Goal: Task Accomplishment & Management: Use online tool/utility

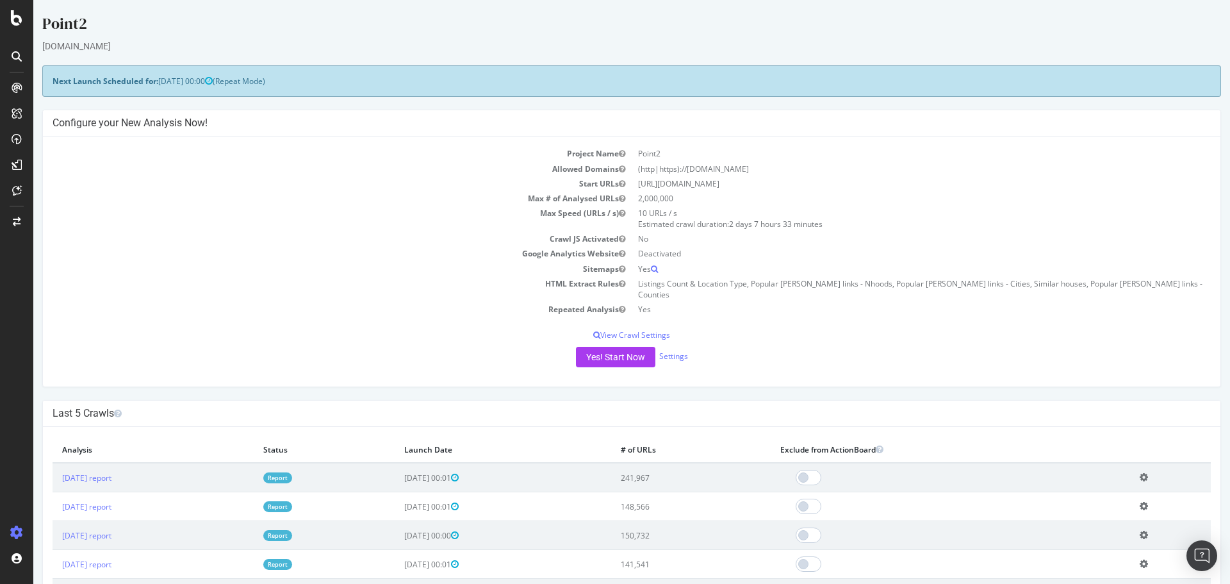
click at [23, 58] on div at bounding box center [16, 56] width 21 height 21
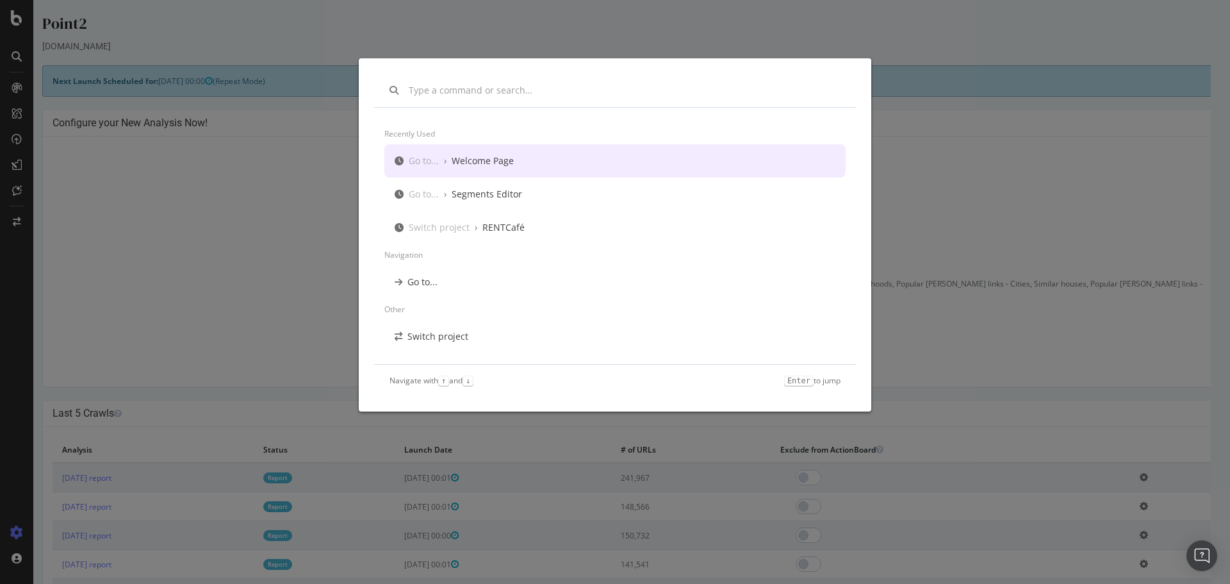
click at [488, 162] on div "Welcome Page" at bounding box center [483, 160] width 62 height 13
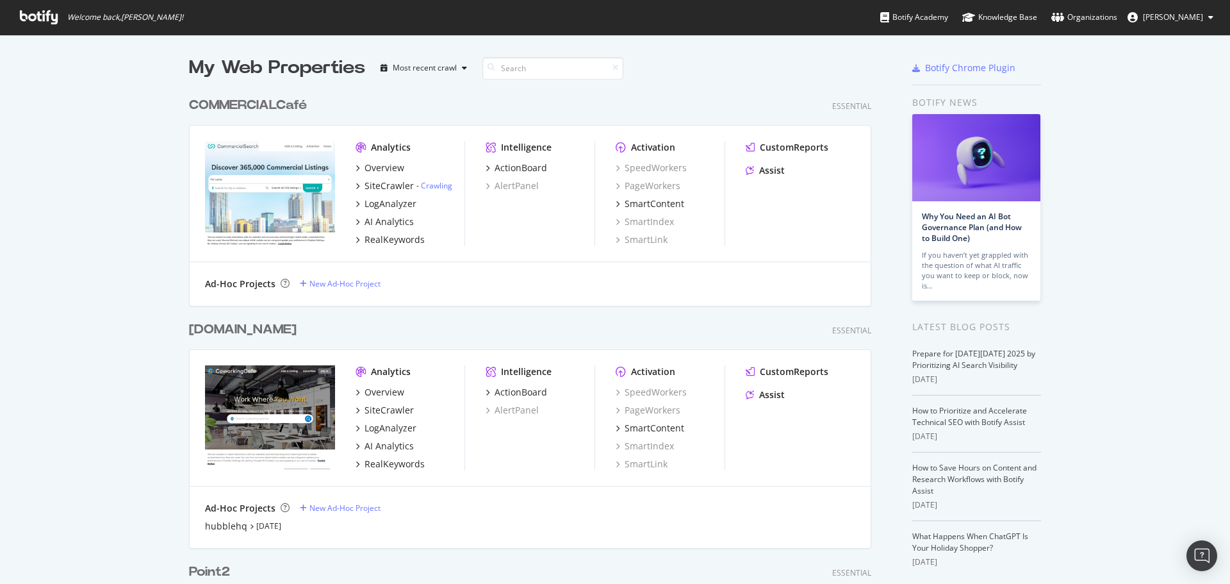
scroll to position [1372, 683]
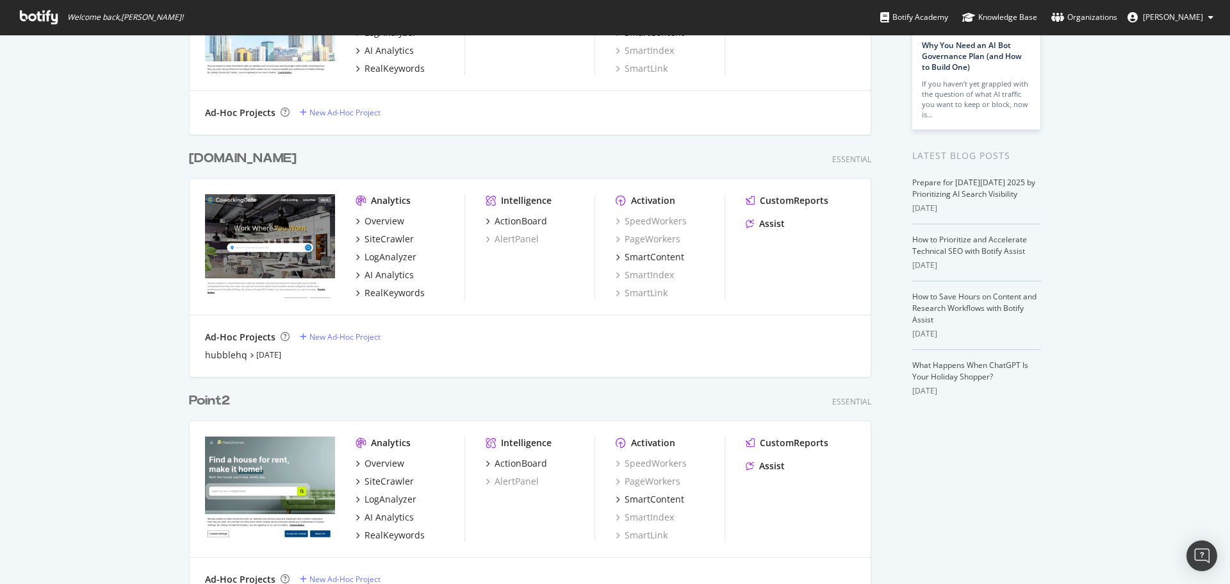
scroll to position [513, 0]
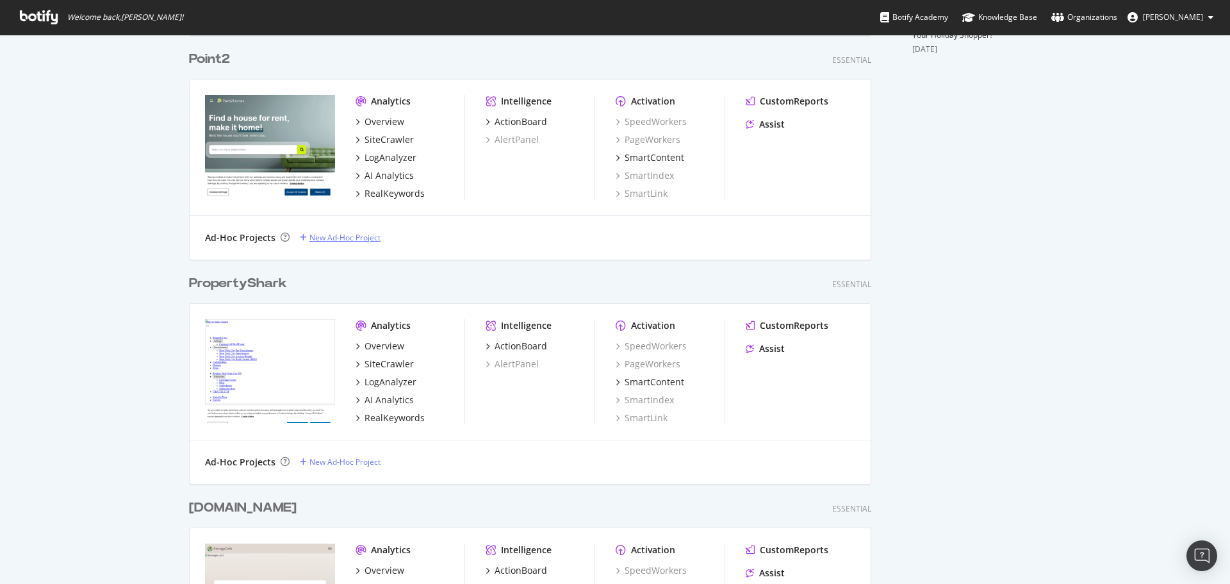
click at [330, 236] on div "New Ad-Hoc Project" at bounding box center [344, 237] width 71 height 11
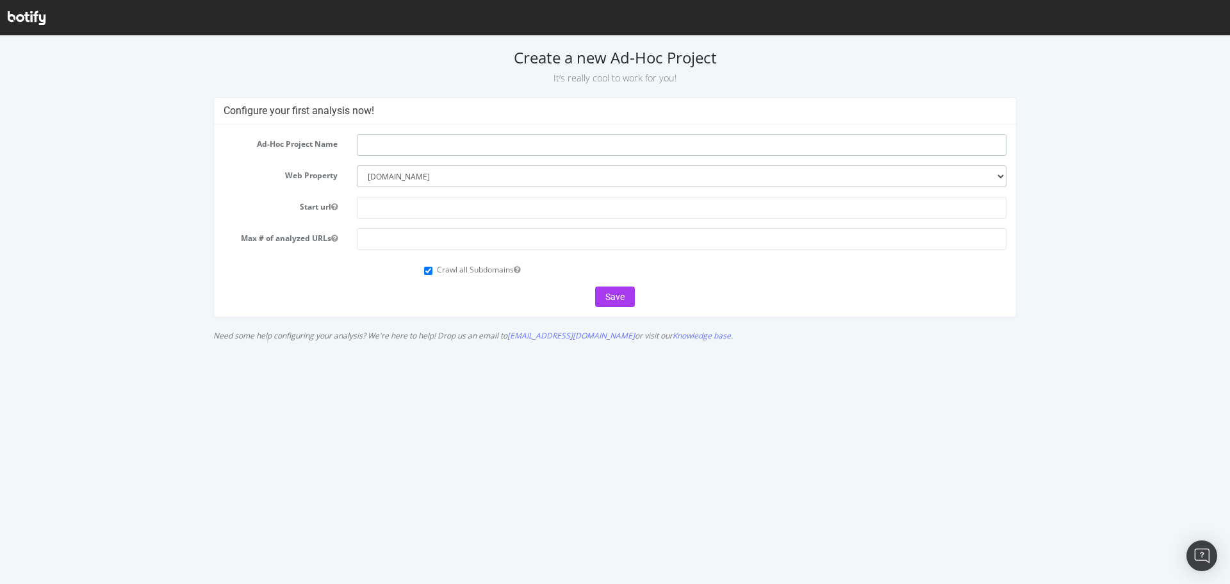
click at [415, 148] on input "text" at bounding box center [682, 145] width 650 height 22
click at [437, 145] on input "Demographics checkup" at bounding box center [682, 145] width 650 height 22
type input "Demographics"
click at [418, 207] on input "text" at bounding box center [682, 208] width 650 height 22
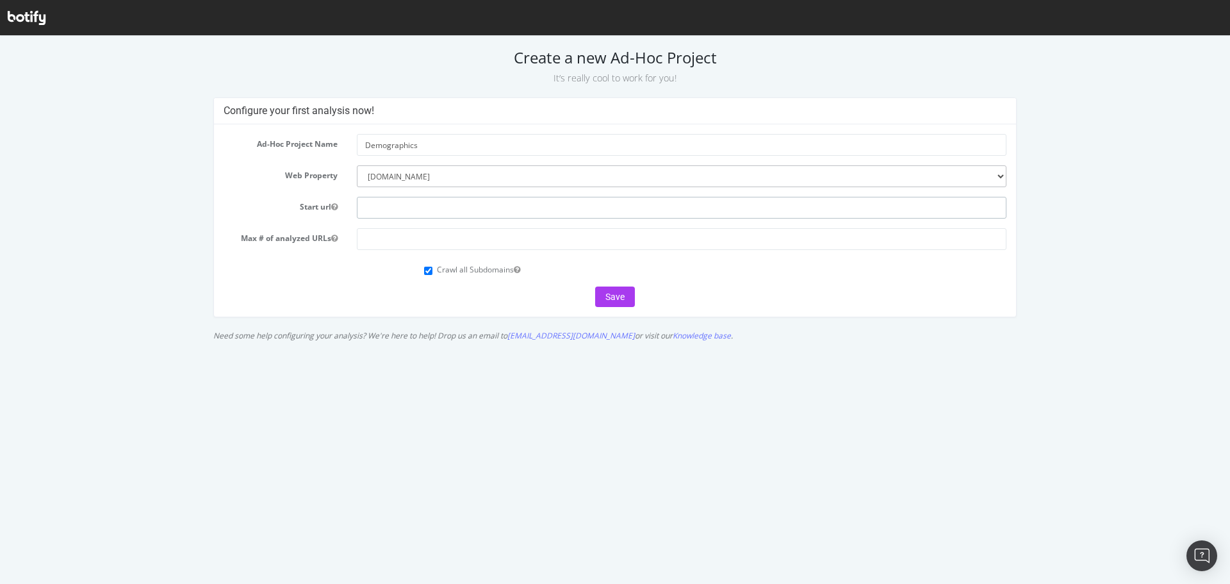
paste input "https://www.point2homes.com/"
click at [450, 231] on input "number" at bounding box center [682, 239] width 650 height 22
click at [465, 212] on input "https://www.point2homes.com/" at bounding box center [682, 208] width 650 height 22
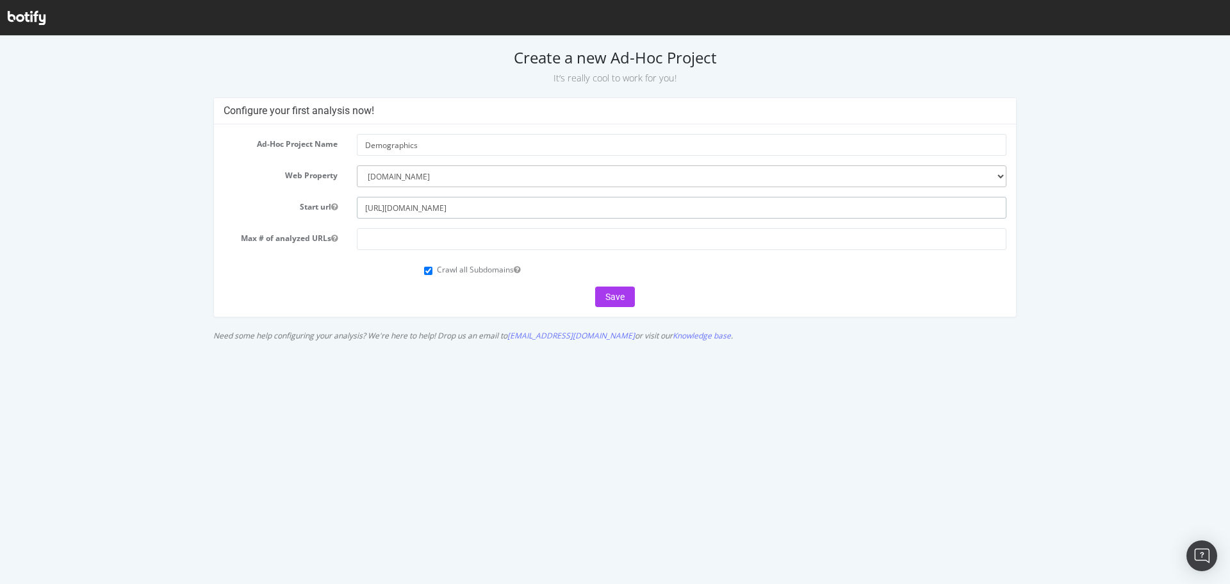
paste input "US/neighborhood.html"
click at [332, 204] on icon "button" at bounding box center [334, 207] width 6 height 8
click at [334, 206] on icon "button" at bounding box center [334, 207] width 6 height 8
click at [496, 208] on input "https://www.point2homes.com/US/neighborhood.html" at bounding box center [682, 208] width 650 height 22
type input "https://www.point2homes.com/US/Neighborhood.html"
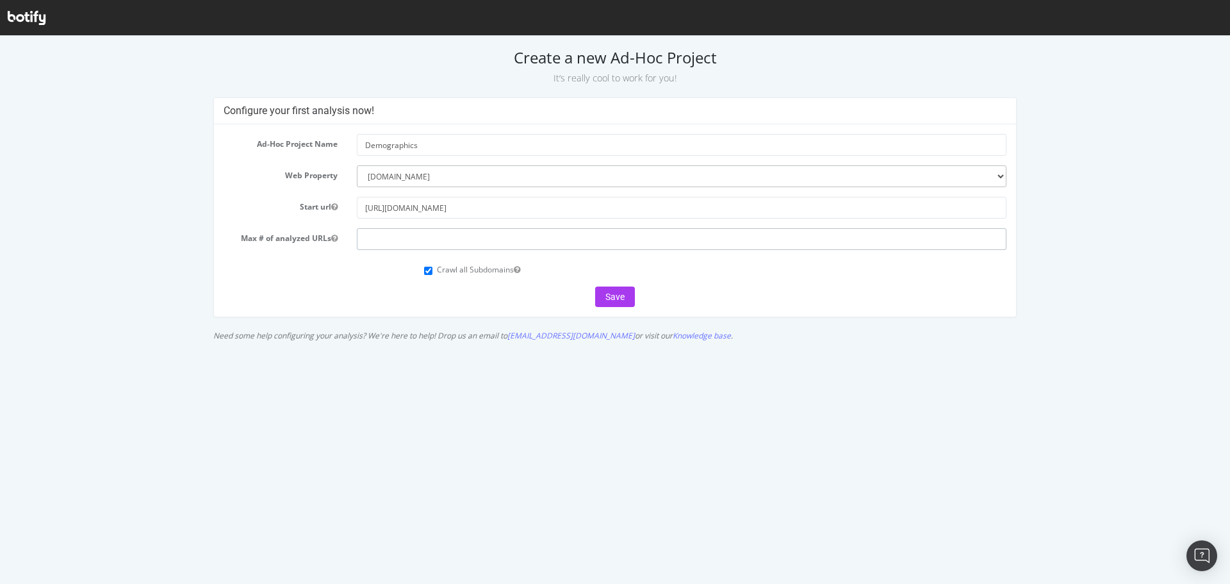
click at [432, 244] on input "number" at bounding box center [682, 239] width 650 height 22
click at [424, 267] on input "Crawl all Subdomains" at bounding box center [428, 271] width 8 height 8
checkbox input "false"
click at [639, 293] on div "Save" at bounding box center [616, 296] width 784 height 21
click at [617, 292] on button "Save" at bounding box center [615, 296] width 40 height 21
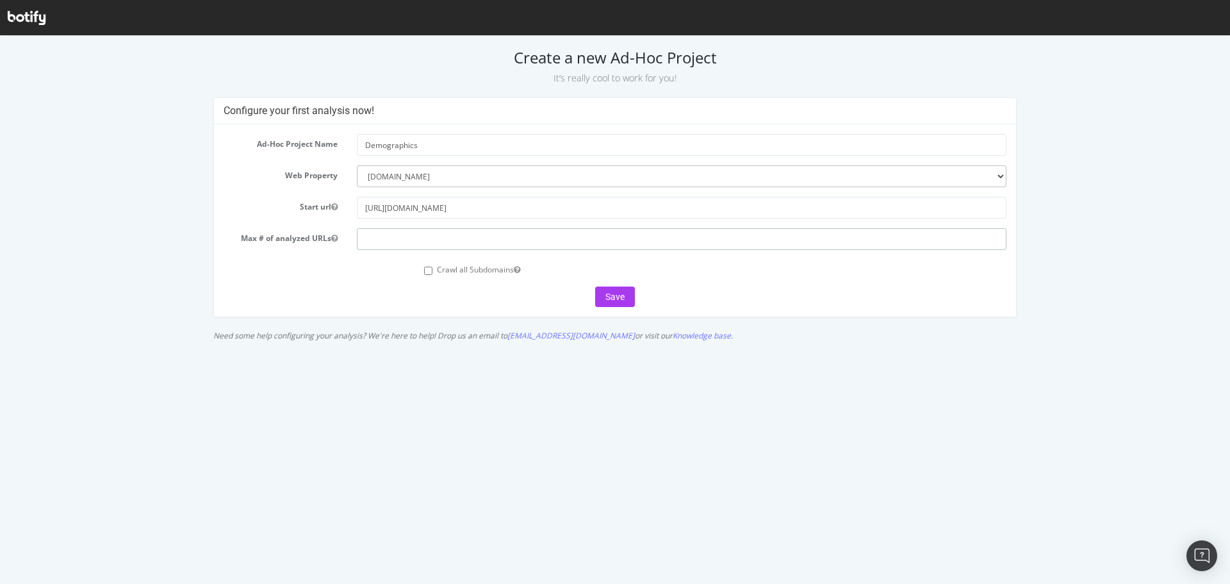
click at [518, 244] on input "number" at bounding box center [682, 239] width 650 height 22
click at [379, 236] on input "number" at bounding box center [682, 239] width 650 height 22
type input "100000"
click at [612, 293] on button "Save" at bounding box center [615, 296] width 40 height 21
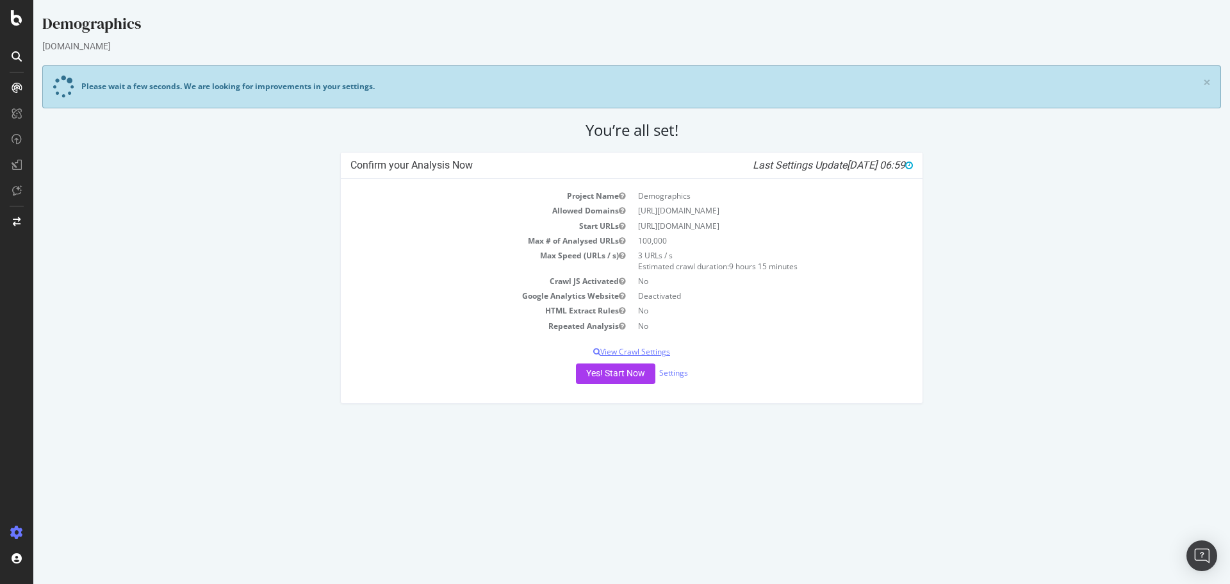
click at [625, 354] on p "View Crawl Settings" at bounding box center [631, 351] width 563 height 11
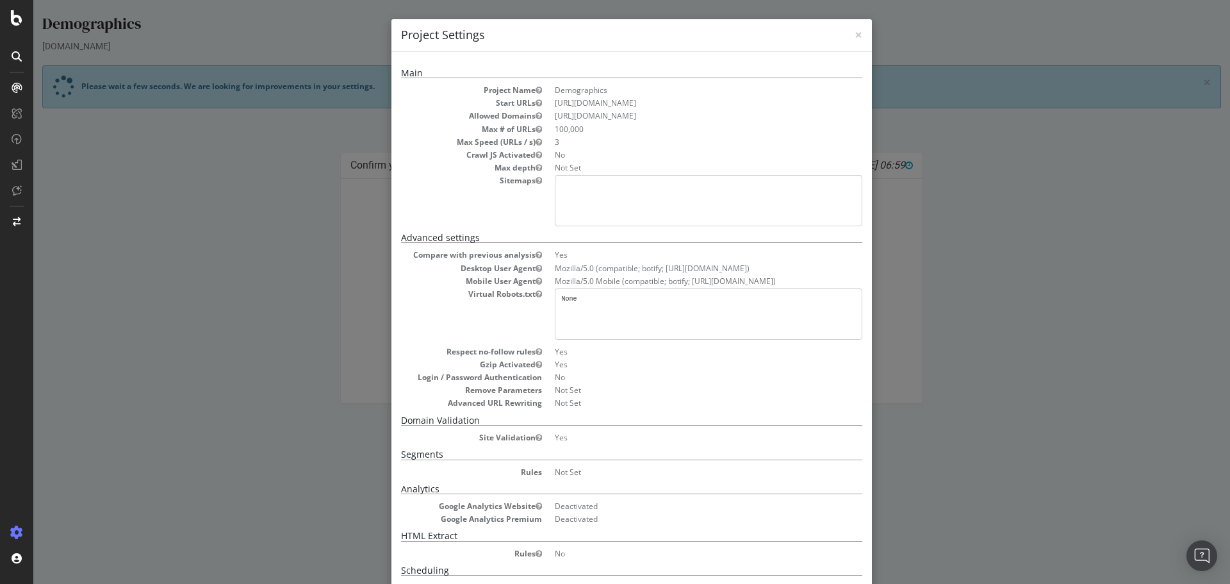
click at [663, 200] on pre at bounding box center [709, 200] width 308 height 51
click at [626, 188] on pre at bounding box center [709, 200] width 308 height 51
click at [657, 304] on pre "None" at bounding box center [709, 313] width 308 height 51
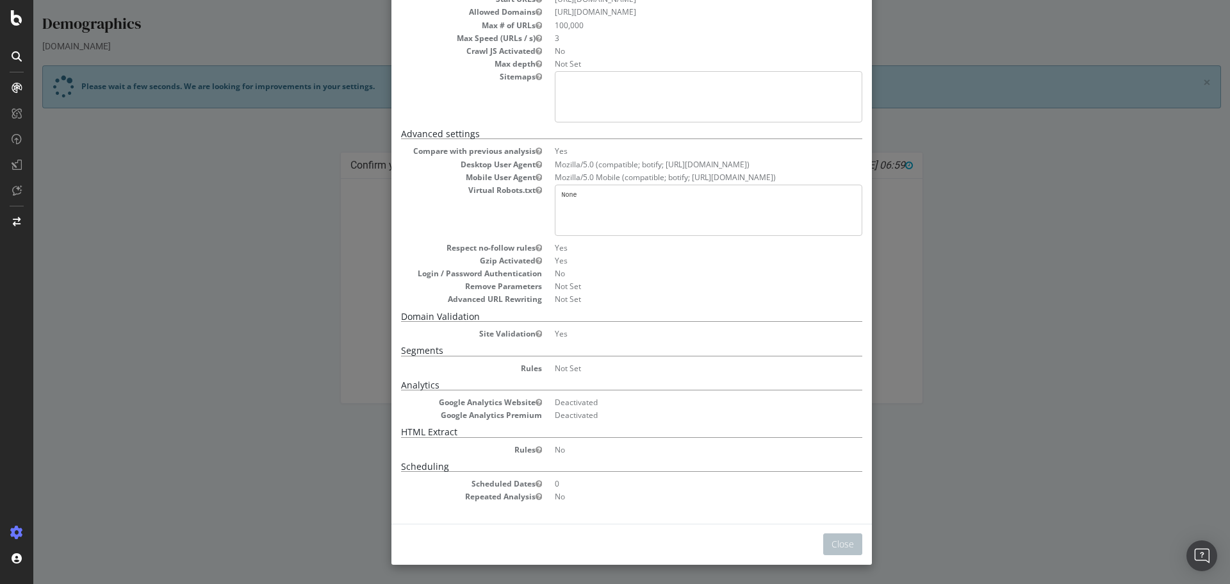
click at [1005, 445] on div "× Close Project Settings Main Project Name Demographics Start URLs [URL][DOMAIN…" at bounding box center [631, 292] width 1197 height 584
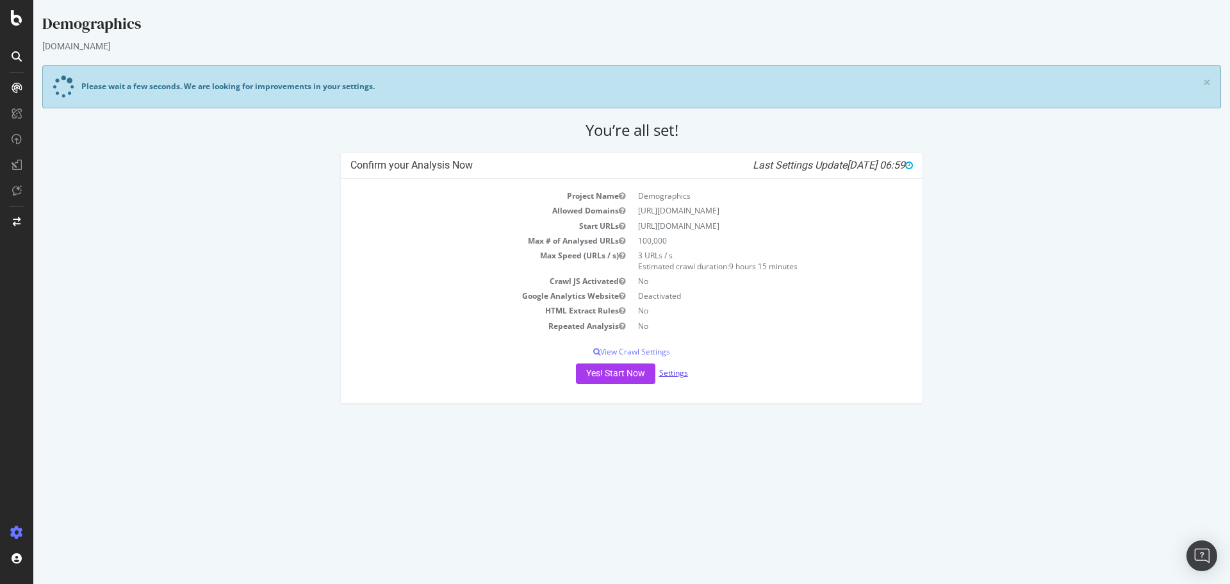
click at [674, 377] on link "Settings" at bounding box center [673, 372] width 29 height 11
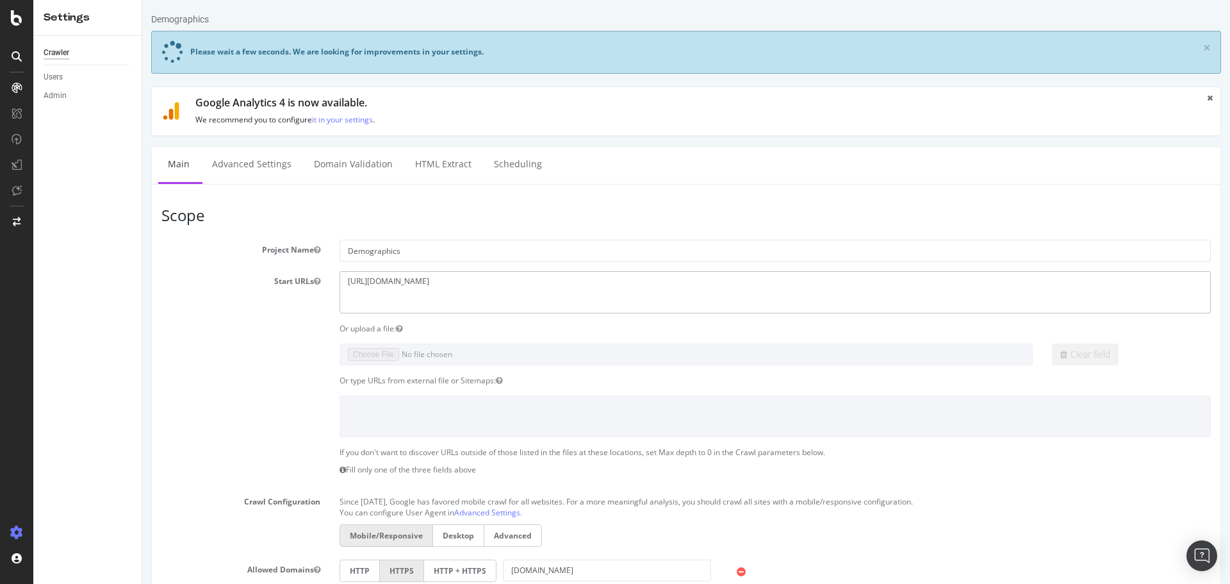
click at [486, 283] on textarea "https://www.point2homes.com/US/Neighborhood.html" at bounding box center [775, 292] width 871 height 42
click at [430, 285] on textarea "https://www.point2homes.com/US/Neighborhood.html" at bounding box center [775, 292] width 871 height 42
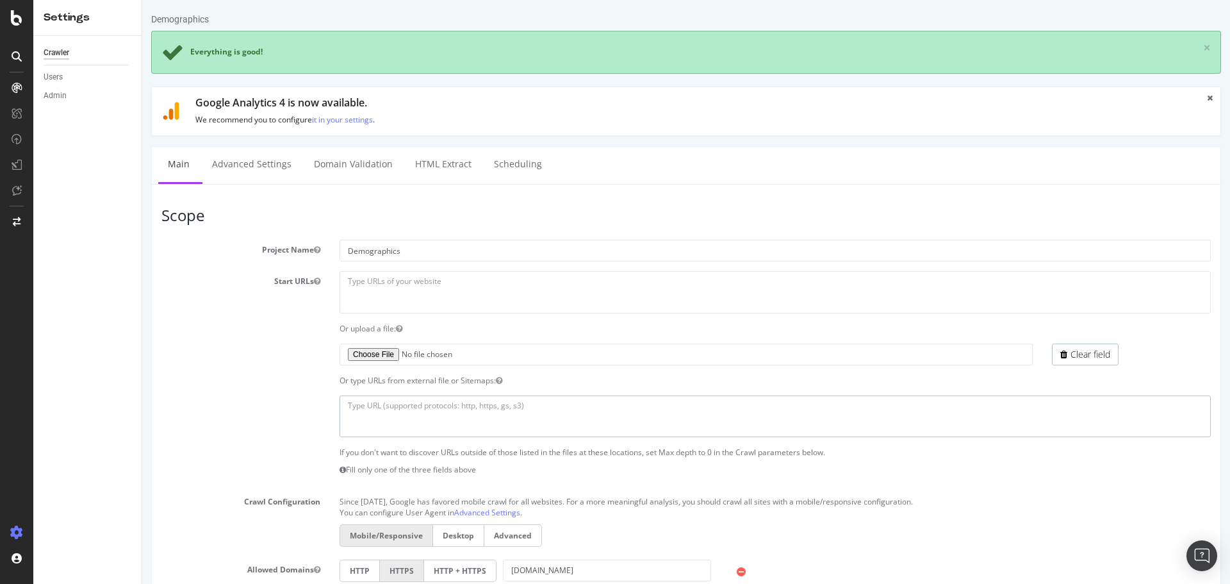
click at [444, 408] on textarea at bounding box center [775, 416] width 871 height 42
paste textarea "https://www.point2homes.com/US/Neighborhood/AK/Anchorage/Abbott-Road-Demographi…"
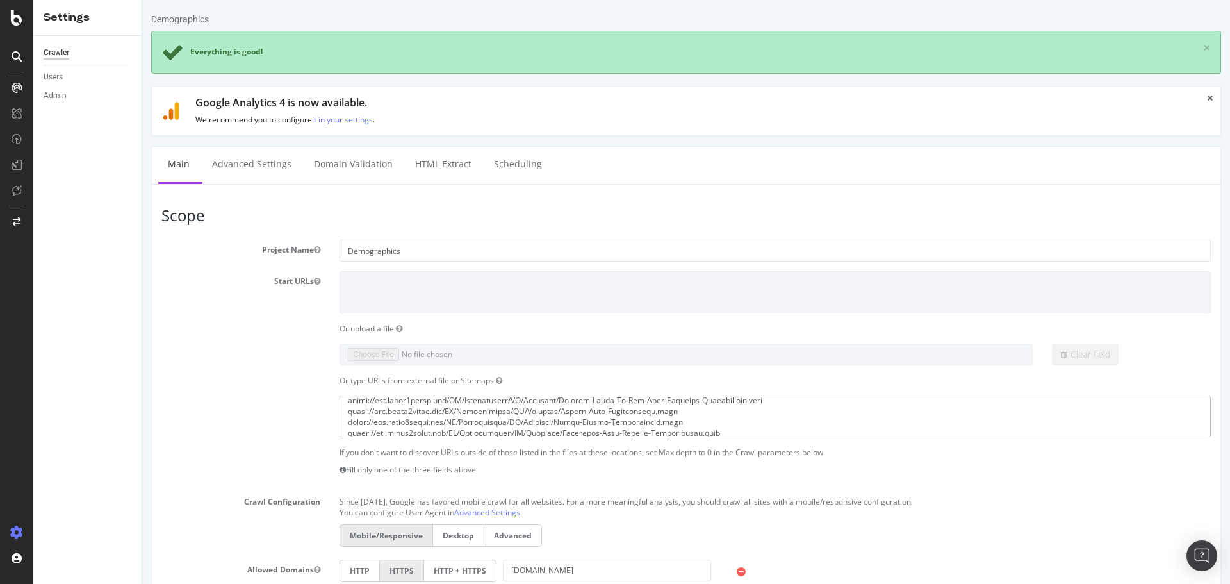
scroll to position [844133, 0]
type textarea "https://www.point2homes.com/US/Neighborhood/AK/Anchorage/Abbott-Road-Demographi…"
click at [497, 409] on textarea at bounding box center [775, 416] width 871 height 42
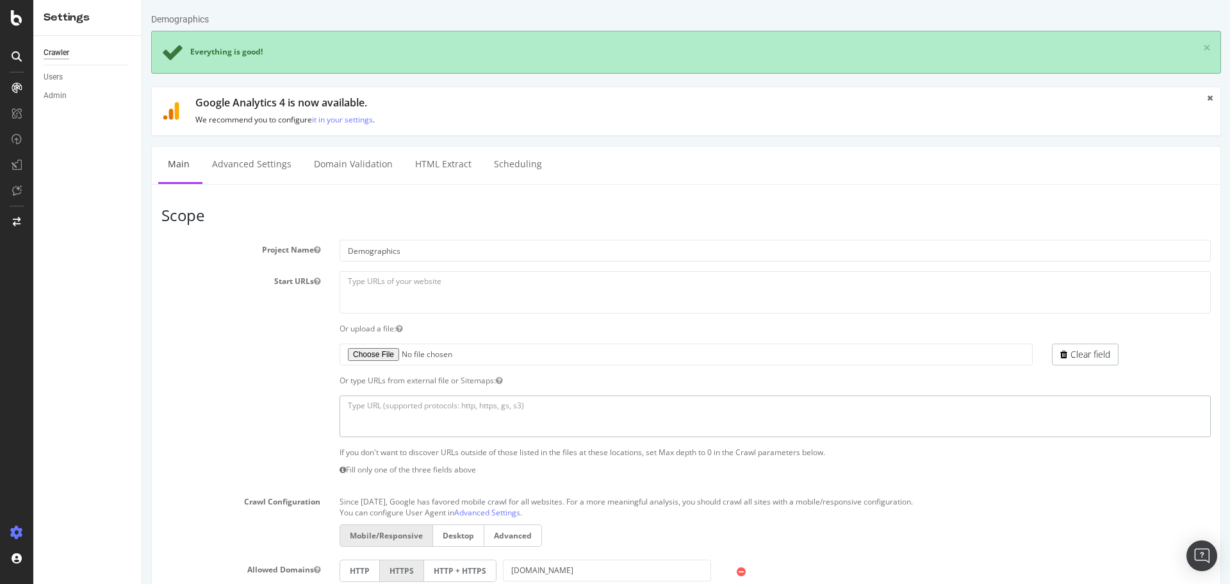
scroll to position [0, 0]
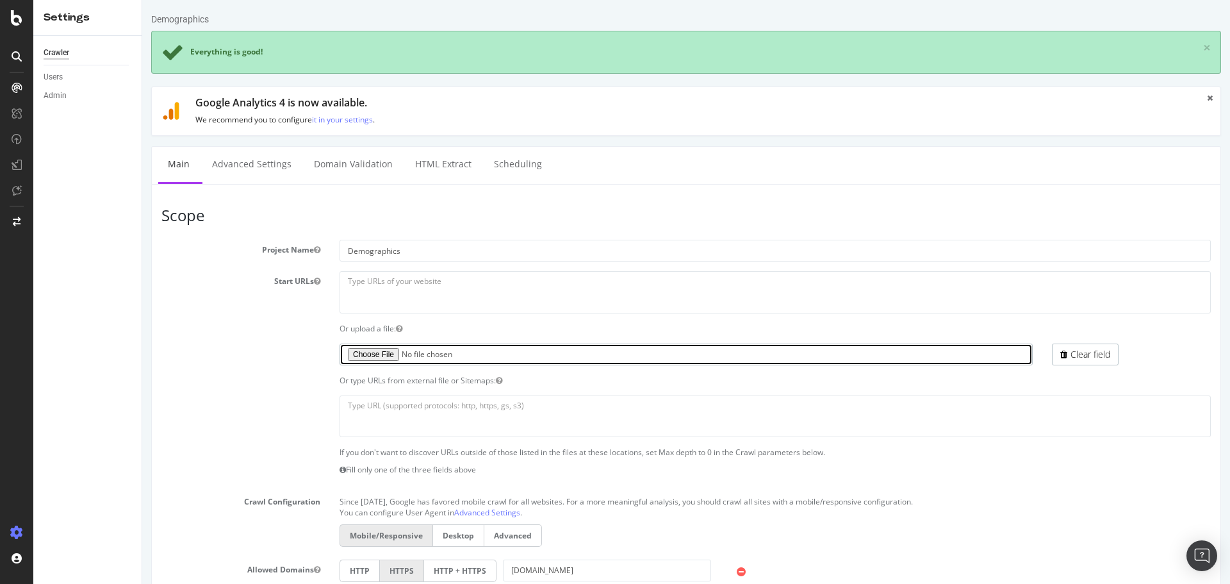
click at [384, 359] on input "file" at bounding box center [686, 354] width 693 height 22
type input "C:\fakepath\US-demographics-200OK.csv"
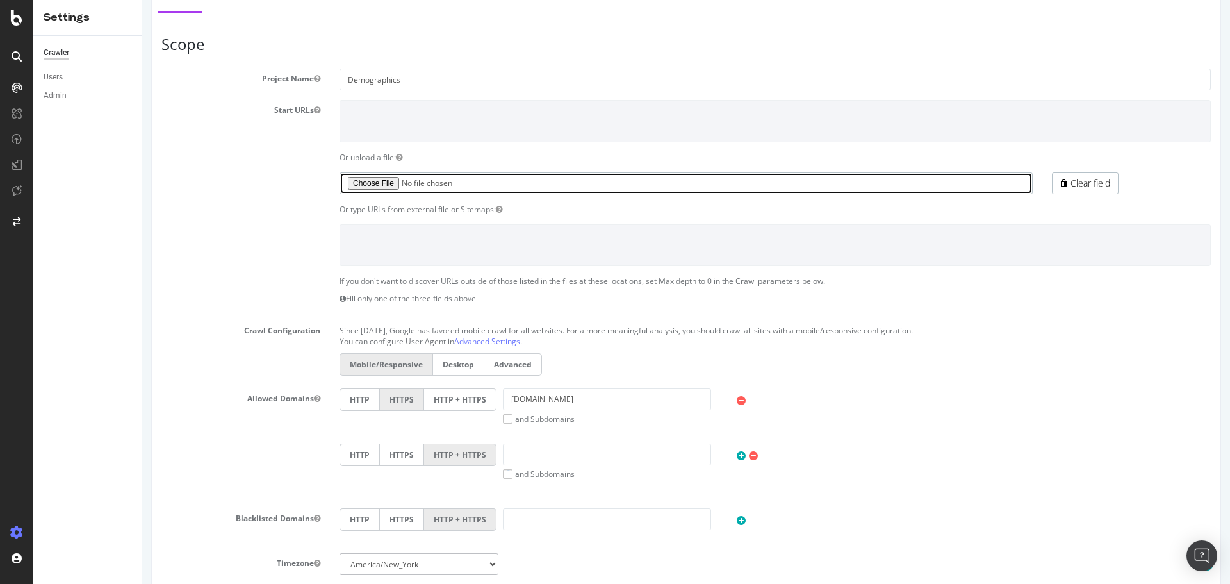
scroll to position [341, 0]
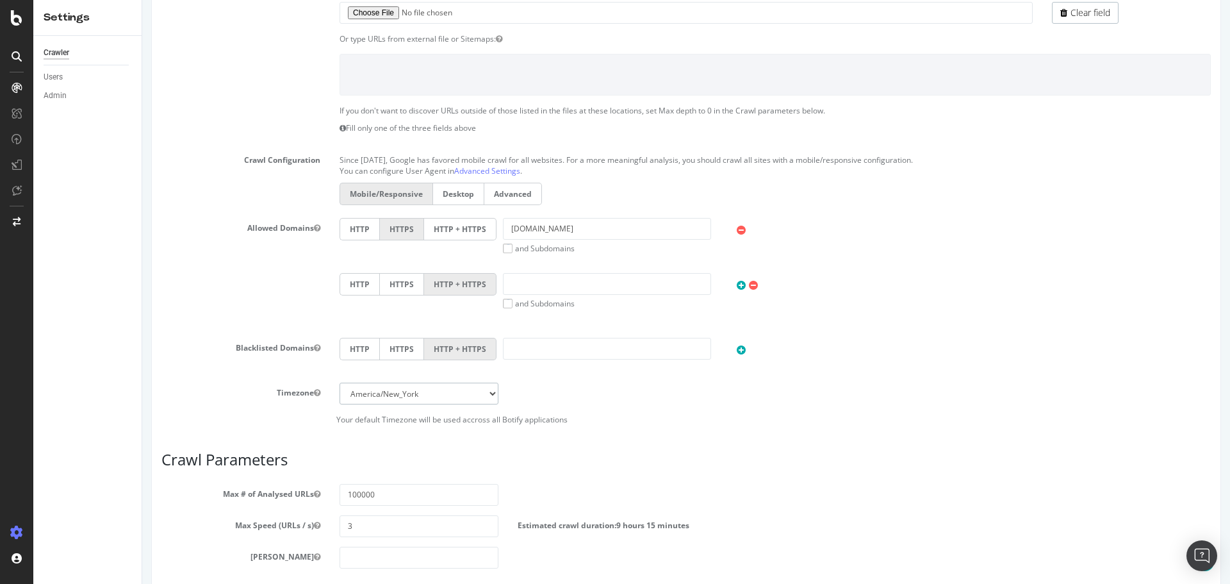
click at [459, 391] on select "Africa/Abidjan Africa/Accra Africa/Addis_Ababa Africa/Algiers Africa/Asmara Afr…" at bounding box center [419, 393] width 159 height 22
click at [458, 391] on select "Africa/Abidjan Africa/Accra Africa/Addis_Ababa Africa/Algiers Africa/Asmara Afr…" at bounding box center [419, 393] width 159 height 22
click at [739, 403] on div "Timezone Africa/Abidjan Africa/Accra Africa/Addis_Ababa Africa/Algiers Africa/A…" at bounding box center [686, 393] width 1069 height 22
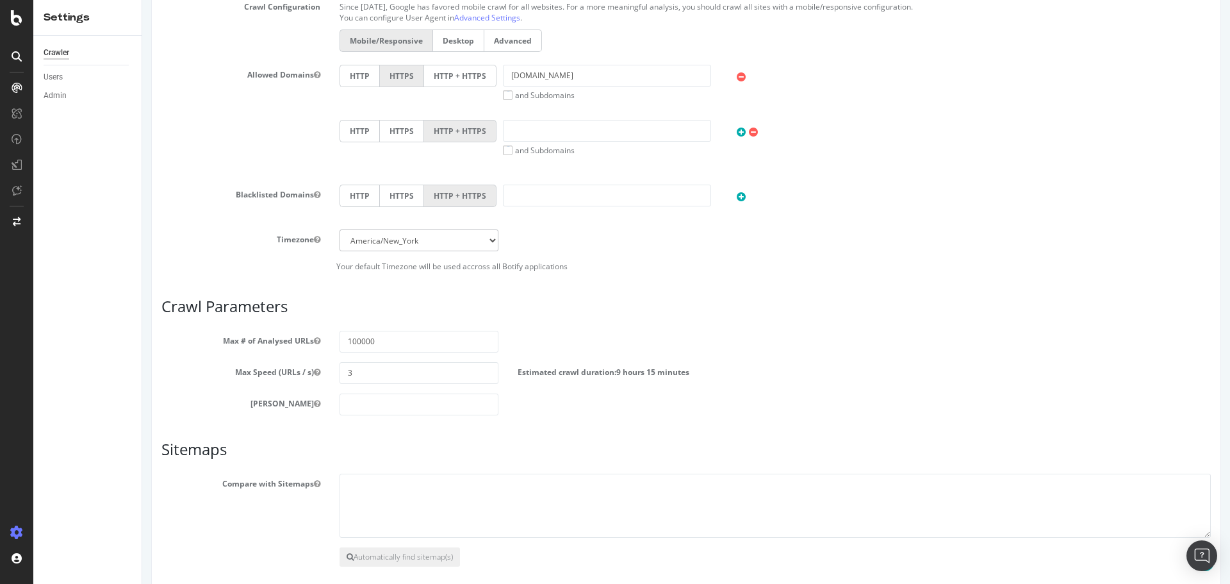
scroll to position [513, 0]
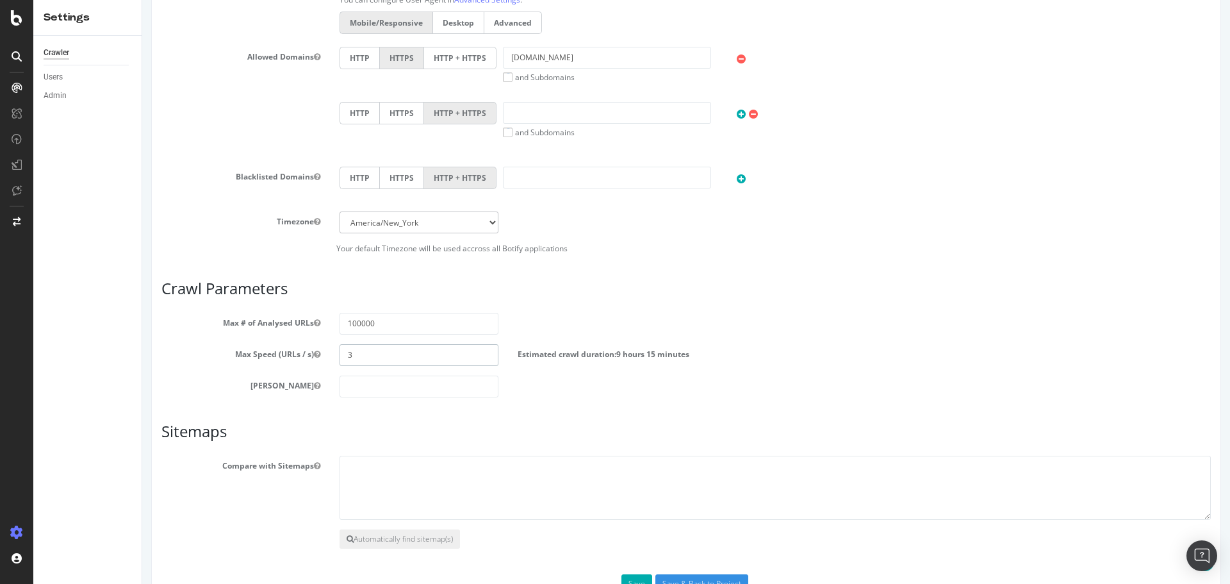
click at [353, 360] on input "3" at bounding box center [419, 355] width 159 height 22
click at [353, 357] on input "3" at bounding box center [419, 355] width 159 height 22
drag, startPoint x: 353, startPoint y: 357, endPoint x: 270, endPoint y: 350, distance: 83.6
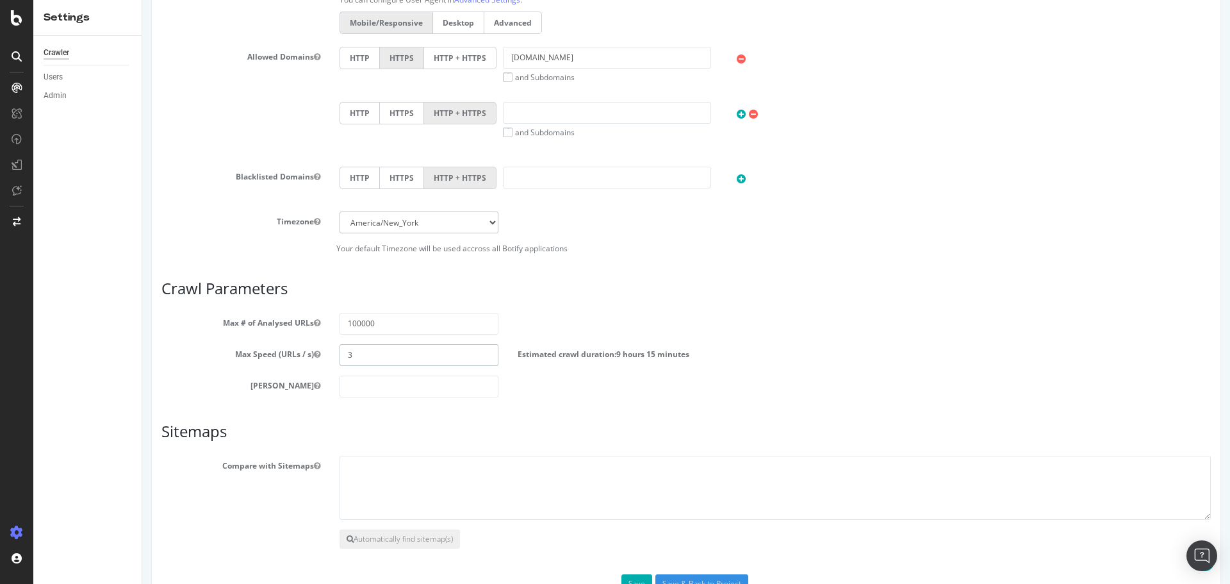
click at [270, 350] on div "Max Speed (URLs / s) 3 Estimated crawl duration: 9 hours 15 minutes" at bounding box center [686, 355] width 1069 height 22
type input "5"
click at [257, 429] on h3 "Sitemaps" at bounding box center [685, 431] width 1049 height 17
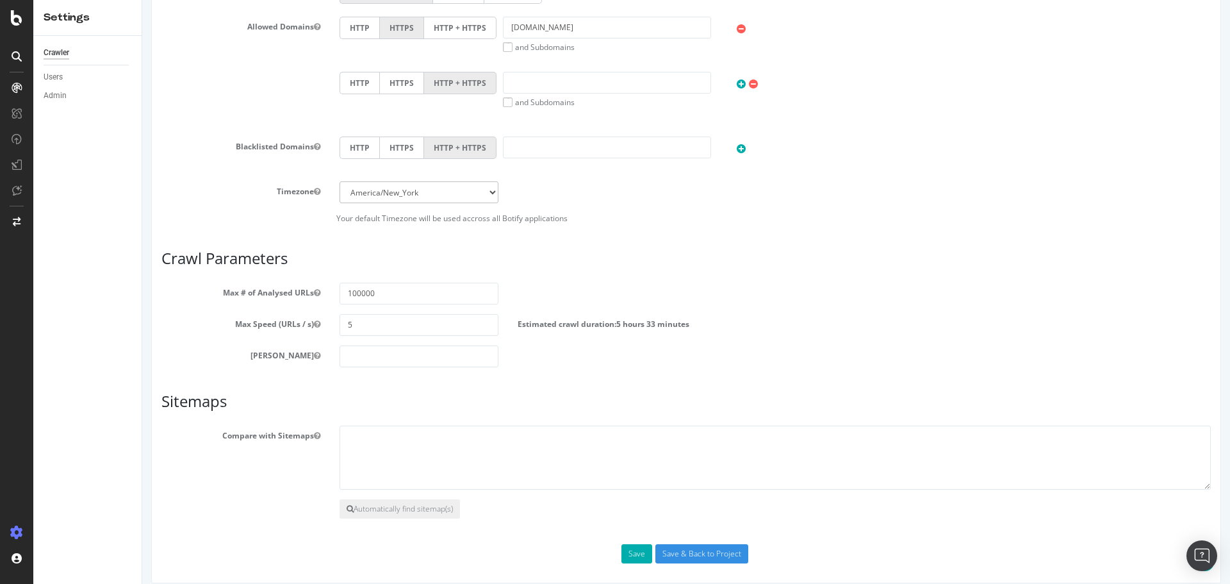
scroll to position [555, 0]
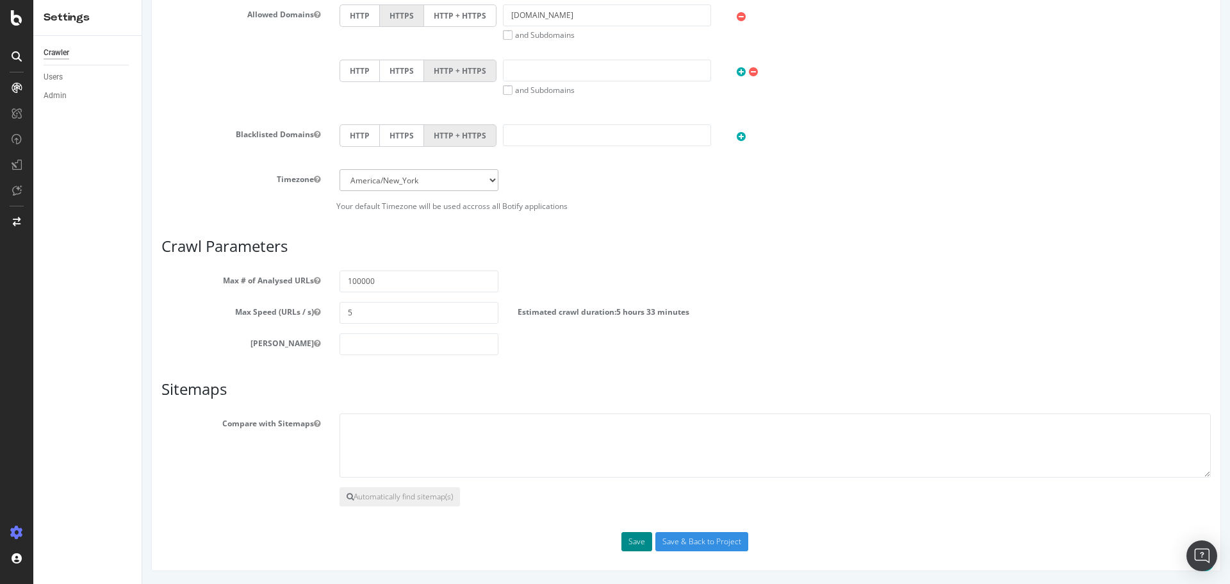
click at [640, 541] on button "Save" at bounding box center [636, 541] width 31 height 19
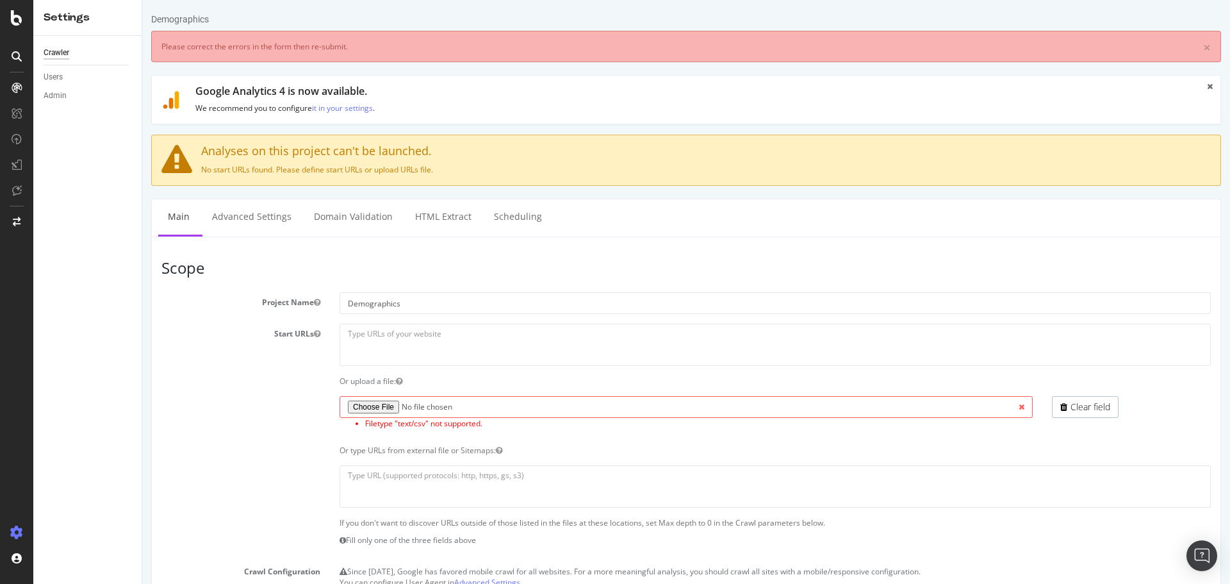
scroll to position [0, 0]
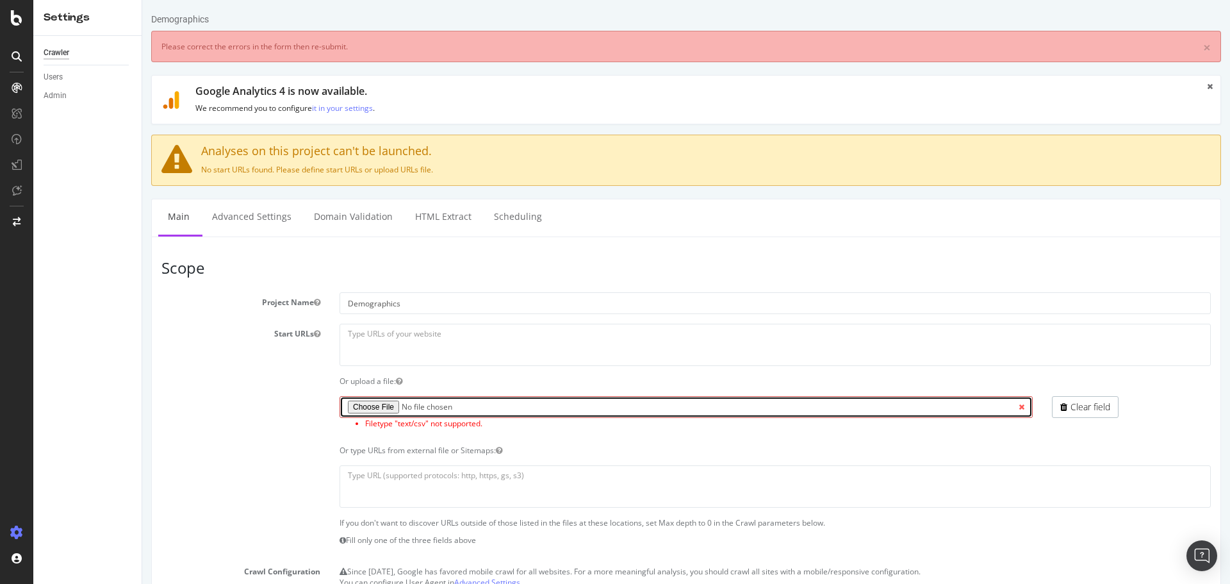
click at [378, 409] on input "file" at bounding box center [686, 407] width 693 height 22
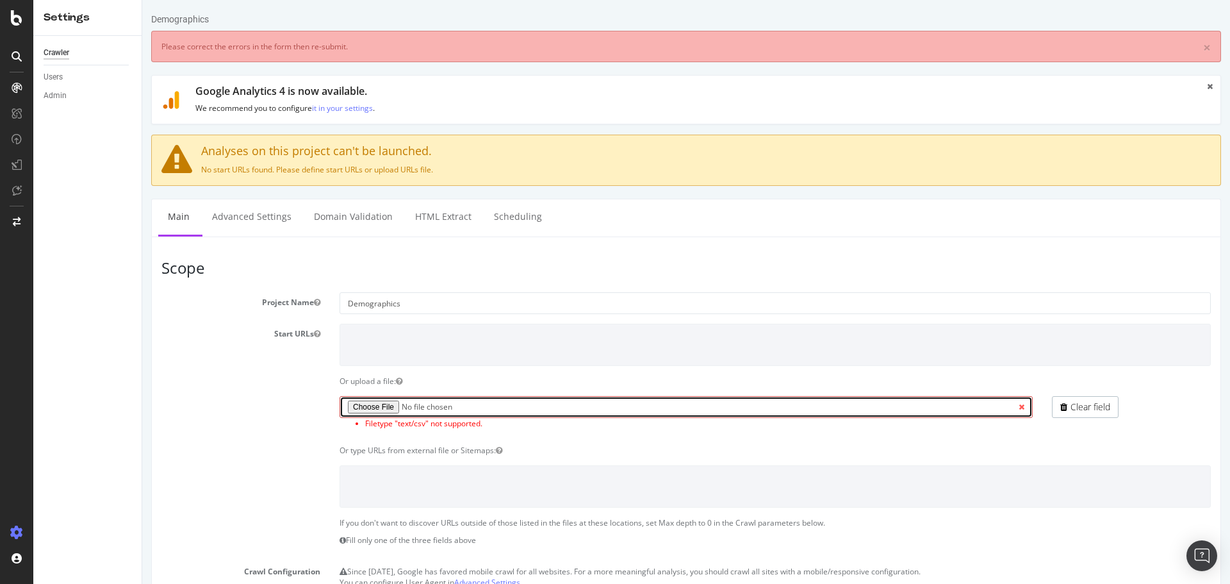
scroll to position [625, 0]
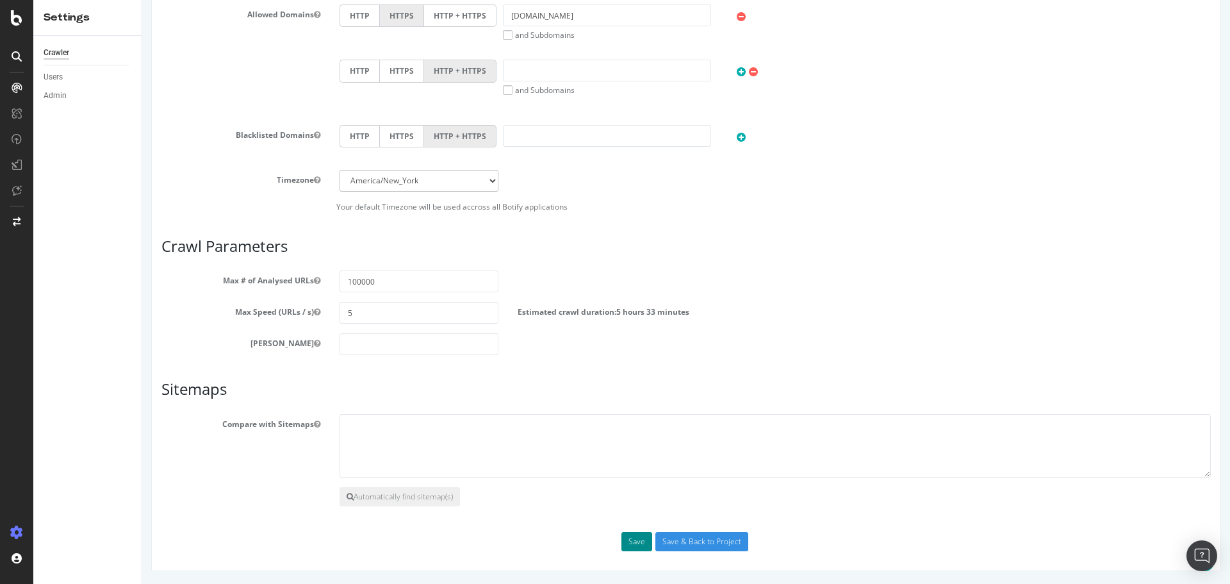
click at [639, 542] on button "Save" at bounding box center [636, 541] width 31 height 19
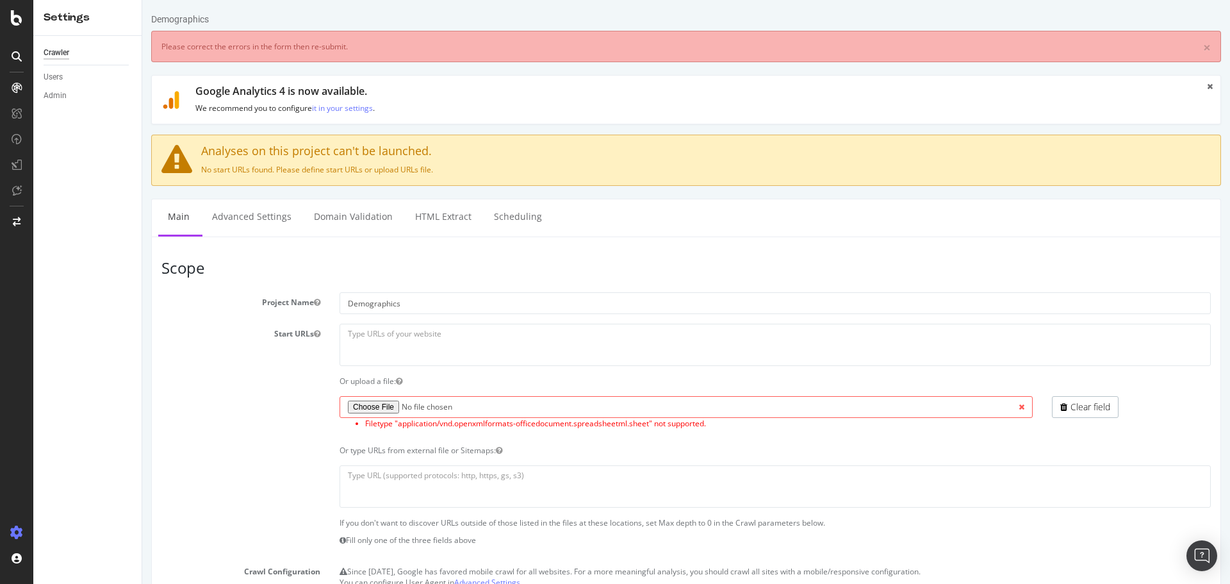
scroll to position [0, 0]
click at [1076, 398] on link "Clear field" at bounding box center [1085, 407] width 67 height 22
click at [1014, 407] on span at bounding box center [1022, 407] width 22 height 22
click at [390, 445] on div "Or type URLs from external file or Sitemaps:" at bounding box center [775, 450] width 891 height 11
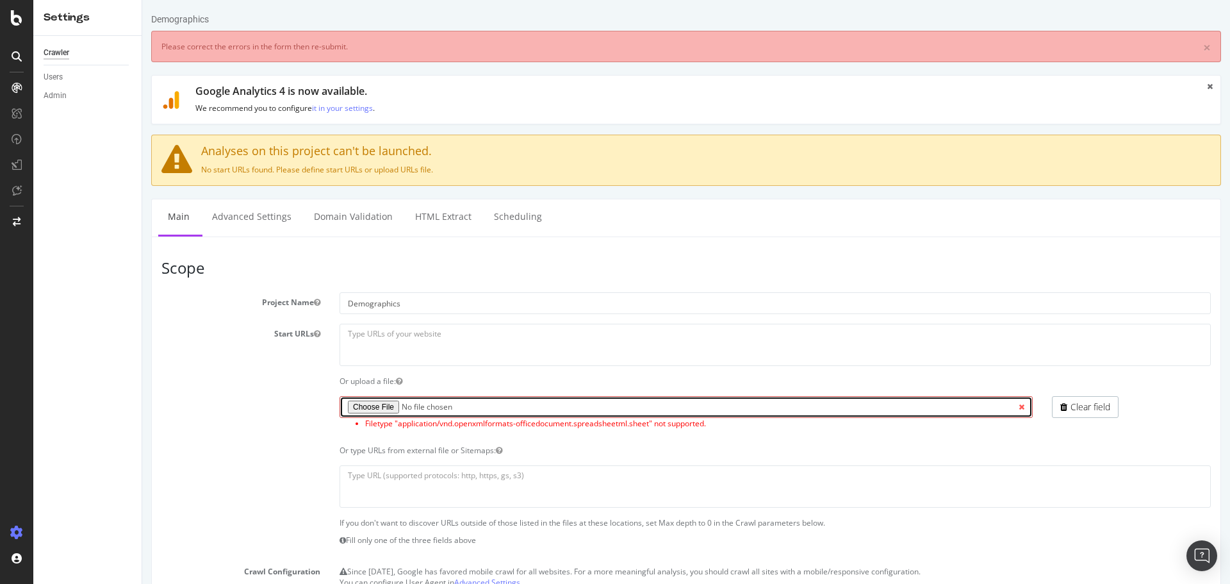
click at [362, 406] on input "file" at bounding box center [686, 407] width 693 height 22
type input "C:\fakepath\US-demographics.txt"
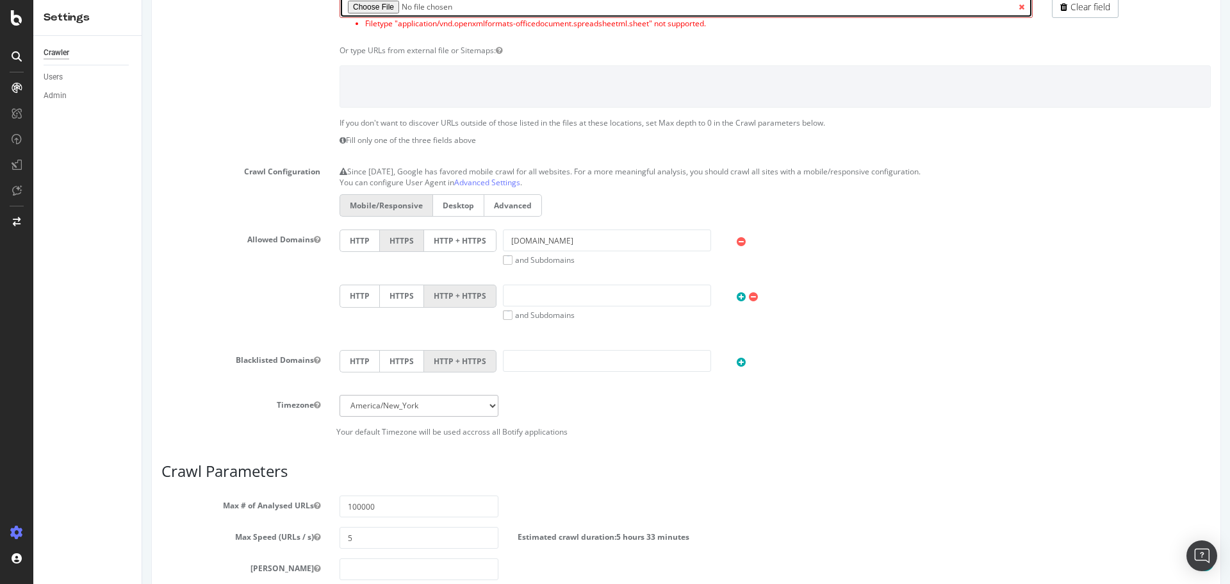
scroll to position [625, 0]
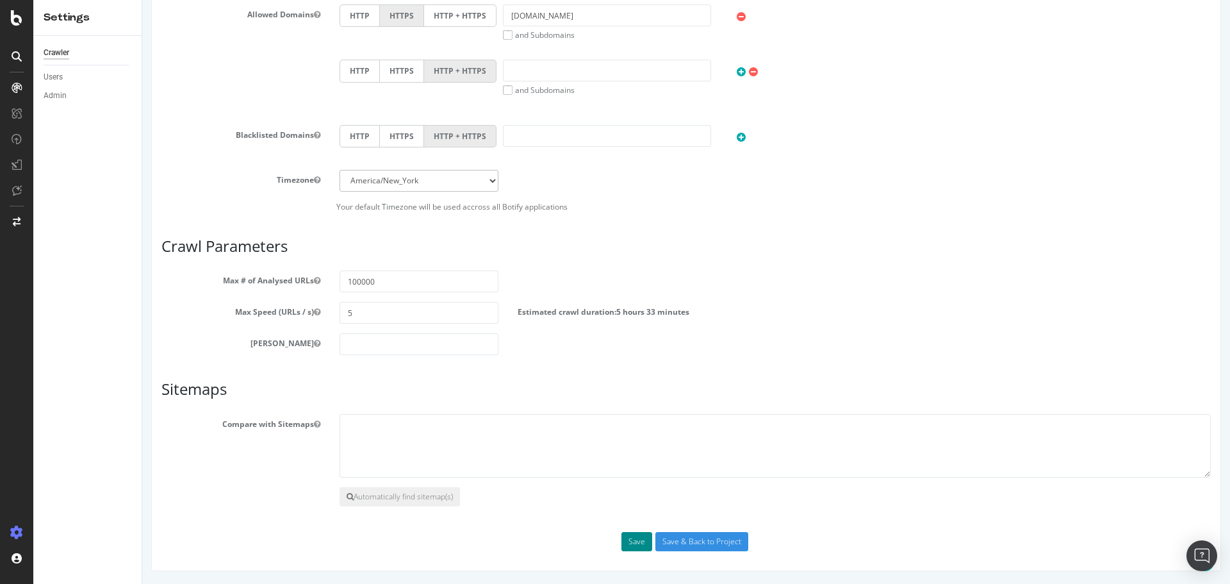
click at [630, 547] on button "Save" at bounding box center [636, 541] width 31 height 19
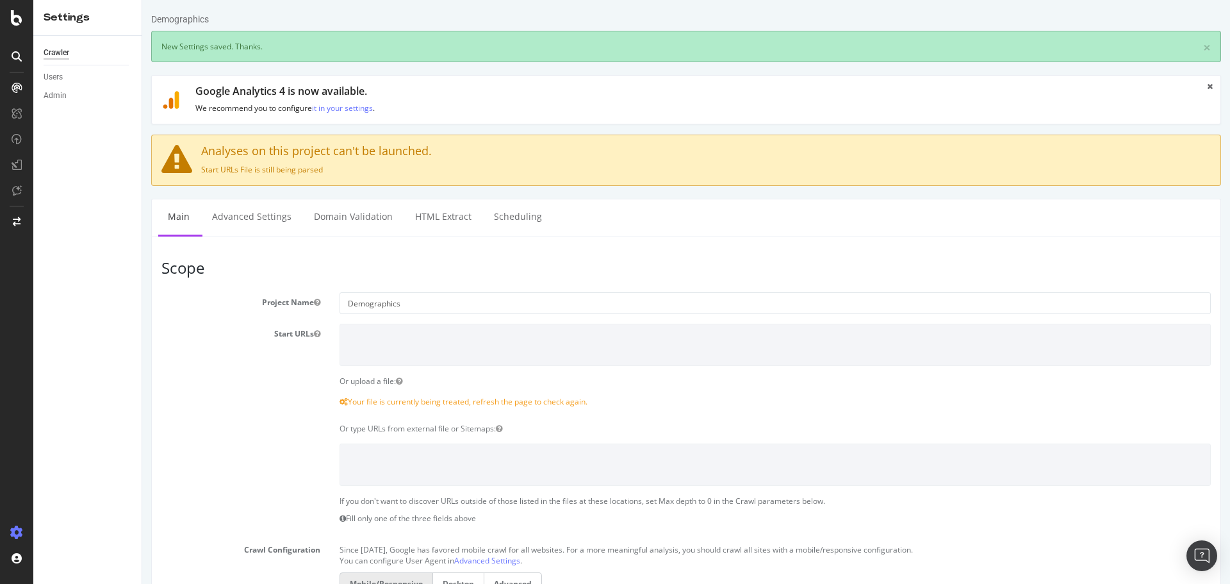
scroll to position [0, 0]
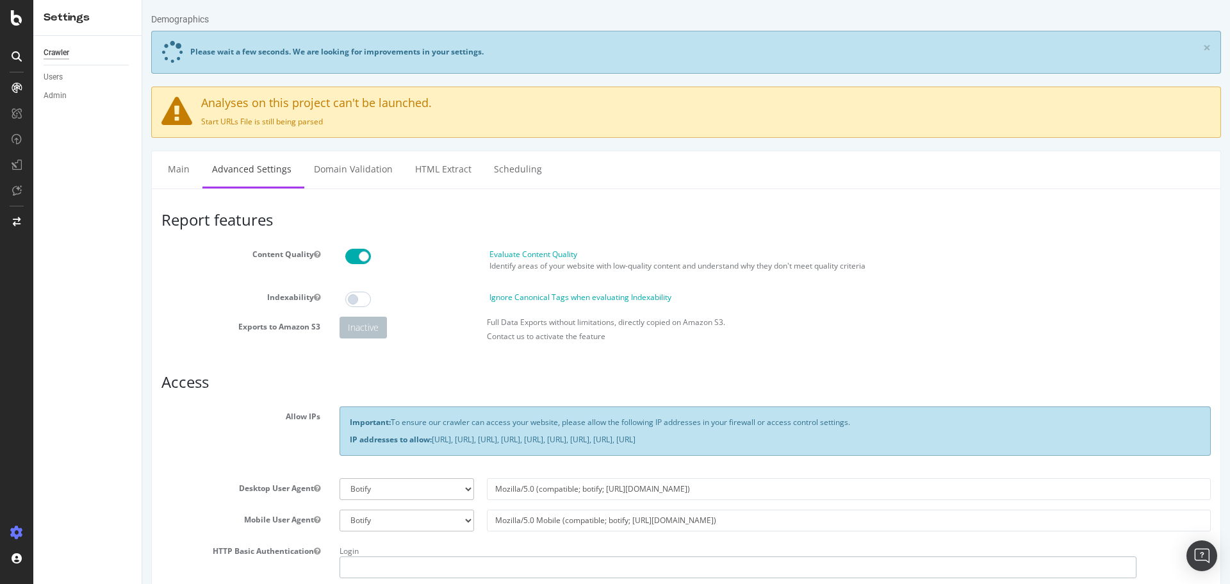
type input "danielayardi"
drag, startPoint x: 645, startPoint y: 272, endPoint x: 876, endPoint y: 267, distance: 231.4
click at [870, 261] on p "Identify areas of your website with low-quality content and understand why they…" at bounding box center [849, 265] width 721 height 11
click at [876, 267] on p "Identify areas of your website with low-quality content and understand why they…" at bounding box center [849, 265] width 721 height 11
drag, startPoint x: 490, startPoint y: 320, endPoint x: 821, endPoint y: 340, distance: 331.9
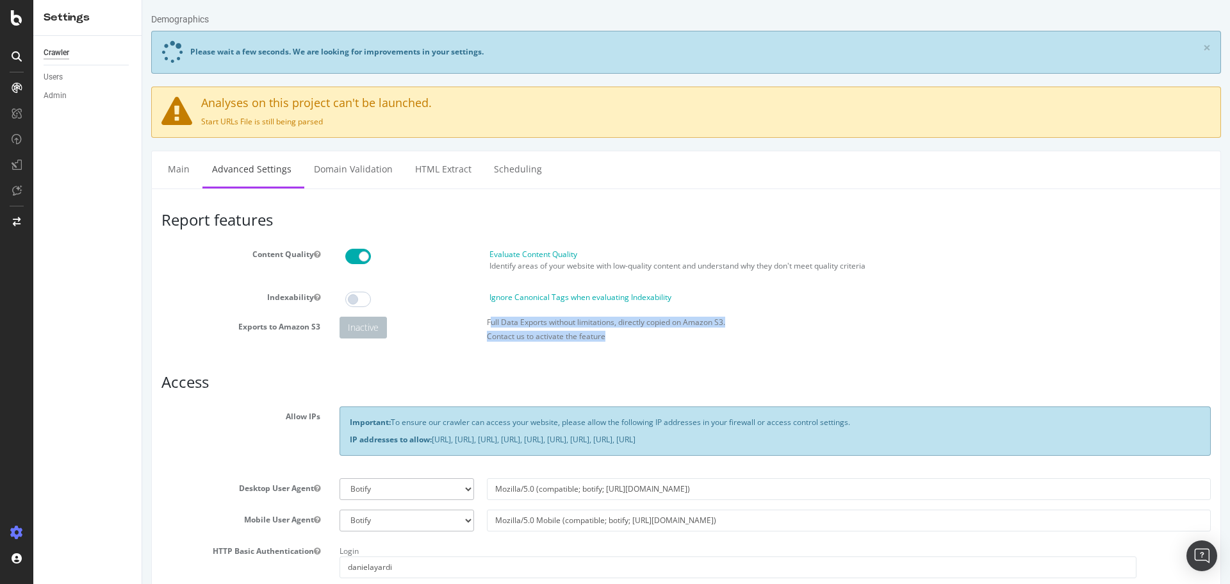
click at [821, 340] on div "Full Data Exports without limitations, directly copied on Amazon S3. Contact us…" at bounding box center [849, 331] width 737 height 31
click at [821, 340] on p "Contact us to activate the feature" at bounding box center [849, 336] width 724 height 11
click at [392, 324] on div "Inactive Full Data Exports without limitations, directly copied on Amazon S3. C…" at bounding box center [775, 331] width 884 height 31
click at [636, 327] on div "Full Data Exports without limitations, directly copied on Amazon S3. Contact us…" at bounding box center [849, 331] width 737 height 31
click at [620, 326] on label "Full Data Exports without limitations, directly copied on Amazon S3." at bounding box center [606, 321] width 238 height 11
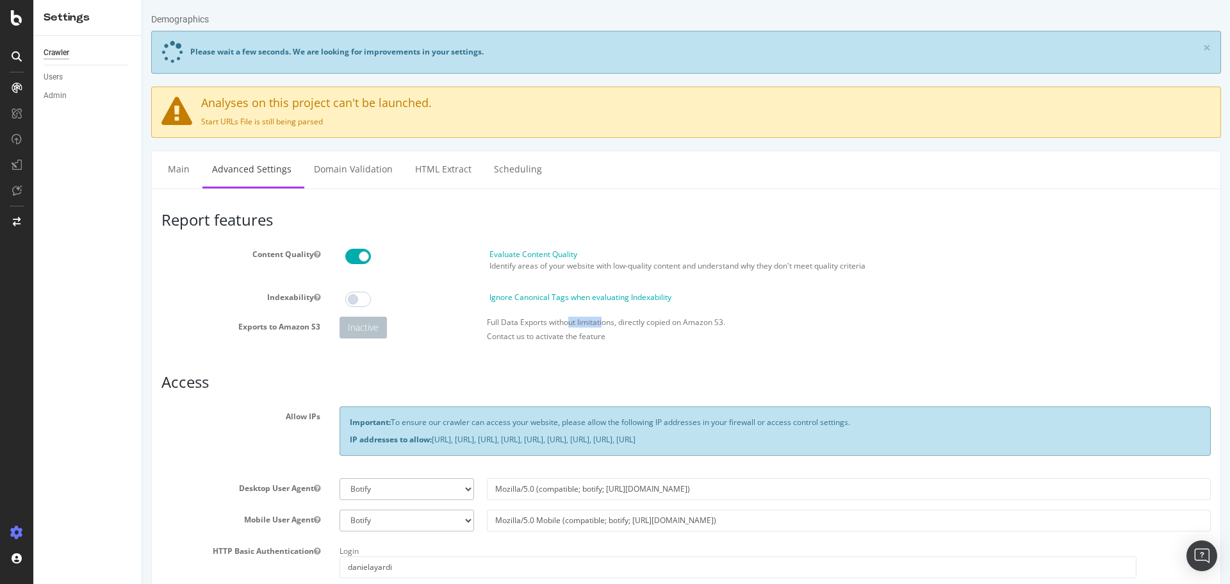
drag, startPoint x: 568, startPoint y: 317, endPoint x: 636, endPoint y: 333, distance: 69.8
click at [628, 332] on div "Full Data Exports without limitations, directly copied on Amazon S3. Contact us…" at bounding box center [849, 331] width 737 height 31
click at [639, 334] on p "Contact us to activate the feature" at bounding box center [849, 336] width 724 height 11
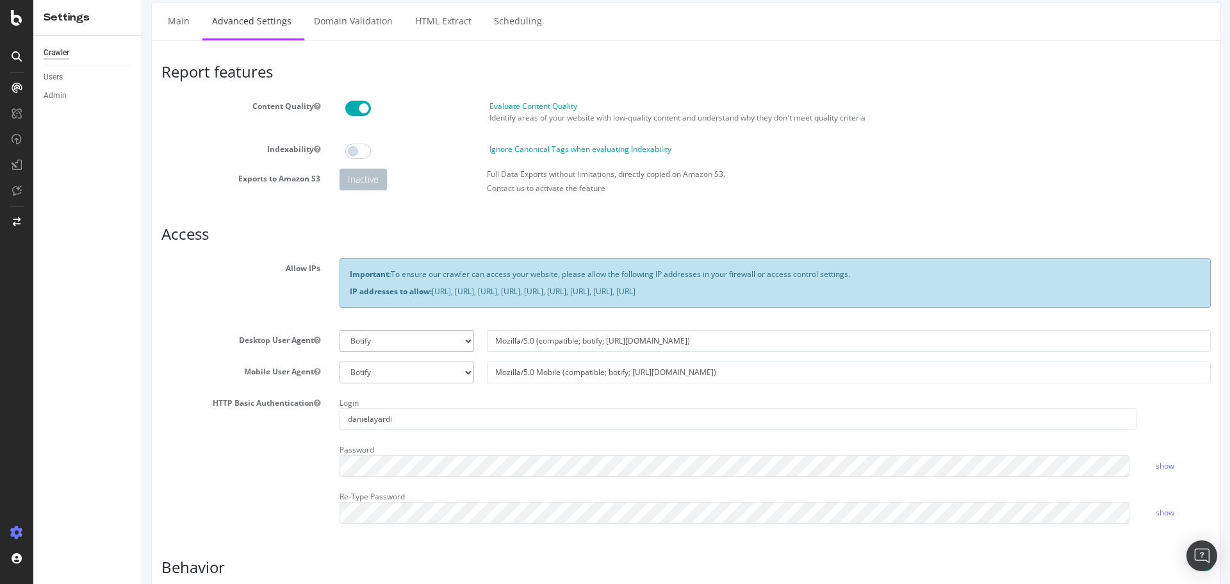
scroll to position [171, 0]
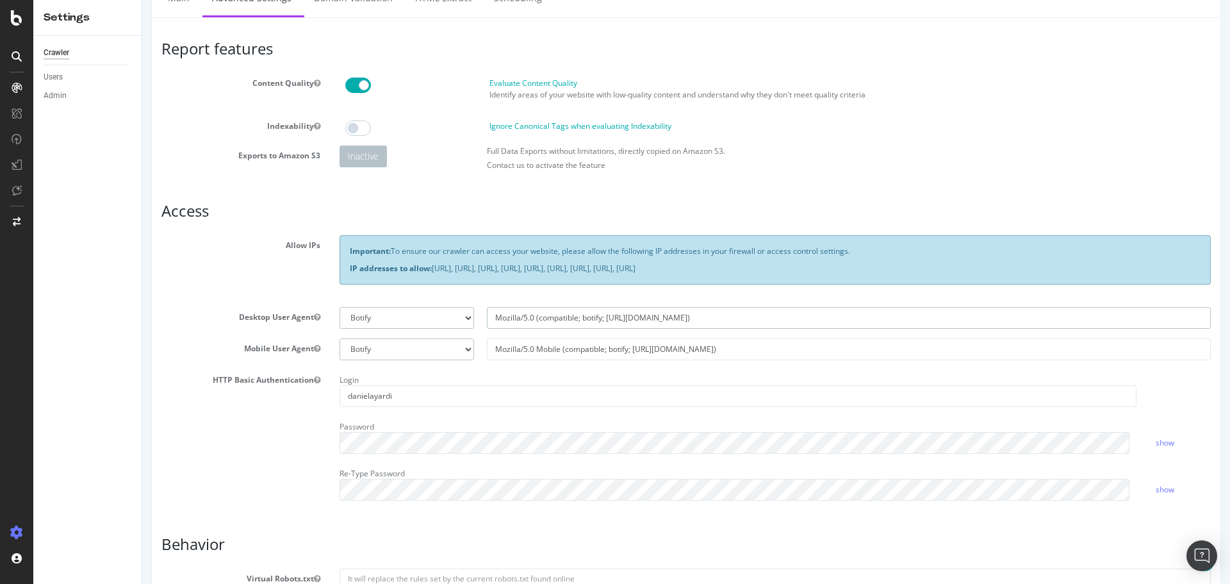
click at [632, 324] on input "Mozilla/5.0 (compatible; botify; http://botify.com)" at bounding box center [849, 318] width 724 height 22
paste input "Botify-Desktop-P2"
type input "Botify-Desktop-P2"
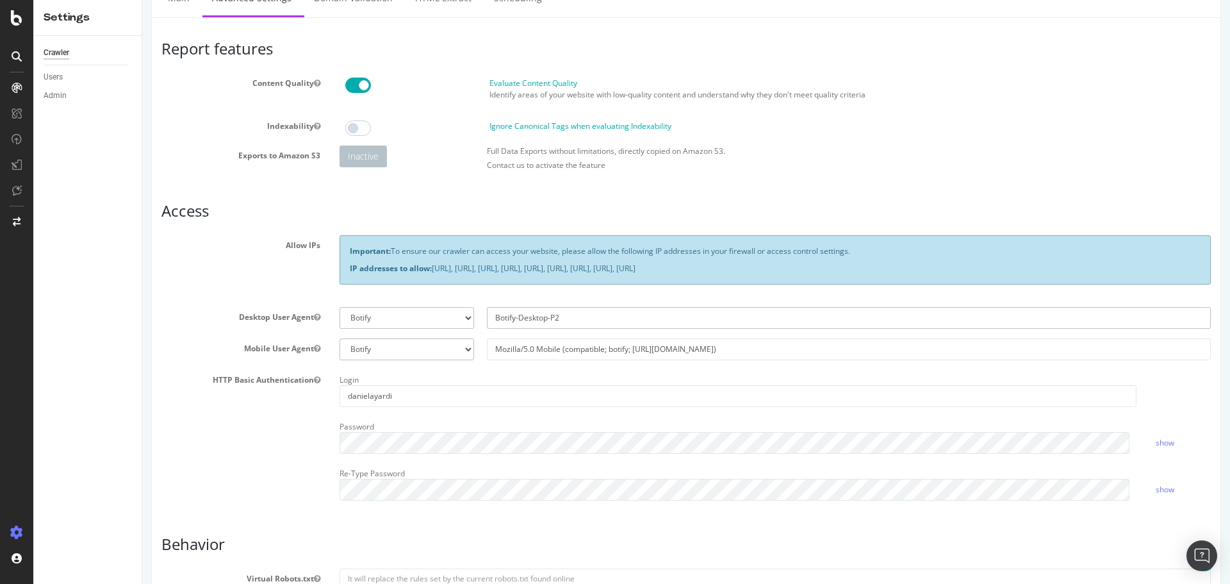
select select
type input "Botify-Desktop-P2"
click at [625, 347] on input "Mozilla/5.0 Mobile (compatible; botify; http://botify.com)" at bounding box center [849, 349] width 724 height 22
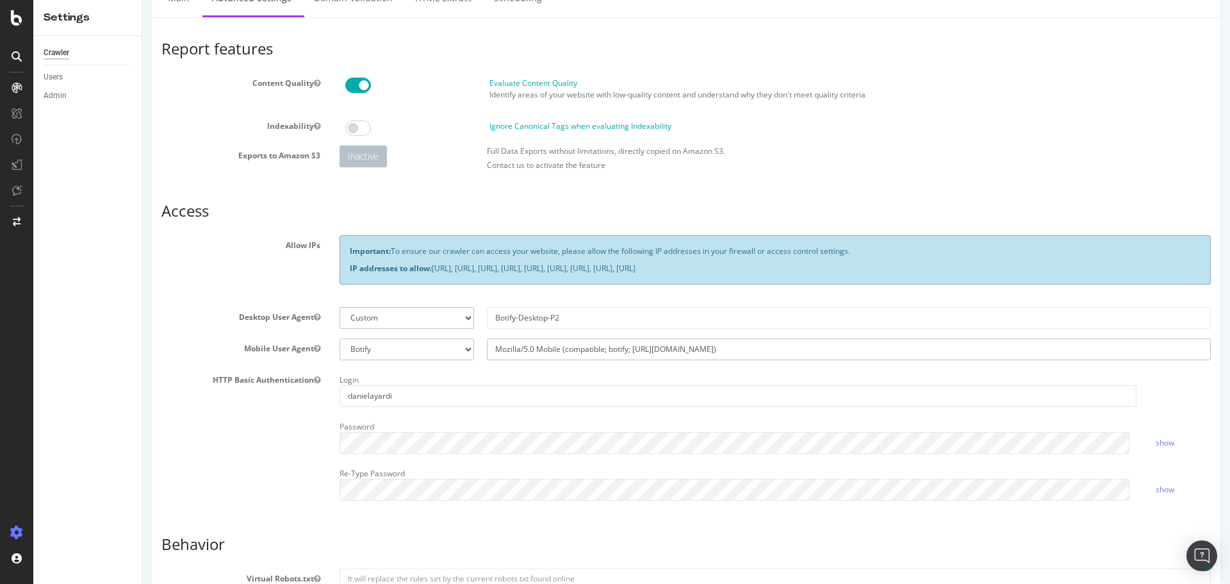
paste input "Botify-Desktop-P2"
type input "Botify-Desktop-P2"
select select
click at [523, 344] on input "Botify-Desktop-P2" at bounding box center [849, 349] width 724 height 22
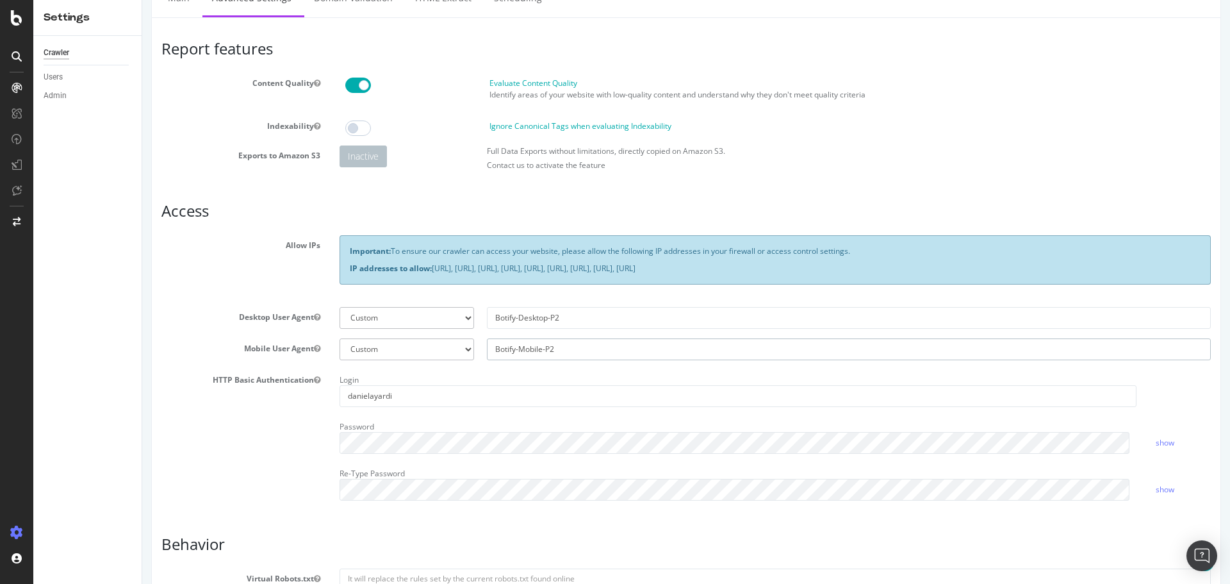
type input "Botify-Mobile-P2"
click at [302, 422] on div "HTTP Basic Authentication Login danielayardi Password show Re-Type Password show" at bounding box center [686, 440] width 1069 height 140
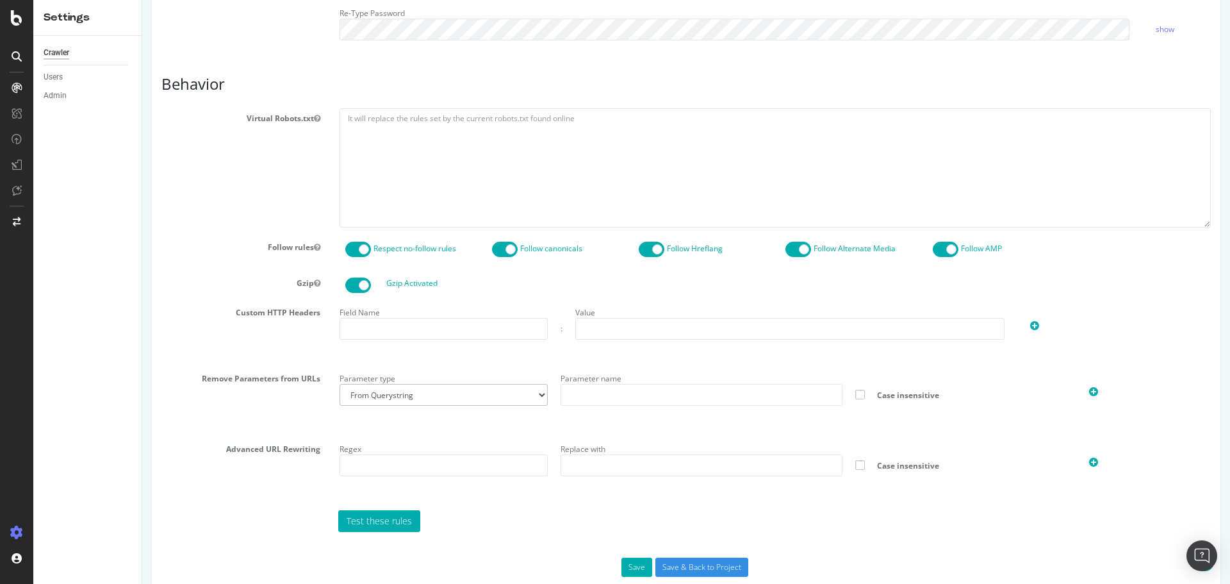
scroll to position [657, 0]
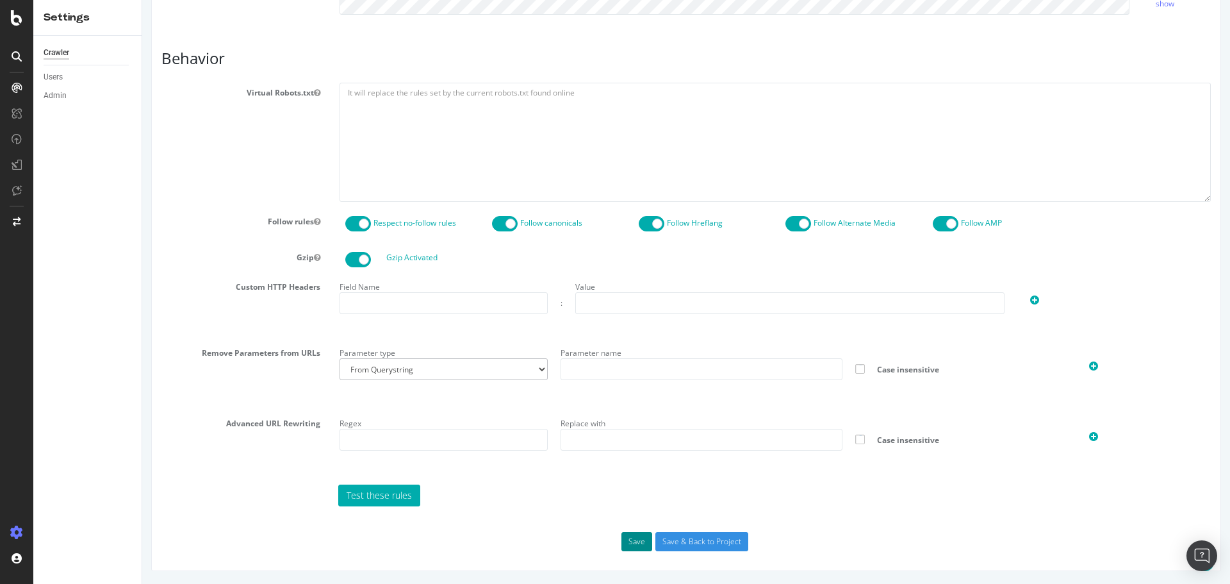
click at [637, 541] on button "Save" at bounding box center [636, 541] width 31 height 19
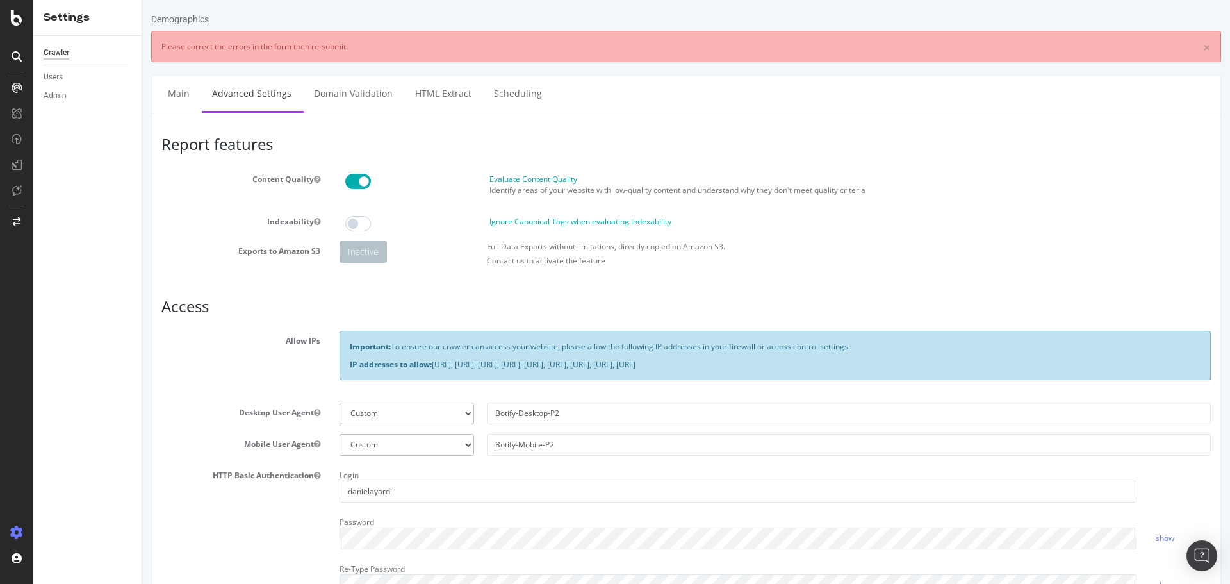
scroll to position [0, 0]
click at [602, 482] on input "danielayardi" at bounding box center [738, 492] width 797 height 22
click at [570, 485] on input "danielayardi" at bounding box center [738, 492] width 797 height 22
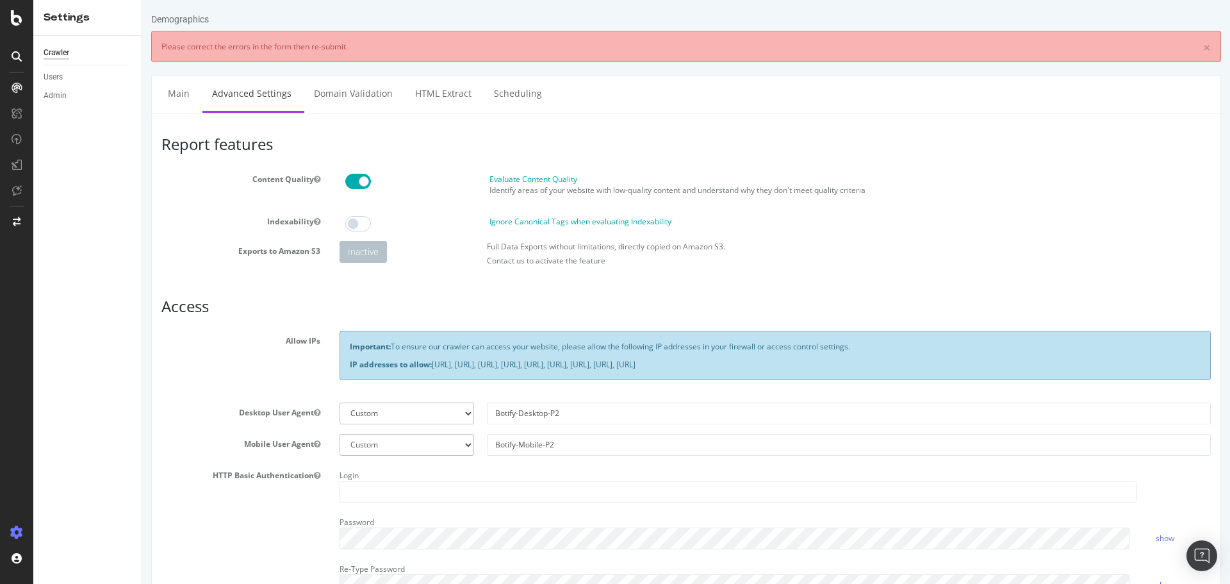
click at [275, 516] on div "HTTP Basic Authentication Login Password show Re-Type Password Typed passwords …" at bounding box center [686, 549] width 1069 height 169
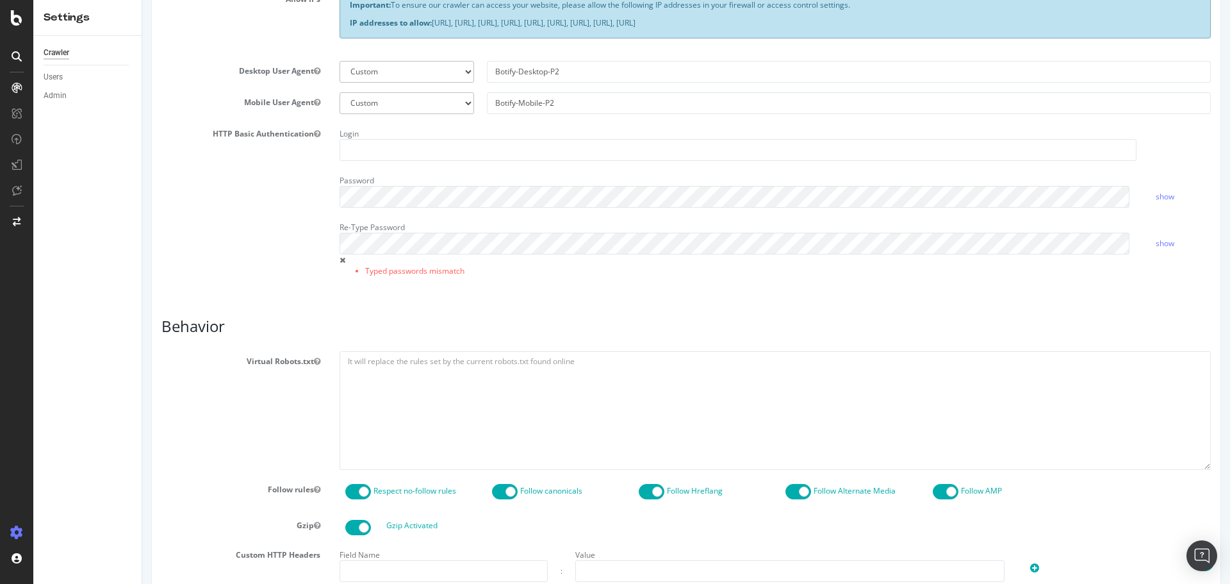
click at [341, 259] on span at bounding box center [343, 260] width 6 height 8
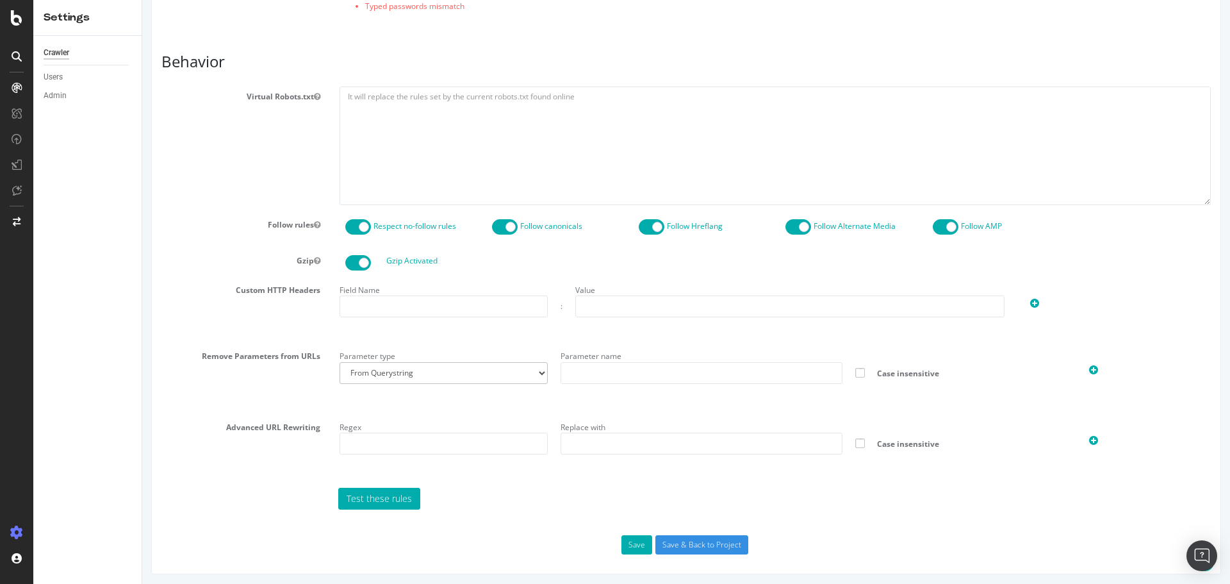
scroll to position [609, 0]
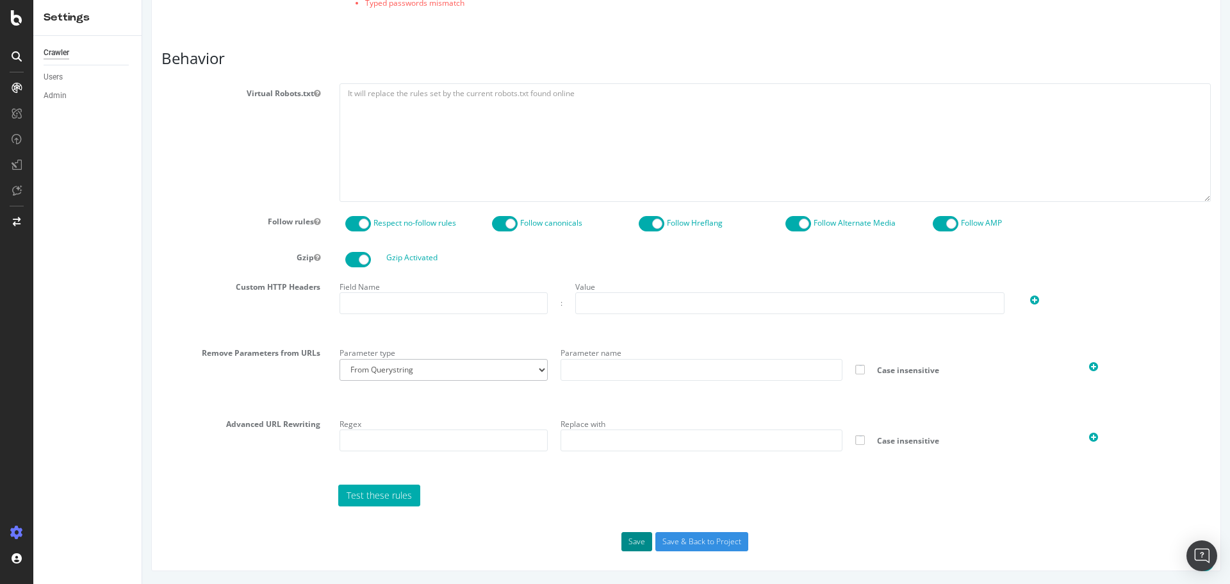
click at [625, 538] on button "Save" at bounding box center [636, 541] width 31 height 19
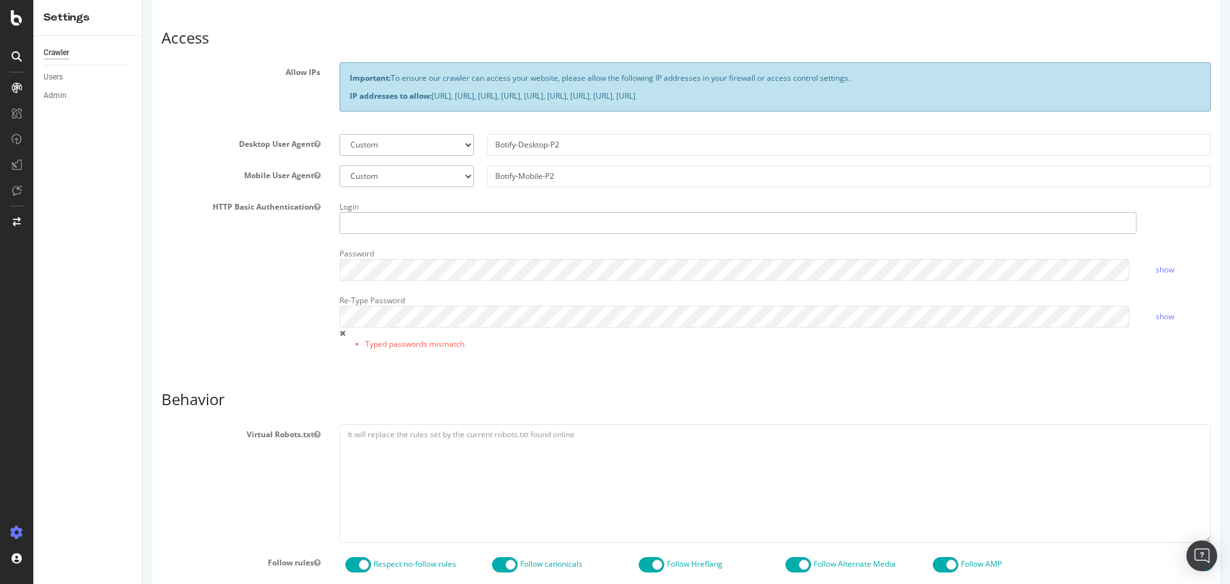
scroll to position [139, 0]
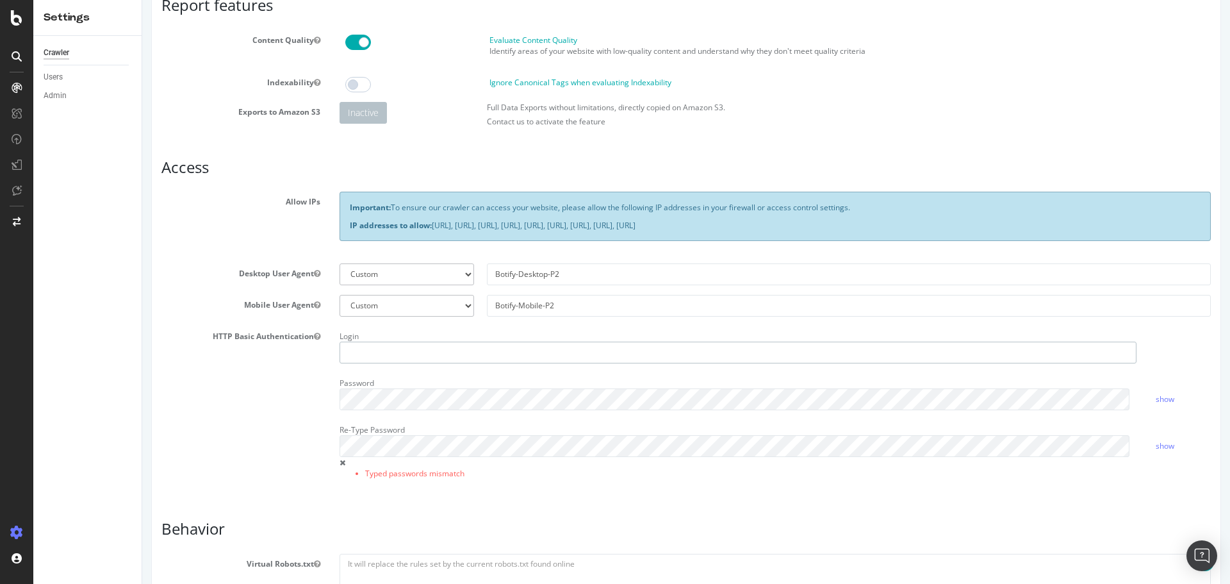
click at [462, 344] on input "text" at bounding box center [738, 352] width 797 height 22
paste input "ciprian.nicoara@yardi.com"
type input "ciprian.nicoara@yardi.com"
click at [275, 379] on div "HTTP Basic Authentication Login ciprian.nicoara@yardi.com Password show Re-Type…" at bounding box center [686, 410] width 1069 height 169
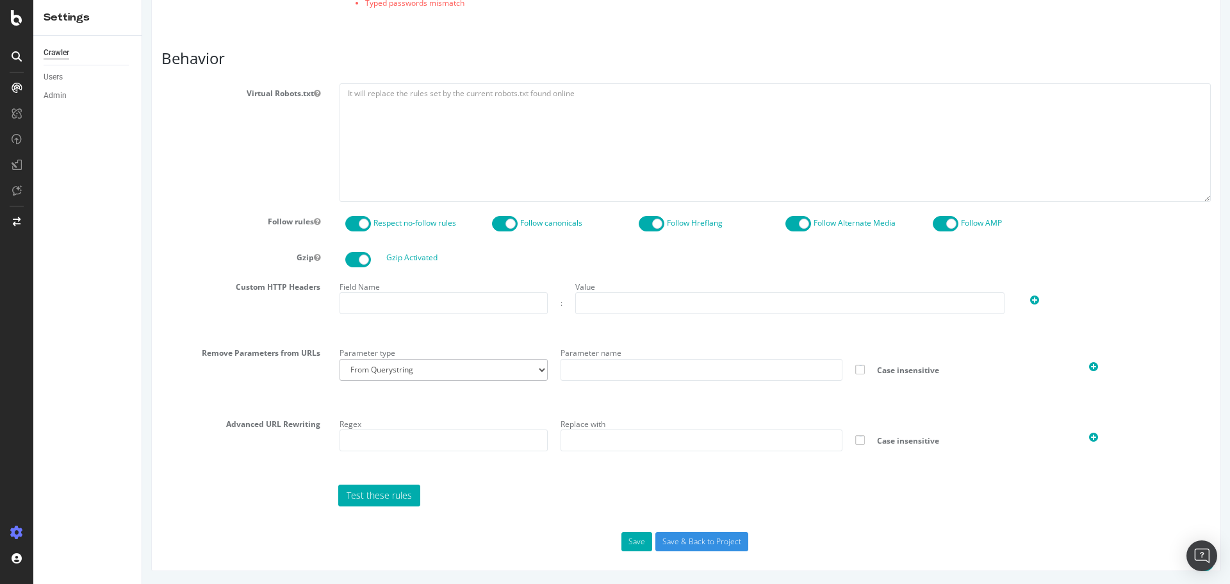
click at [636, 552] on div "Report features Content Quality Evaluate Content Quality Identify areas of your…" at bounding box center [686, 36] width 1070 height 1067
click at [634, 541] on button "Save" at bounding box center [636, 541] width 31 height 19
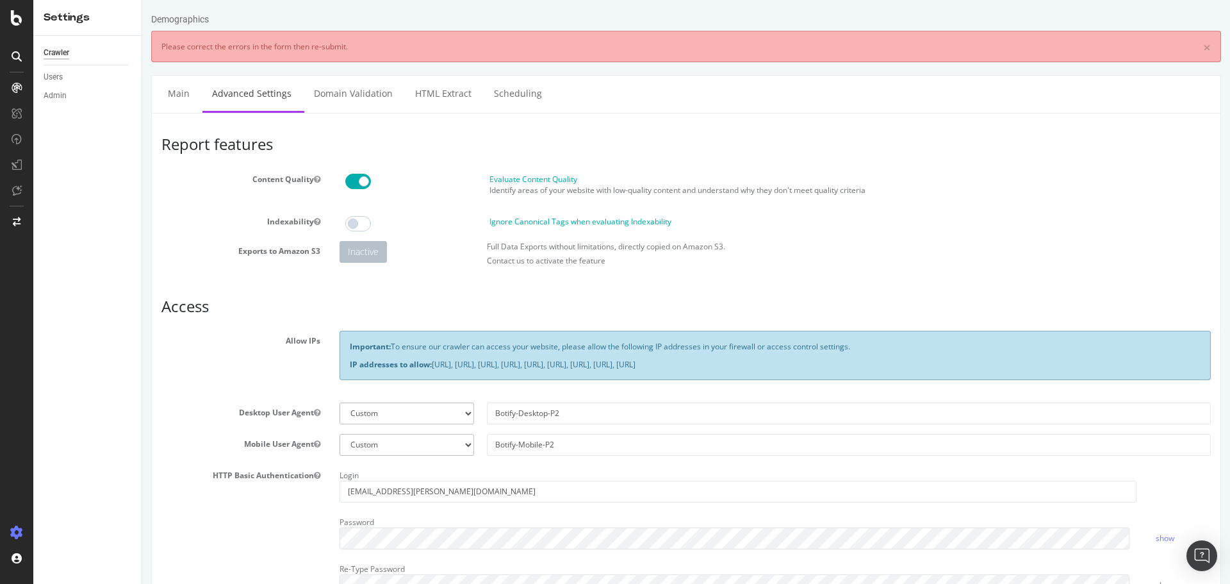
scroll to position [171, 0]
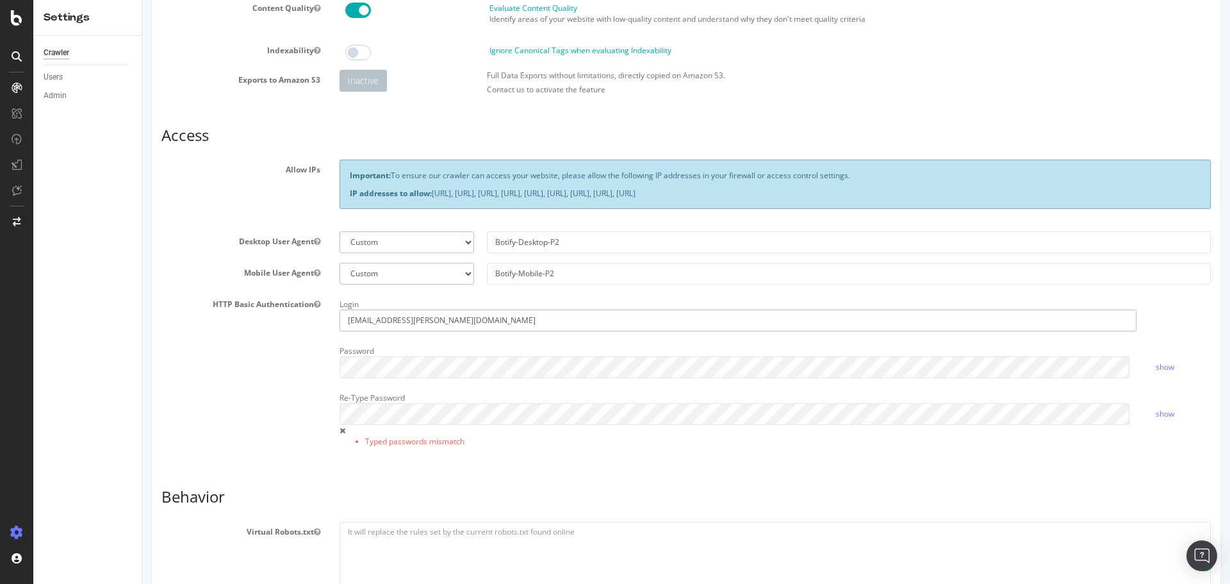
click at [444, 321] on input "ciprian.nicoara@yardi.com" at bounding box center [738, 320] width 797 height 22
click at [337, 427] on div "Re-Type Password Typed passwords mismatch" at bounding box center [738, 420] width 816 height 65
click at [340, 427] on span at bounding box center [343, 431] width 6 height 8
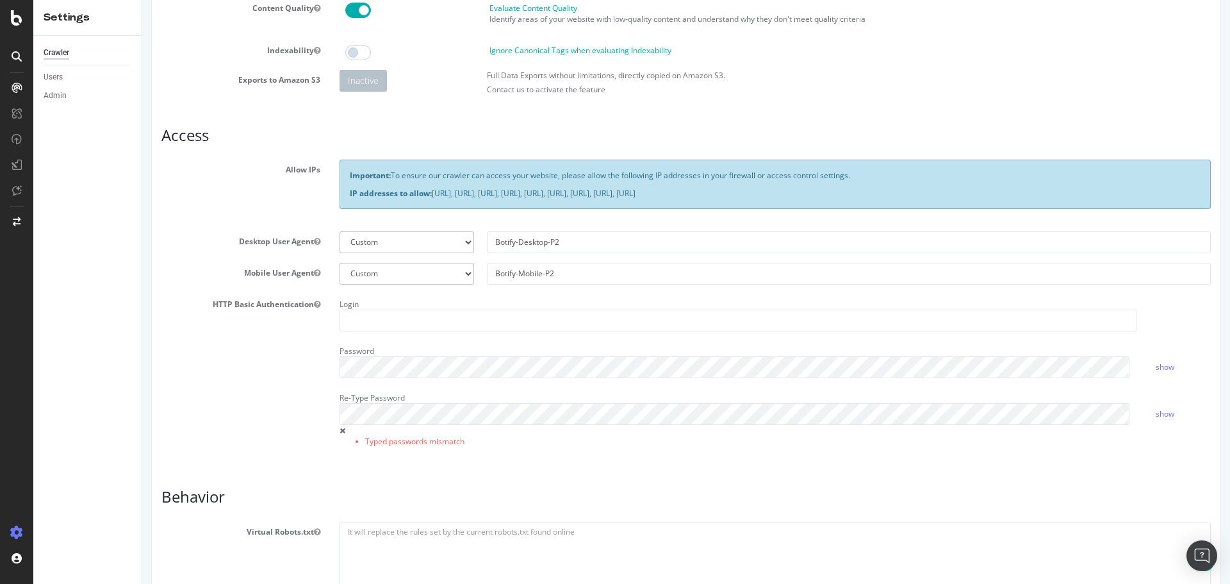
click at [340, 427] on span at bounding box center [343, 431] width 6 height 8
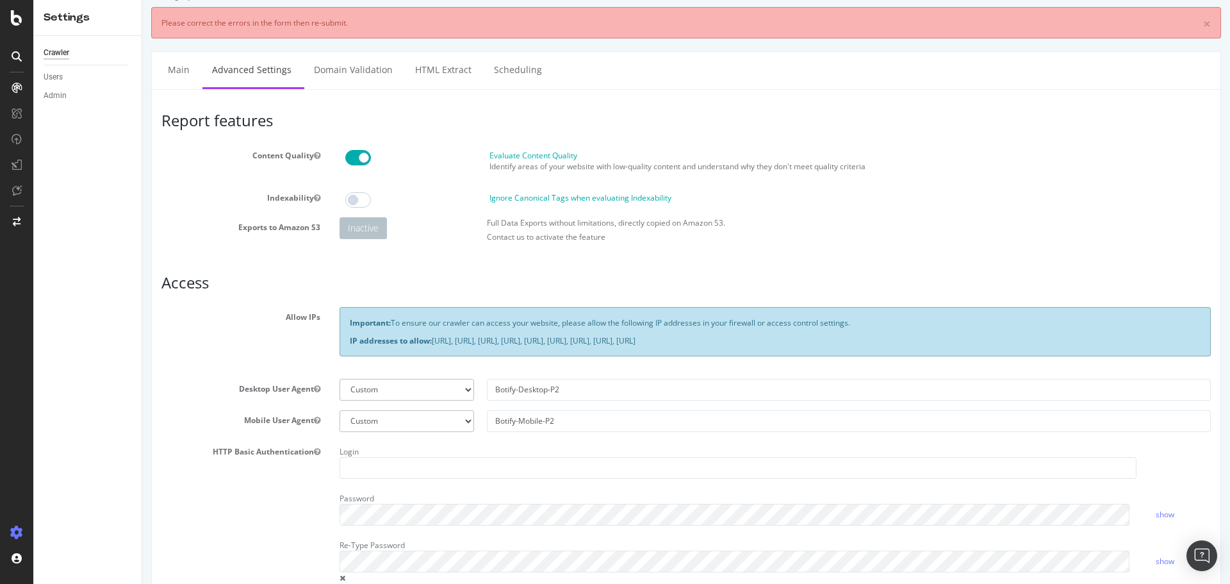
scroll to position [0, 0]
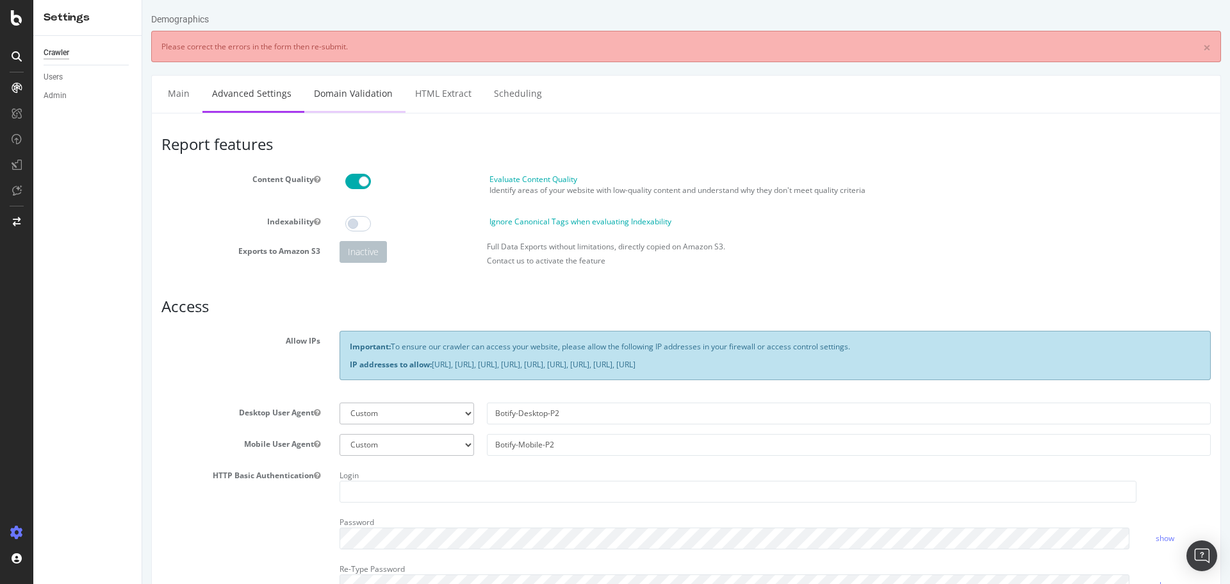
click at [331, 98] on link "Domain Validation" at bounding box center [353, 93] width 98 height 35
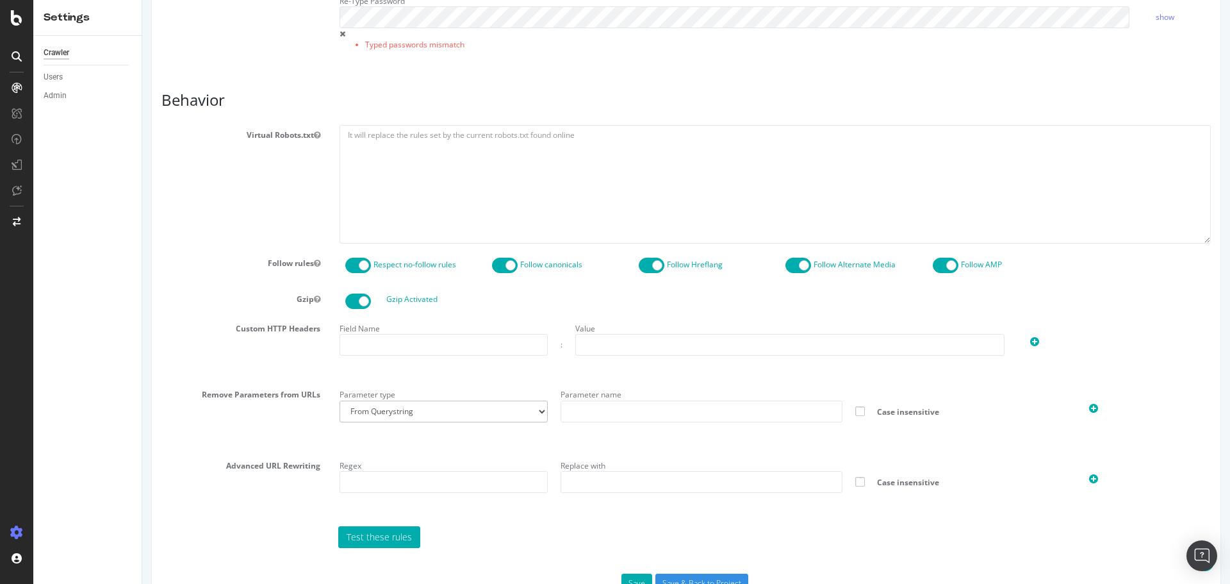
scroll to position [609, 0]
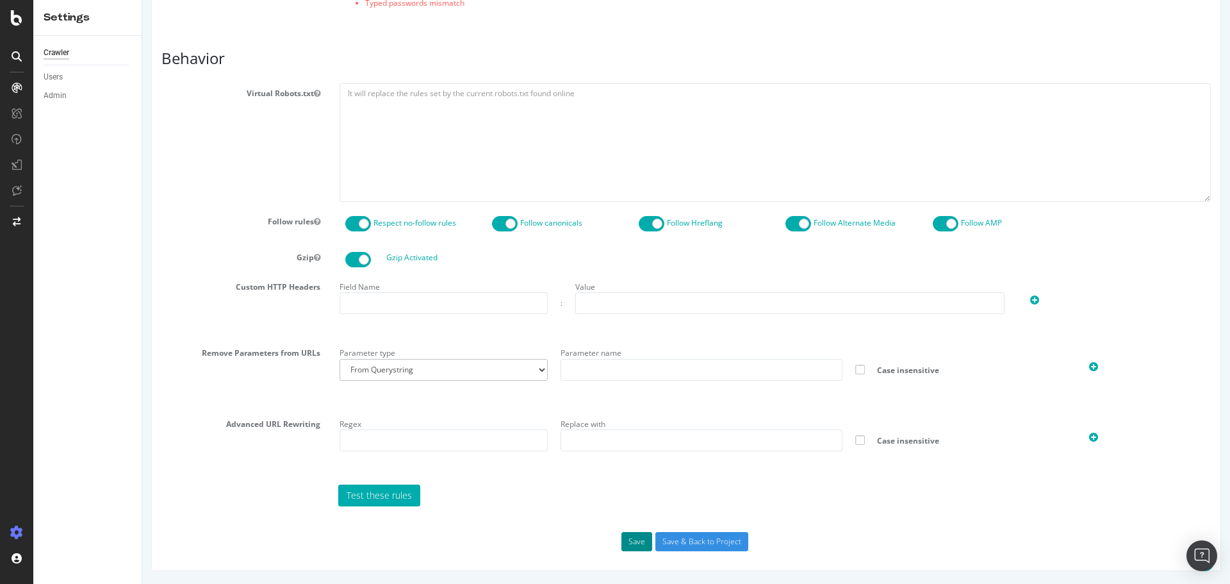
click at [646, 540] on button "Save" at bounding box center [636, 541] width 31 height 19
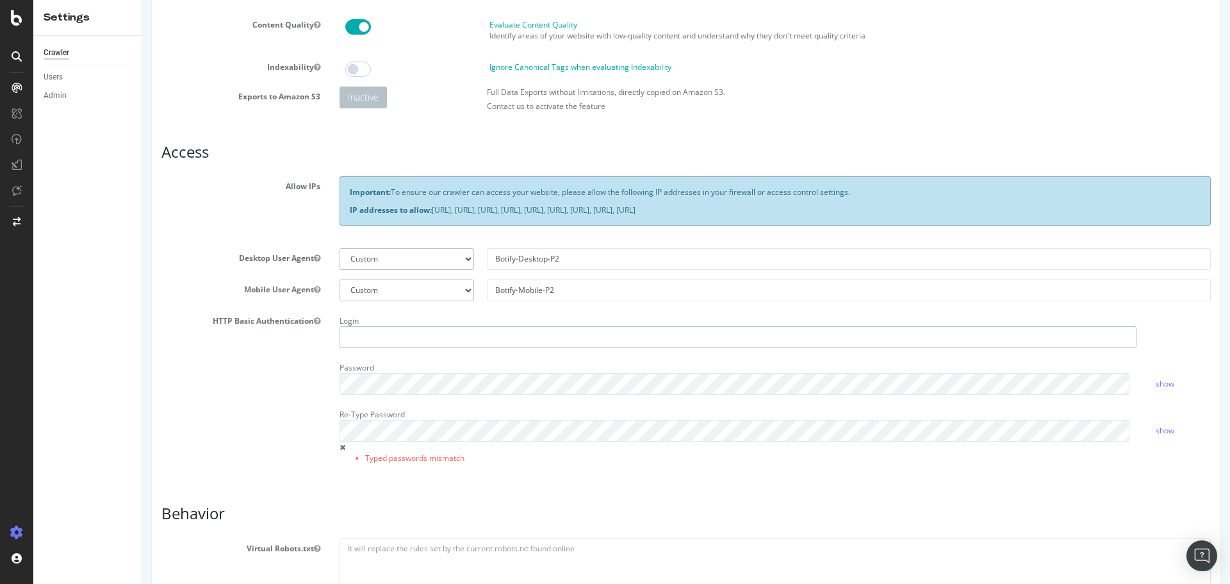
scroll to position [139, 0]
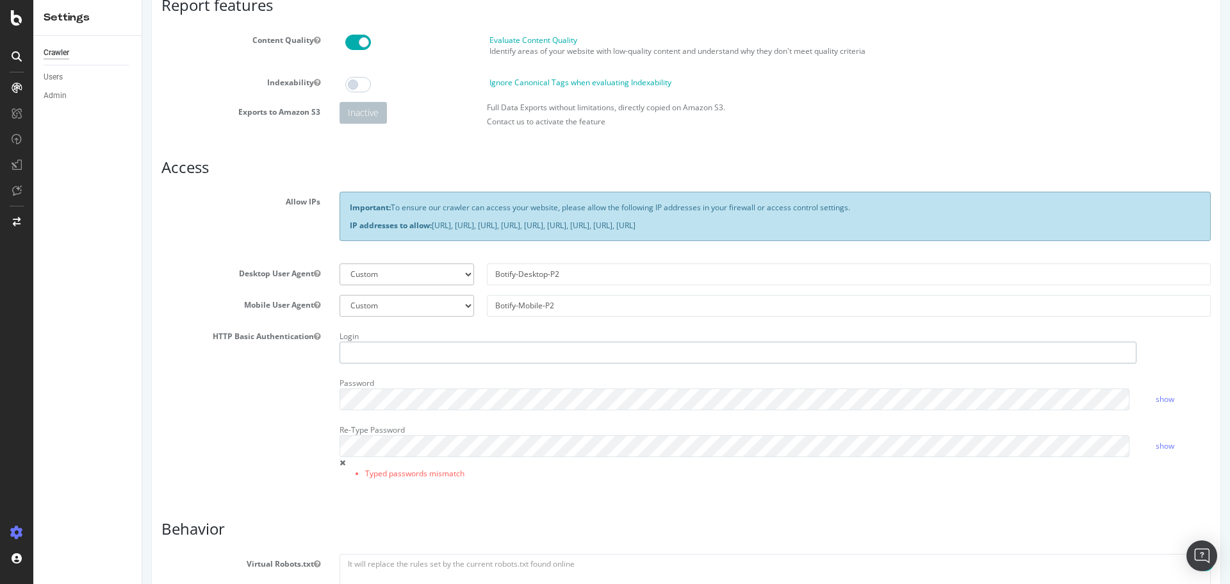
click at [445, 343] on input "text" at bounding box center [738, 352] width 797 height 22
paste input "ciprian.nicoara@yardi.com"
type input "ciprian.nicoara@yardi.com"
click at [236, 398] on div "HTTP Basic Authentication Login ciprian.nicoara@yardi.com Password show Re-Type…" at bounding box center [686, 410] width 1069 height 169
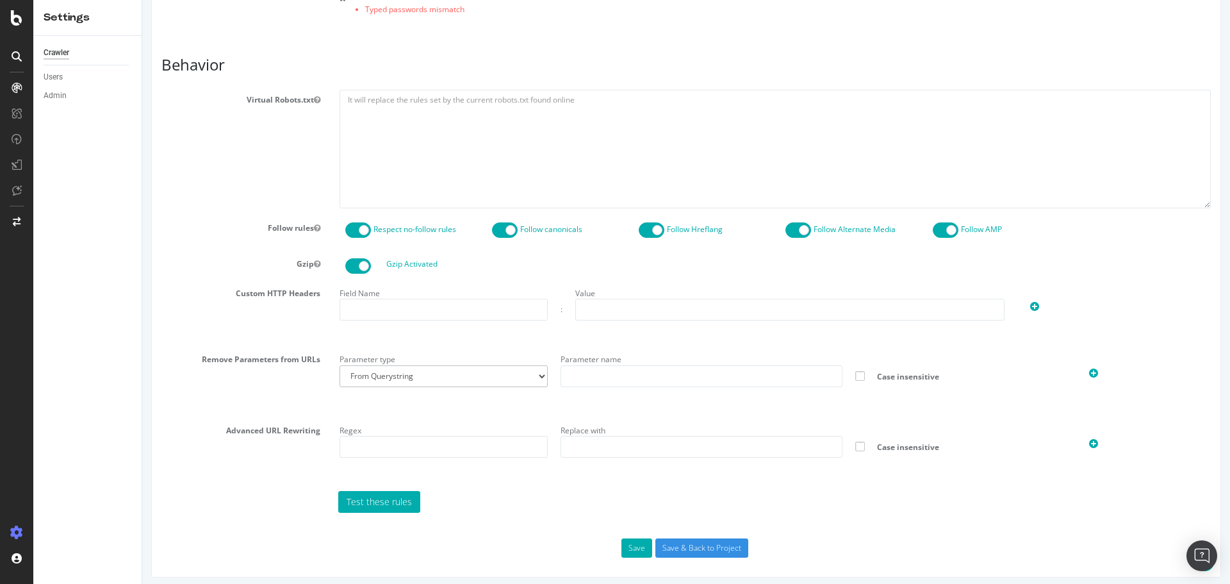
scroll to position [609, 0]
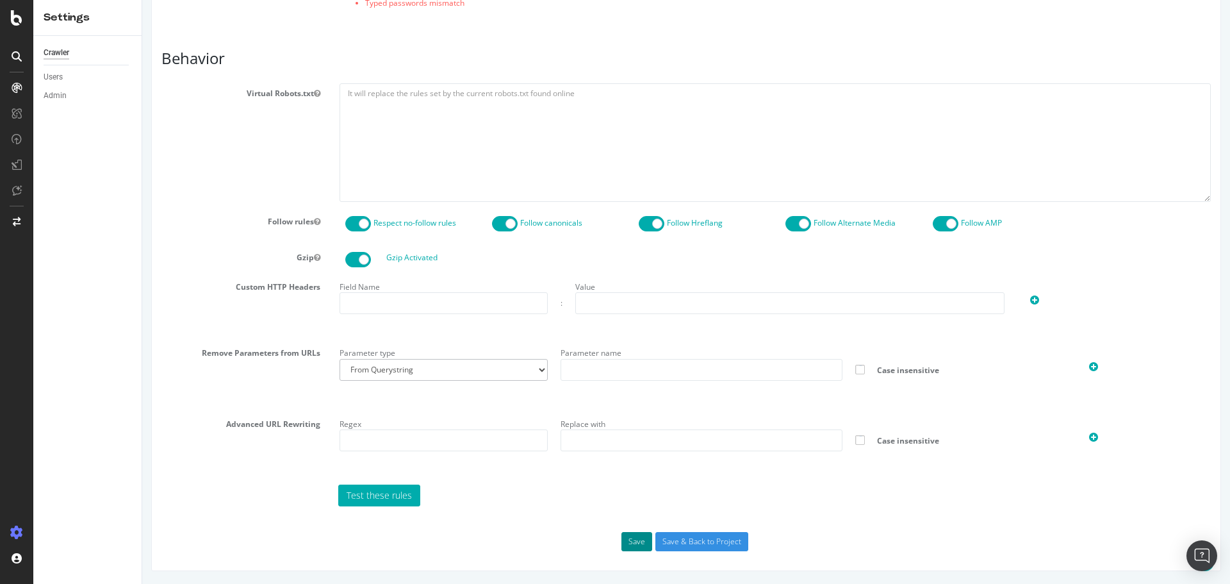
click at [636, 534] on button "Save" at bounding box center [636, 541] width 31 height 19
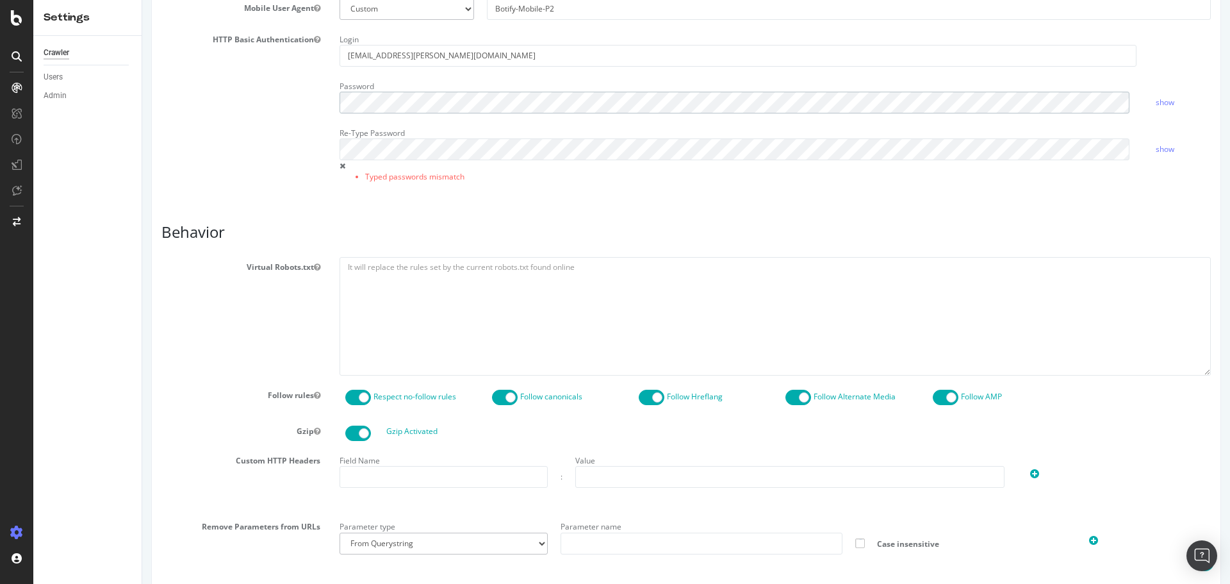
scroll to position [186, 0]
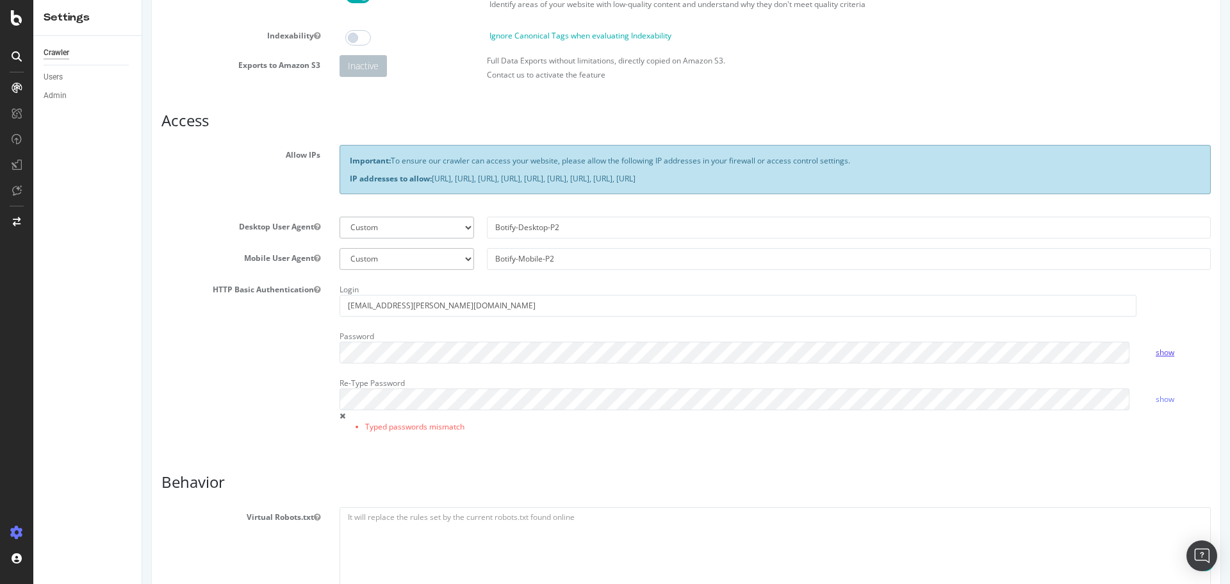
click at [1162, 350] on link "show" at bounding box center [1165, 352] width 19 height 11
click at [1162, 402] on link "show" at bounding box center [1165, 398] width 19 height 11
click at [260, 383] on div "HTTP Basic Authentication Login ciprian.nicoara@yardi.com Password hide Re-Type…" at bounding box center [686, 363] width 1069 height 169
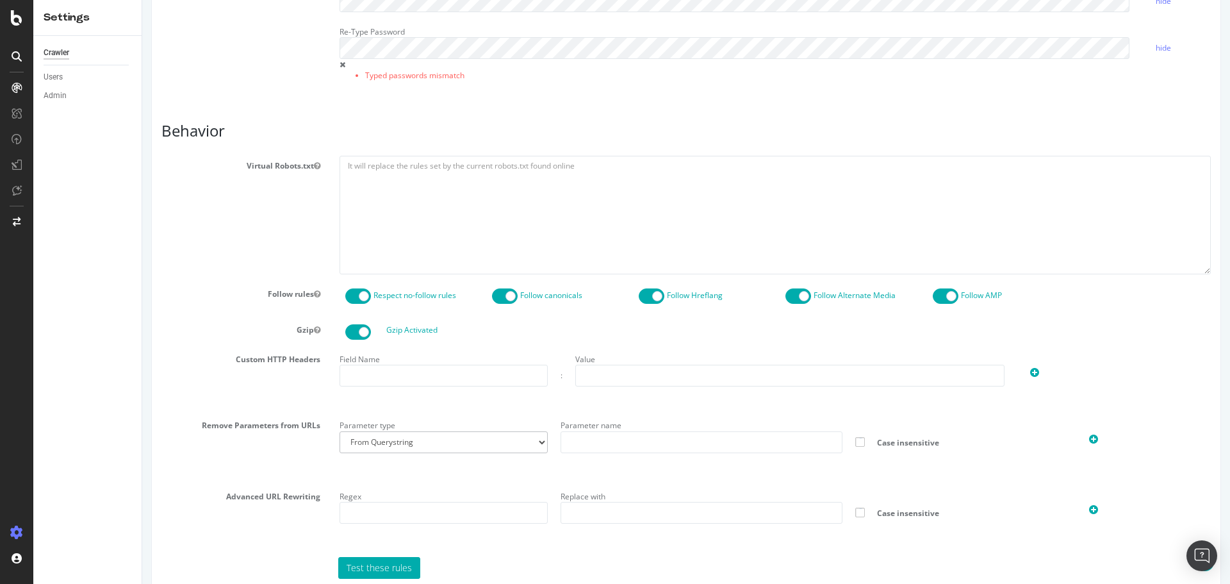
scroll to position [609, 0]
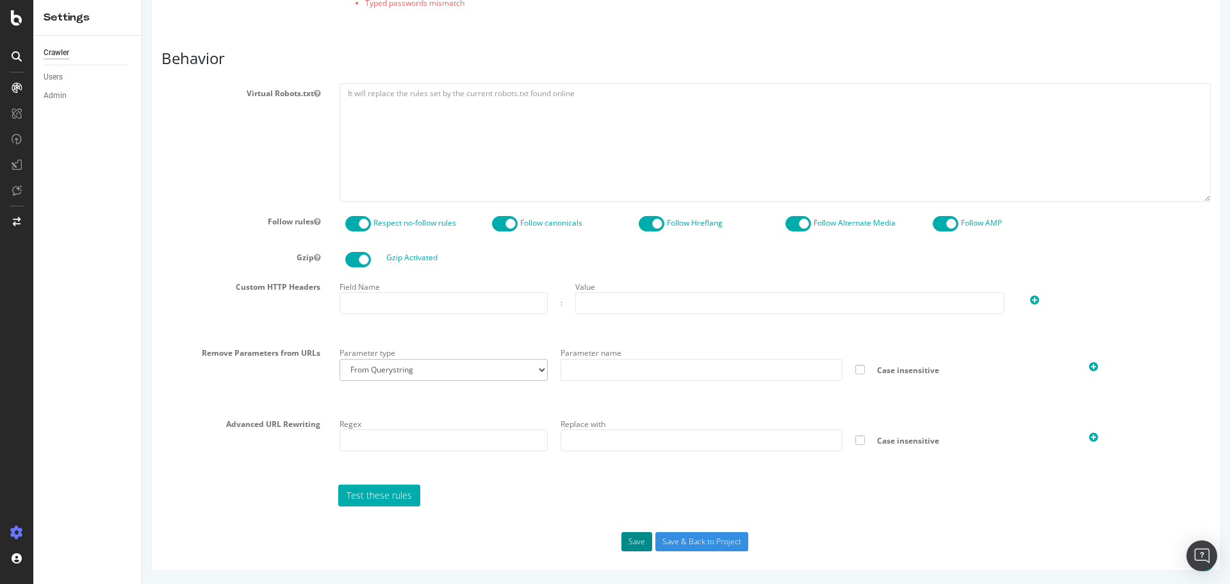
click at [647, 545] on button "Save" at bounding box center [636, 541] width 31 height 19
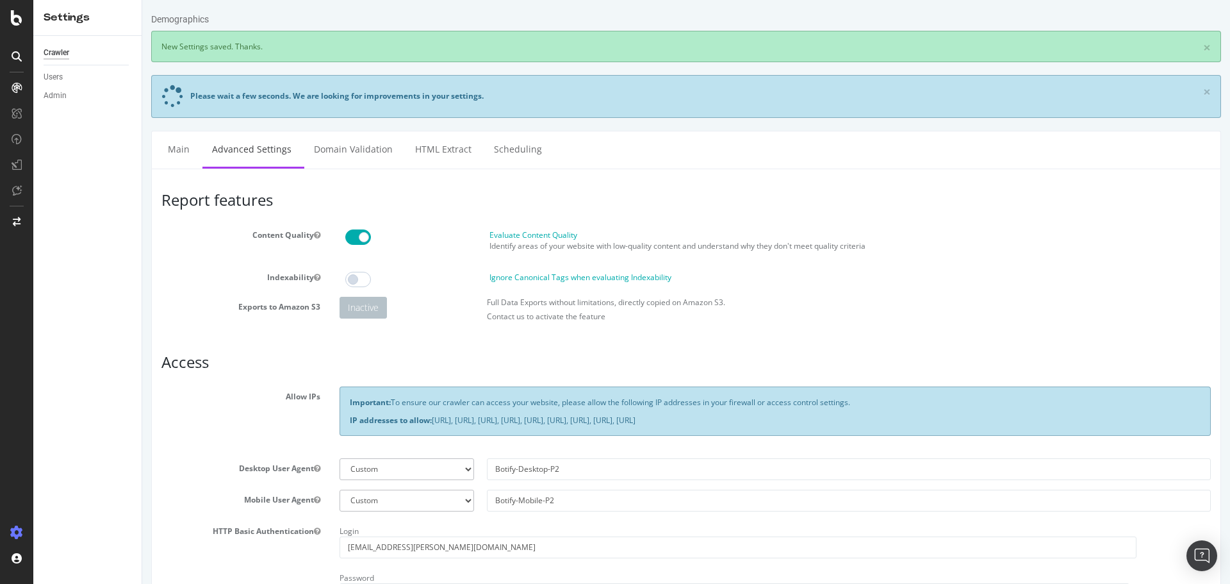
scroll to position [0, 0]
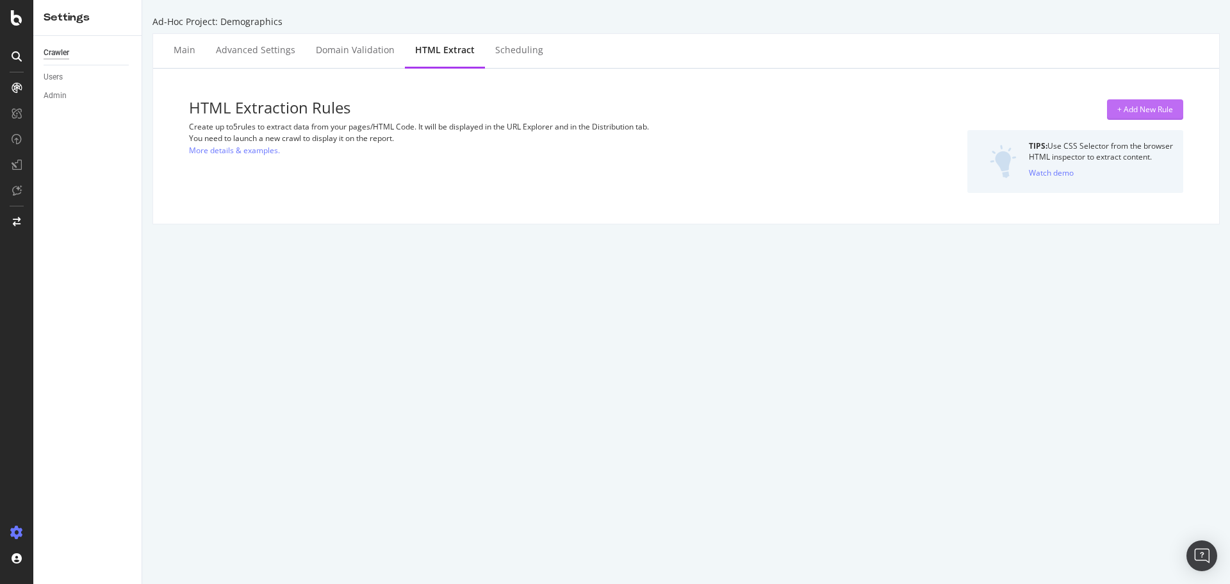
click at [1153, 112] on div "+ Add New Rule" at bounding box center [1145, 109] width 56 height 11
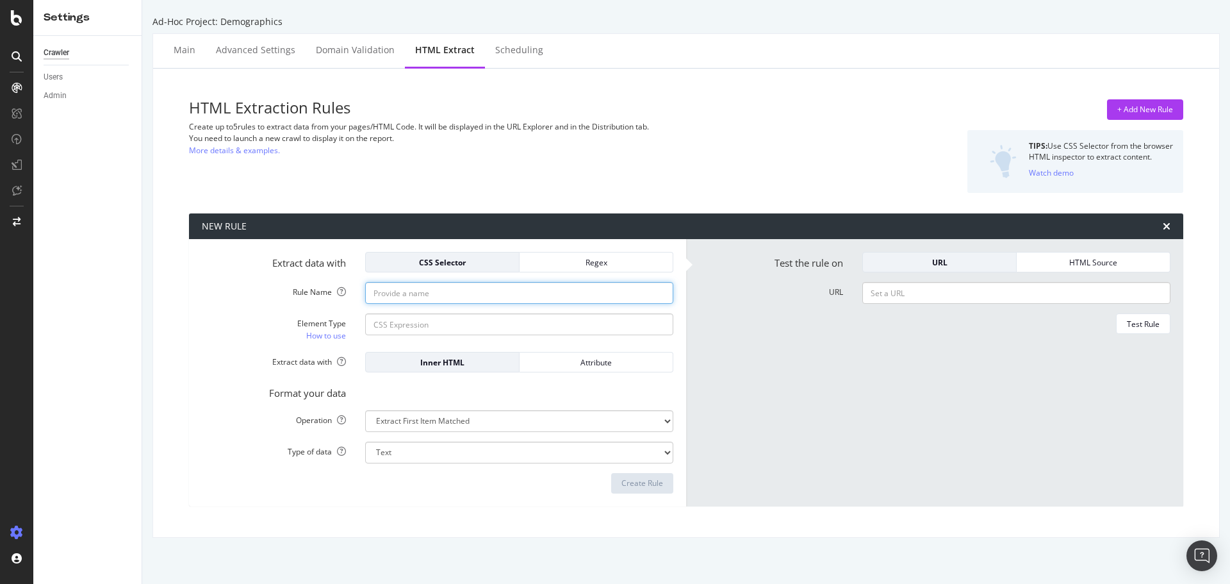
drag, startPoint x: 447, startPoint y: 286, endPoint x: 452, endPoint y: 297, distance: 12.6
click at [447, 286] on input "Rule Name" at bounding box center [519, 293] width 308 height 22
type input "Total population"
click at [420, 328] on input "Element Type How to use" at bounding box center [519, 324] width 308 height 22
paste input "#main-content > div.page-inner > section.map-section > div.map-card-cnt > div.c…"
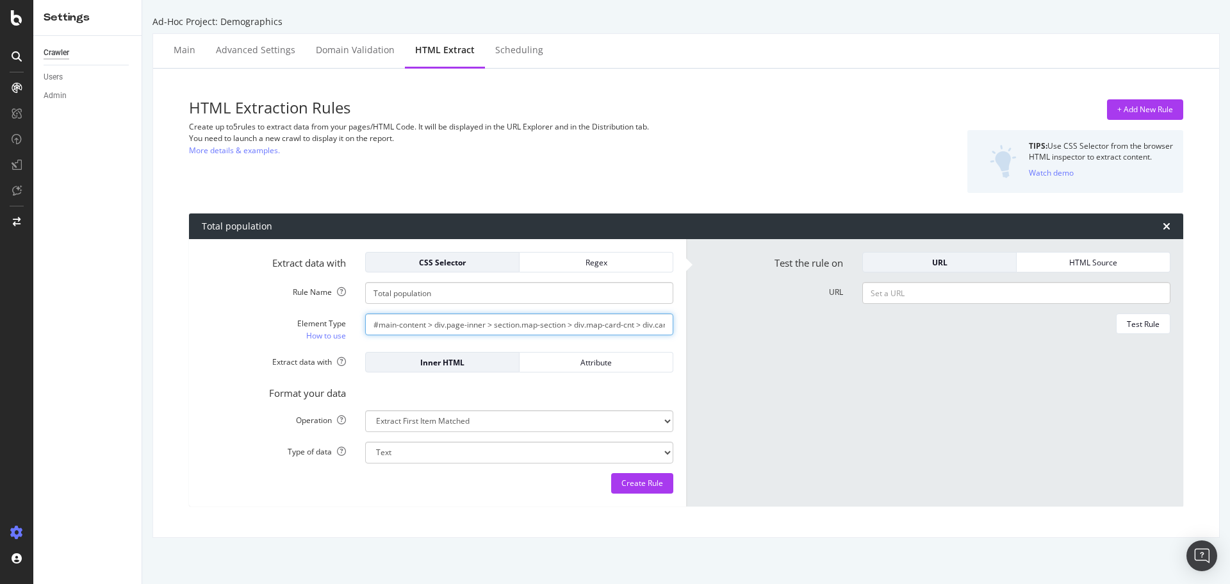
scroll to position [0, 111]
type input "#main-content > div.page-inner > section.map-section > div.map-card-cnt > div.c…"
click at [919, 288] on input "URL" at bounding box center [1016, 293] width 308 height 22
paste input "https://www.point2homes.com/US/Neighborhood/CA/Los-Angeles-Demographics.html"
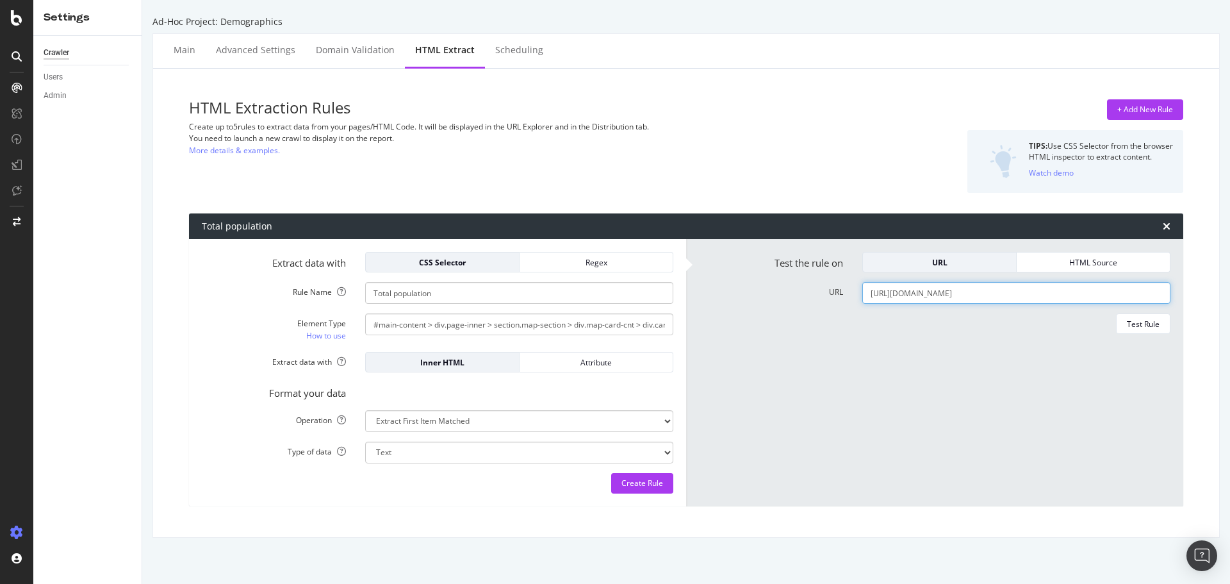
scroll to position [0, 21]
type input "https://www.point2homes.com/US/Neighborhood/CA/Los-Angeles-Demographics.html"
click at [1131, 323] on div "Test Rule" at bounding box center [1143, 323] width 33 height 11
click at [518, 459] on select "Text Integer number Floating point number Date" at bounding box center [519, 452] width 308 height 22
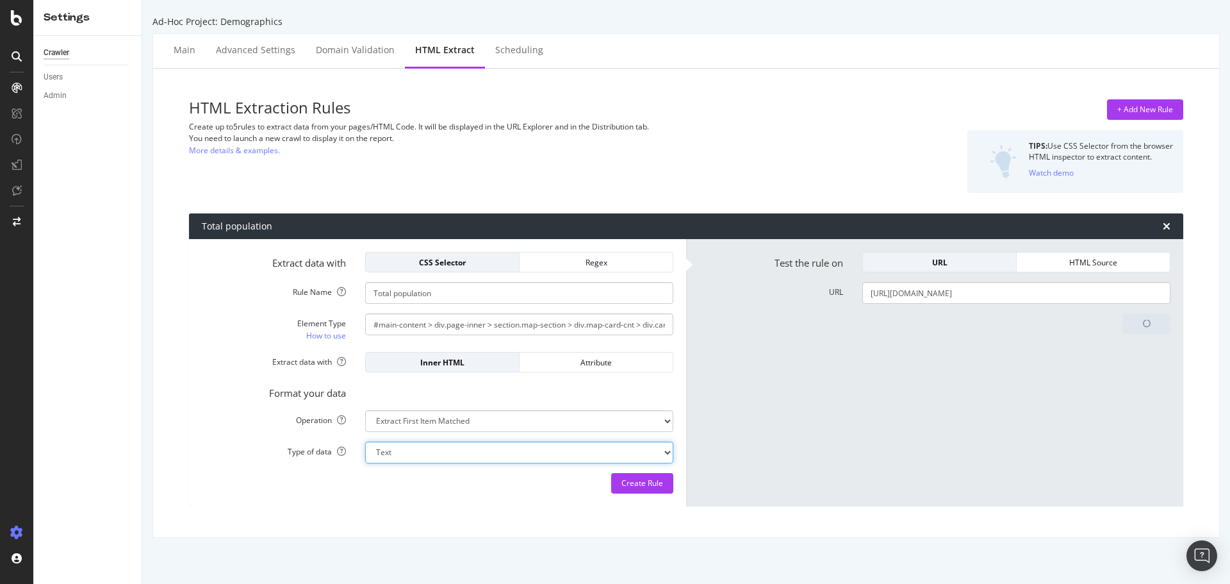
click at [518, 459] on select "Text Integer number Floating point number Date" at bounding box center [519, 452] width 308 height 22
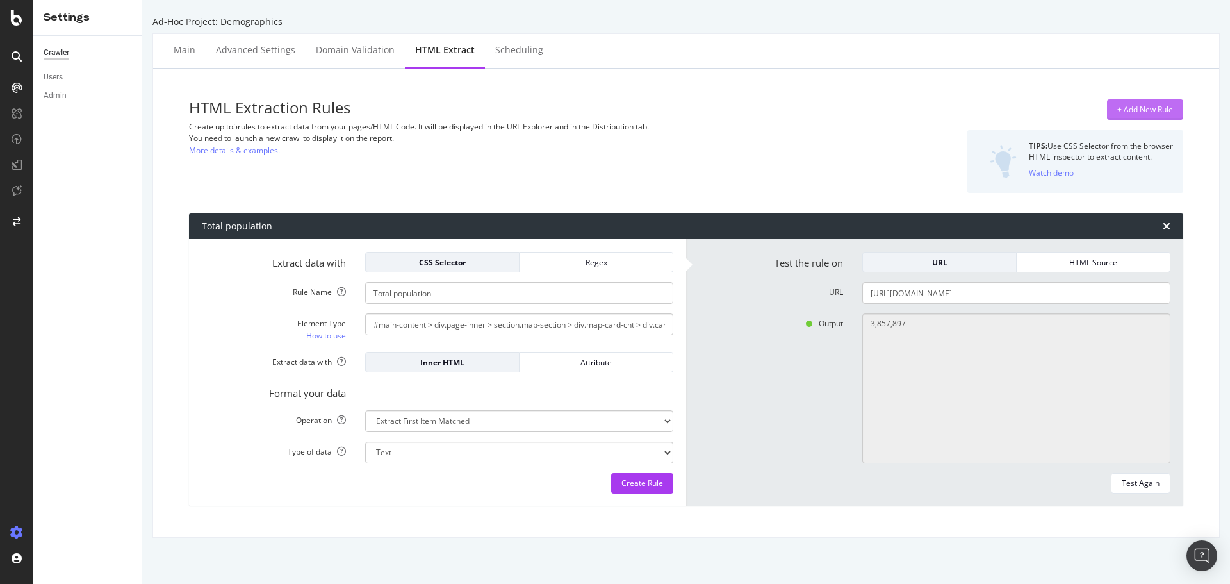
click at [1135, 113] on div "+ Add New Rule" at bounding box center [1145, 109] width 56 height 11
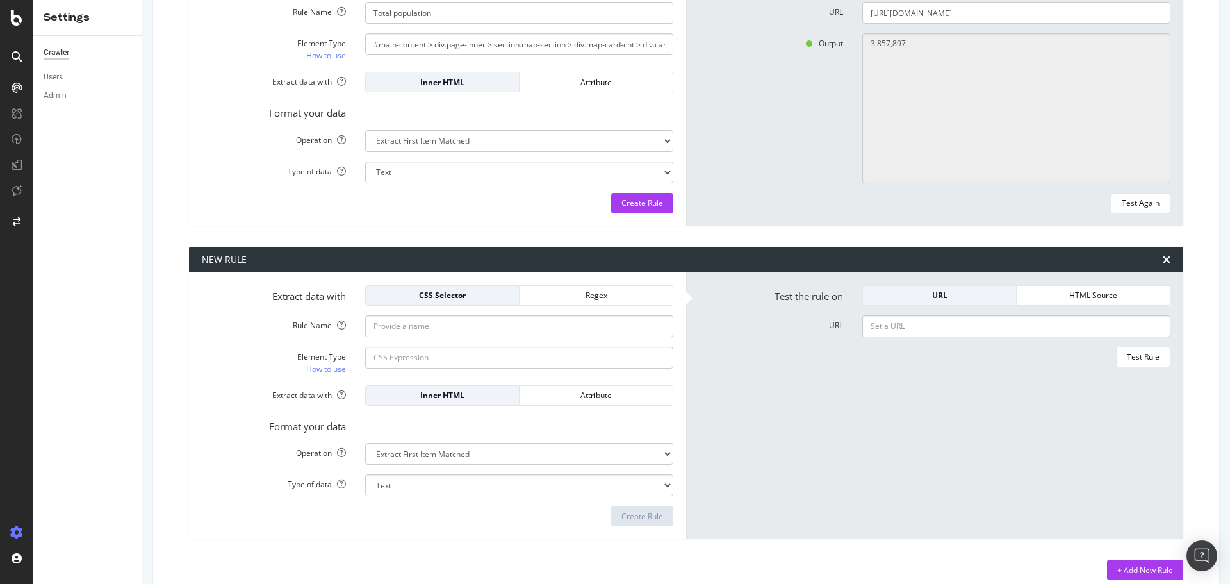
scroll to position [297, 0]
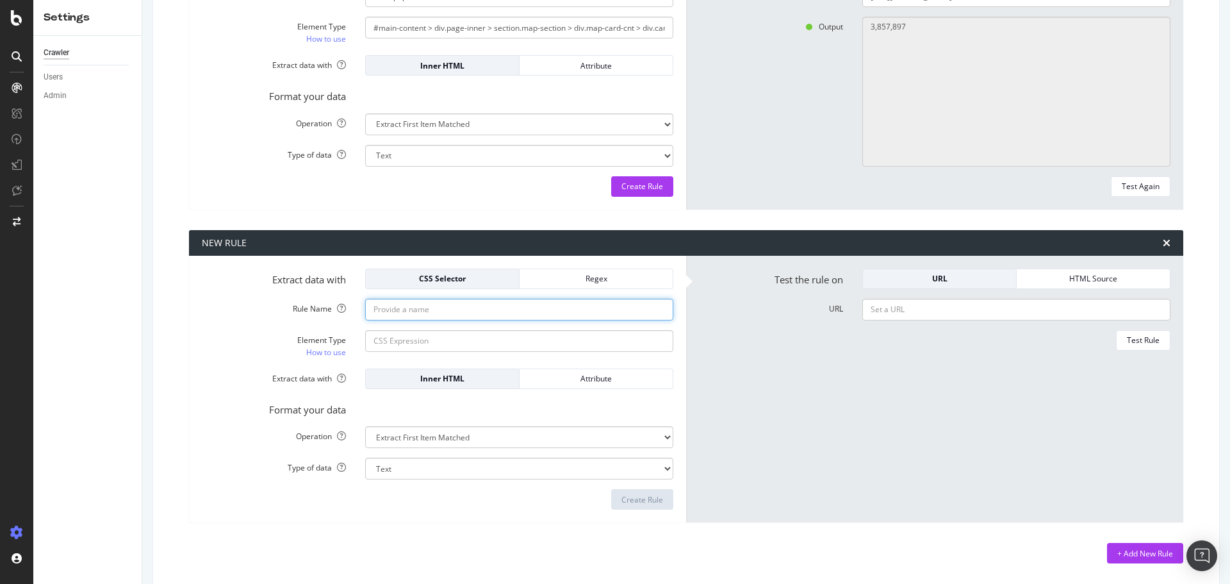
click at [454, 308] on input "Rule Name" at bounding box center [519, 310] width 308 height 22
type input "Housing units"
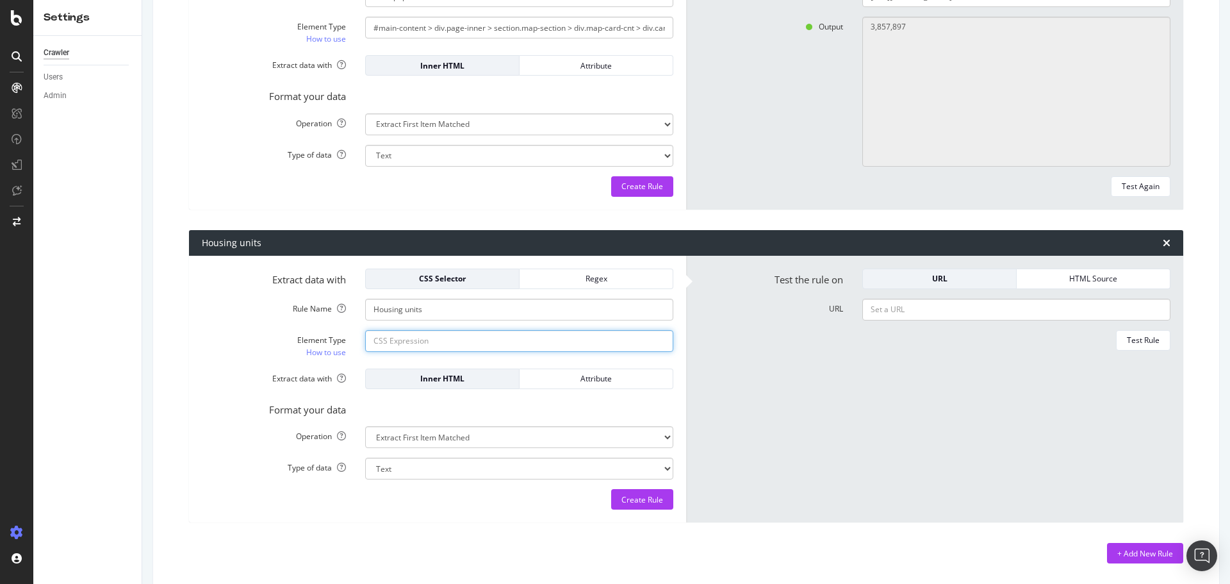
click at [446, 334] on input "Element Type How to use" at bounding box center [519, 341] width 308 height 22
paste input "#main-content > div.page-inner > section.map-section > div.map-card-cnt > div.c…"
type input "#main-content > div.page-inner > section.map-section > div.map-card-cnt > div.c…"
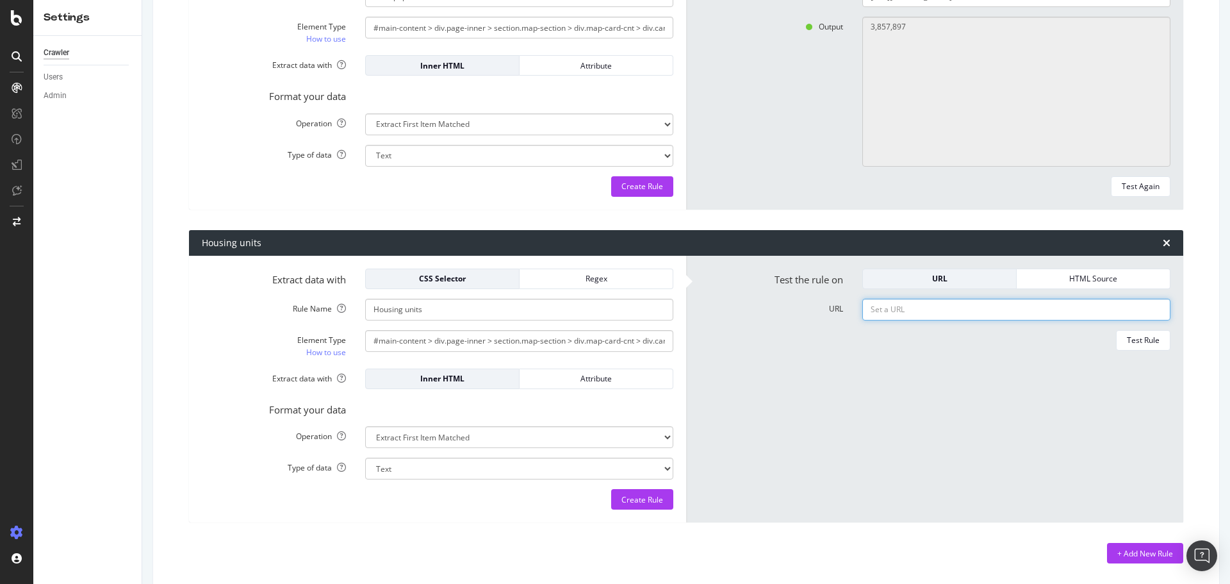
click at [935, 307] on input "URL" at bounding box center [1016, 310] width 308 height 22
paste input "https://www.point2homes.com/US/Neighborhood/CA/Los-Angeles-Demographics.html"
type input "https://www.point2homes.com/US/Neighborhood/CA/Los-Angeles-Demographics.html"
click at [1136, 337] on div "Test Rule" at bounding box center [1143, 339] width 33 height 11
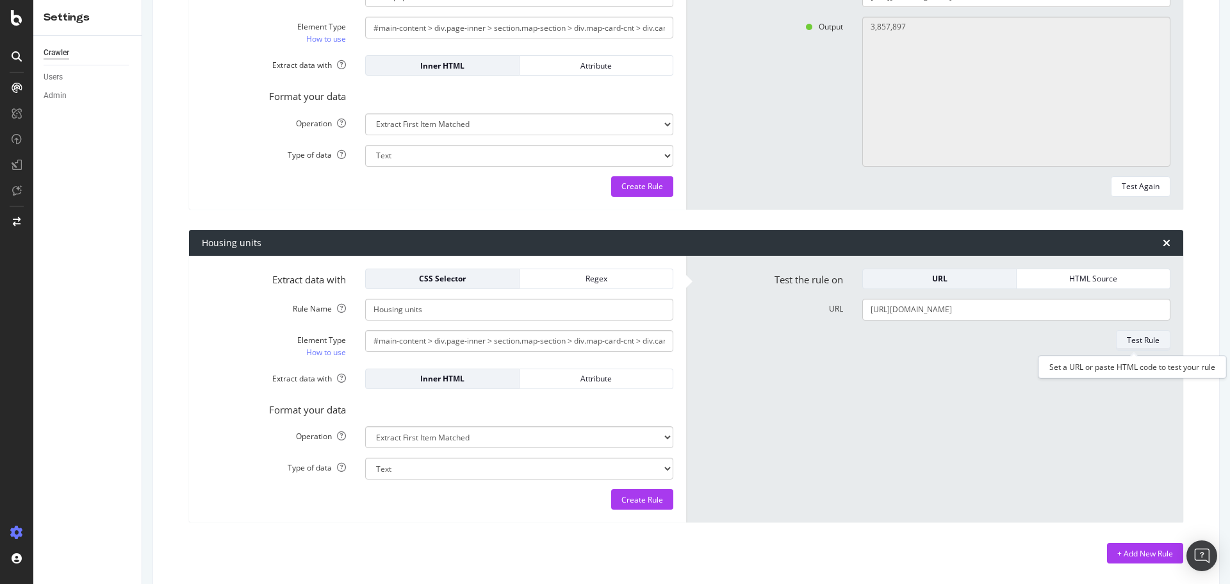
scroll to position [0, 0]
click at [1142, 555] on div "+ Add New Rule" at bounding box center [1145, 553] width 56 height 11
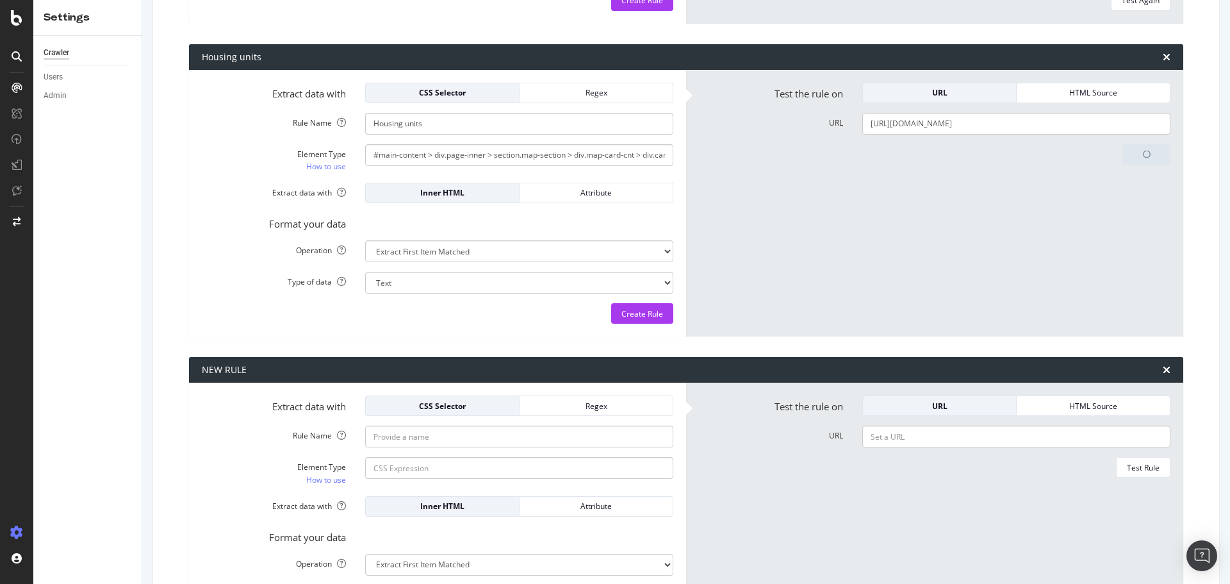
scroll to position [439, 0]
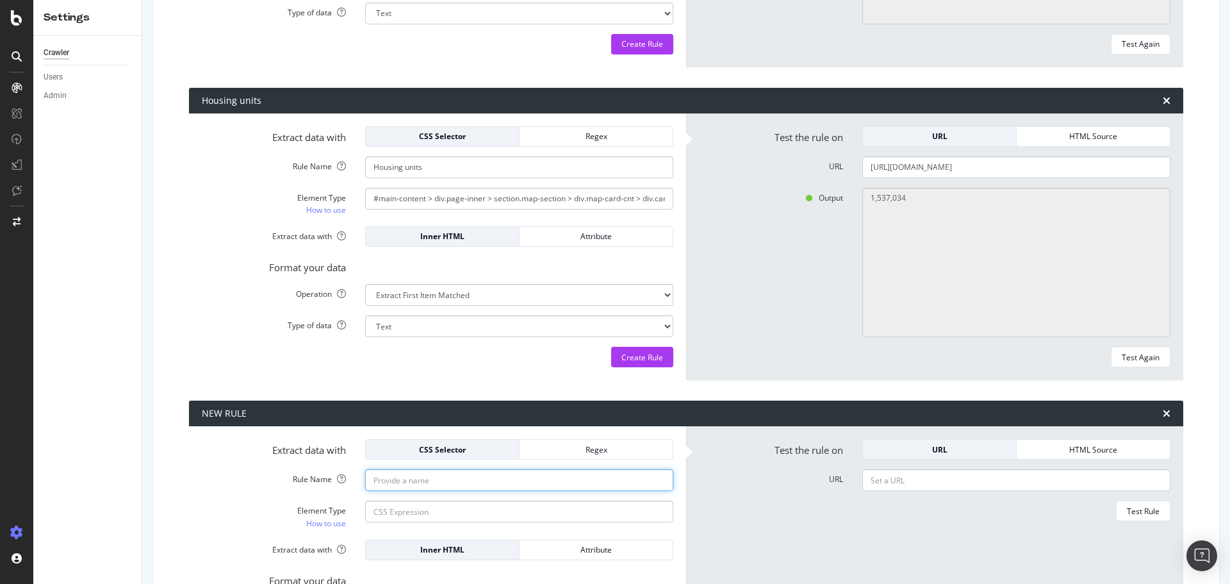
click at [481, 487] on input "Rule Name" at bounding box center [519, 480] width 308 height 22
type input "Median household income"
click at [540, 505] on input "Element Type How to use" at bounding box center [519, 511] width 308 height 22
paste input "#main-content > div.page-inner > section.map-section > div.map-card-cnt > div.c…"
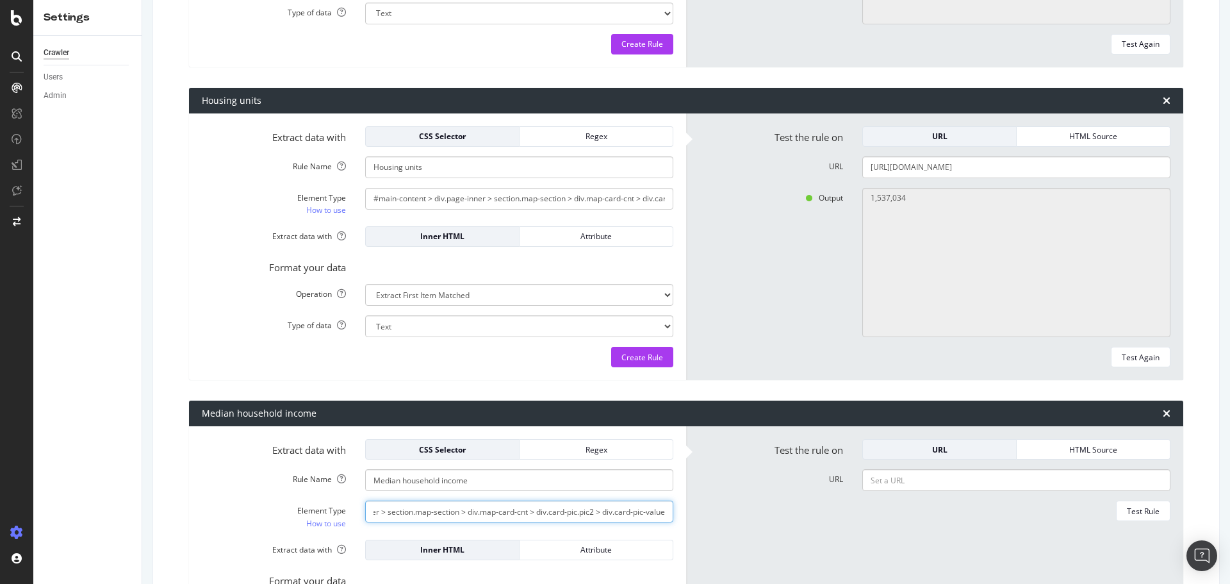
type input "#main-content > div.page-inner > section.map-section > div.map-card-cnt > div.c…"
click at [929, 484] on input "URL" at bounding box center [1016, 480] width 308 height 22
paste input "https://www.point2homes.com/US/Neighborhood/CA/Los-Angeles-Demographics.html"
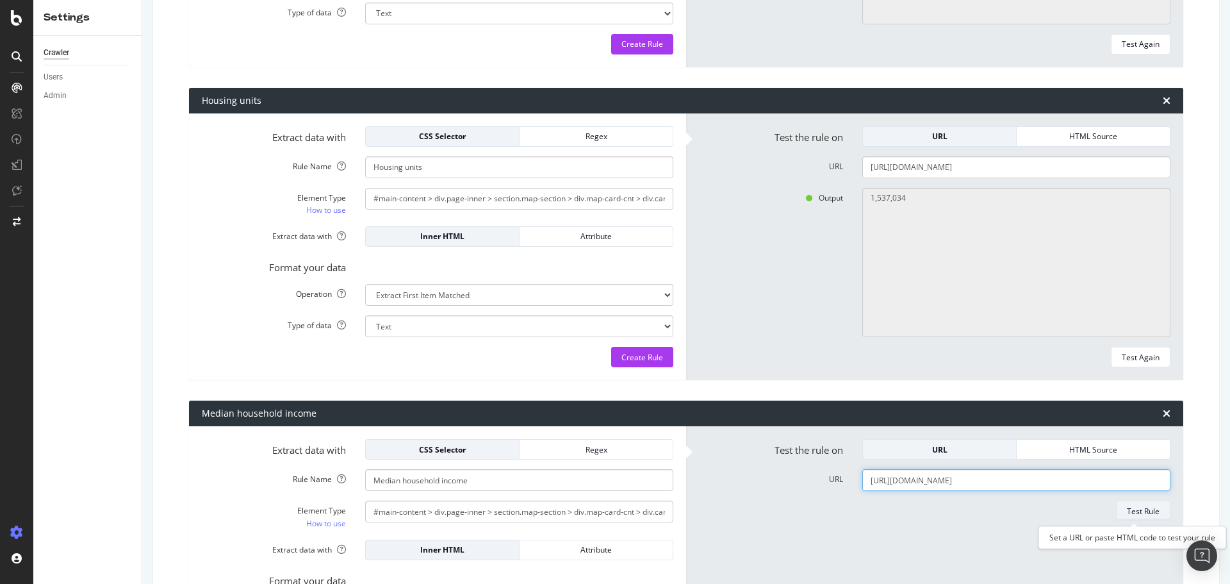
type input "https://www.point2homes.com/US/Neighborhood/CA/Los-Angeles-Demographics.html"
click at [1135, 512] on div "Test Rule" at bounding box center [1143, 510] width 33 height 11
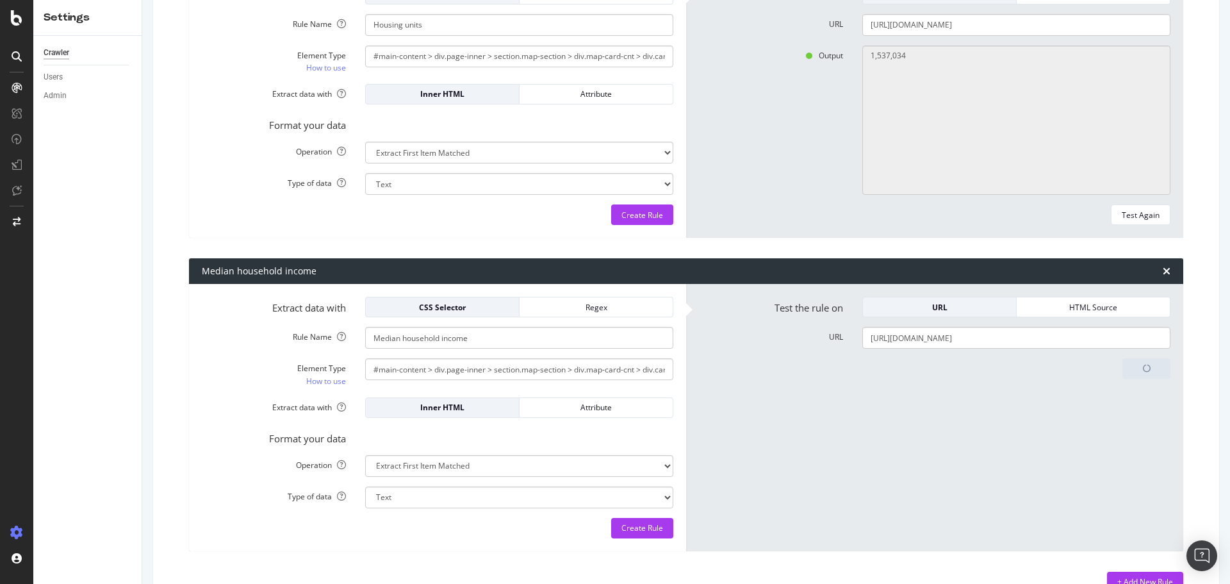
scroll to position [636, 0]
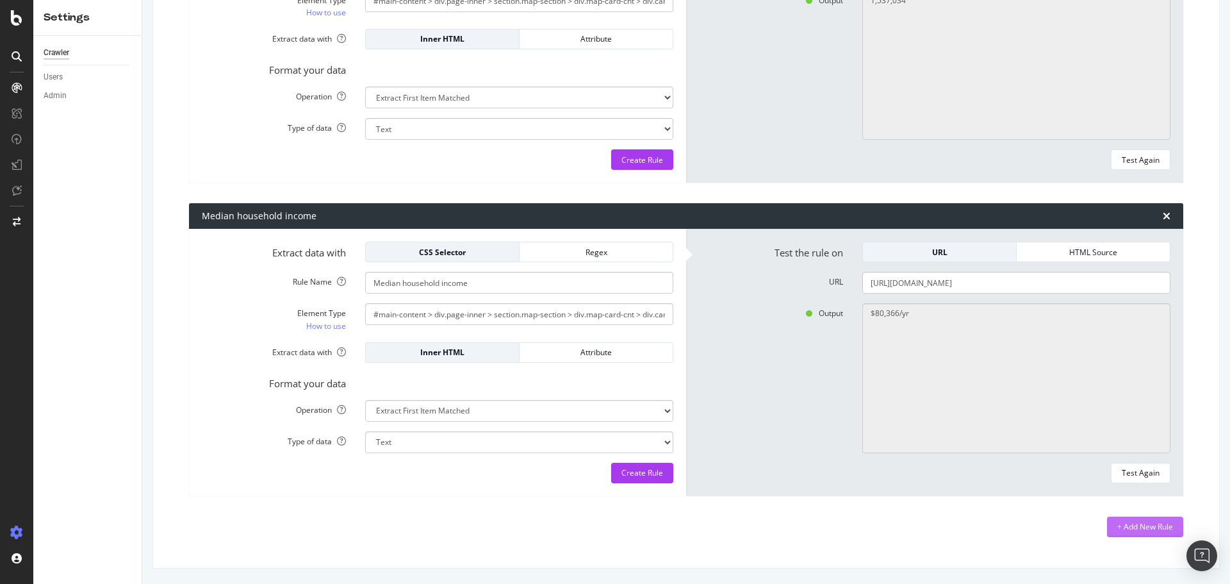
click at [1120, 524] on div "+ Add New Rule" at bounding box center [1145, 526] width 56 height 11
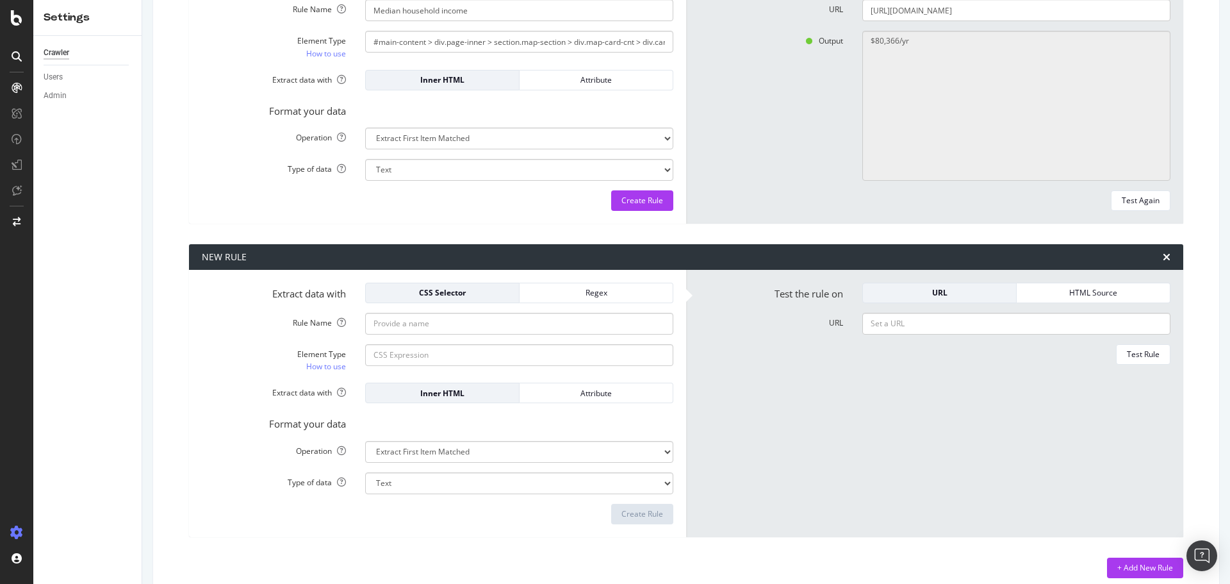
scroll to position [923, 0]
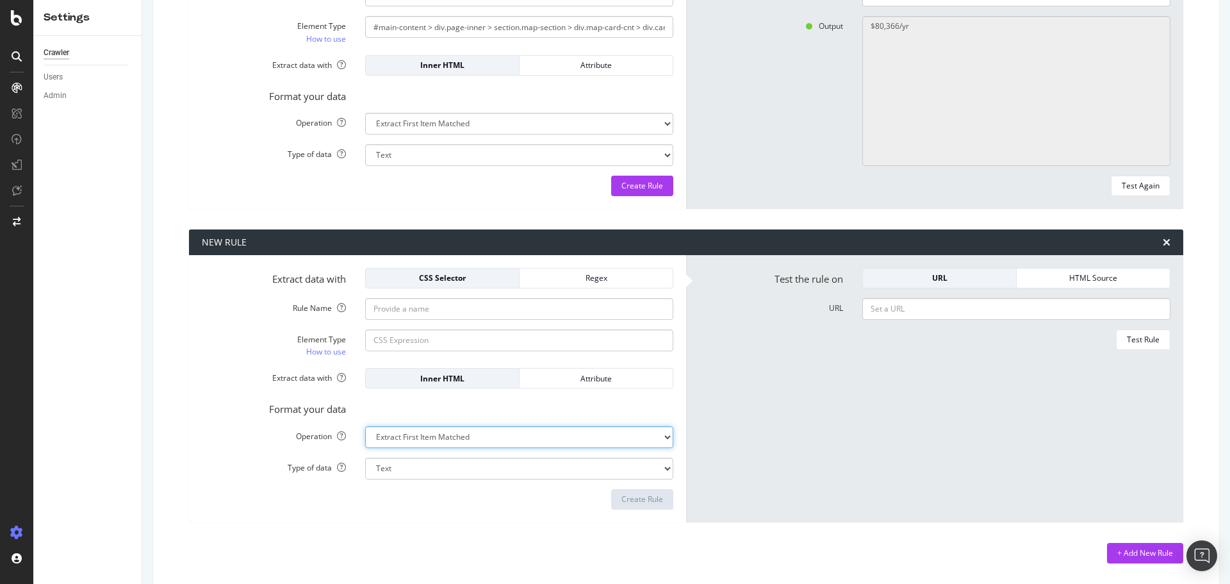
click at [572, 443] on select "Extract First Item Matched Extract First 3 Items Matched Count Number of Occure…" at bounding box center [519, 437] width 308 height 22
select select "count"
click at [365, 426] on select "Extract First Item Matched Extract First 3 Items Matched Count Number of Occure…" at bounding box center [519, 437] width 308 height 22
select select "i"
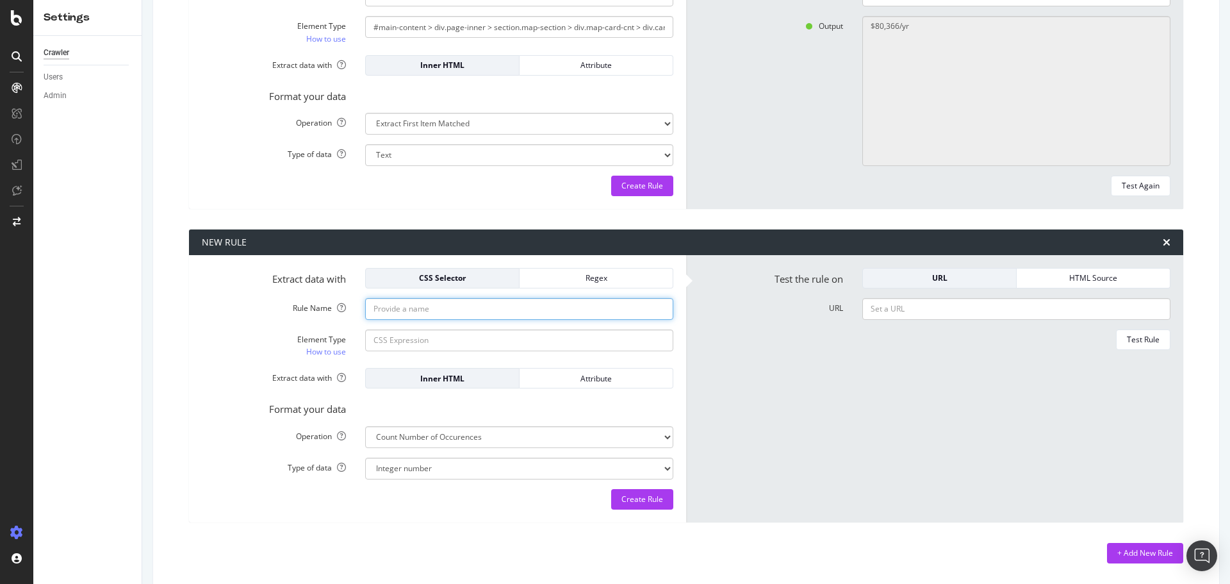
click at [441, 312] on input "Rule Name" at bounding box center [519, 309] width 308 height 22
click at [386, 345] on input "Element Type How to use" at bounding box center [519, 340] width 308 height 22
paste input "#ila-list-66222625 > li:nth-child(1) > a"
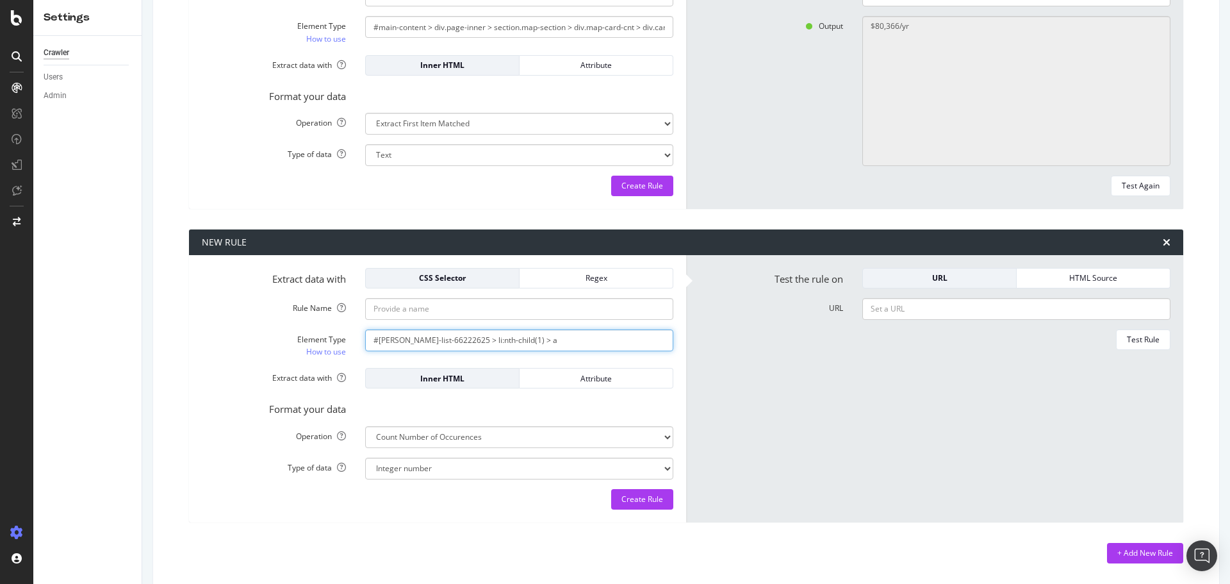
click at [485, 344] on input "#ila-list-66222625 > li:nth-child(1) > a" at bounding box center [519, 340] width 308 height 22
type input "#ila-list-66222625 > li:nth-child(1) > a"
click at [630, 277] on div "Regex" at bounding box center [596, 277] width 133 height 11
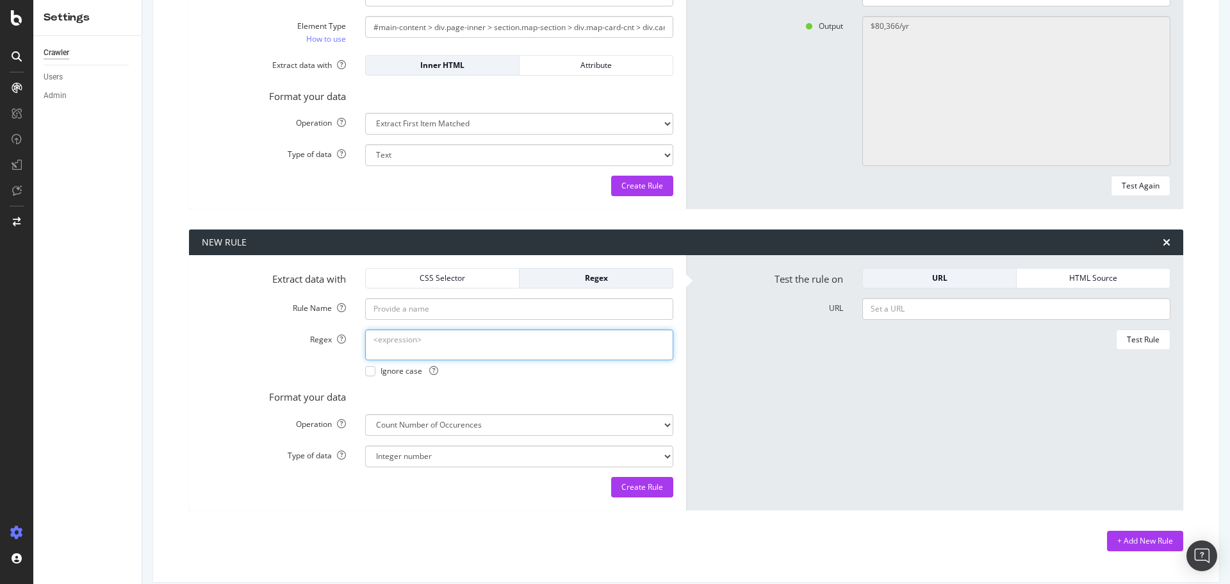
click at [471, 333] on textarea "Regex" at bounding box center [519, 344] width 308 height 31
paste textarea "#ila-list-66222625 > li:nth-child(1) > a"
type textarea "#ila-list-66222625 > li:nth-child(1) > a"
click at [423, 281] on div "CSS Selector" at bounding box center [442, 277] width 133 height 11
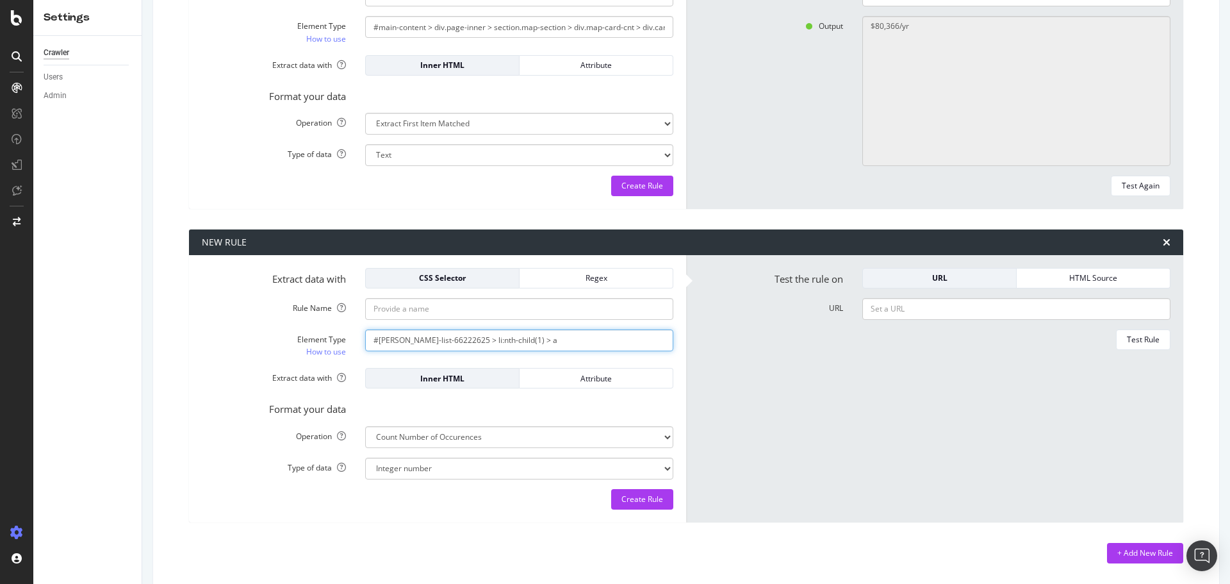
click at [488, 341] on input "#ila-list-66222625 > li:nth-child(1) > a" at bounding box center [519, 340] width 308 height 22
type input "#ila-list-66222625 > li:nth-child(*) > a"
click at [539, 317] on input "Rule Name" at bounding box center [519, 309] width 308 height 22
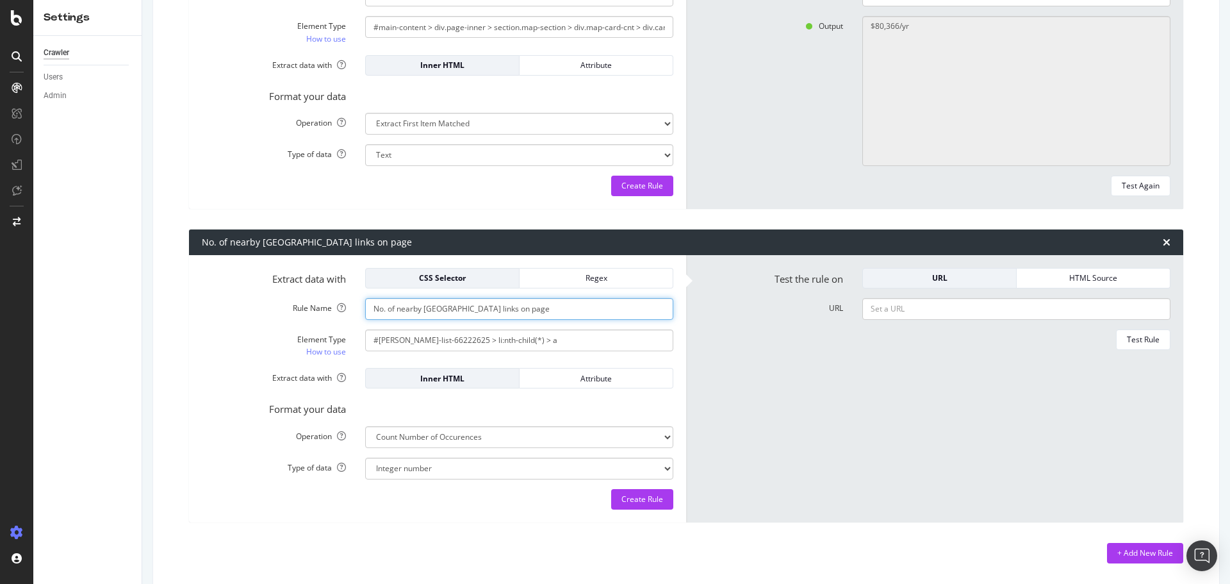
type input "No. of nearby ILA links on page"
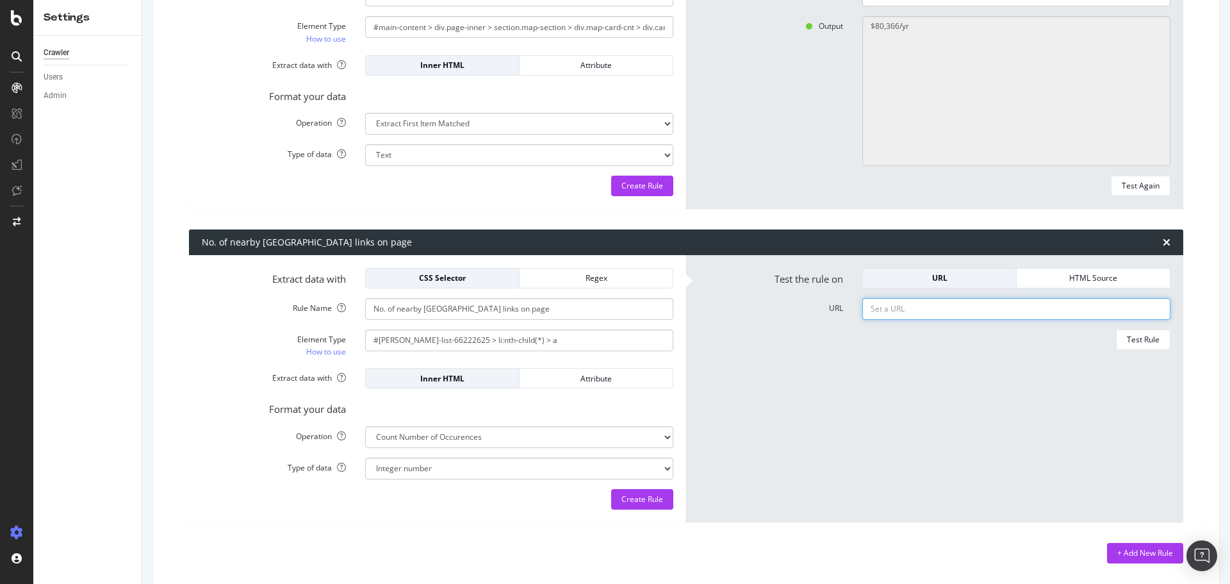
click at [964, 313] on input "URL" at bounding box center [1016, 309] width 308 height 22
paste input "https://www.point2homes.com/US/Neighborhood/CA/Los-Angeles-Demographics.html#po…"
type input "https://www.point2homes.com/US/Neighborhood/CA/Los-Angeles-Demographics.html#po…"
click at [1127, 336] on div "Test Rule" at bounding box center [1143, 339] width 33 height 11
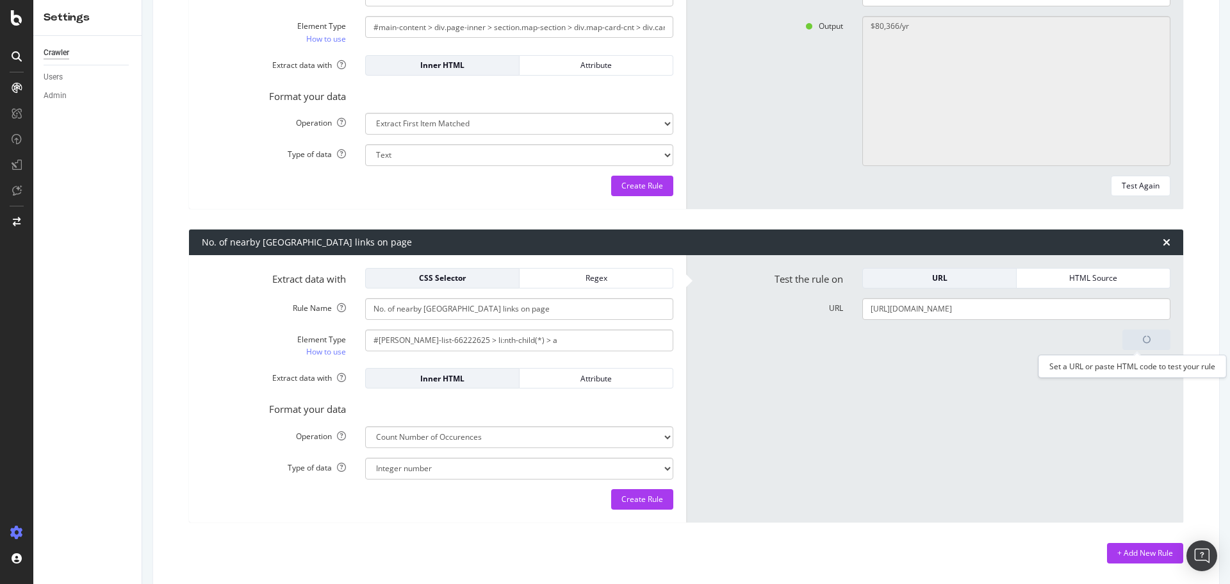
scroll to position [0, 0]
click at [486, 340] on input "#ila-list-66222625 > li:nth-child(*) > a" at bounding box center [519, 340] width 308 height 22
click at [438, 339] on input "#ila-list-66222625 > li:nth-child > a" at bounding box center [519, 340] width 308 height 22
click at [436, 343] on input "#ila-list-66222625 > li:nth-child > a" at bounding box center [519, 340] width 308 height 22
click at [1143, 497] on div "Test Again" at bounding box center [1141, 498] width 38 height 11
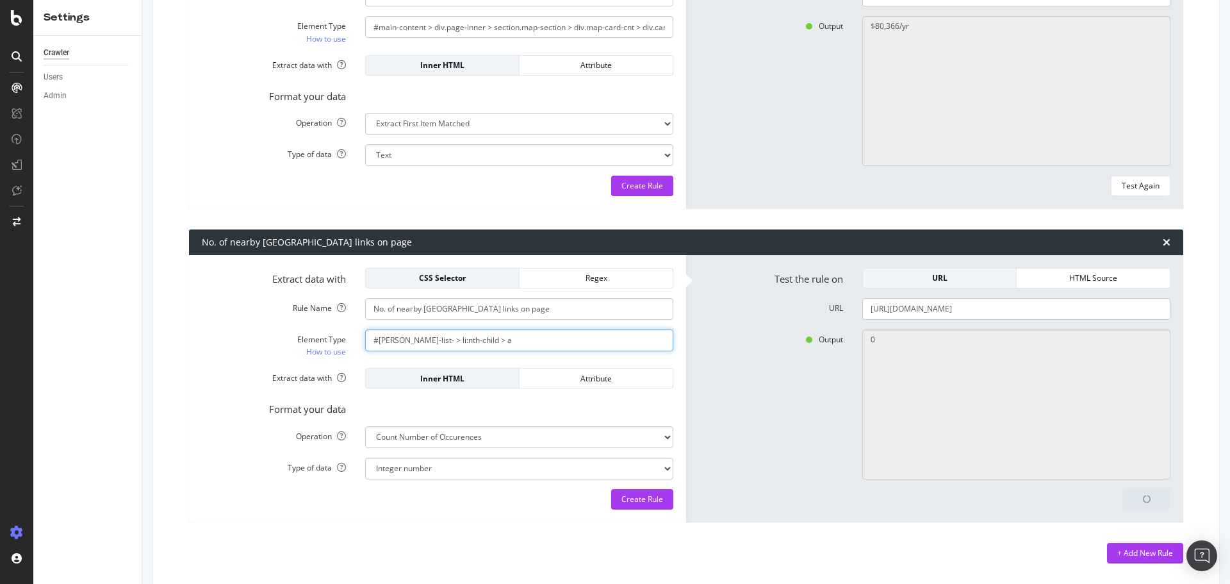
click at [403, 334] on input "#ila-list- > li:nth-child > a" at bounding box center [519, 340] width 308 height 22
drag, startPoint x: 399, startPoint y: 335, endPoint x: 377, endPoint y: 340, distance: 22.9
click at [377, 340] on input "#ila-list > li:nth-child > a" at bounding box center [519, 340] width 308 height 22
type input ".list-ila > a"
click at [1142, 493] on div "Test Again" at bounding box center [1141, 498] width 38 height 11
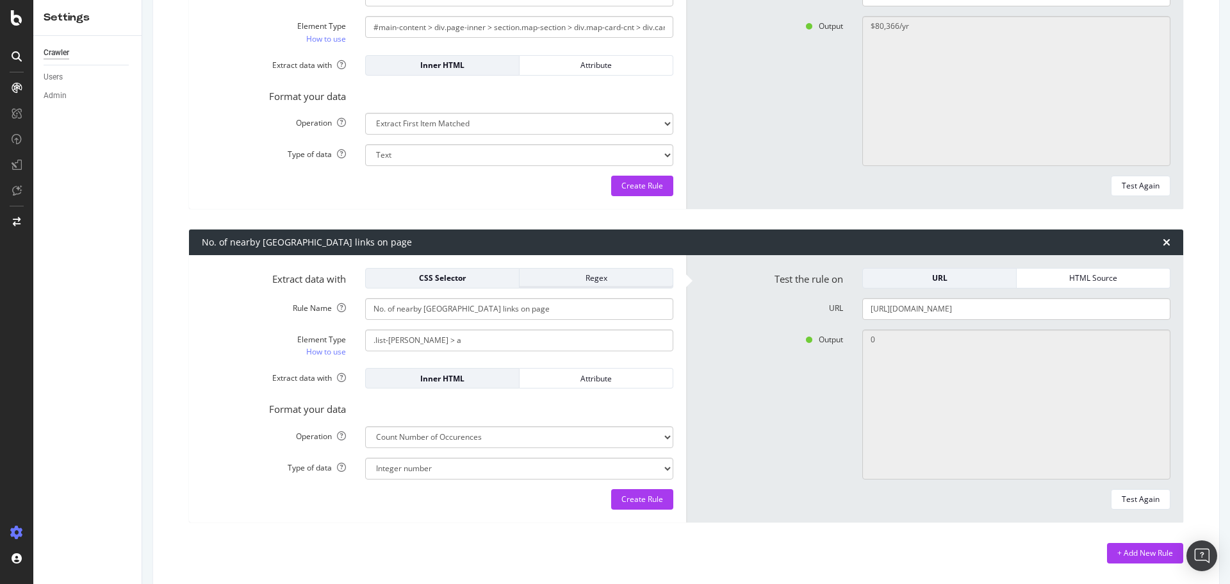
click at [571, 275] on div "Regex" at bounding box center [596, 277] width 133 height 11
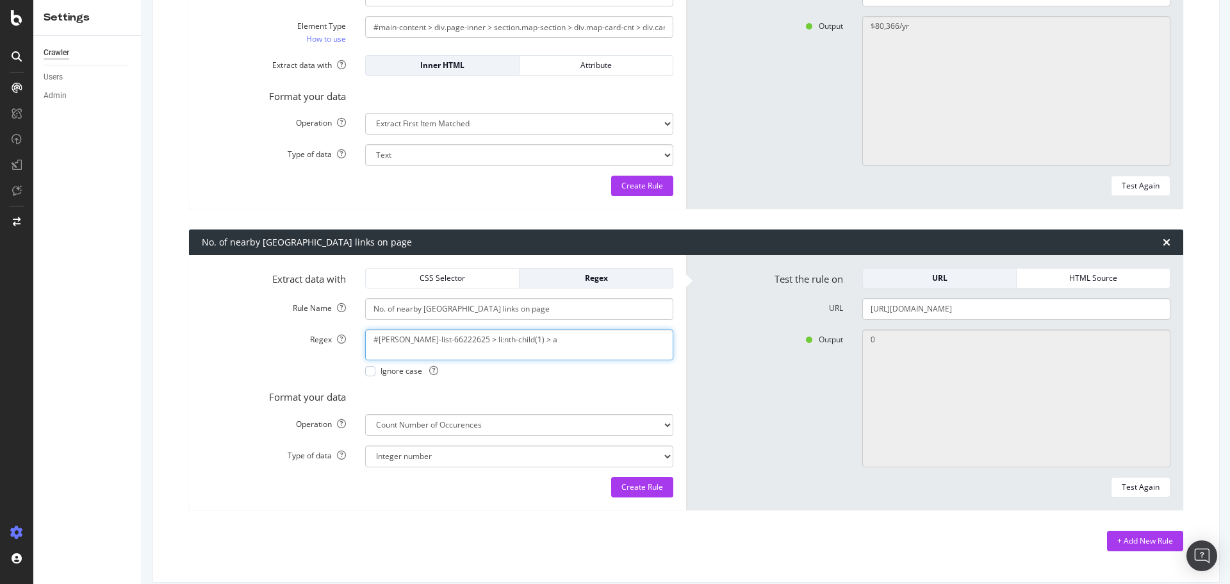
drag, startPoint x: 539, startPoint y: 344, endPoint x: 320, endPoint y: 361, distance: 219.1
click at [320, 361] on div "Regex #ila-list-66222625 > li:nth-child(1) > a Ignore case" at bounding box center [437, 352] width 491 height 47
click at [422, 338] on textarea "#ila-list-66222625 > li:nth-child(1) > a" at bounding box center [519, 344] width 308 height 31
click at [582, 457] on select "Integer number" at bounding box center [519, 456] width 308 height 22
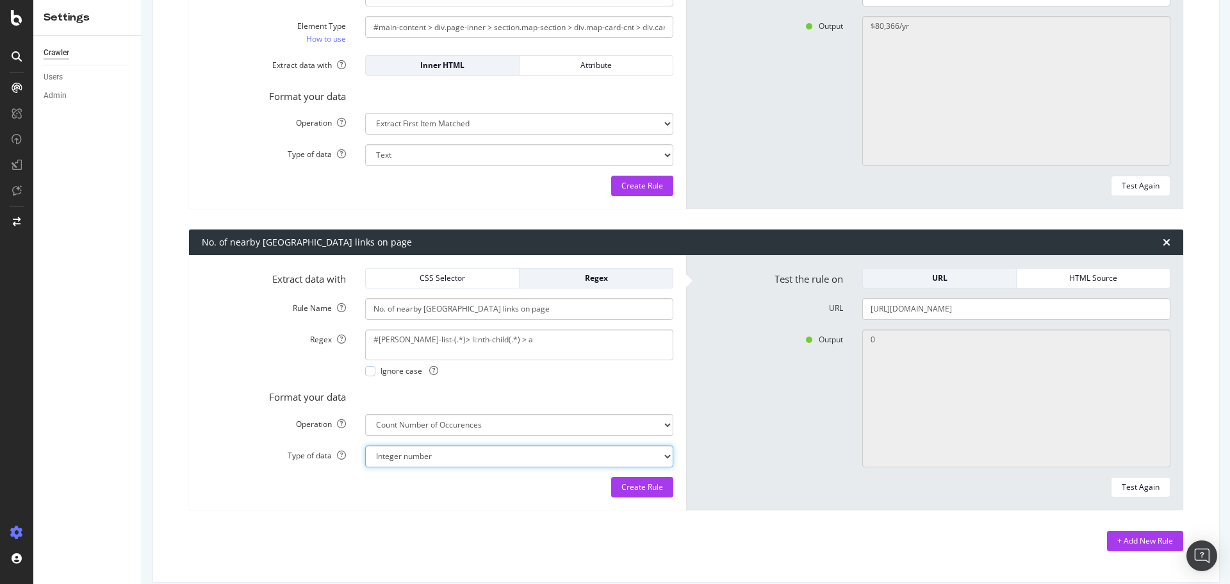
click at [582, 457] on select "Integer number" at bounding box center [519, 456] width 308 height 22
click at [1135, 484] on div "Test Again" at bounding box center [1141, 486] width 38 height 11
click at [575, 354] on textarea "#ila-list-(.*)> li:nth-child(.*) > a" at bounding box center [519, 344] width 308 height 31
click at [500, 337] on textarea "#ila-list-(.*)> li:nth-child(.*) > a" at bounding box center [519, 344] width 308 height 31
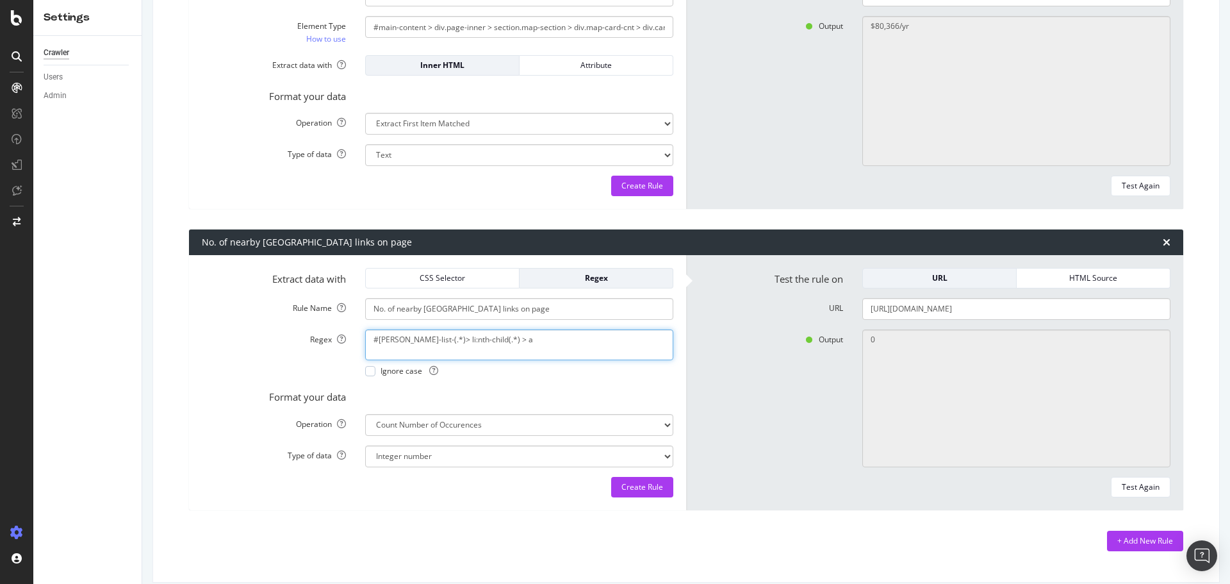
click at [500, 337] on textarea "#ila-list-(.*)> li:nth-child(.*) > a" at bounding box center [519, 344] width 308 height 31
paste textarea "Redondo Beach population & housing stats"
type textarea "(.*) population & housing stats"
click at [1122, 482] on div "Test Again" at bounding box center [1141, 486] width 38 height 11
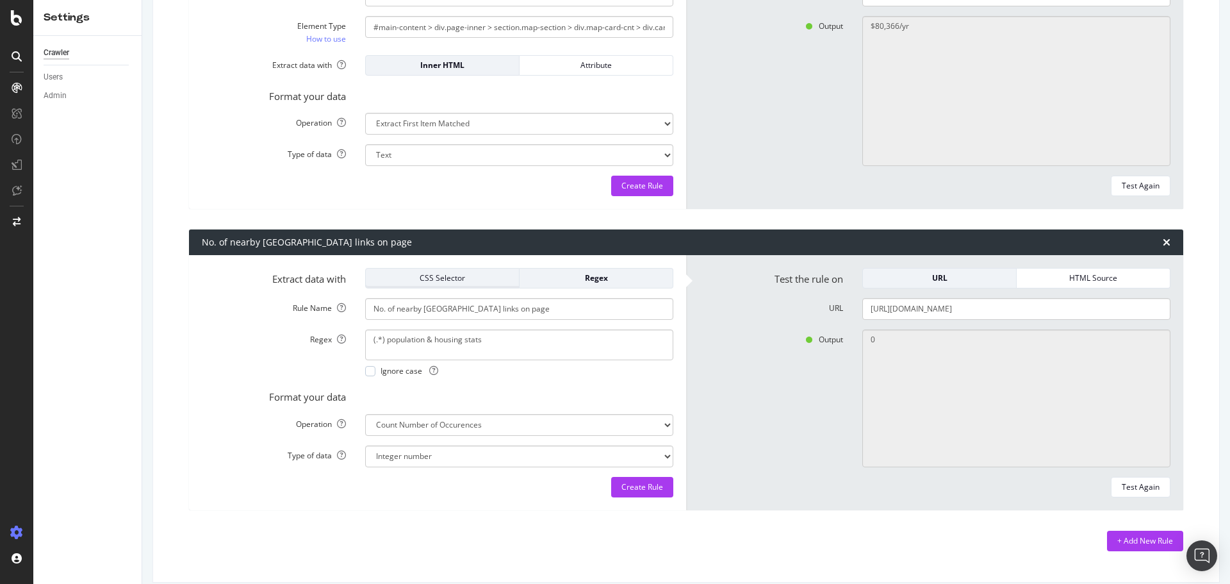
click at [409, 281] on div "CSS Selector" at bounding box center [442, 277] width 133 height 11
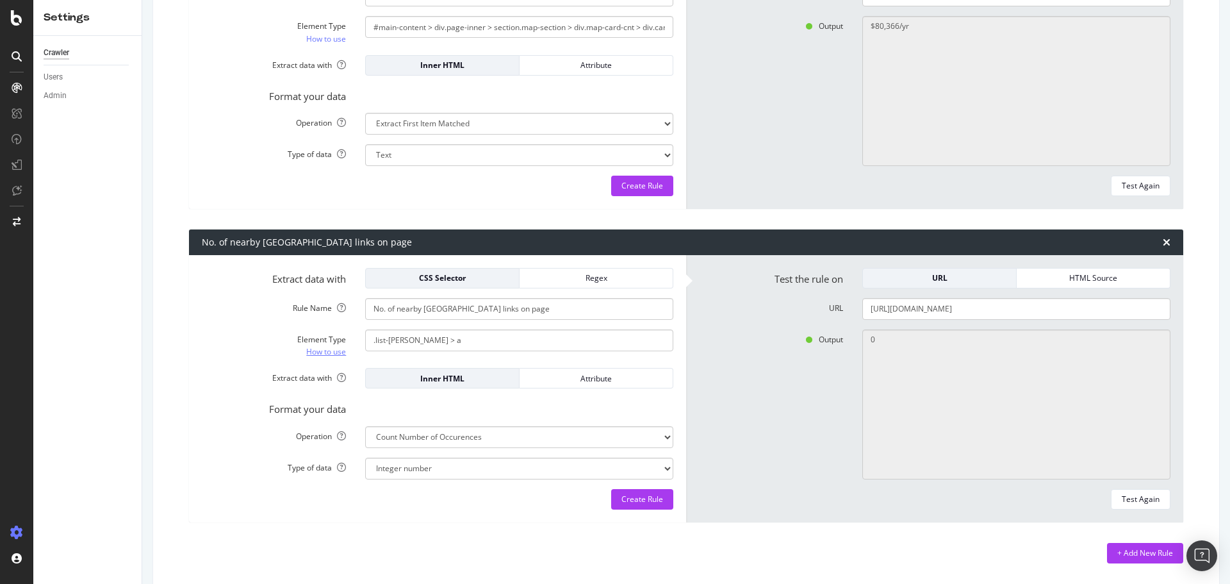
click at [326, 349] on link "How to use" at bounding box center [326, 351] width 40 height 13
click at [593, 278] on div "Regex" at bounding box center [596, 277] width 133 height 11
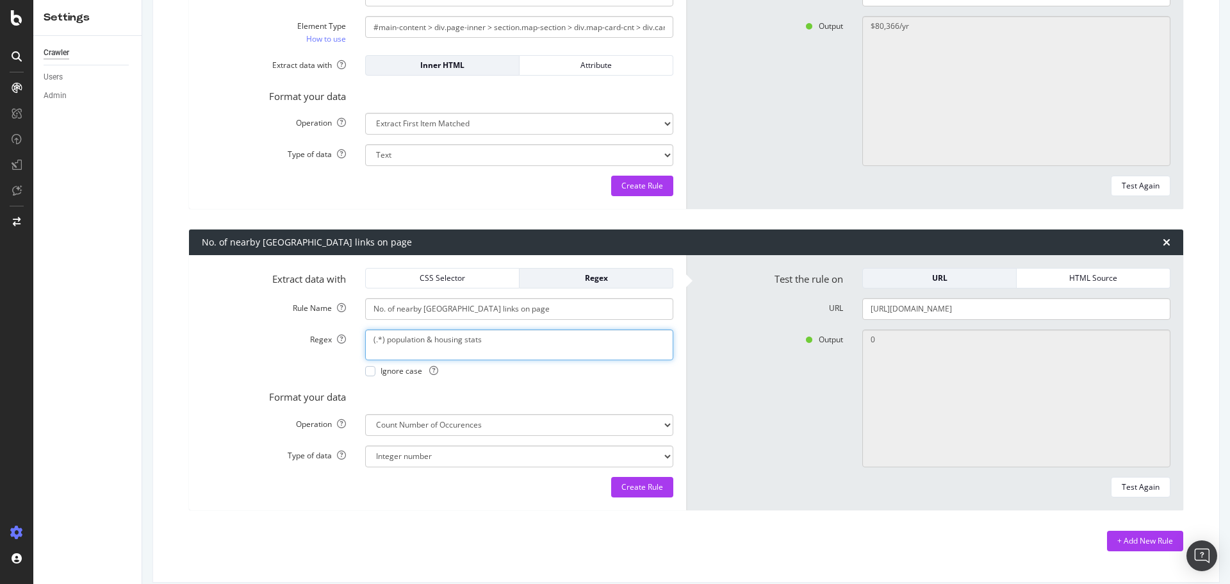
click at [370, 338] on textarea "(.*) population & housing stats" at bounding box center [519, 344] width 308 height 31
paste textarea "class="list-ila""
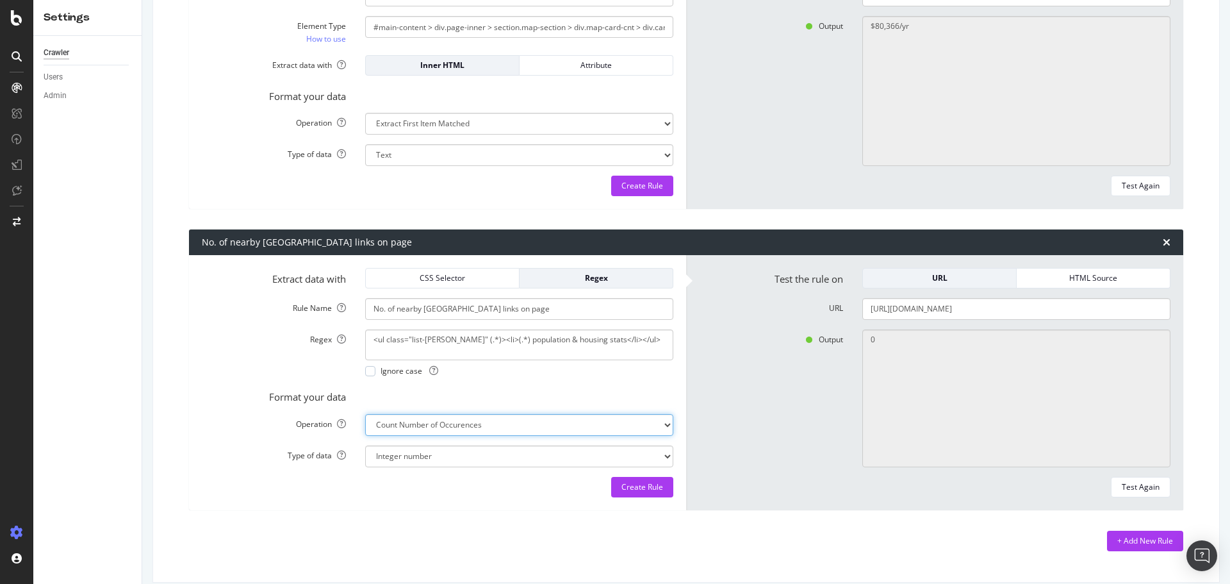
click at [455, 427] on select "Extract First Item Matched Extract First 3 Items Matched Count Number of Occure…" at bounding box center [519, 425] width 308 height 22
click at [365, 414] on select "Extract First Item Matched Extract First 3 Items Matched Count Number of Occure…" at bounding box center [519, 425] width 308 height 22
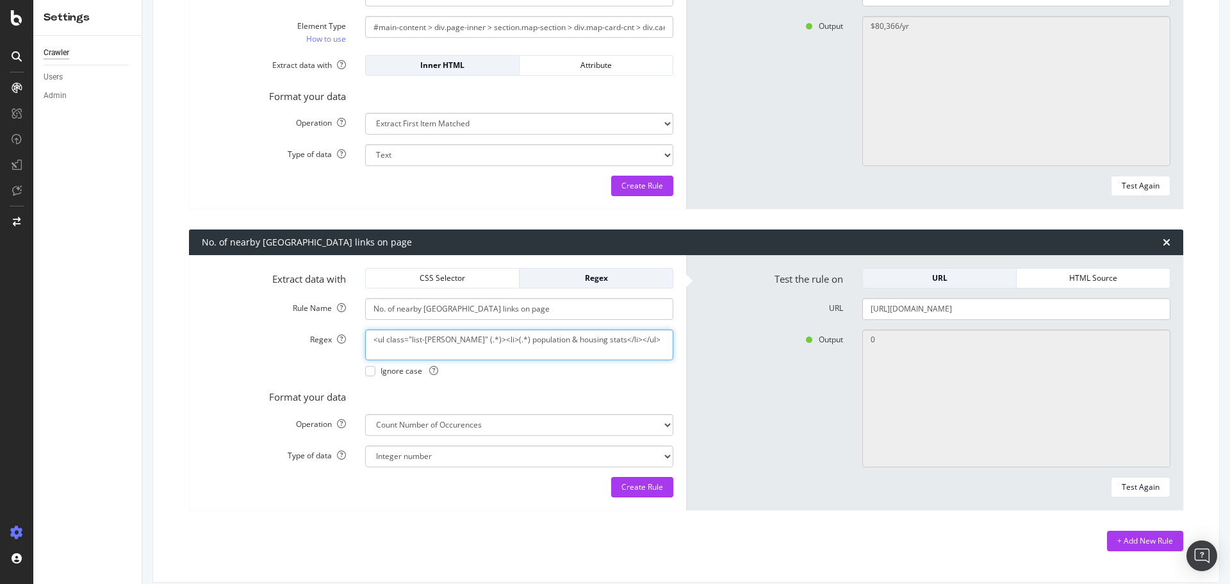
click at [463, 340] on textarea "<ul class="list-ila" (.*)><li>(.*) population & housing stats</li></ul>" at bounding box center [519, 344] width 308 height 31
click at [589, 347] on textarea "<ul class="list-ila" (.*)><li><a hre=f(.*) population & housing stats</li></ul>" at bounding box center [519, 344] width 308 height 31
paste textarea "ul class="list-ila" id="ila-list-66222625" data-no="21" data-no-mqxs="5" data-n…"
click at [373, 336] on textarea "ul class="list-ila" id="ila-list-66222625" data-no="21" data-no-mqxs="5" data-n…" at bounding box center [519, 344] width 308 height 31
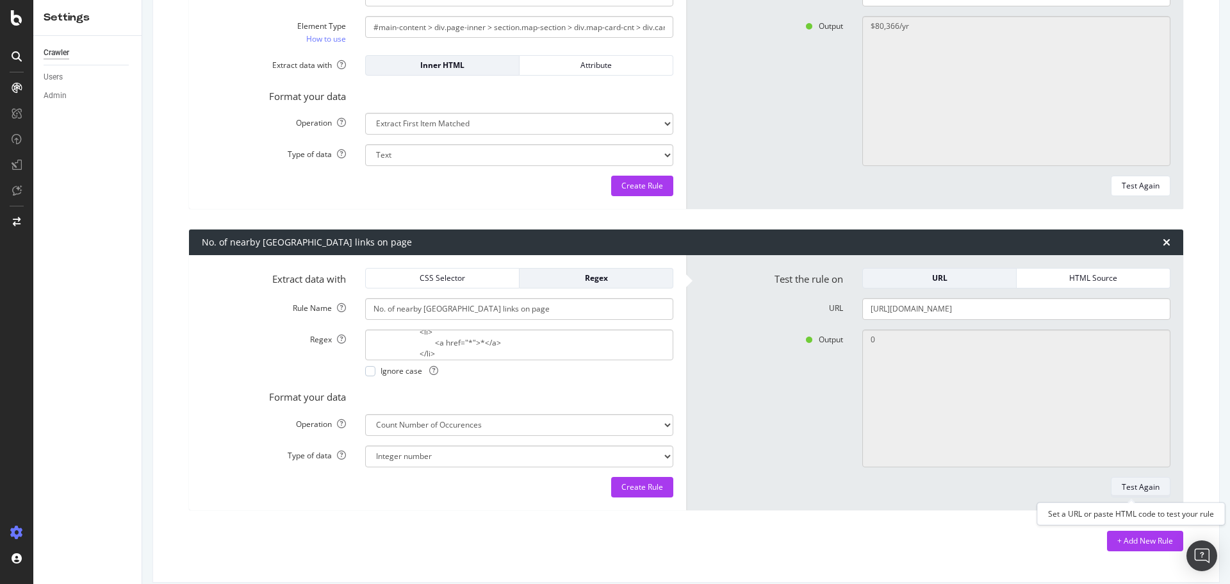
click at [1122, 488] on div "Test Again" at bounding box center [1141, 486] width 38 height 11
click at [416, 351] on textarea "<ul class="list-ila" *> <li> <a href="*">*</a> </li>" at bounding box center [519, 344] width 308 height 31
click at [484, 343] on textarea "<ul class="list-ila" *> <li> <a href="*">*</a> </li>" at bounding box center [519, 344] width 308 height 31
click at [527, 340] on textarea "<ul class="list-ila" *> <li> <a href="*">* population </a> </li>" at bounding box center [519, 344] width 308 height 31
paste textarea "population &amp; housing stats"
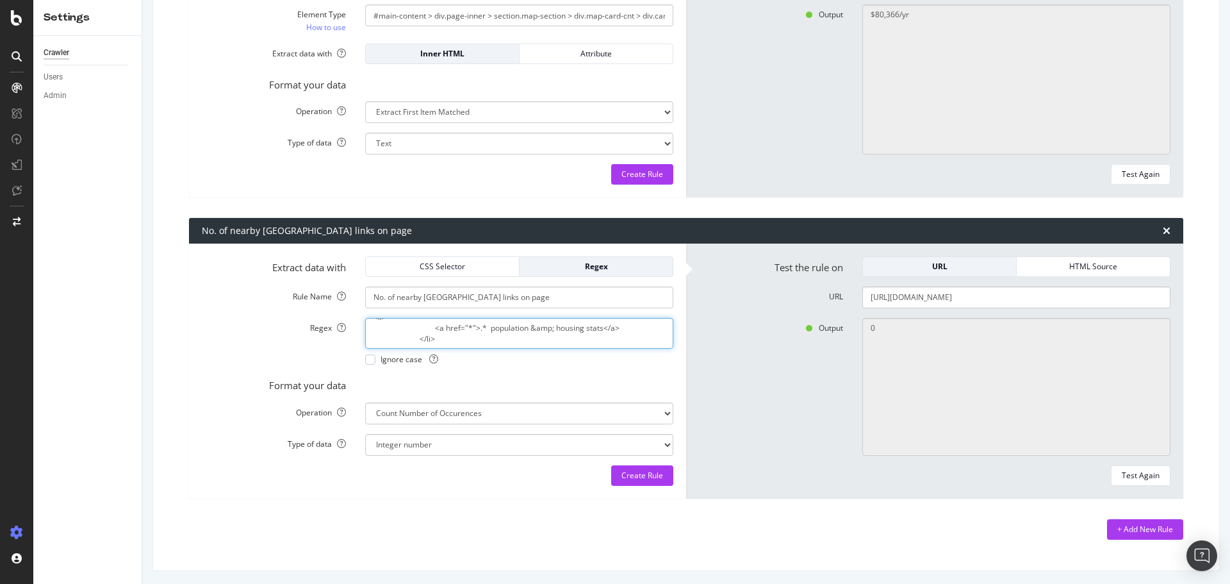
scroll to position [937, 0]
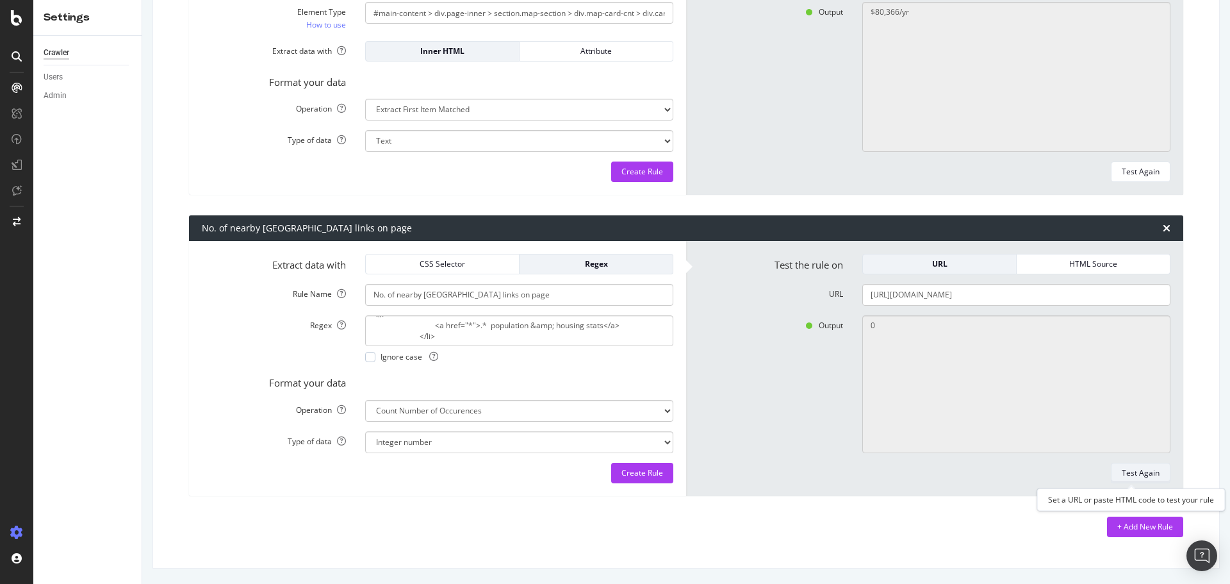
click at [1129, 464] on div "Test Again" at bounding box center [1141, 473] width 38 height 18
click at [468, 323] on textarea "<li> <a href="*">.* population &amp; housing stats</a> </li>" at bounding box center [519, 330] width 308 height 31
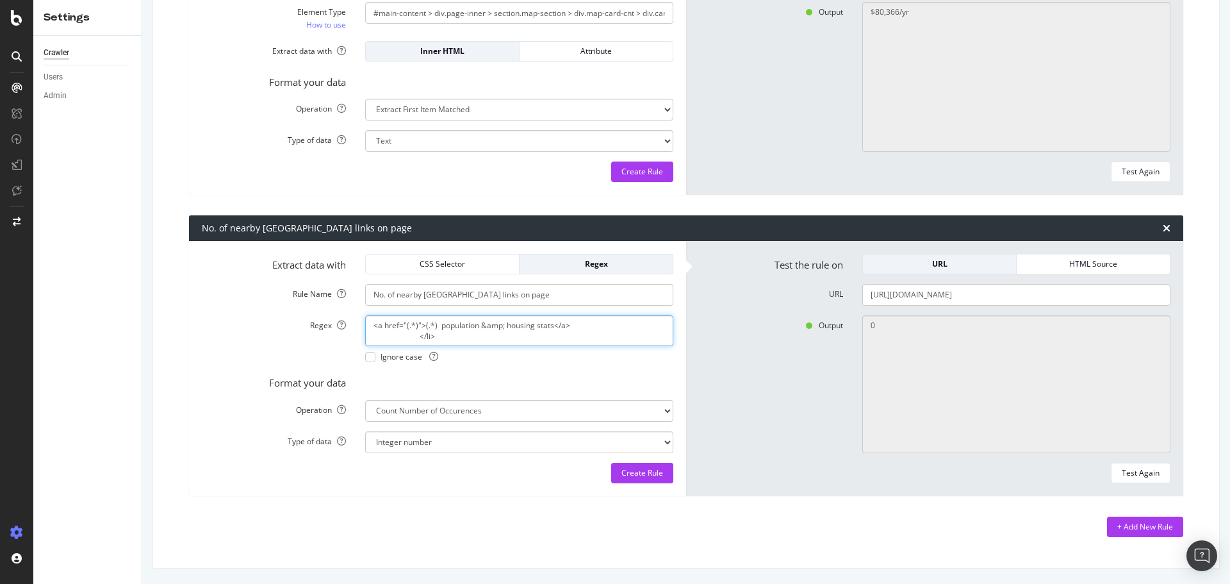
scroll to position [0, 0]
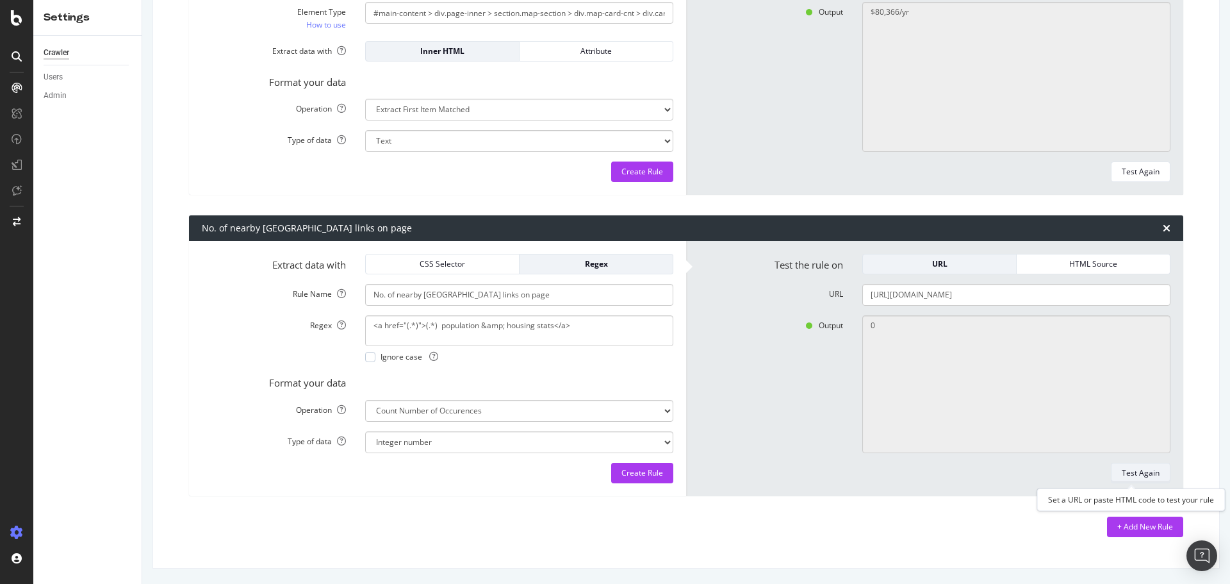
click at [1128, 472] on div "Test Again" at bounding box center [1141, 472] width 38 height 11
drag, startPoint x: 507, startPoint y: 451, endPoint x: 515, endPoint y: 447, distance: 8.6
click at [507, 451] on select "Integer number" at bounding box center [519, 442] width 308 height 22
click at [497, 447] on select "Integer number" at bounding box center [519, 442] width 308 height 22
click at [465, 489] on div "Extract data with CSS Selector Regex Rule Name No. of nearby ILA links on page …" at bounding box center [437, 368] width 497 height 255
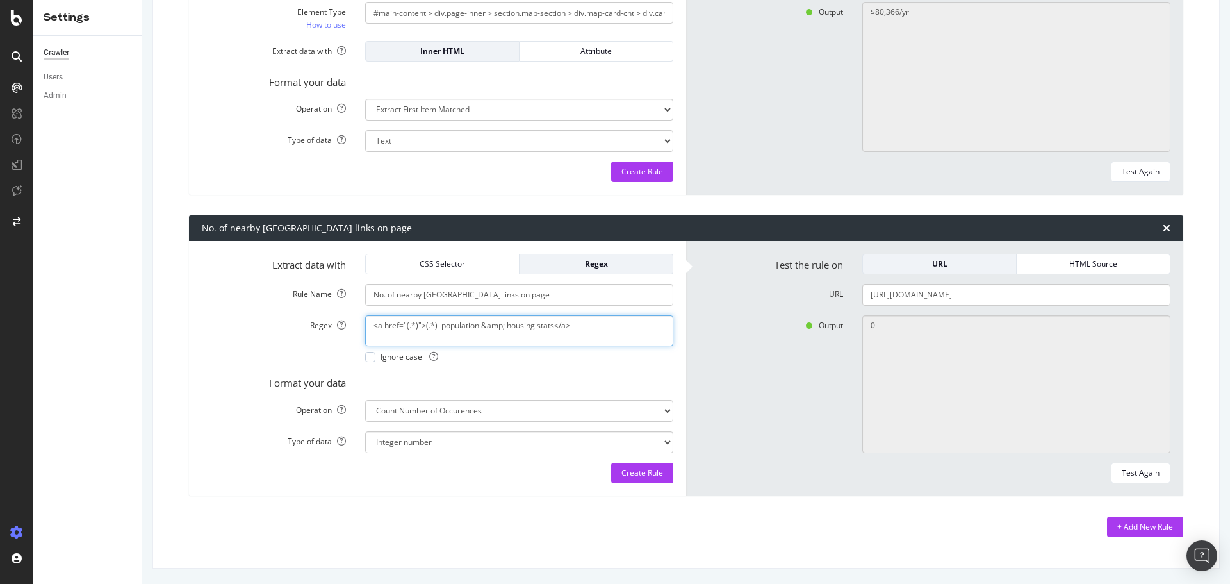
click at [519, 329] on textarea "<a href="(.*)">(.*) population &amp; housing stats</a>" at bounding box center [519, 330] width 308 height 31
paste textarea "#ila-list-66222625 > li:nth-child(1) > a"
drag, startPoint x: 436, startPoint y: 327, endPoint x: 401, endPoint y: 328, distance: 35.3
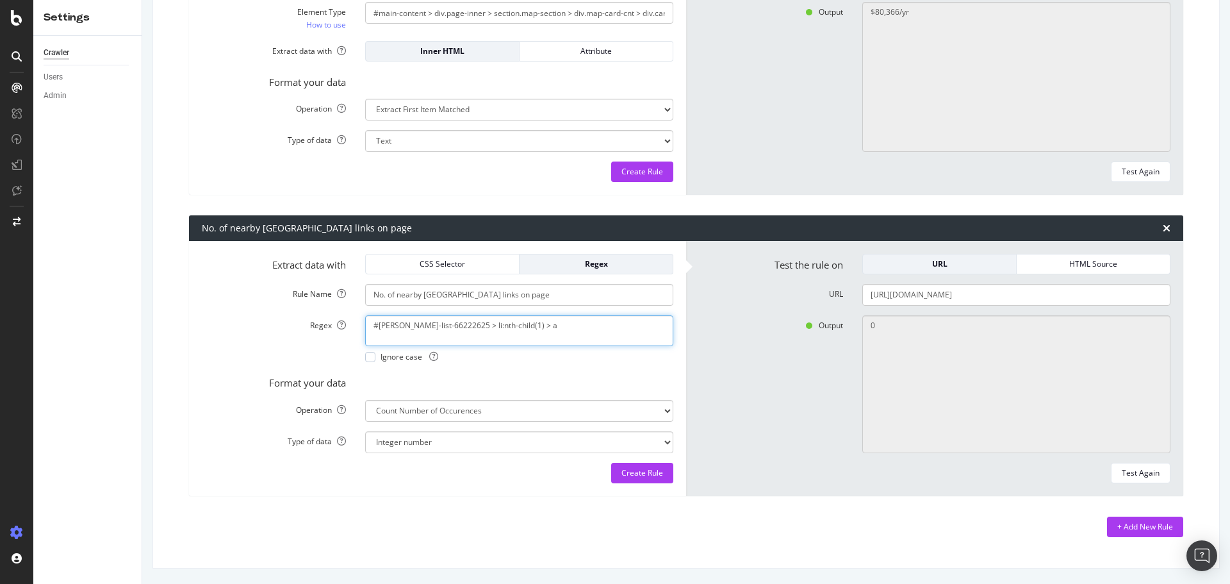
click at [401, 328] on textarea "#ila-list-66222625 > li:nth-child(1) > a" at bounding box center [519, 330] width 308 height 31
type textarea "#ila-list-(.*) > li:nth-child(.*) > a"
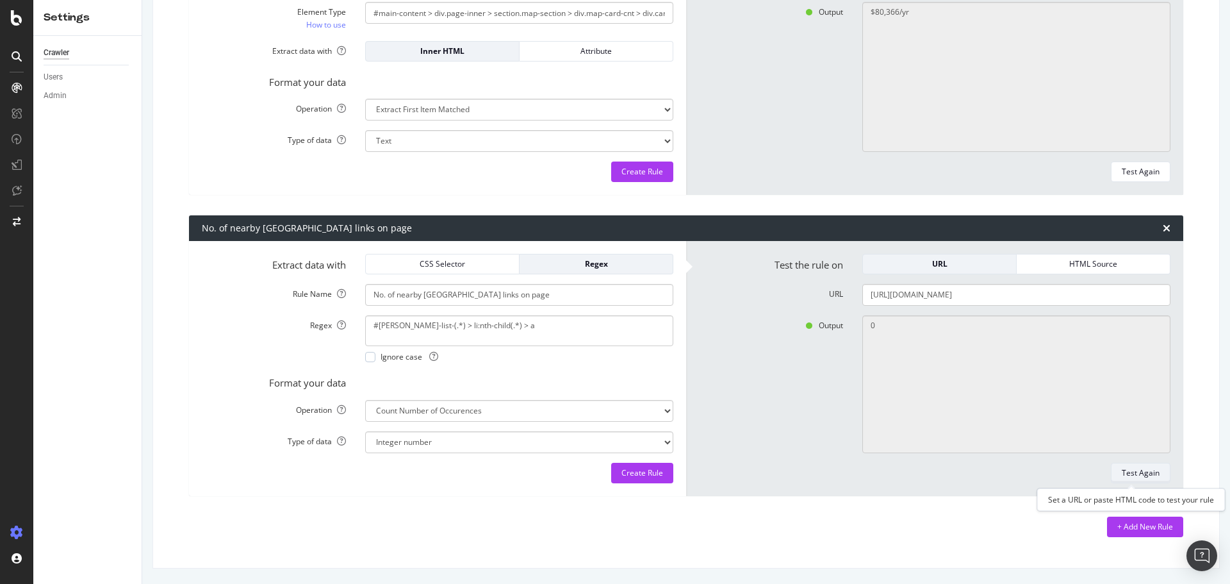
click at [1127, 465] on div "Test Again" at bounding box center [1141, 473] width 38 height 18
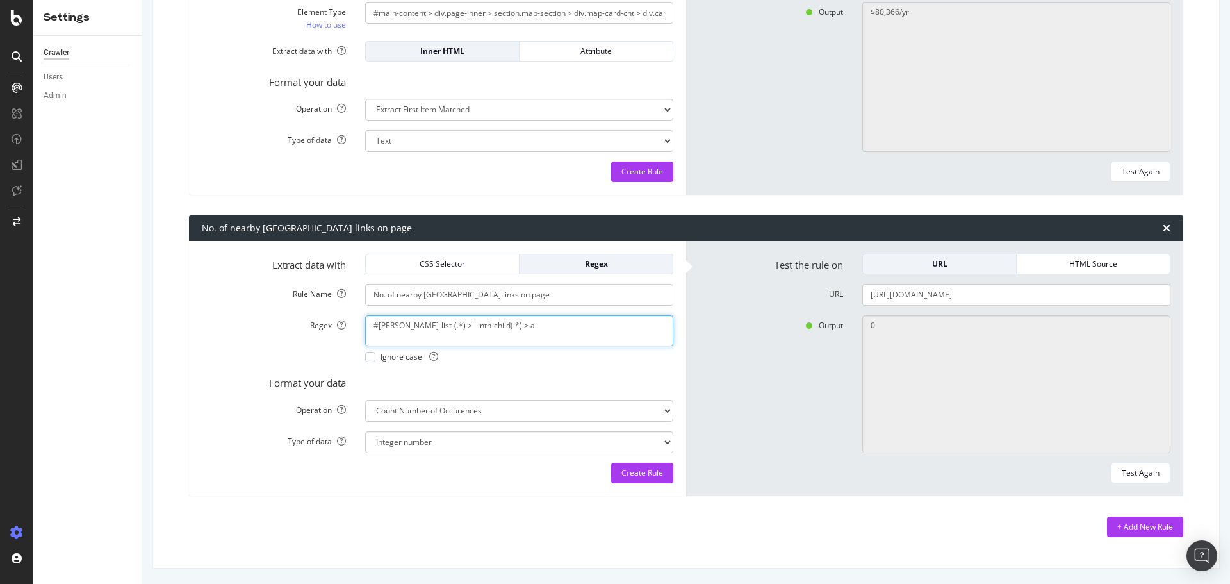
click at [423, 329] on textarea "#ila-list-(.*) > li:nth-child(.*) > a" at bounding box center [519, 330] width 308 height 31
click at [407, 320] on textarea "#ila-list-(.*) > li:nth-child(.*) > a" at bounding box center [519, 330] width 308 height 31
click at [410, 324] on textarea "#ila-list-(.*) > li:nth-child(.*) > a" at bounding box center [519, 330] width 308 height 31
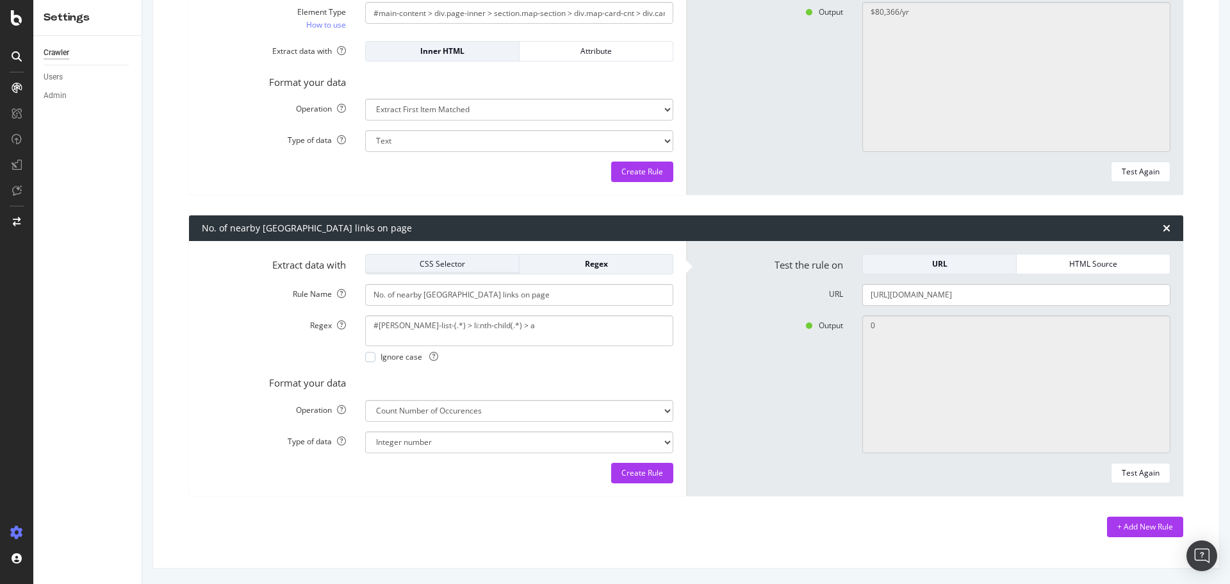
click at [460, 264] on div "CSS Selector" at bounding box center [442, 263] width 133 height 11
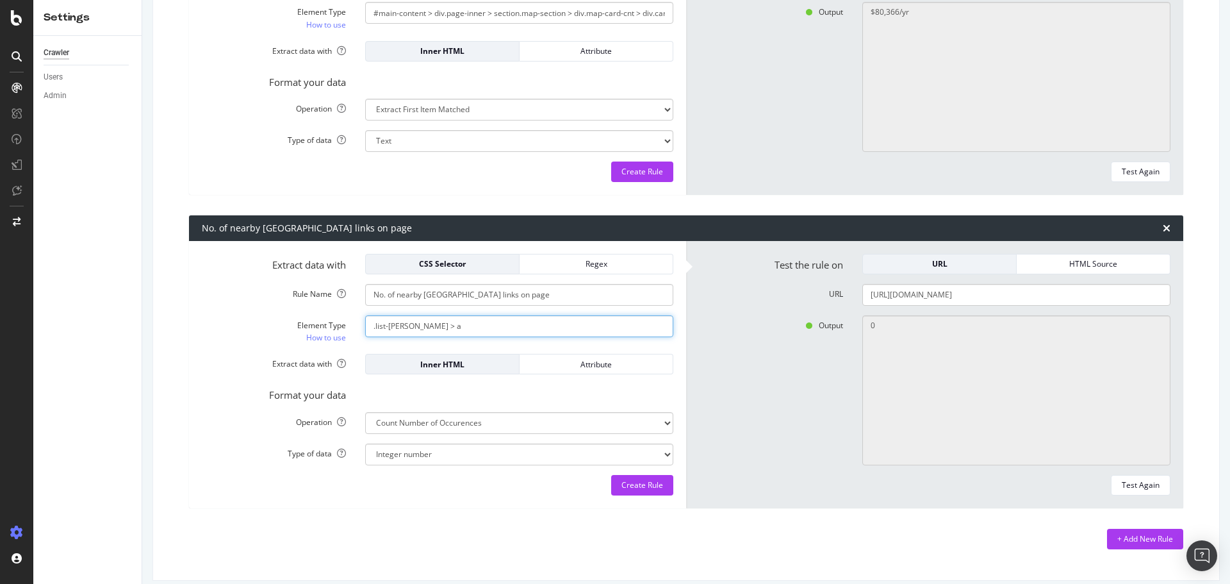
drag, startPoint x: 456, startPoint y: 324, endPoint x: 189, endPoint y: 320, distance: 267.2
click at [189, 320] on div "Extract data with CSS Selector Regex Rule Name No. of nearby ILA links on page …" at bounding box center [437, 374] width 497 height 267
paste input "#ila-list-66222625 > li:nth-child(1)"
type input "#ila-list-66222625 > li:nth-child(1) > a"
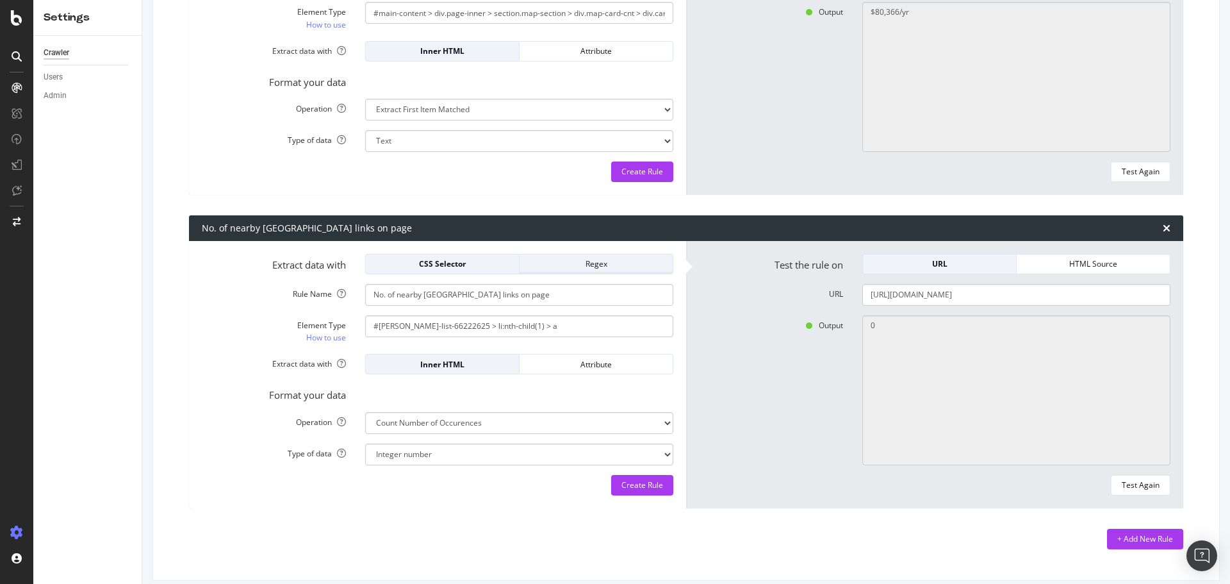
click at [646, 269] on div "Regex" at bounding box center [596, 263] width 133 height 11
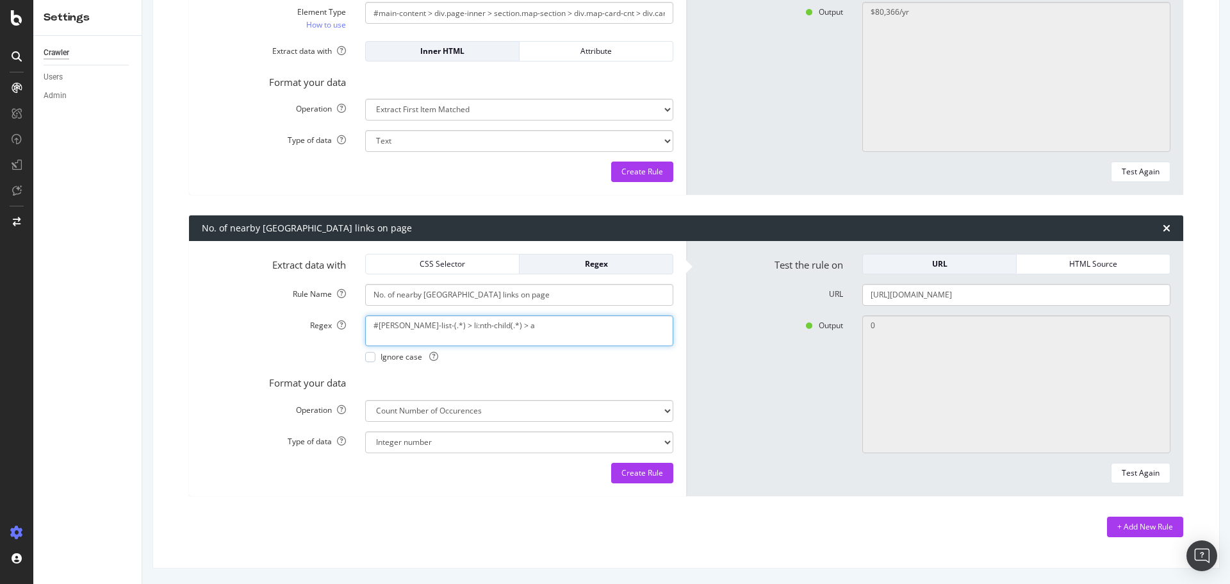
drag, startPoint x: 469, startPoint y: 321, endPoint x: 99, endPoint y: 349, distance: 370.7
click at [99, 349] on div "Settings Crawler Users Admin Ad-Hoc Project: Demographics Main Advanced Setting…" at bounding box center [631, 292] width 1197 height 584
drag, startPoint x: 417, startPoint y: 267, endPoint x: 470, endPoint y: 312, distance: 69.5
click at [416, 265] on div "CSS Selector" at bounding box center [442, 263] width 133 height 11
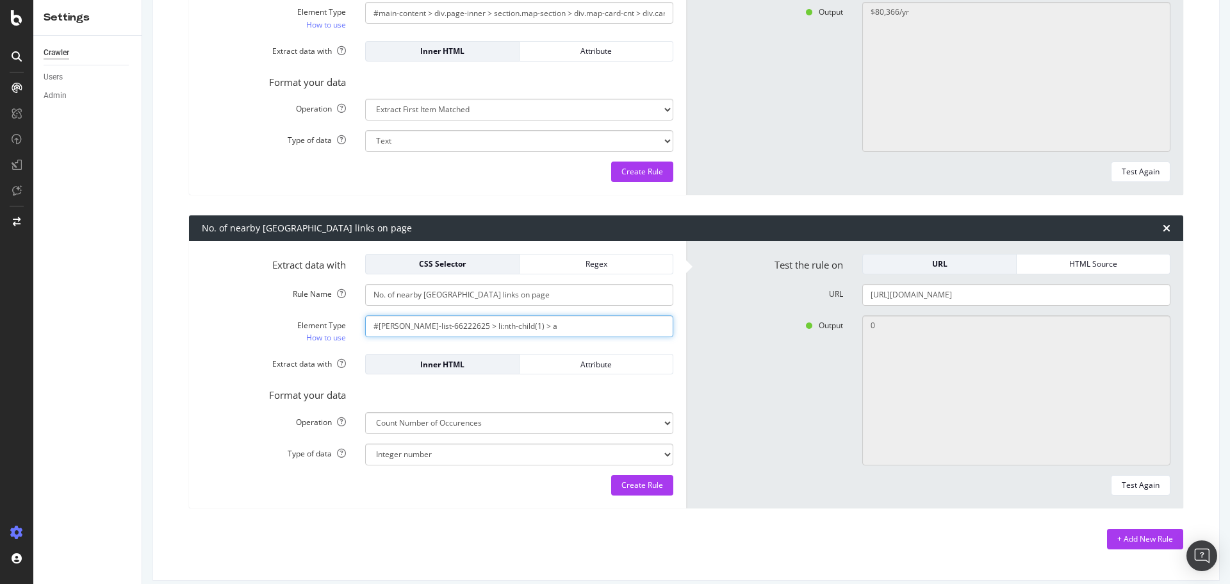
drag, startPoint x: 532, startPoint y: 322, endPoint x: 221, endPoint y: 323, distance: 310.7
click at [221, 323] on div "Element Type How to use #ila-list-66222625 > li:nth-child(1) > a" at bounding box center [437, 329] width 491 height 29
paste input "(.*) > li:nth-child(.*"
type input "#ila-list-(.*) > li:nth-child(.*) > a"
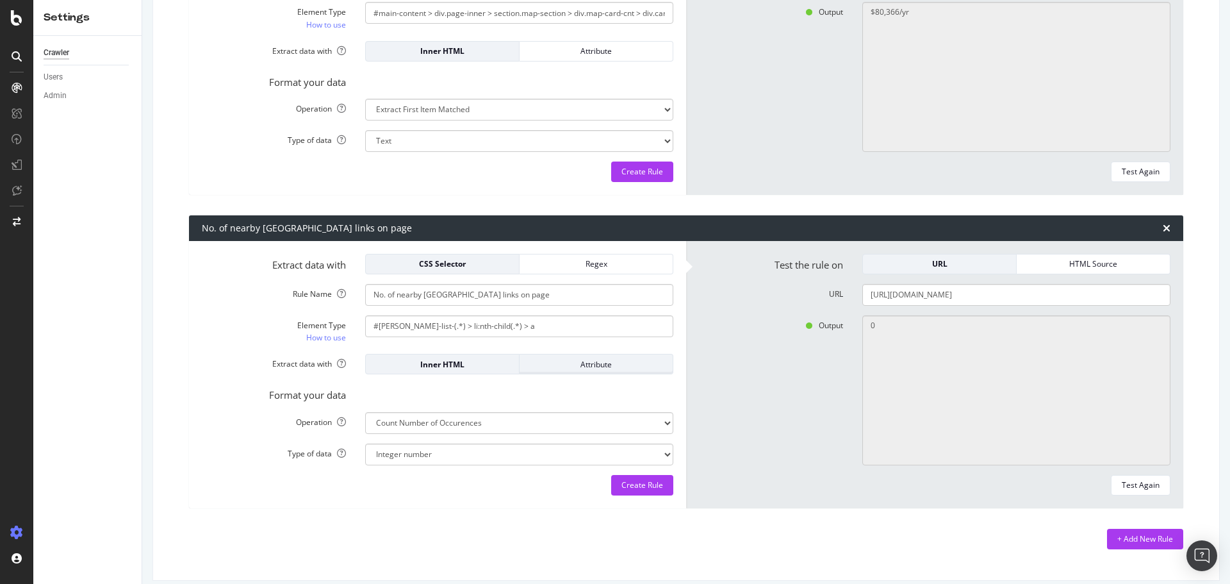
click at [586, 362] on div "Attribute" at bounding box center [596, 364] width 133 height 11
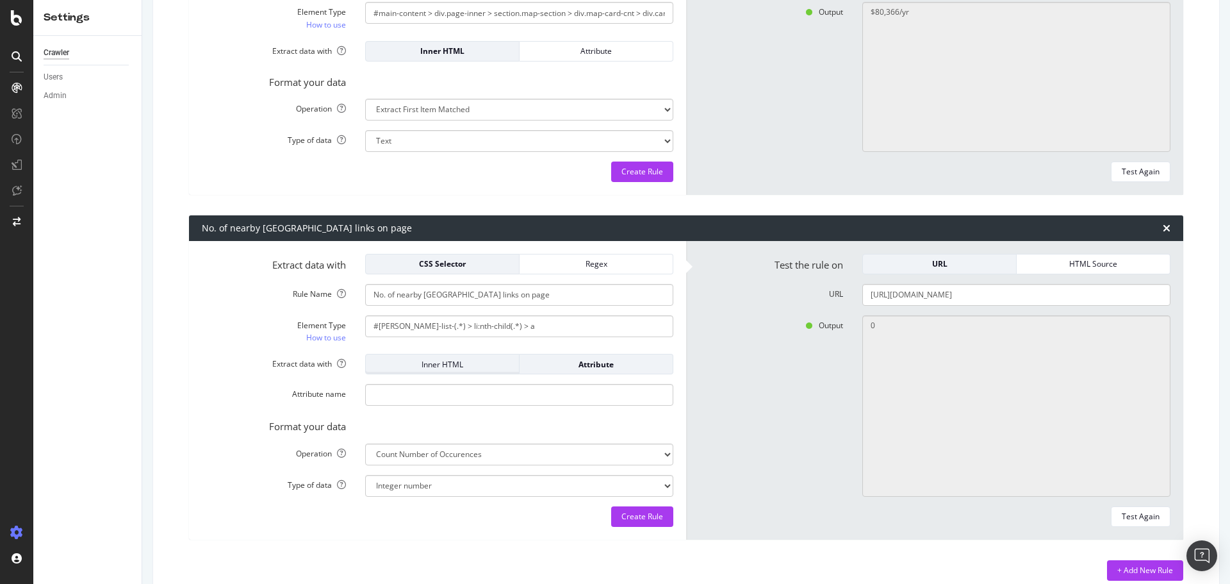
click at [473, 366] on div "Inner HTML" at bounding box center [442, 364] width 133 height 11
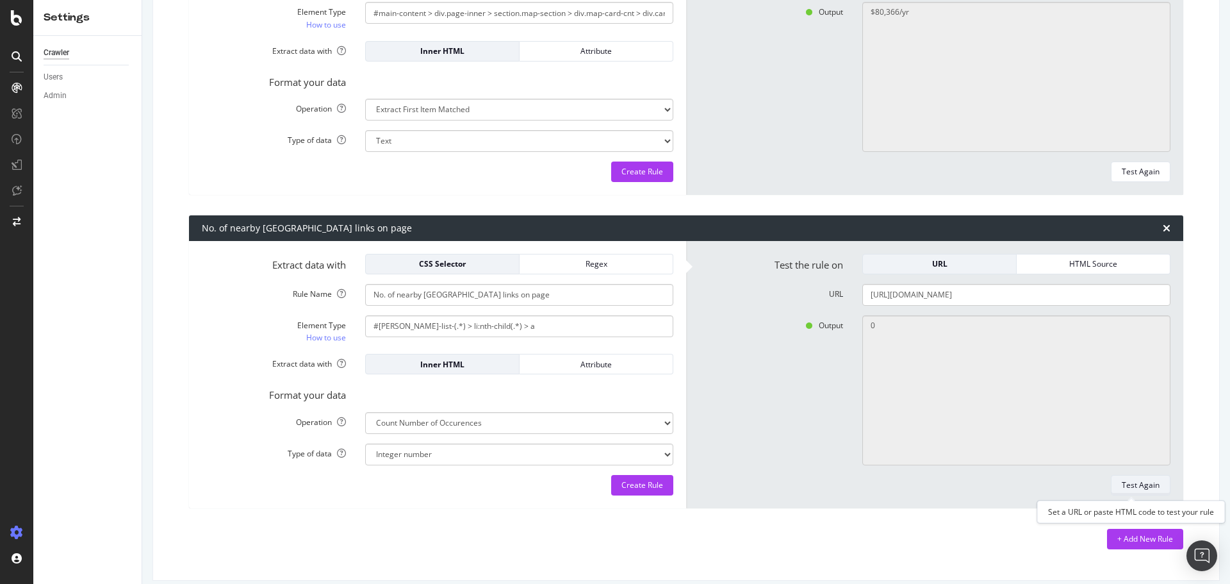
click at [1122, 486] on div "Test Again" at bounding box center [1141, 484] width 38 height 11
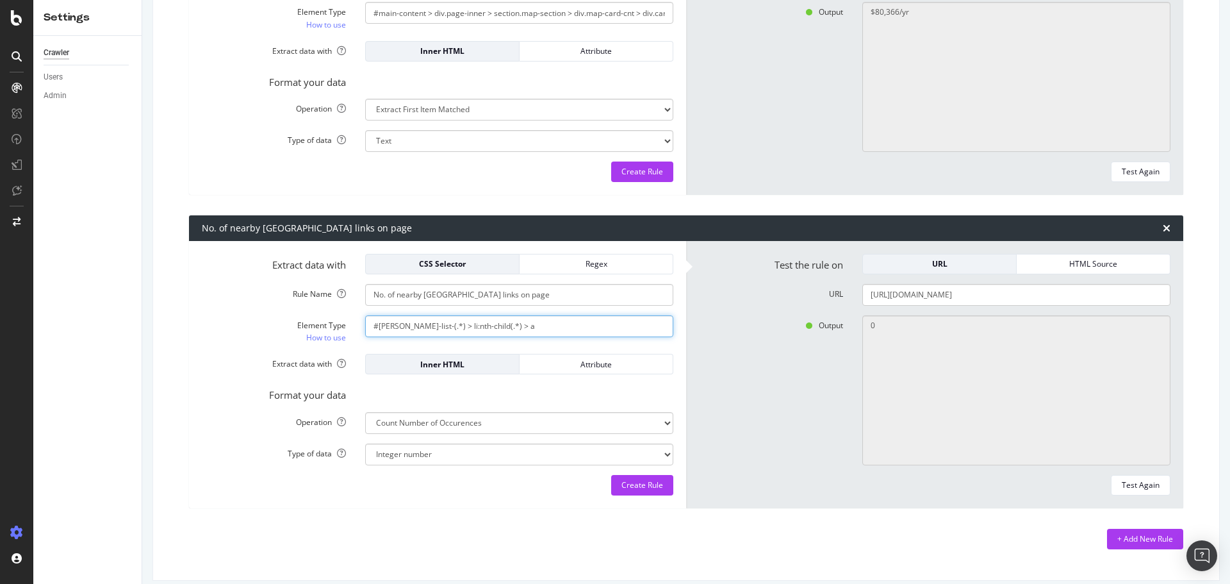
drag, startPoint x: 537, startPoint y: 320, endPoint x: 224, endPoint y: 335, distance: 313.0
click at [224, 335] on div "Element Type How to use #ila-list-(.*) > li:nth-child(.*) > a" at bounding box center [437, 329] width 491 height 29
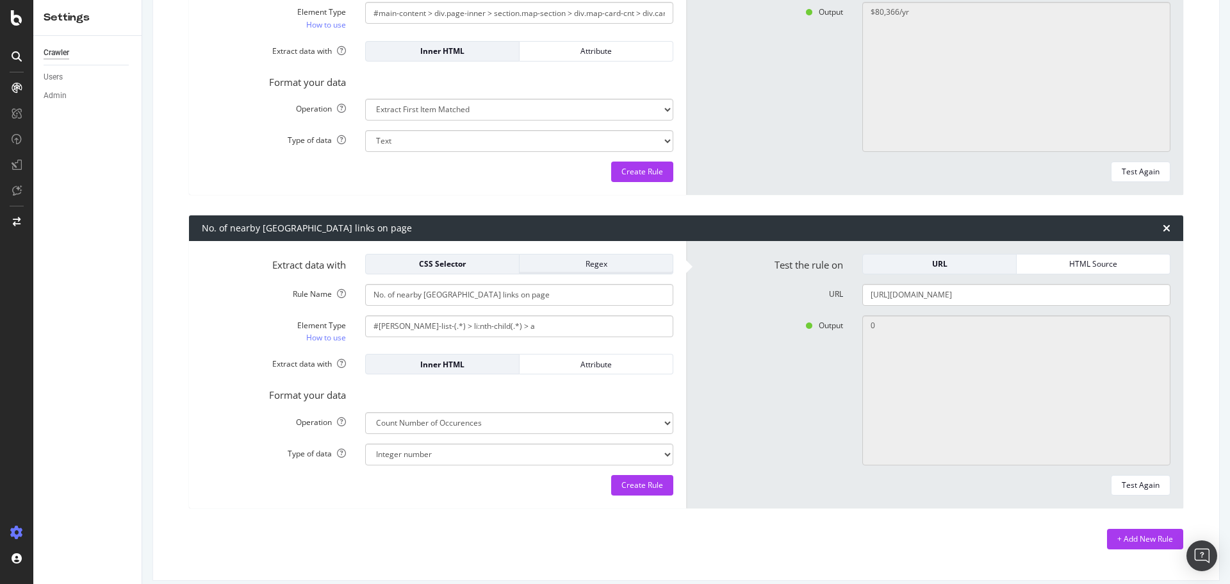
click at [587, 267] on div "Regex" at bounding box center [596, 263] width 133 height 11
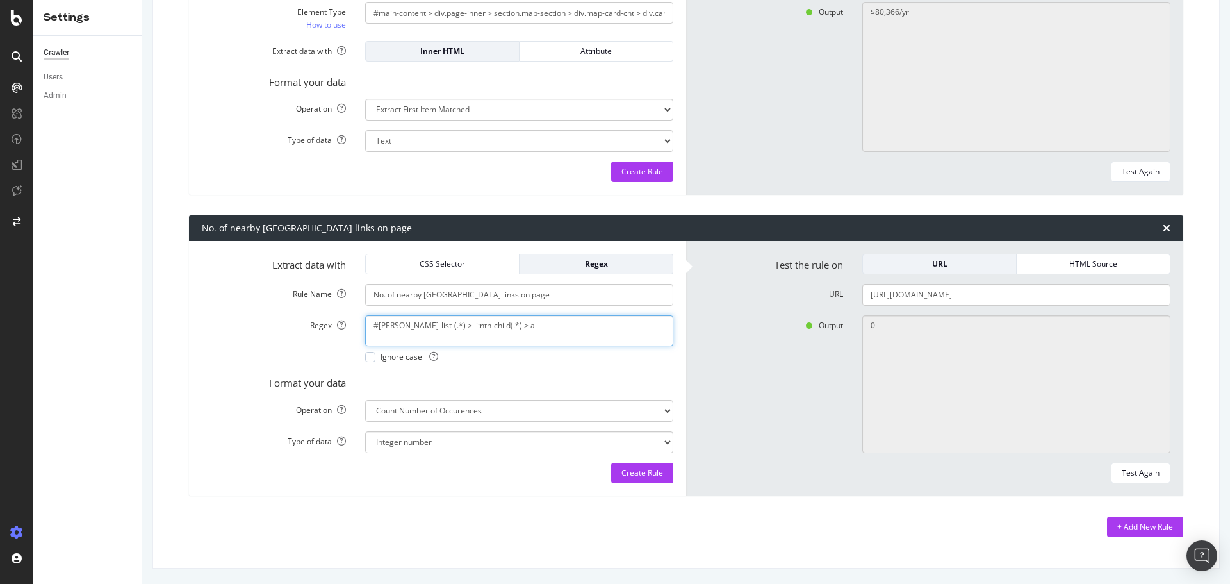
click at [407, 324] on textarea "#ila-list-(.*) > li:nth-child(.*) > a" at bounding box center [519, 330] width 308 height 31
type textarea "#ila-list-.*?> li:nth-child.*?> a"
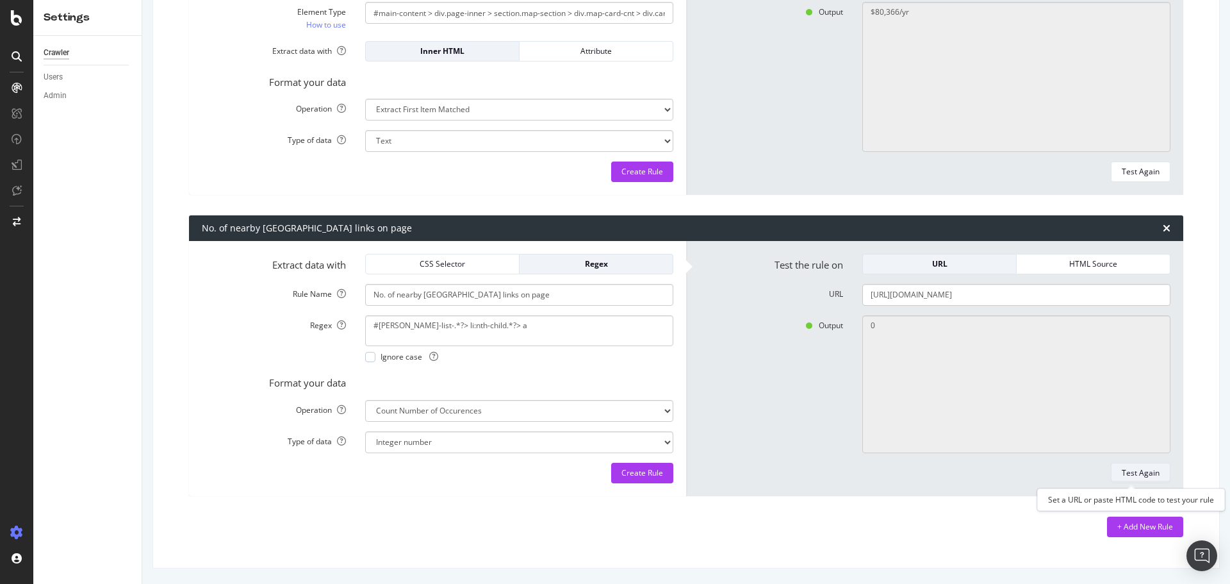
click at [1122, 475] on div "Test Again" at bounding box center [1141, 472] width 38 height 11
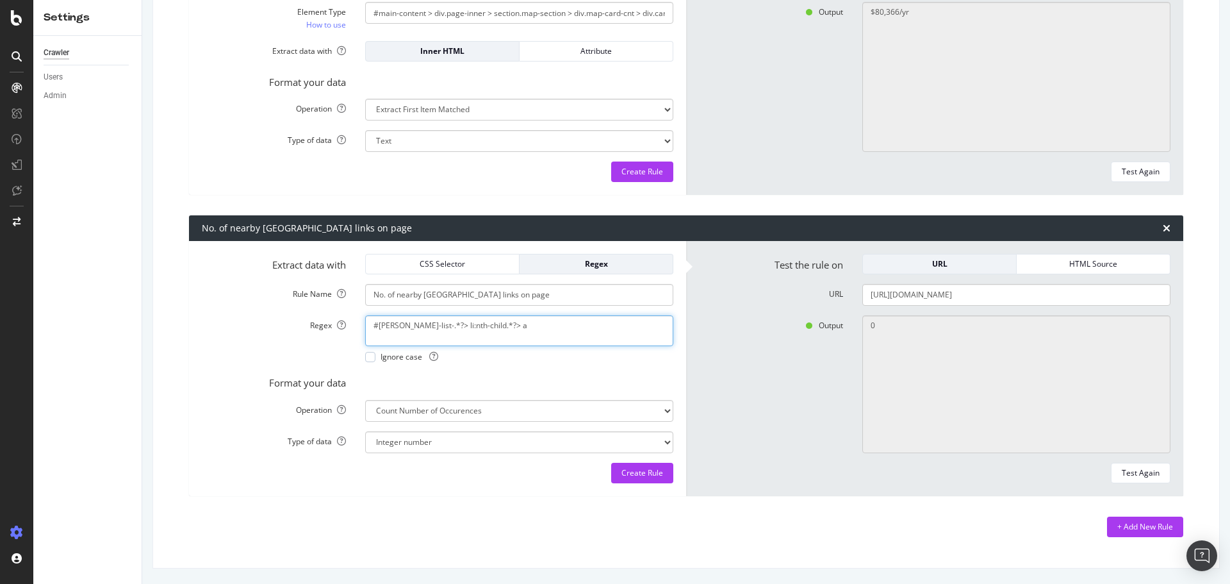
drag, startPoint x: 568, startPoint y: 332, endPoint x: 28, endPoint y: 351, distance: 541.1
click at [28, 351] on div "Settings Crawler Users Admin Ad-Hoc Project: Demographics Main Advanced Setting…" at bounding box center [615, 292] width 1230 height 584
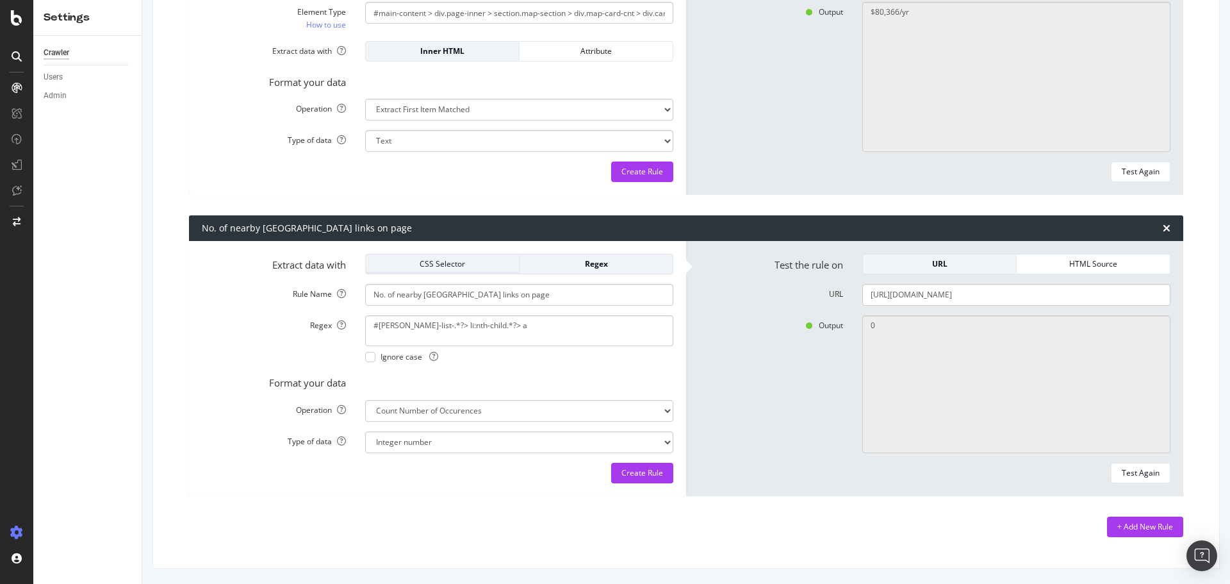
click at [447, 266] on div "CSS Selector" at bounding box center [442, 263] width 133 height 11
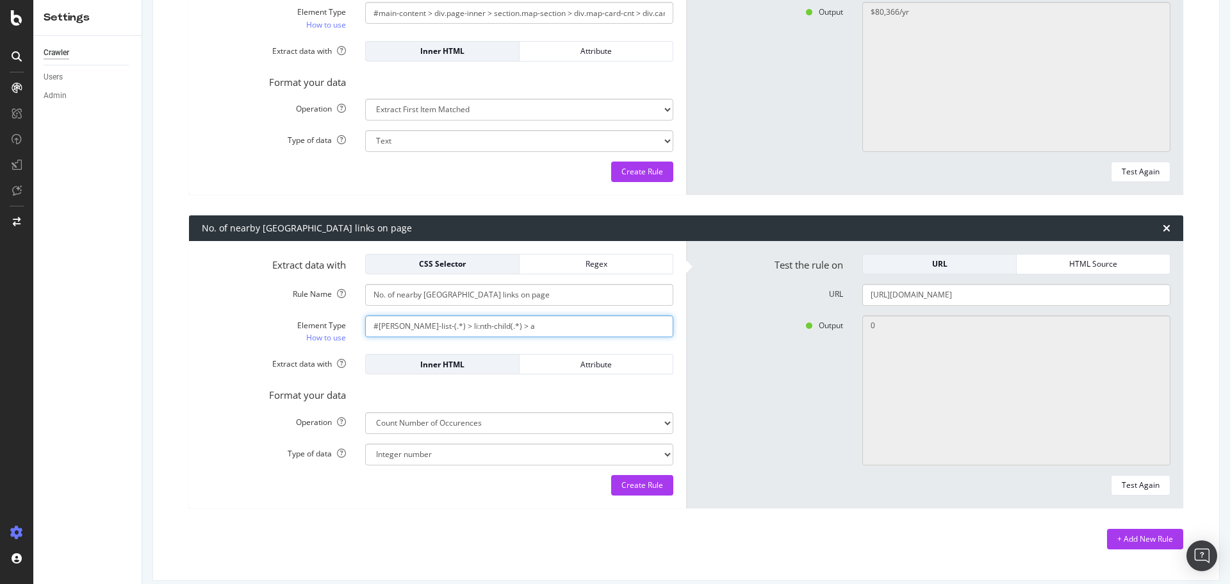
drag, startPoint x: 384, startPoint y: 316, endPoint x: 137, endPoint y: 343, distance: 248.8
click at [137, 343] on div "Settings Crawler Users Admin Ad-Hoc Project: Demographics Main Advanced Setting…" at bounding box center [631, 292] width 1197 height 584
paste input ".*?> li:nth-child.*?"
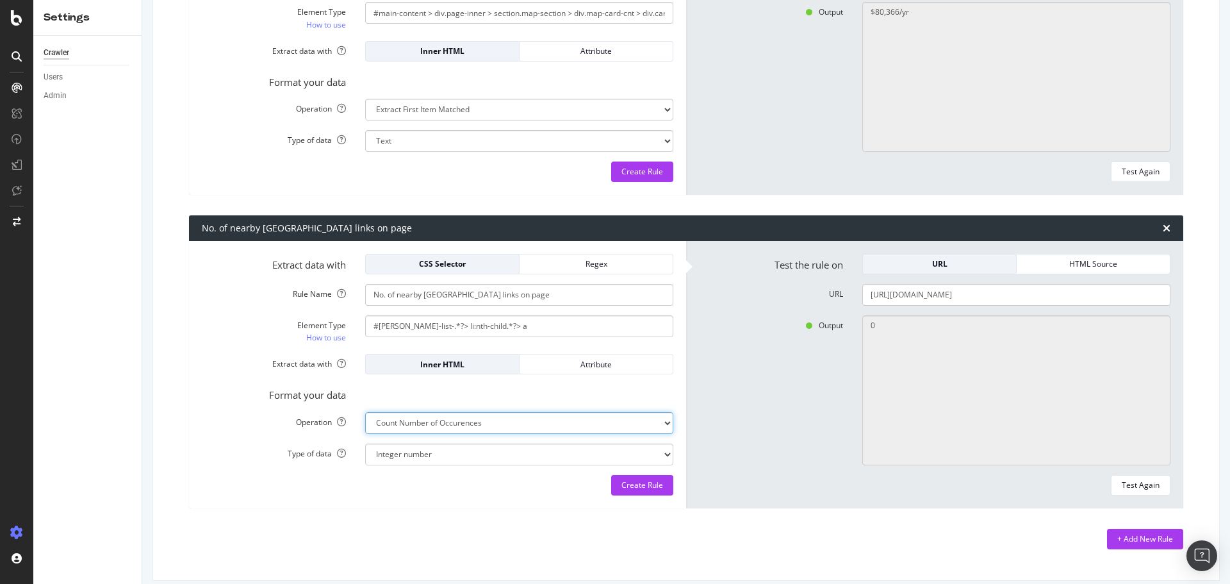
click at [603, 420] on select "Extract First Item Matched Extract First 3 Items Matched Count Number of Occure…" at bounding box center [519, 423] width 308 height 22
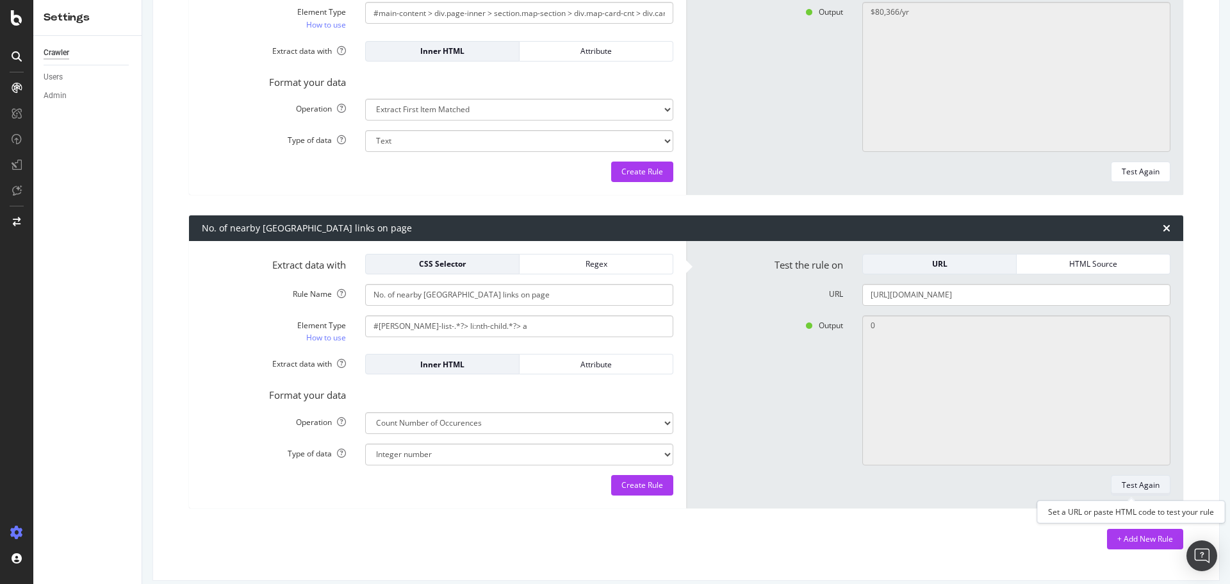
click at [1138, 492] on div "Test Again" at bounding box center [1141, 485] width 38 height 18
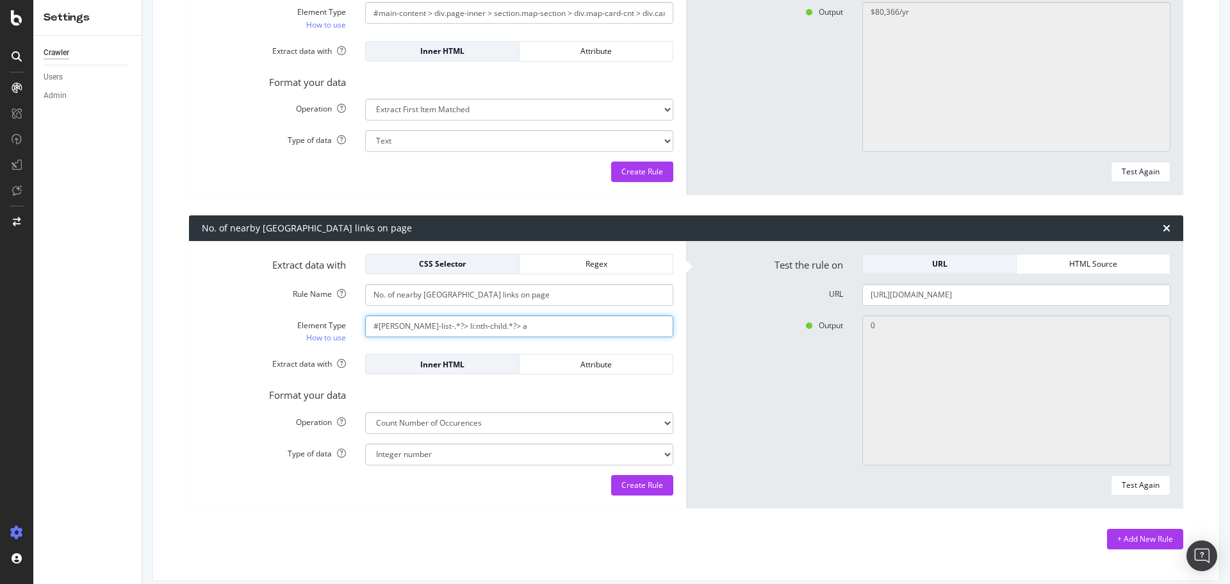
click at [410, 325] on input "#ila-list-.*?> li:nth-child.*?> a" at bounding box center [519, 326] width 308 height 22
click at [394, 324] on input "#ila-list> li:nth-child > a" at bounding box center [519, 326] width 308 height 22
click at [396, 325] on input "#ila-list> li:nth-child > a" at bounding box center [519, 326] width 308 height 22
click at [399, 325] on input "#ila-list> li:nth-child > a" at bounding box center [519, 326] width 308 height 22
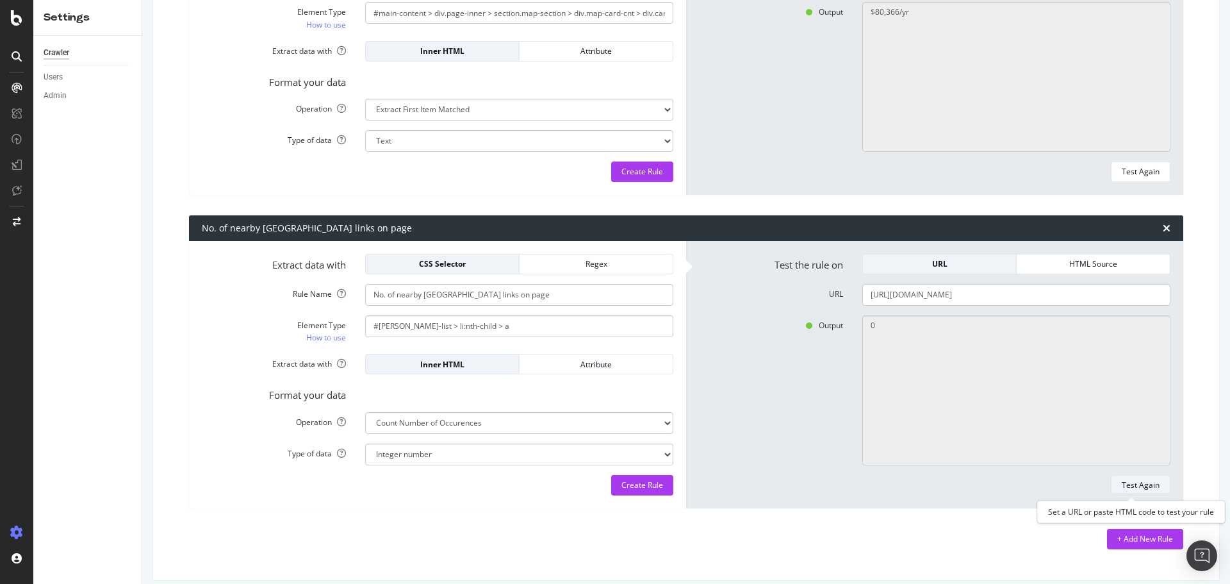
click at [1122, 486] on div "Test Again" at bounding box center [1141, 484] width 38 height 11
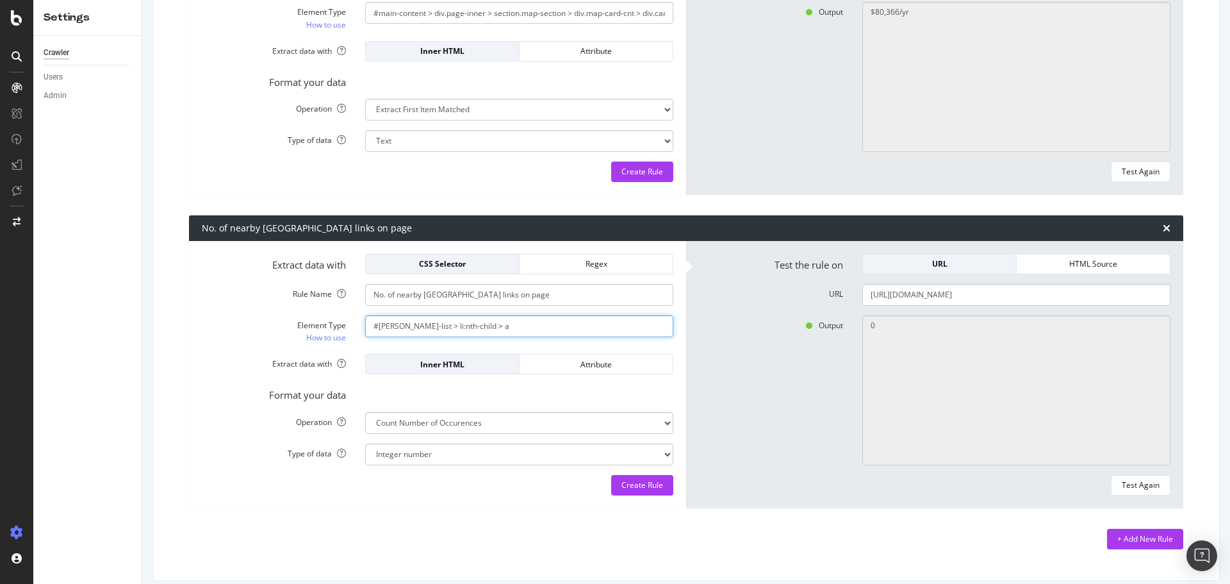
click at [498, 321] on input "#ila-list > li:nth-child > a" at bounding box center [519, 326] width 308 height 22
click at [498, 320] on input "#ila-list > li:nth-child > a" at bounding box center [519, 326] width 308 height 22
paste input "/html/body/main/div[3]/details[1]/div[1]/ul/li[1]/"
click at [498, 327] on input "/html/body/main/div[3]/details[1]/div[1]/ul/li[1]/a" at bounding box center [519, 326] width 308 height 22
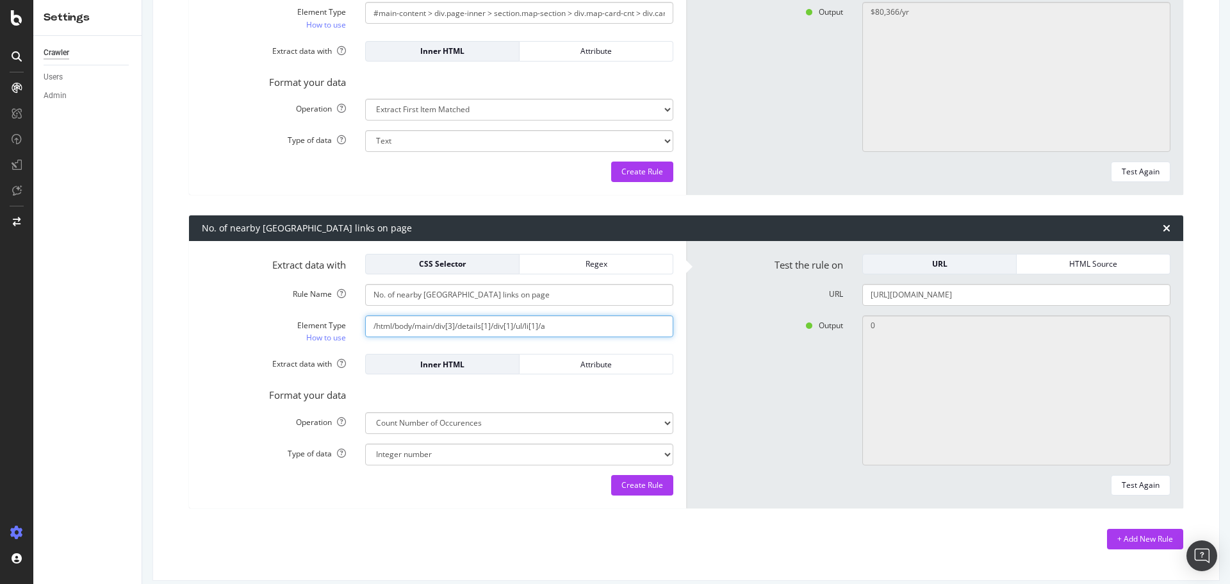
click at [498, 326] on input "/html/body/main/div[3]/details[1]/div[1]/ul/li[1]/a" at bounding box center [519, 326] width 308 height 22
paste input "#ila-list-66222625 > li:nth-child(1)"
drag, startPoint x: 375, startPoint y: 325, endPoint x: 353, endPoint y: 320, distance: 23.0
click at [353, 320] on div "Element Type How to use #ila-list-66222625 > li:nth-child(1)" at bounding box center [437, 329] width 491 height 29
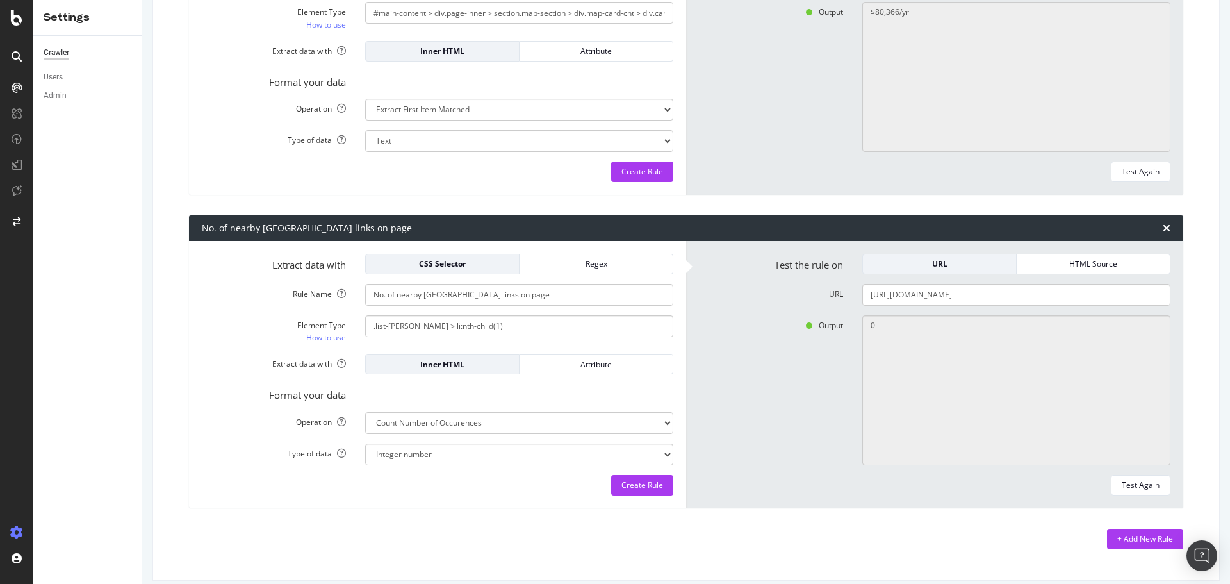
click at [491, 312] on form "Extract data with CSS Selector Regex Rule Name No. of nearby ILA links on page …" at bounding box center [438, 375] width 472 height 242
click at [501, 327] on input ".list-ila > li:nth-child(1)" at bounding box center [519, 326] width 308 height 22
click at [1140, 481] on div "Test Again" at bounding box center [1141, 484] width 38 height 11
click at [395, 325] on input ".list-ila > li:nth-child" at bounding box center [519, 326] width 308 height 22
type input ".ila-list > li:nth-child"
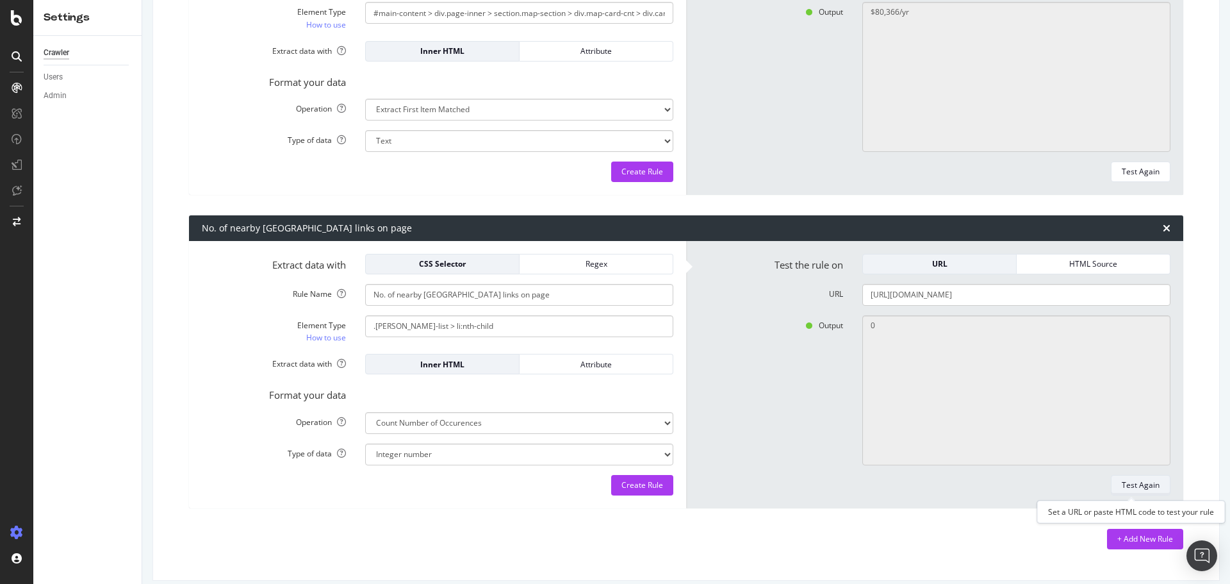
click at [1129, 485] on div "Test Again" at bounding box center [1141, 484] width 38 height 11
click at [585, 258] on div "Regex" at bounding box center [596, 263] width 133 height 11
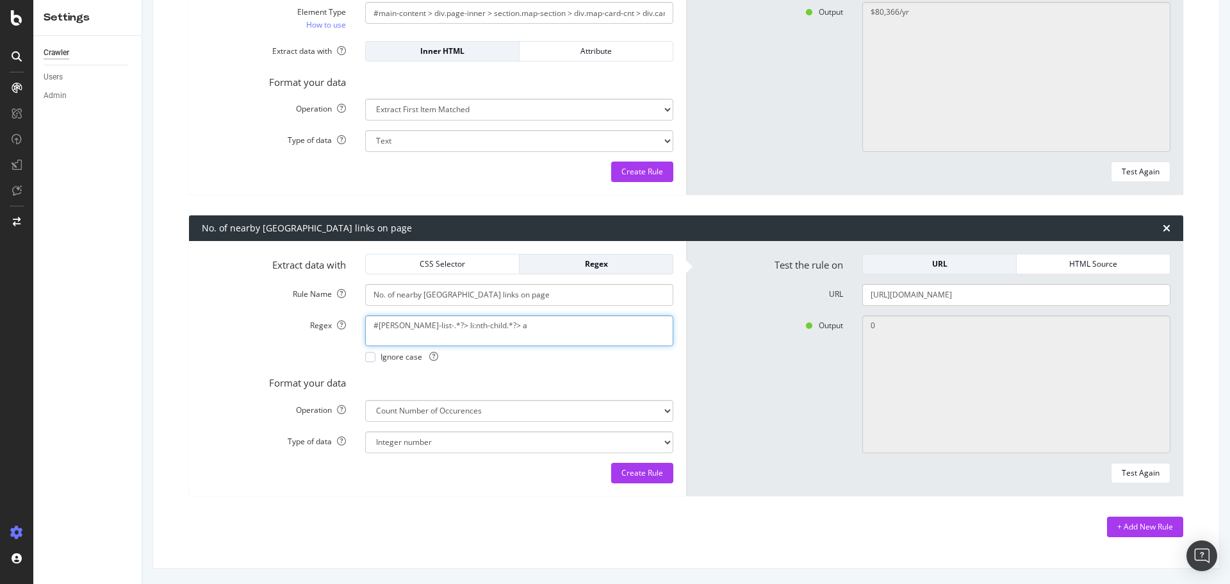
drag, startPoint x: 503, startPoint y: 318, endPoint x: 202, endPoint y: 311, distance: 300.6
click at [202, 311] on form "Extract data with CSS Selector Regex Rule Name No. of nearby ILA links on page …" at bounding box center [438, 368] width 472 height 229
paste textarea "population &amp; housing stats"
type textarea "population &amp; housing stats</a>"
drag, startPoint x: 1149, startPoint y: 477, endPoint x: 762, endPoint y: 401, distance: 394.9
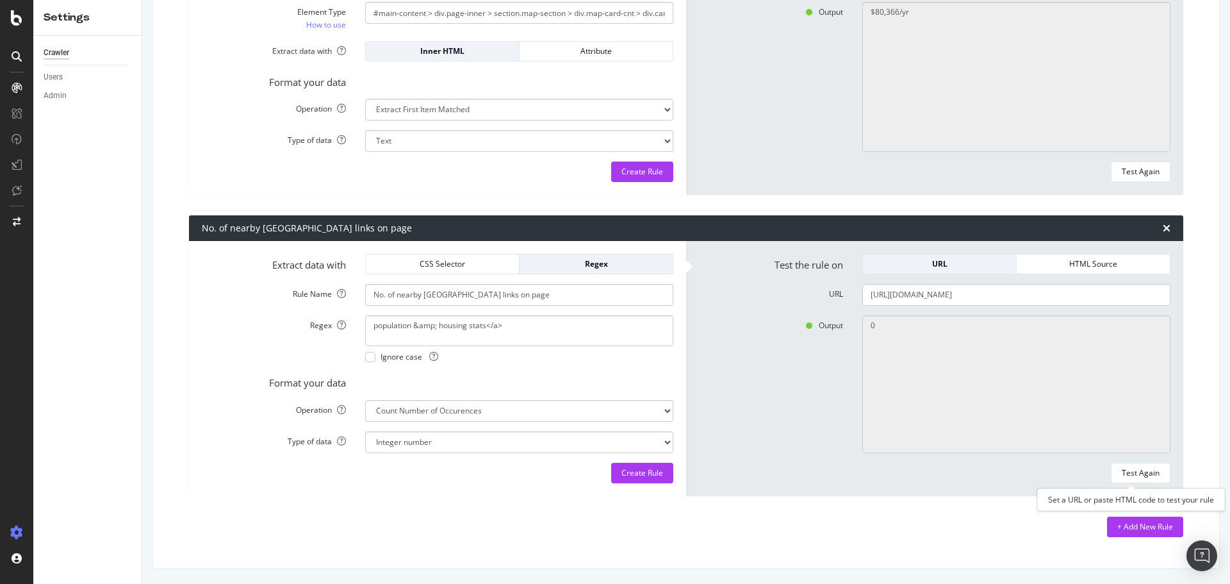
click at [1149, 477] on div "Test Again" at bounding box center [1141, 472] width 38 height 11
type textarea "21"
drag, startPoint x: 412, startPoint y: 327, endPoint x: 435, endPoint y: 325, distance: 23.1
click at [412, 326] on textarea "population &amp; housing stats</a>" at bounding box center [519, 330] width 308 height 31
type textarea "population \&amp\; housing stats</a>"
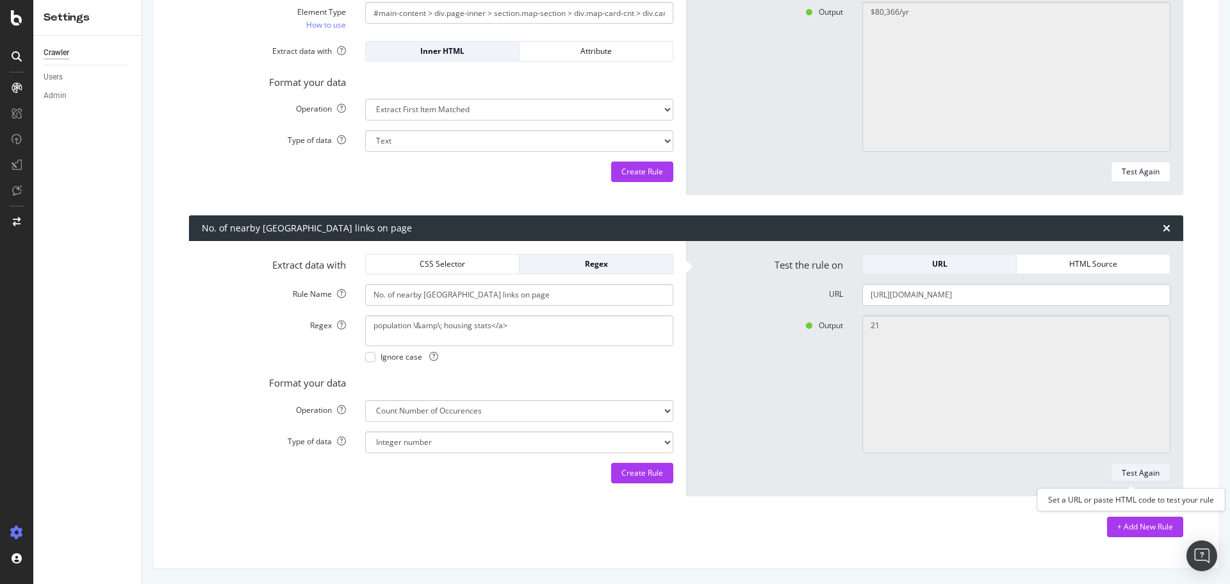
click at [1136, 472] on div "Test Again" at bounding box center [1141, 472] width 38 height 11
click at [987, 307] on form "Test the rule on URL HTML Source URL https://www.point2homes.com/US/Neighborhoo…" at bounding box center [935, 368] width 472 height 229
click at [994, 297] on input "https://www.point2homes.com/US/Neighborhood/CA/Los-Angeles-Demographics.html#po…" at bounding box center [1016, 295] width 308 height 22
paste input "AK/Anchorage/Alderwood-Mc-Gill-Demographics.html#transport"
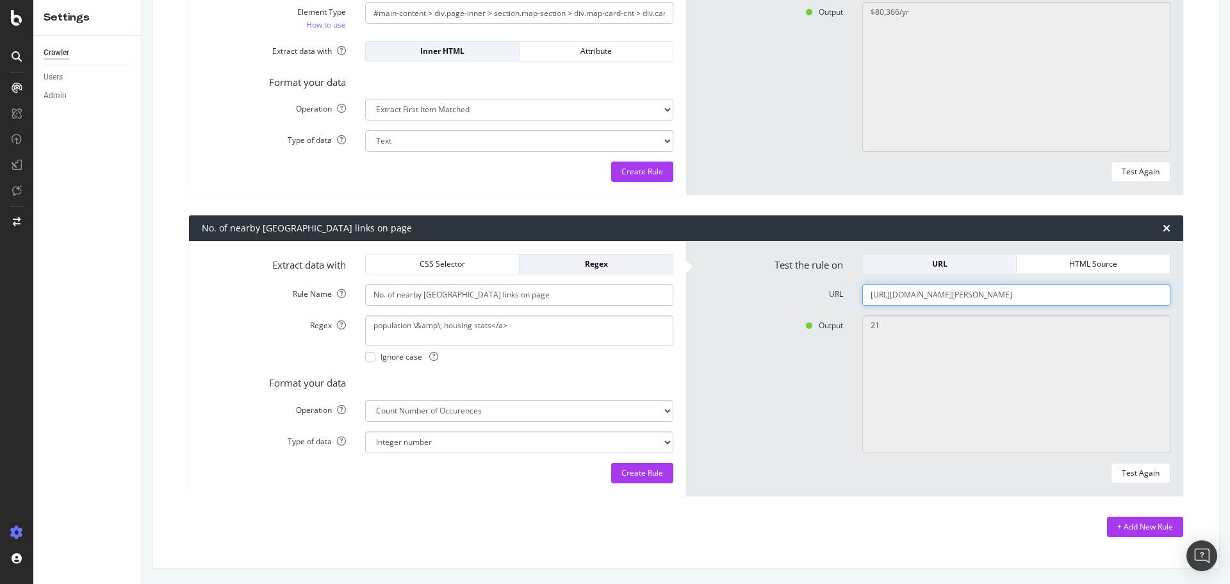
type input "[URL][DOMAIN_NAME][PERSON_NAME]"
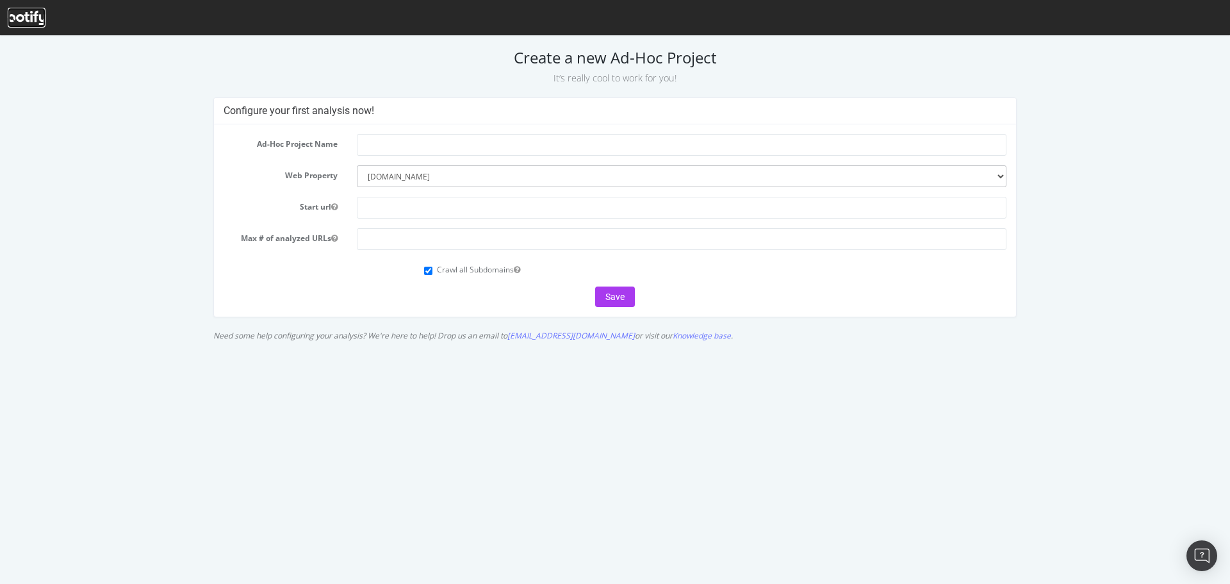
click at [15, 14] on icon at bounding box center [27, 18] width 38 height 14
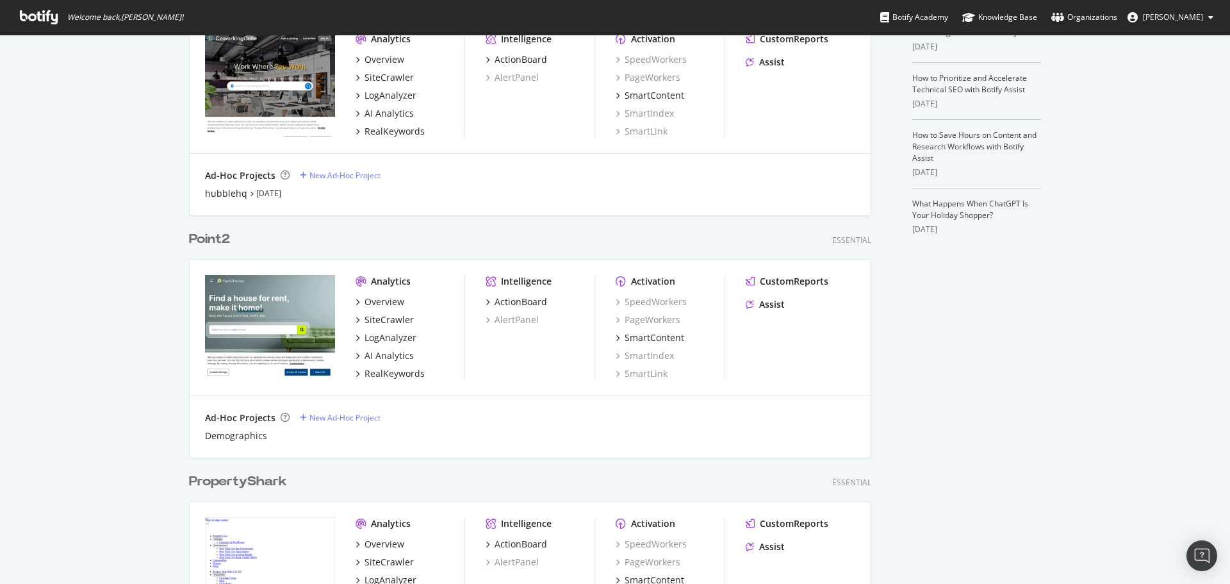
scroll to position [341, 0]
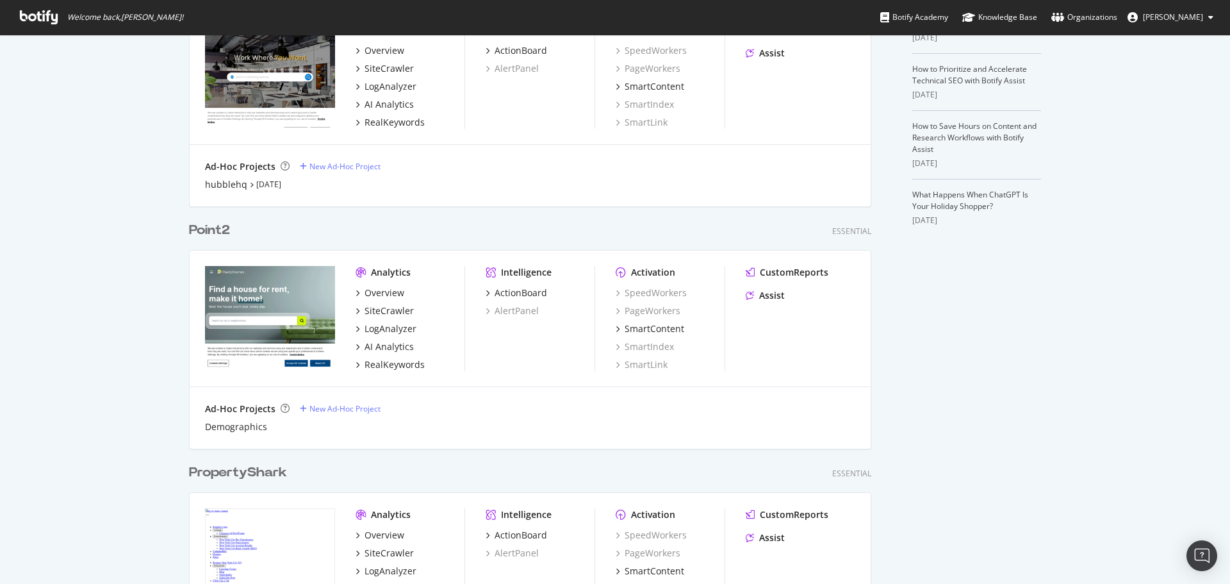
click at [204, 233] on div "Point2" at bounding box center [209, 230] width 41 height 19
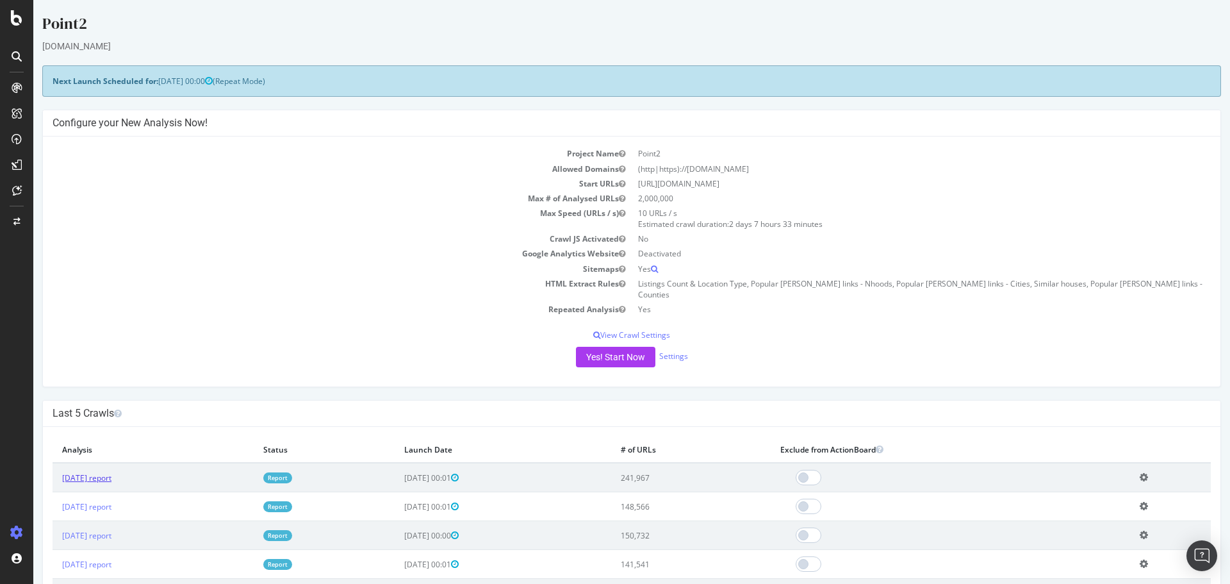
click at [92, 472] on link "2025 Oct. 2nd report" at bounding box center [86, 477] width 49 height 11
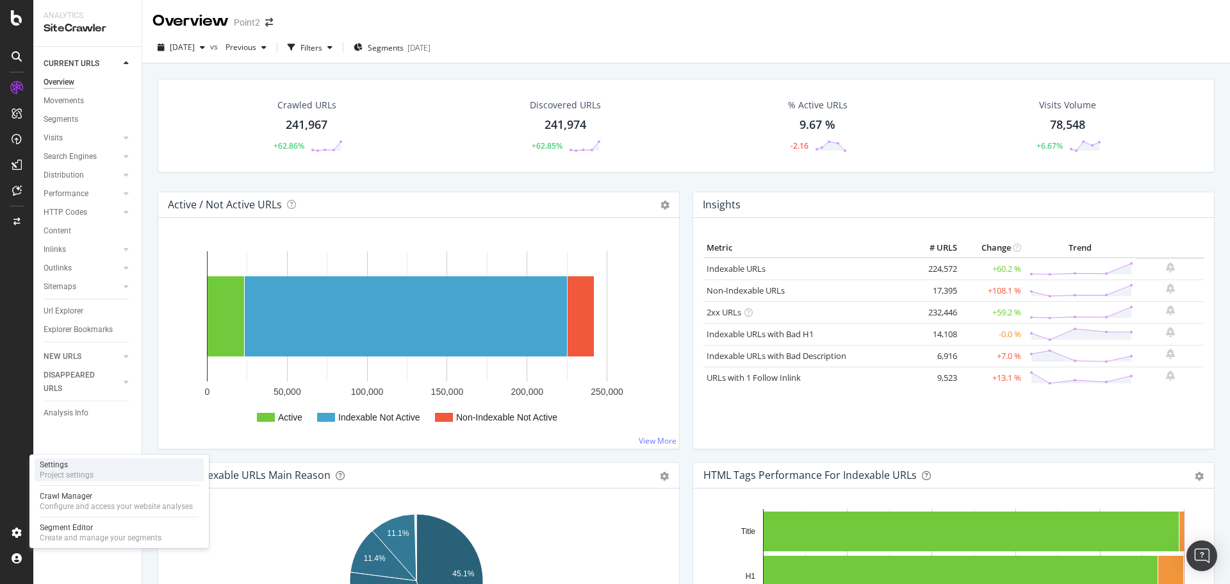
click at [74, 466] on div "Settings" at bounding box center [67, 464] width 54 height 10
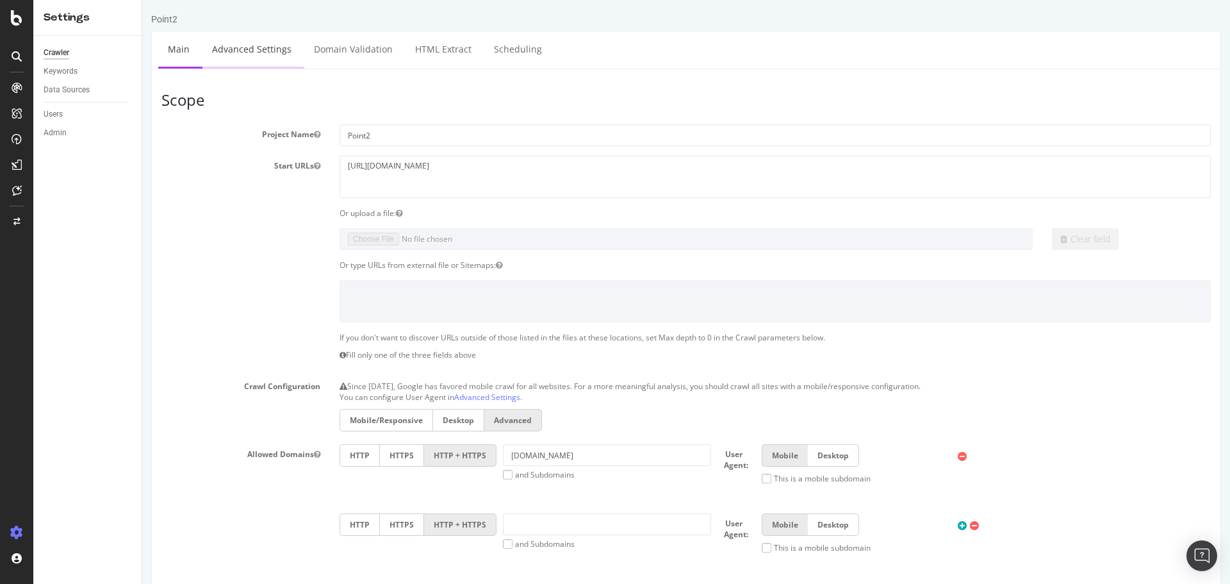
click at [249, 56] on link "Advanced Settings" at bounding box center [251, 48] width 99 height 35
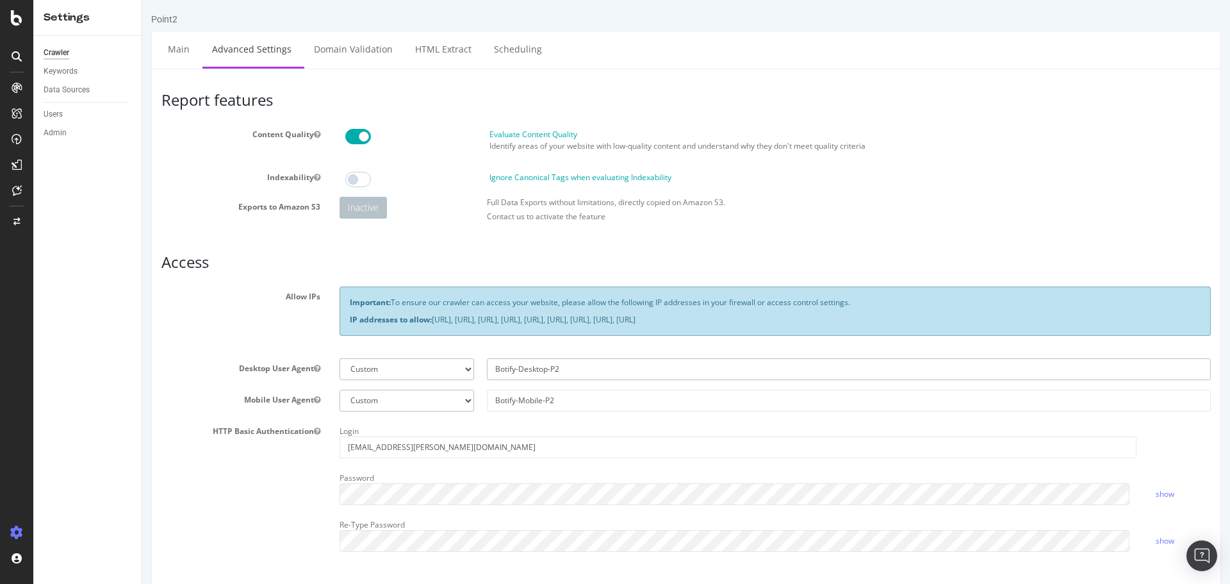
click at [521, 368] on input "Botify-Desktop-P2" at bounding box center [849, 369] width 724 height 22
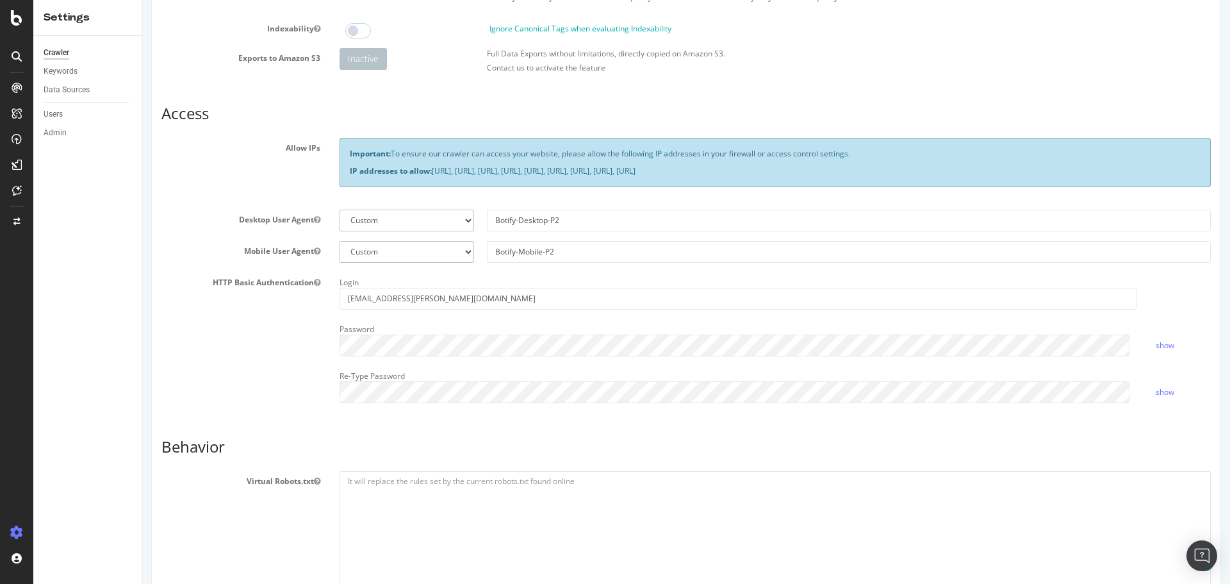
scroll to position [171, 0]
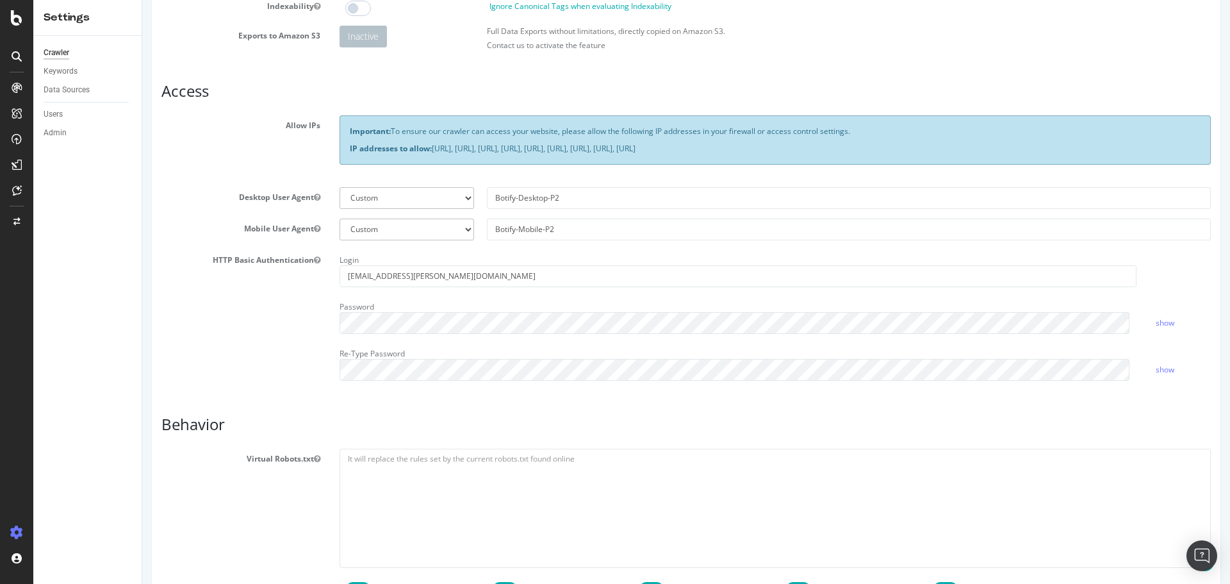
click at [466, 308] on div "Password" at bounding box center [738, 315] width 816 height 37
click at [1156, 324] on link "show" at bounding box center [1165, 322] width 19 height 11
click at [186, 322] on div "HTTP Basic Authentication Login ciprian.nicoara@yardi.com Password hide Re-Type…" at bounding box center [686, 320] width 1069 height 140
click at [1156, 327] on link "hide" at bounding box center [1163, 322] width 15 height 11
click at [1156, 323] on link "show" at bounding box center [1165, 322] width 19 height 11
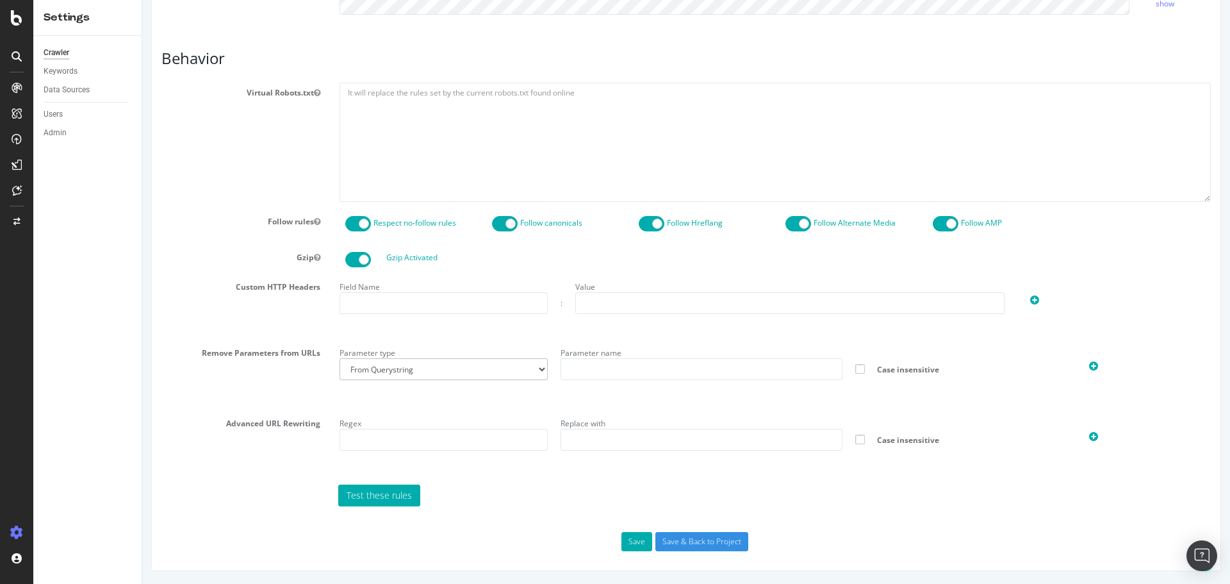
scroll to position [195, 0]
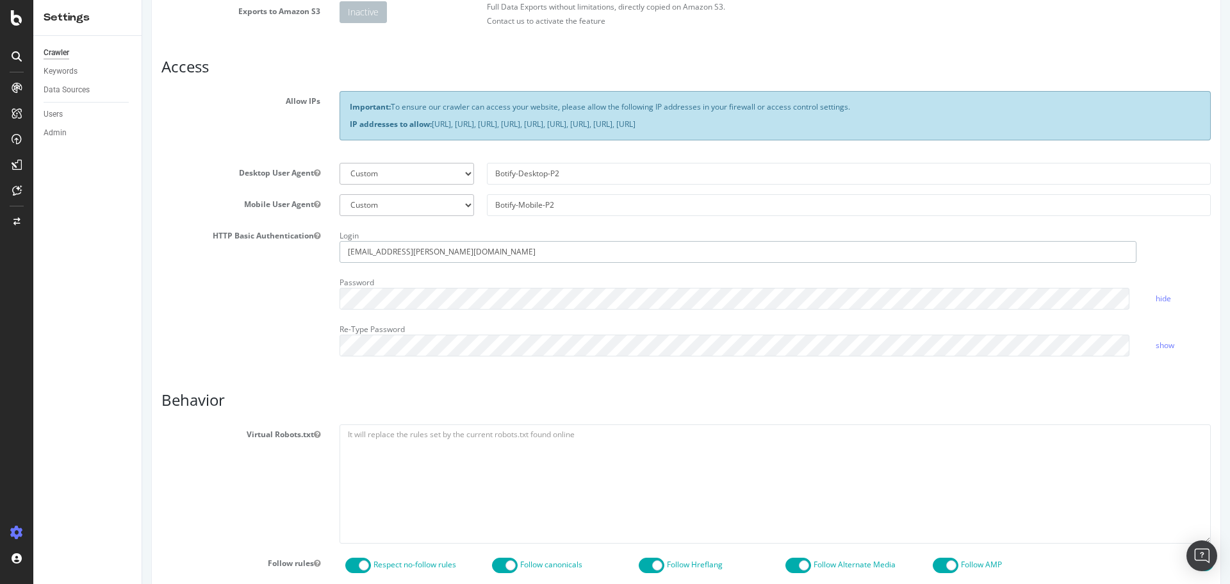
click at [465, 251] on input "ciprian.nicoara@yardi.com" at bounding box center [738, 252] width 797 height 22
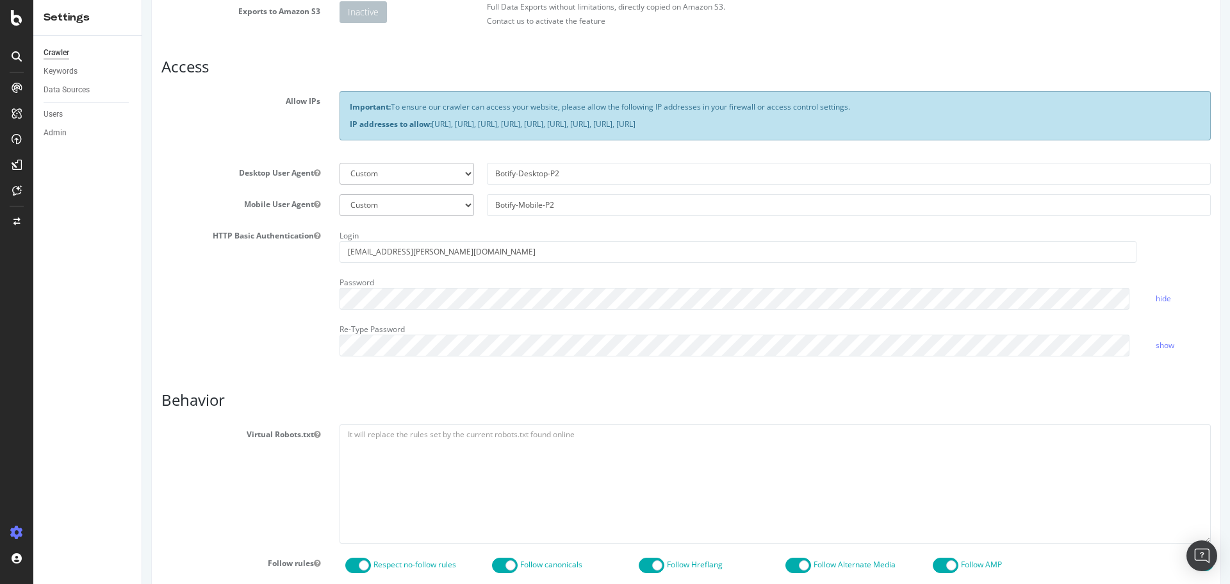
click at [856, 278] on div "Password" at bounding box center [738, 290] width 816 height 37
click at [1156, 295] on link "hide" at bounding box center [1163, 298] width 15 height 11
click at [1162, 343] on link "show" at bounding box center [1165, 345] width 19 height 11
click at [1162, 343] on link "hide" at bounding box center [1163, 345] width 15 height 11
click at [261, 322] on div "HTTP Basic Authentication Login ciprian.nicoara@yardi.com Password show Re-Type…" at bounding box center [686, 296] width 1069 height 140
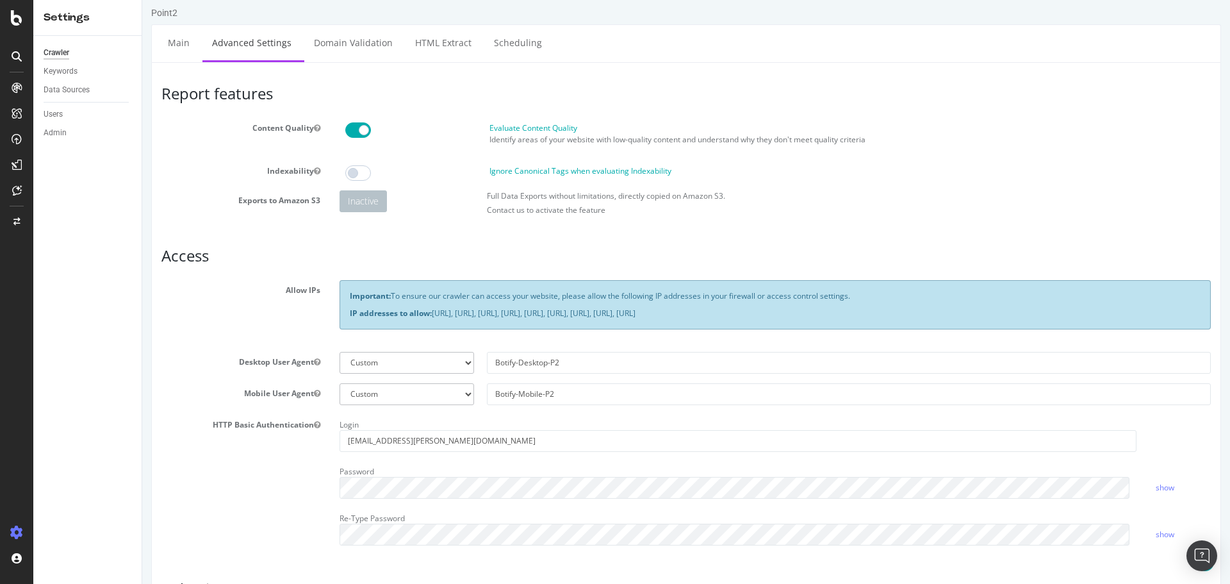
scroll to position [0, 0]
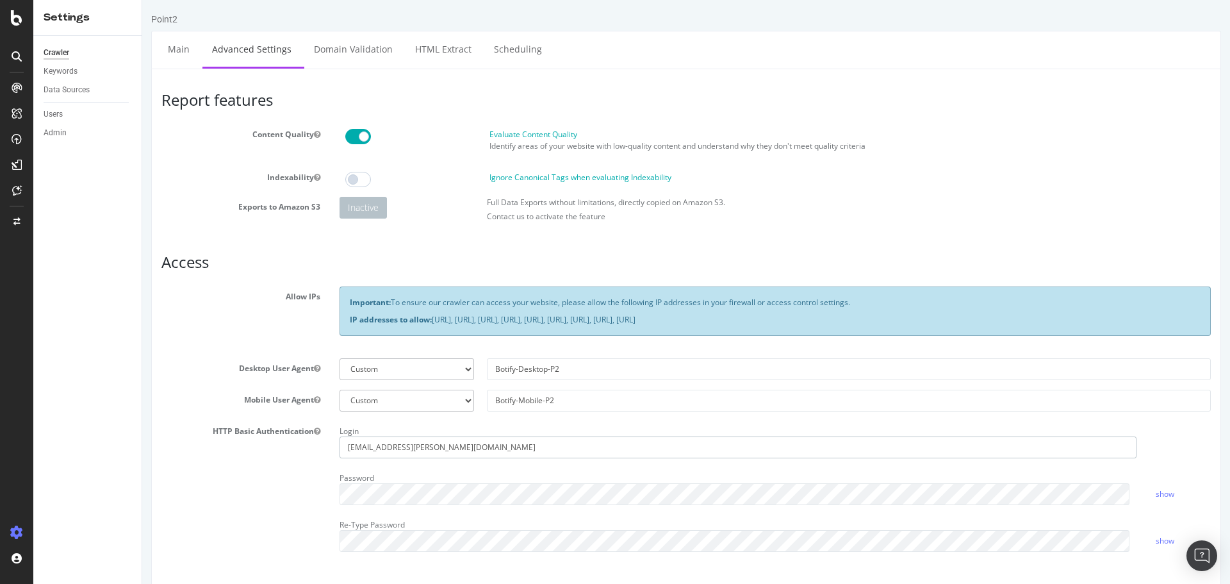
click at [464, 442] on input "ciprian.nicoara@yardi.com" at bounding box center [738, 447] width 797 height 22
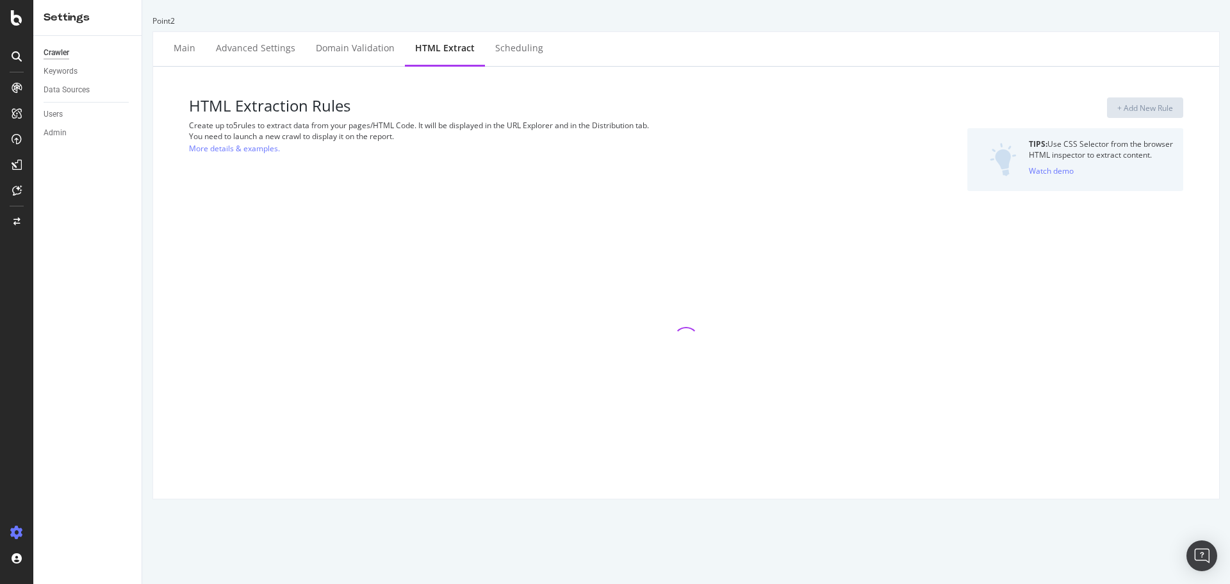
select select "exist"
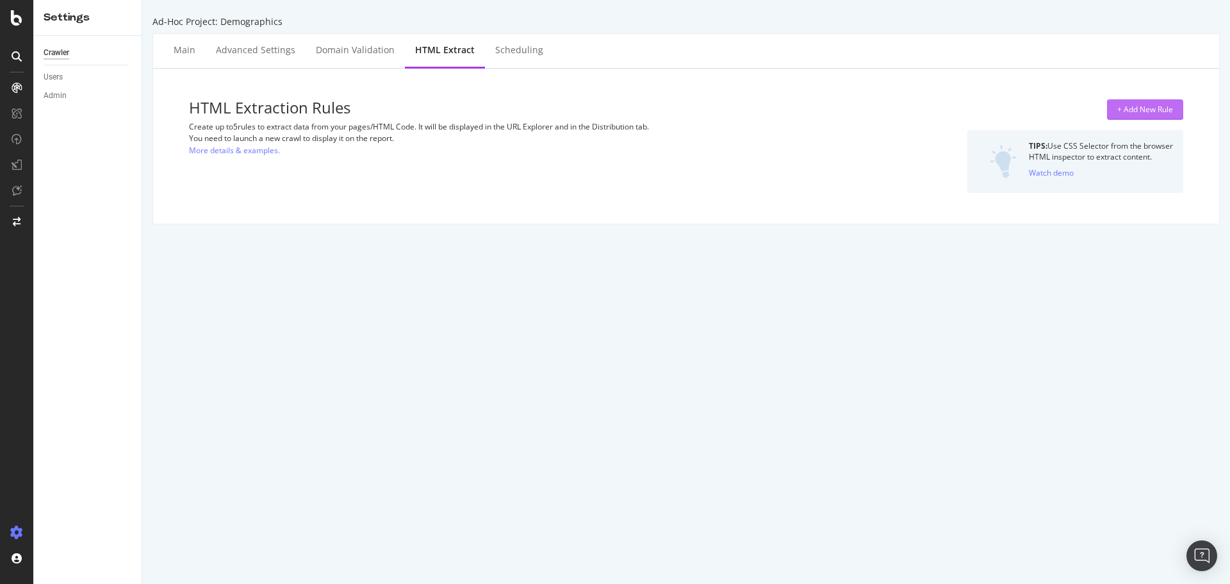
click at [1149, 113] on div "+ Add New Rule" at bounding box center [1145, 109] width 56 height 11
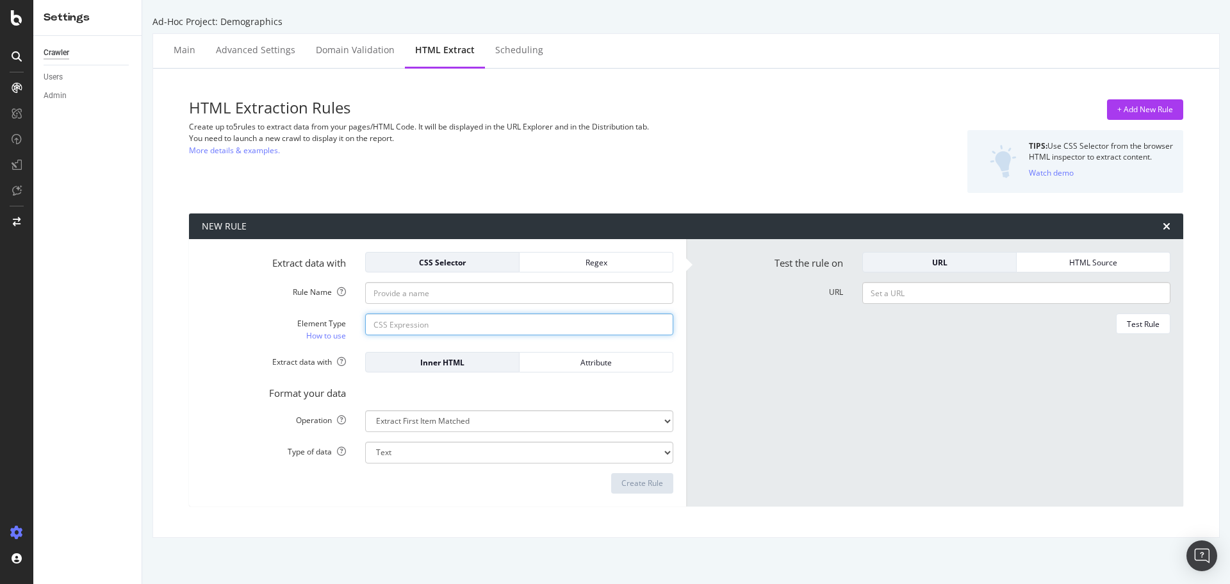
click at [494, 318] on input "Element Type How to use" at bounding box center [519, 324] width 308 height 22
click at [564, 266] on div "Regex" at bounding box center [596, 262] width 133 height 11
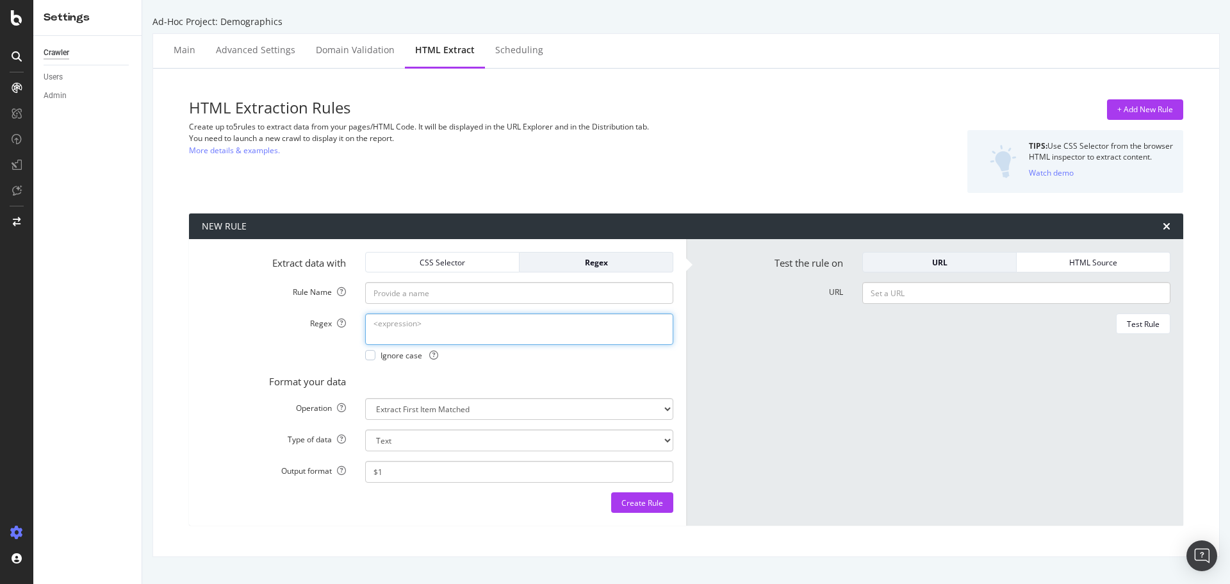
click at [502, 340] on textarea "Regex" at bounding box center [519, 328] width 308 height 31
paste textarea "[URL][DOMAIN_NAME][PERSON_NAME]"
type textarea "[URL][DOMAIN_NAME][PERSON_NAME]"
click at [1006, 299] on input "URL" at bounding box center [1016, 293] width 308 height 22
paste input "[URL][DOMAIN_NAME][PERSON_NAME]"
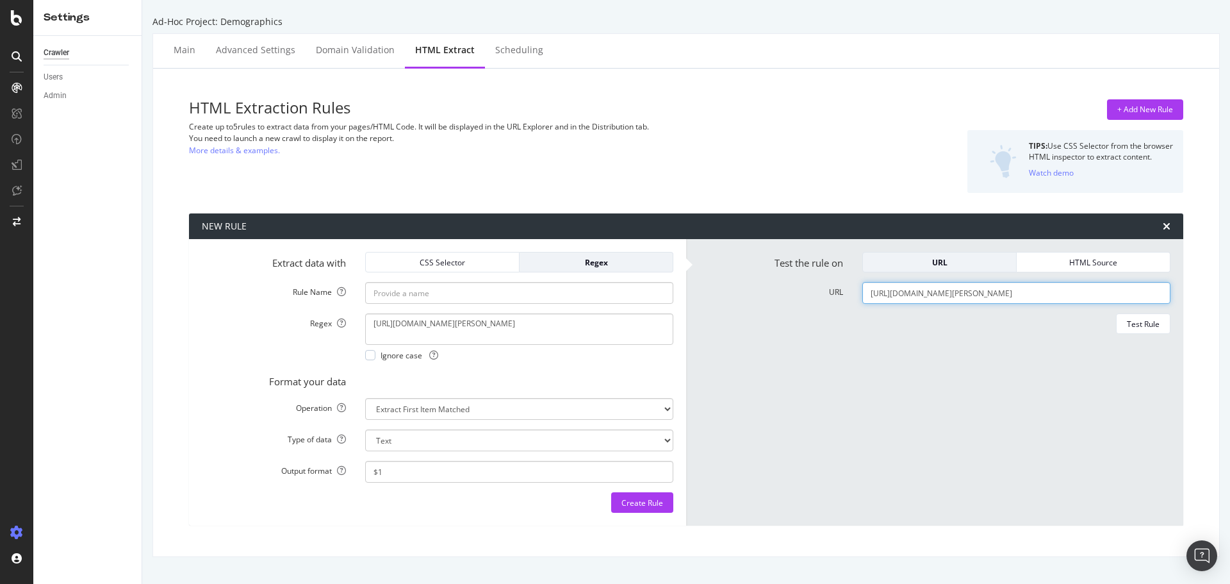
scroll to position [0, 143]
type input "[URL][DOMAIN_NAME][PERSON_NAME]"
click at [503, 293] on input "Rule Name" at bounding box center [519, 293] width 308 height 22
drag, startPoint x: 395, startPoint y: 290, endPoint x: 1821, endPoint y: 263, distance: 1427.0
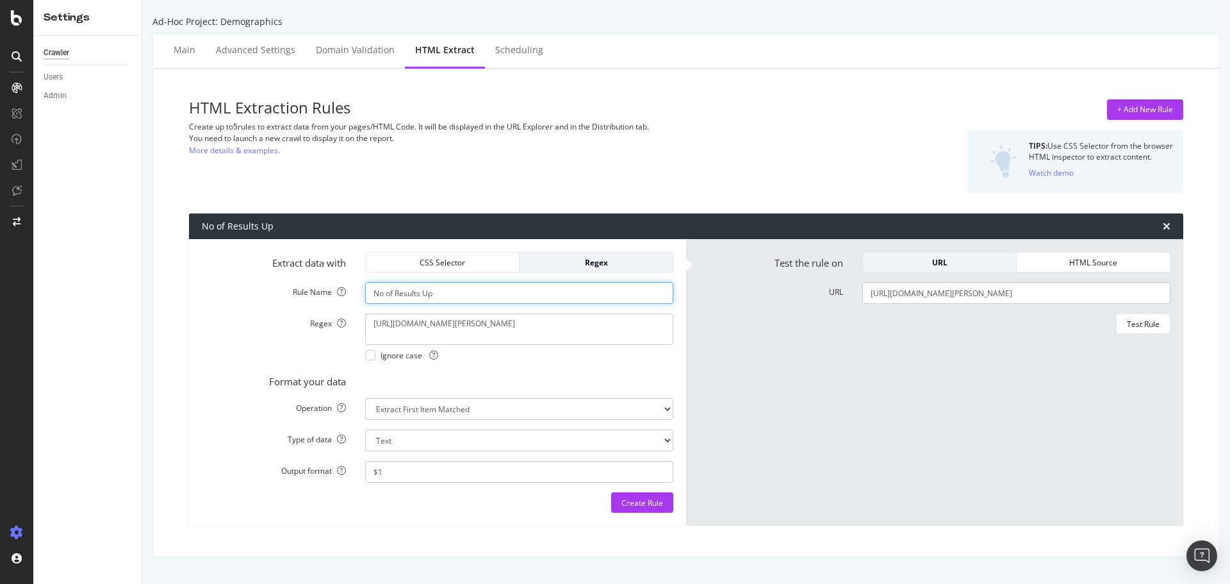
click at [1229, 263] on html "Settings Crawler Users Admin Ad-Hoc Project: Demographics Main Advanced Setting…" at bounding box center [615, 292] width 1230 height 584
type input "No of nearby [PERSON_NAME] links on page"
click at [513, 330] on textarea "[URL][DOMAIN_NAME][PERSON_NAME]" at bounding box center [519, 328] width 308 height 31
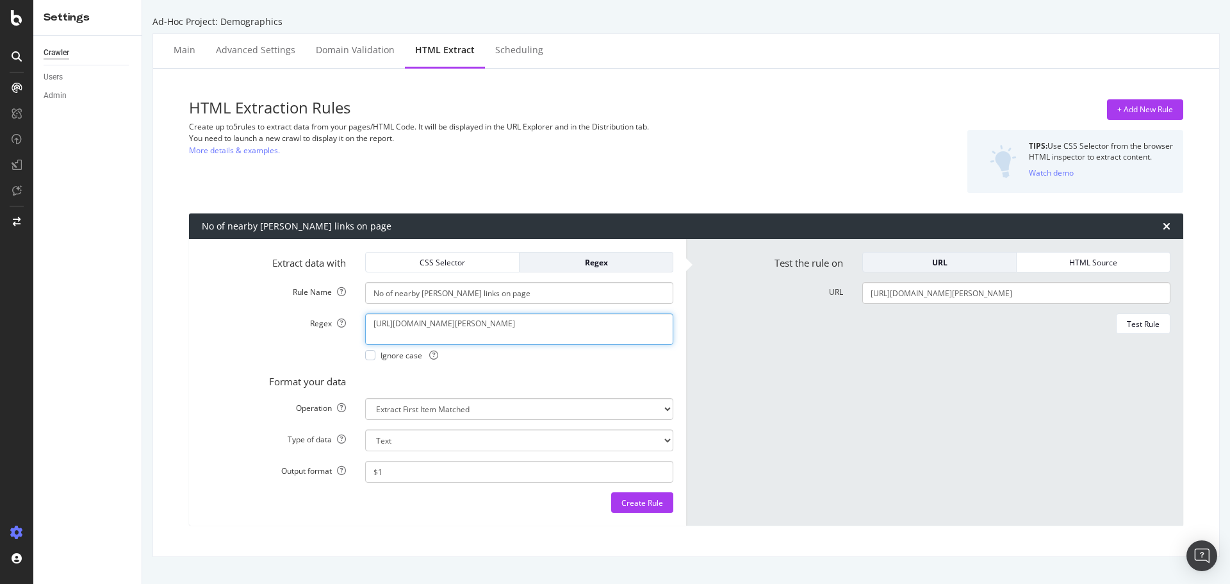
click at [568, 326] on textarea "[URL][DOMAIN_NAME][PERSON_NAME]" at bounding box center [519, 328] width 308 height 31
paste textarea "population &amp; housing stats</a>"
type textarea "population \&amp\; housing stats</a>"
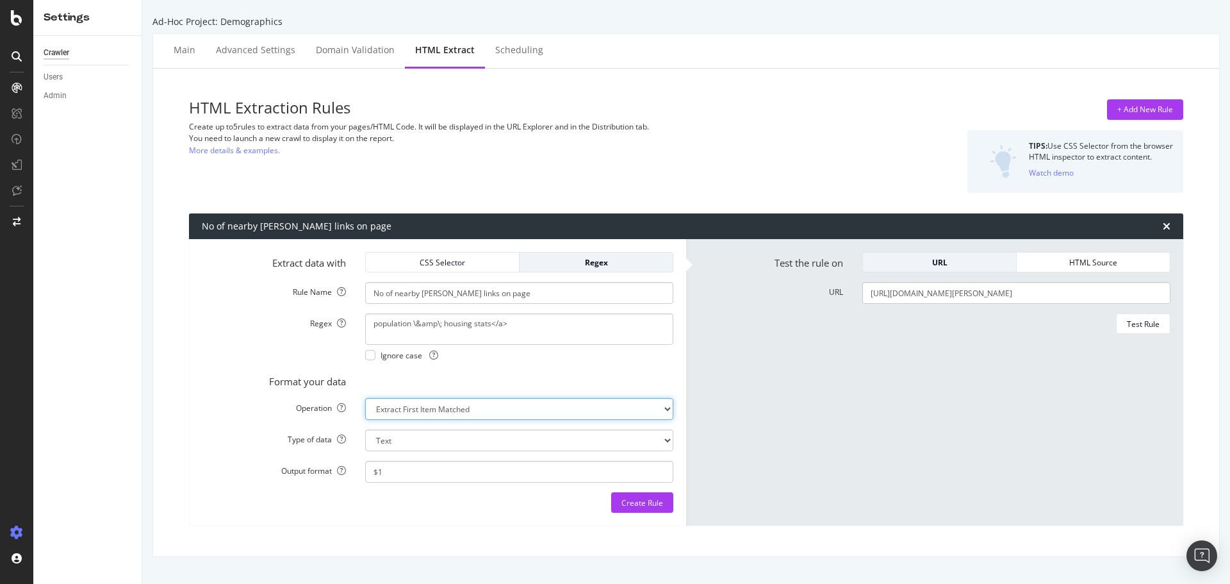
click at [489, 406] on select "Extract First Item Matched Extract First 3 Items Matched Count Number of Occure…" at bounding box center [519, 409] width 308 height 22
select select "count"
click at [365, 398] on select "Extract First Item Matched Extract First 3 Items Matched Count Number of Occure…" at bounding box center [519, 409] width 308 height 22
select select "i"
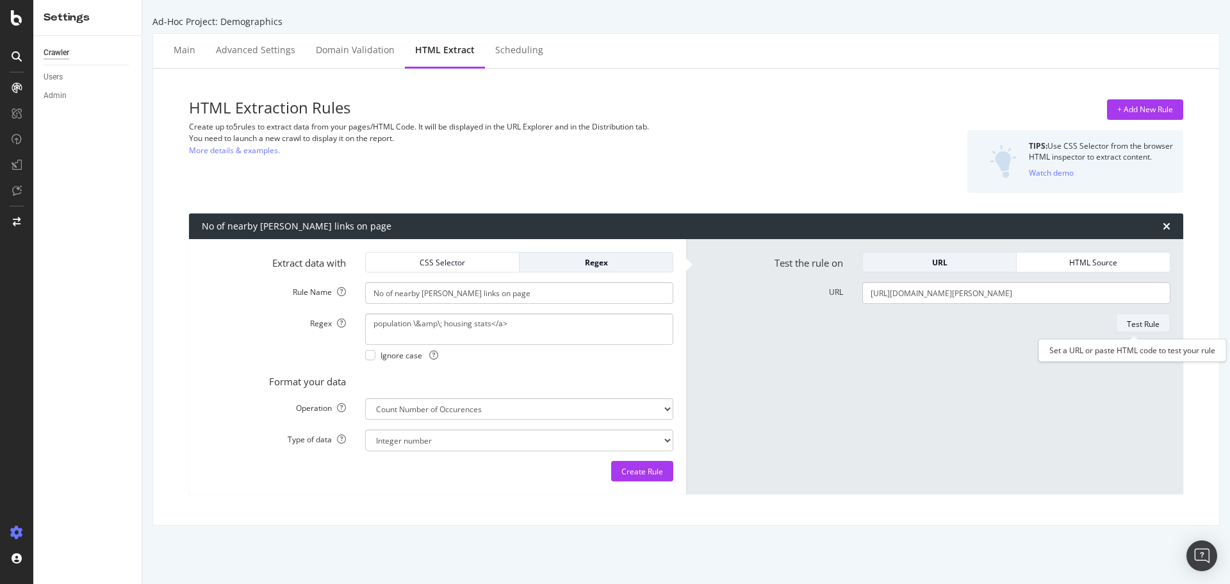
click at [1132, 328] on div "Test Rule" at bounding box center [1143, 323] width 33 height 11
click at [457, 395] on form "Extract data with CSS Selector Regex Rule Name No of nearby [PERSON_NAME] links…" at bounding box center [438, 366] width 472 height 229
click at [168, 402] on div "HTML Extraction Rules Create up to 5 rules to extract data from your pages/HTML…" at bounding box center [686, 297] width 1046 height 436
click at [623, 472] on div "Create Rule" at bounding box center [642, 471] width 42 height 11
type input "No of nearby [PERSON_NAME] links on page"
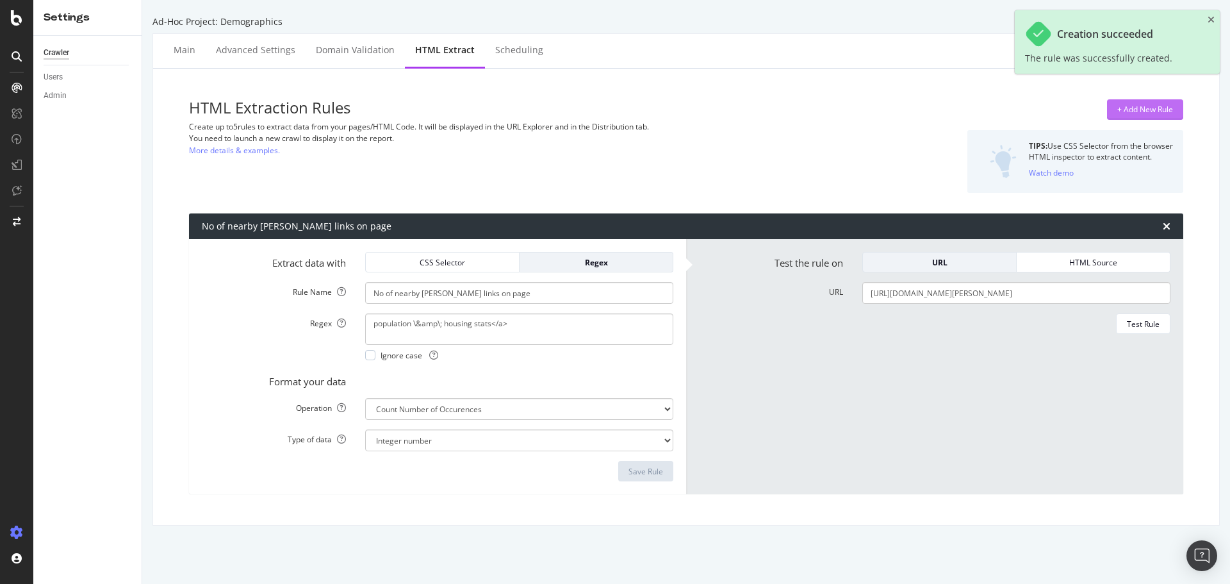
click at [1129, 111] on div "+ Add New Rule" at bounding box center [1145, 109] width 56 height 11
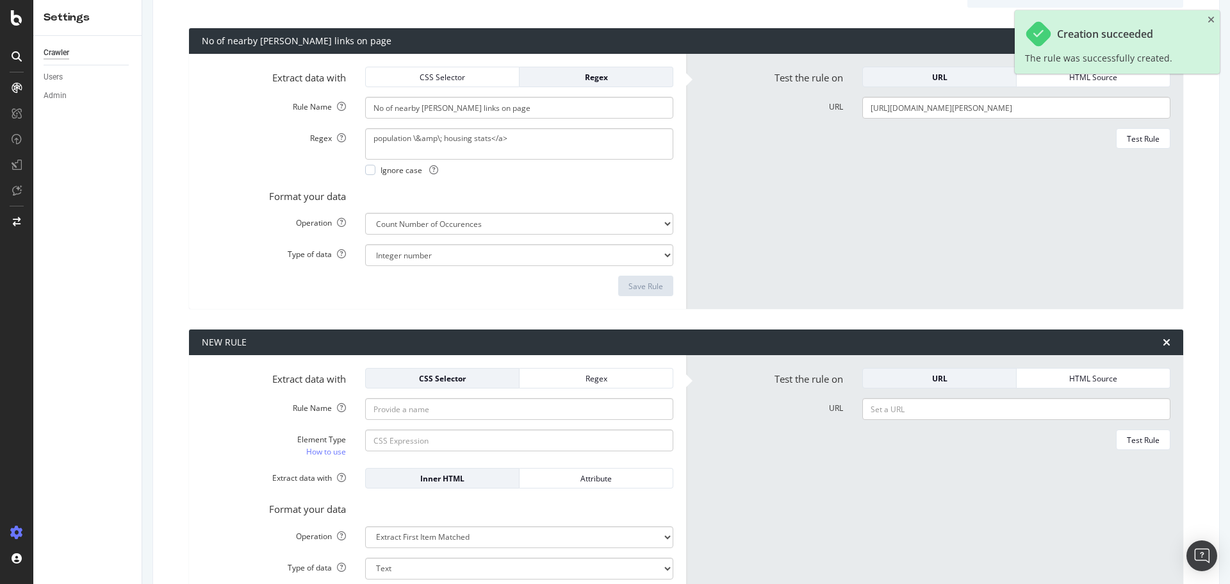
scroll to position [285, 0]
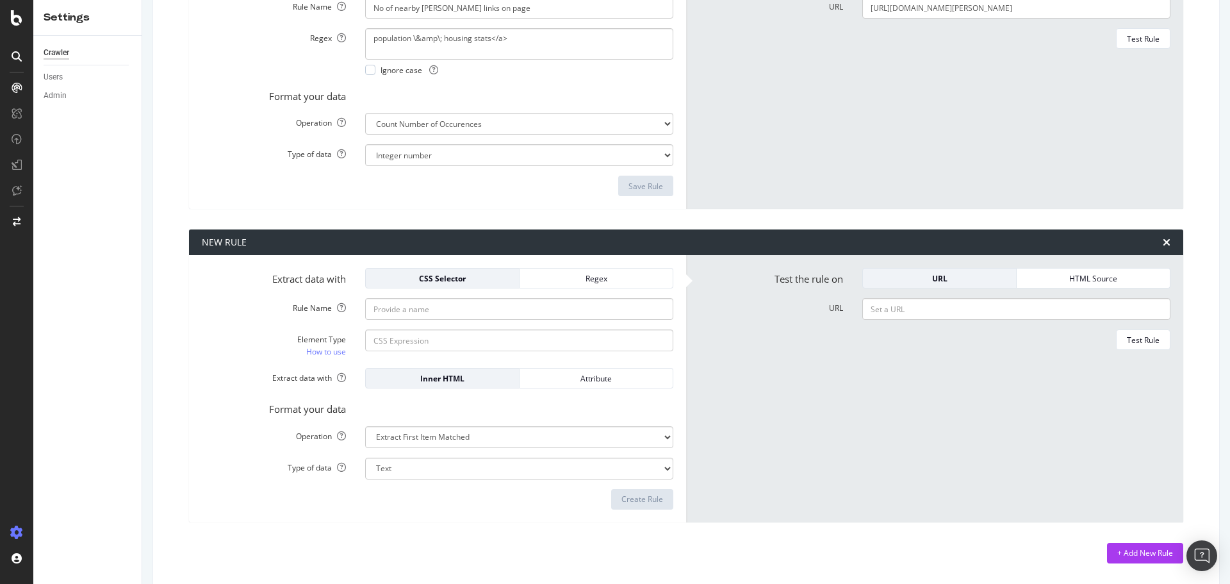
click at [246, 452] on form "Extract data with CSS Selector Regex Rule Name Element Type How to use Extract …" at bounding box center [438, 389] width 472 height 242
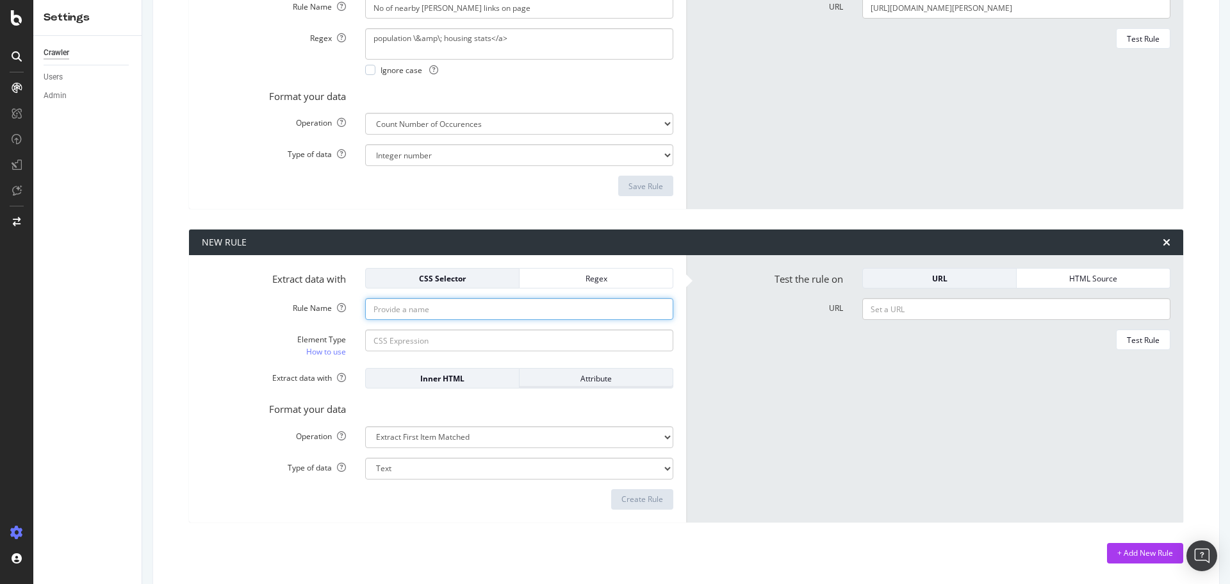
drag, startPoint x: 409, startPoint y: 314, endPoint x: 653, endPoint y: 373, distance: 251.1
click at [409, 313] on input "Rule Name" at bounding box center [519, 309] width 308 height 22
click at [488, 308] on input "Rule Name" at bounding box center [519, 309] width 308 height 22
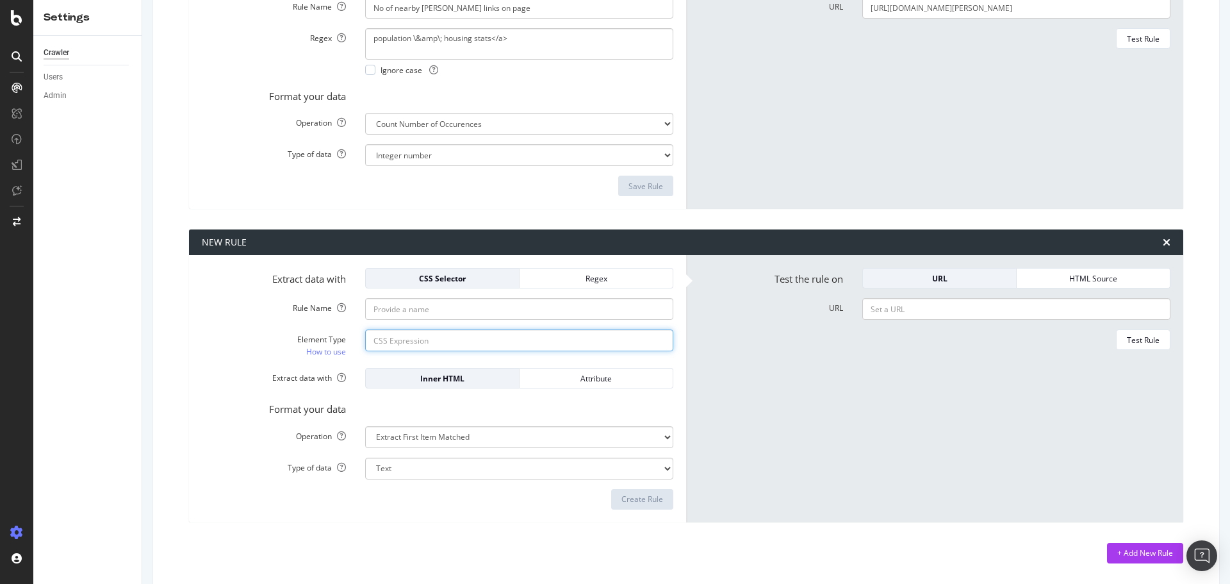
click at [390, 345] on input "Element Type How to use" at bounding box center [519, 340] width 308 height 22
paste input "#main-content > div.page-inner > section.map-section > div.map-card-cnt > div.c…"
type input "#main-content > div.page-inner > section.map-section > div.map-card-cnt > div.c…"
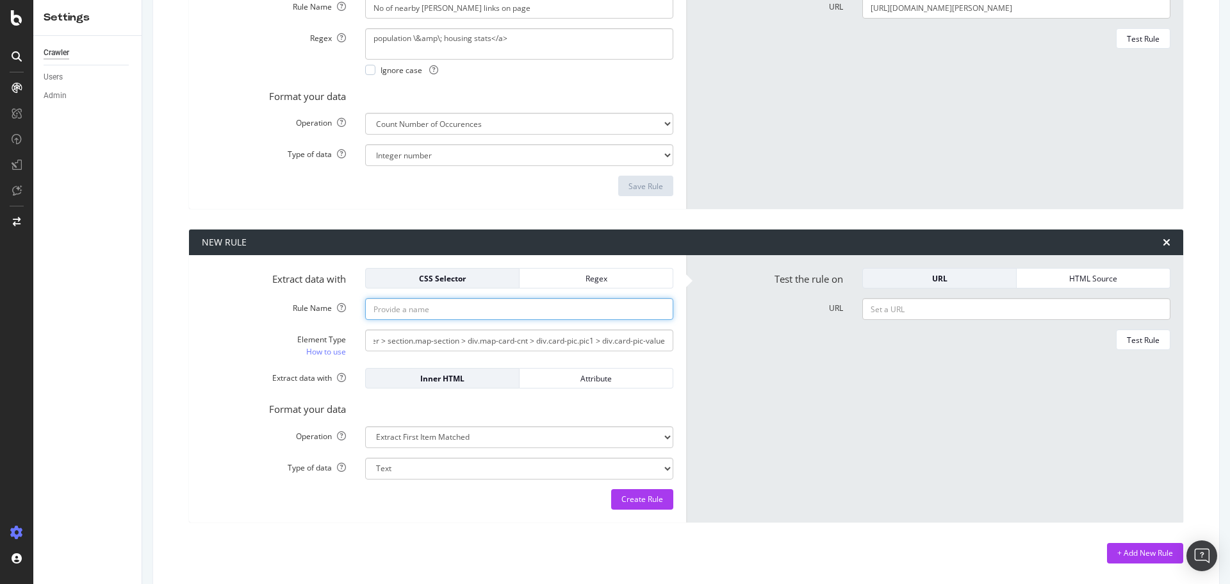
click at [390, 314] on input "Rule Name" at bounding box center [519, 309] width 308 height 22
type input "Total population"
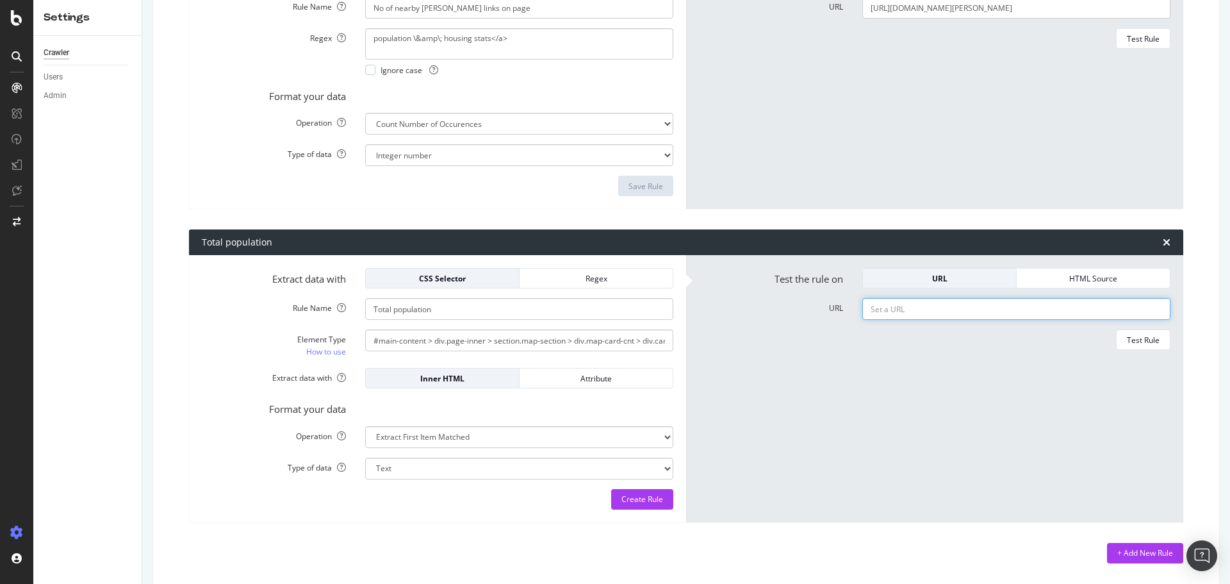
click at [995, 308] on input "URL" at bounding box center [1016, 309] width 308 height 22
paste input "[URL][DOMAIN_NAME][PERSON_NAME]"
type input "[URL][DOMAIN_NAME][PERSON_NAME]"
click at [1144, 341] on div "Test Rule" at bounding box center [1143, 339] width 33 height 11
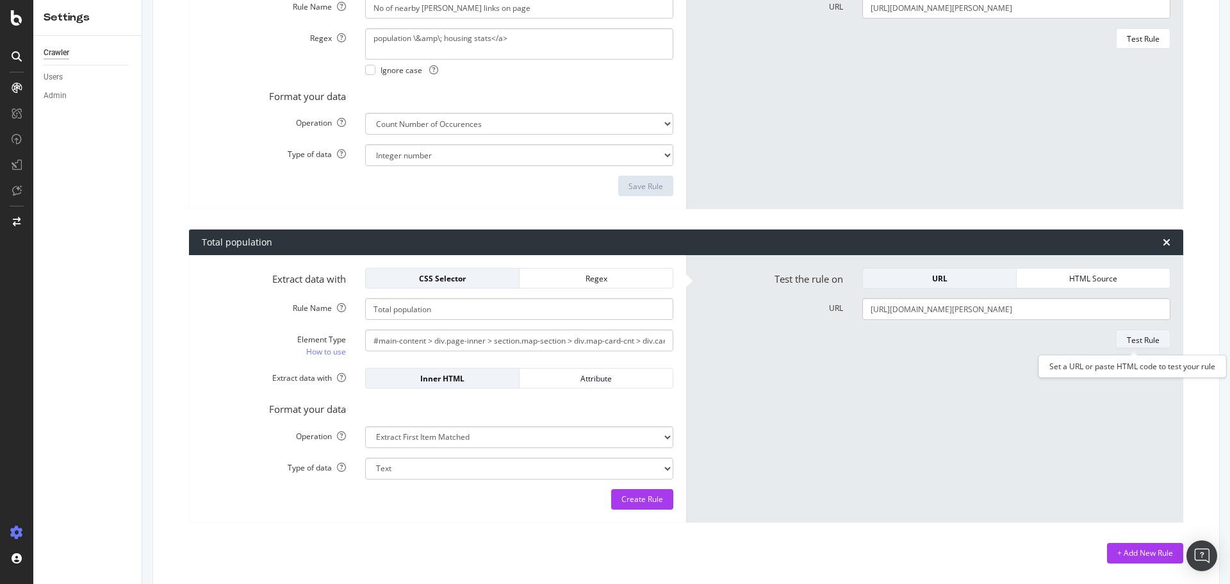
scroll to position [0, 0]
click at [643, 495] on div "Create Rule" at bounding box center [642, 498] width 42 height 11
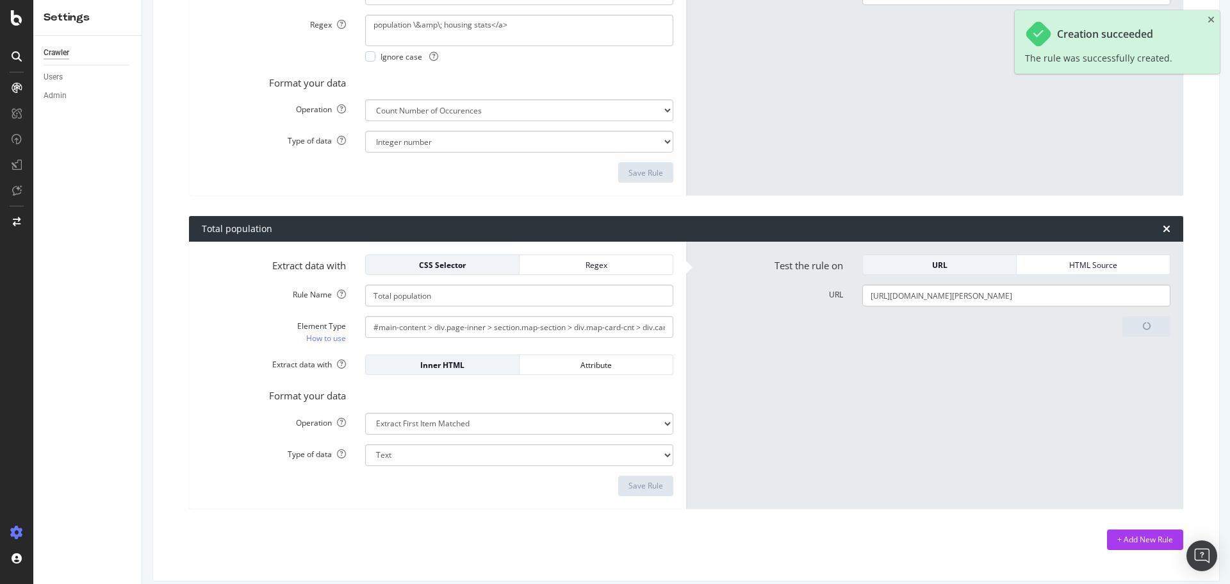
scroll to position [311, 0]
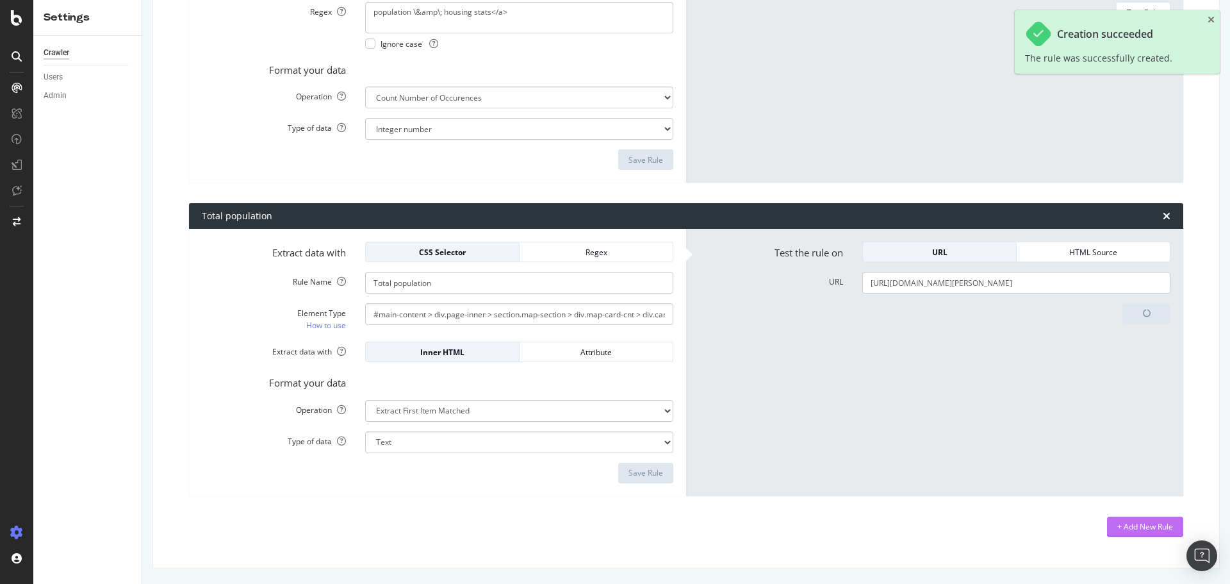
click at [1136, 525] on div "+ Add New Rule" at bounding box center [1145, 526] width 56 height 11
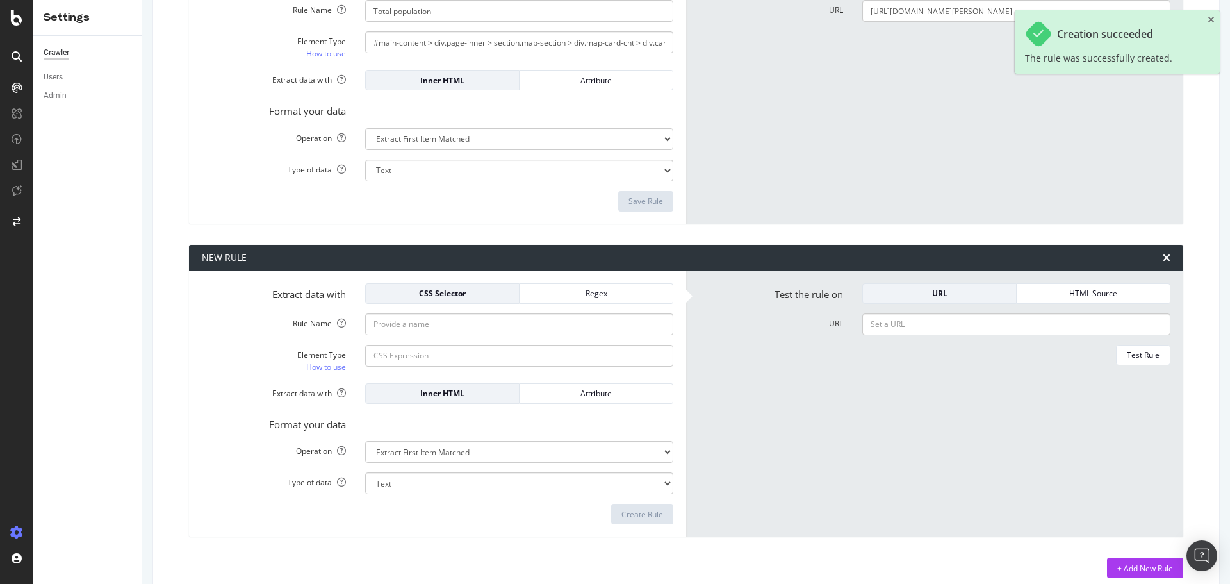
scroll to position [598, 0]
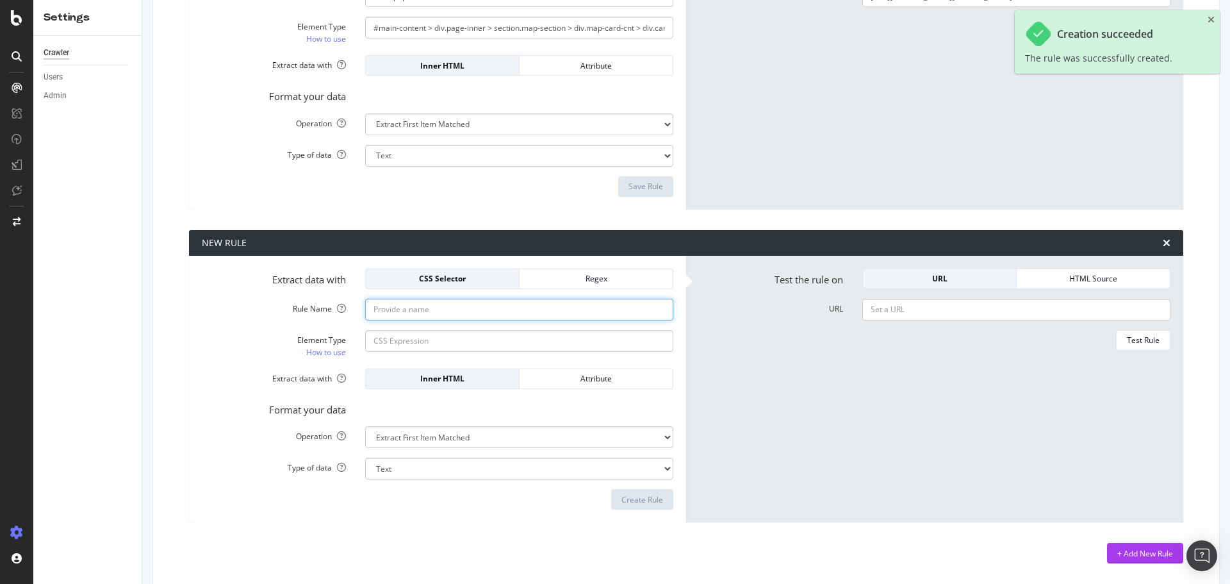
click at [473, 309] on input "Rule Name" at bounding box center [519, 310] width 308 height 22
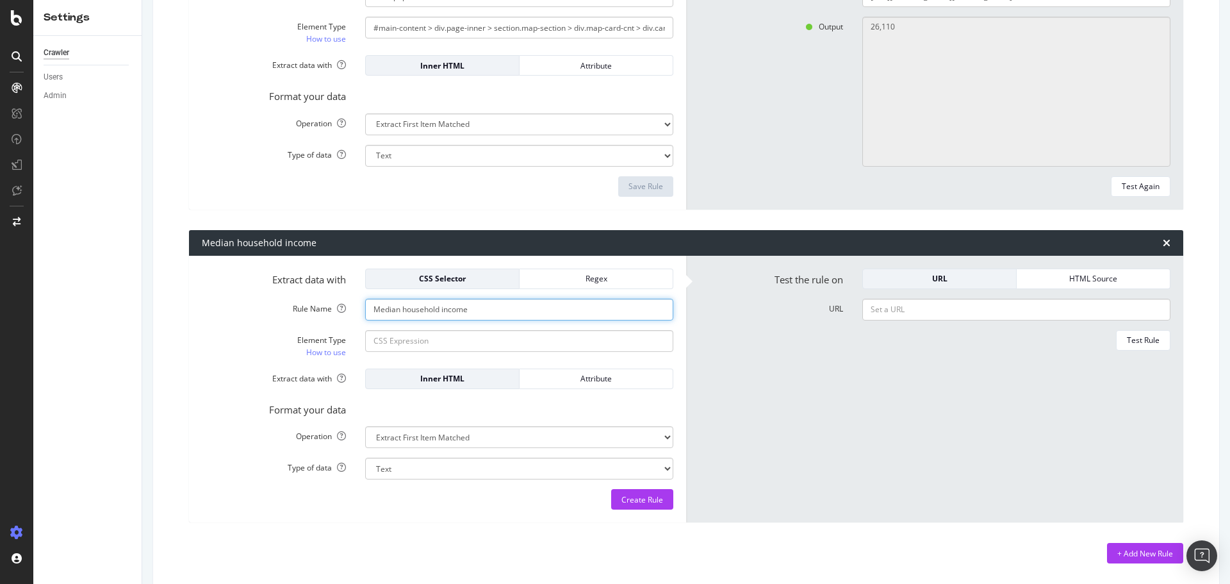
type input "Median household income"
click at [433, 341] on input "Element Type How to use" at bounding box center [519, 341] width 308 height 22
paste input "#main-content > div.page-inner > section.map-section > div.map-card-cnt > div.c…"
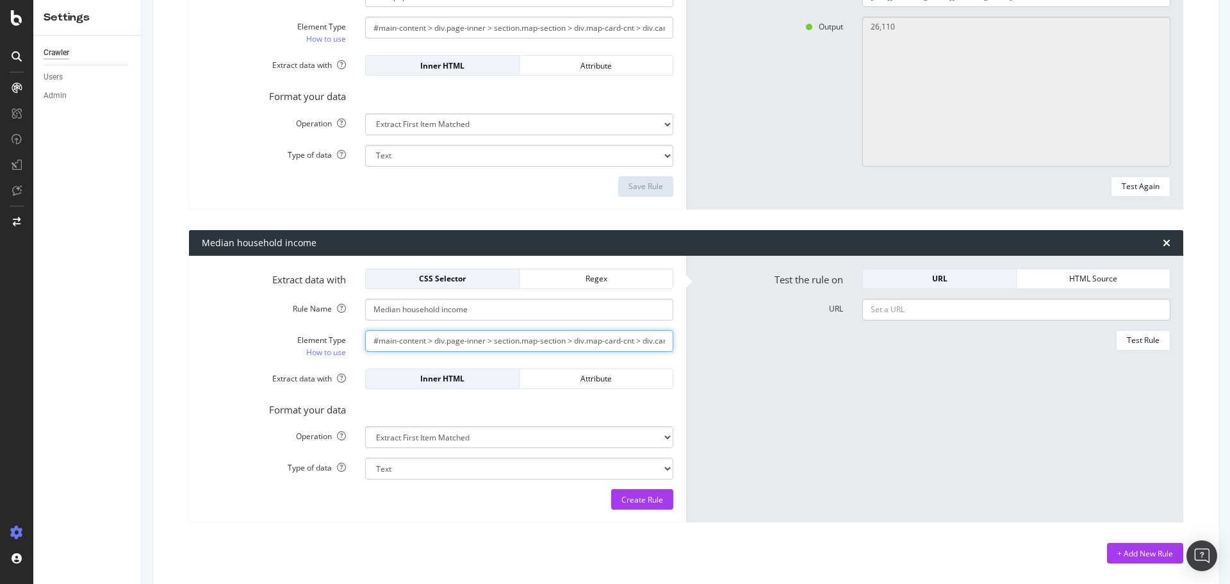
scroll to position [0, 111]
type input "#main-content > div.page-inner > section.map-section > div.map-card-cnt > div.c…"
click at [1092, 313] on input "URL" at bounding box center [1016, 310] width 308 height 22
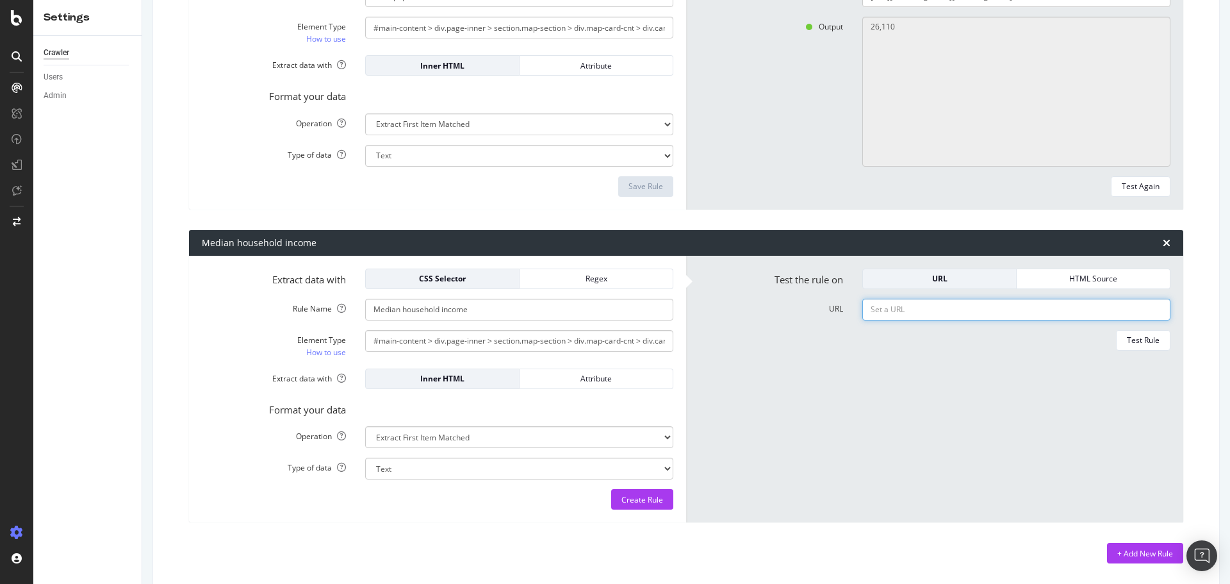
click at [996, 318] on input "URL" at bounding box center [1016, 310] width 308 height 22
paste input "[URL][DOMAIN_NAME][PERSON_NAME]"
type input "[URL][DOMAIN_NAME][PERSON_NAME]"
click at [1132, 331] on div "Test Rule" at bounding box center [1143, 340] width 33 height 18
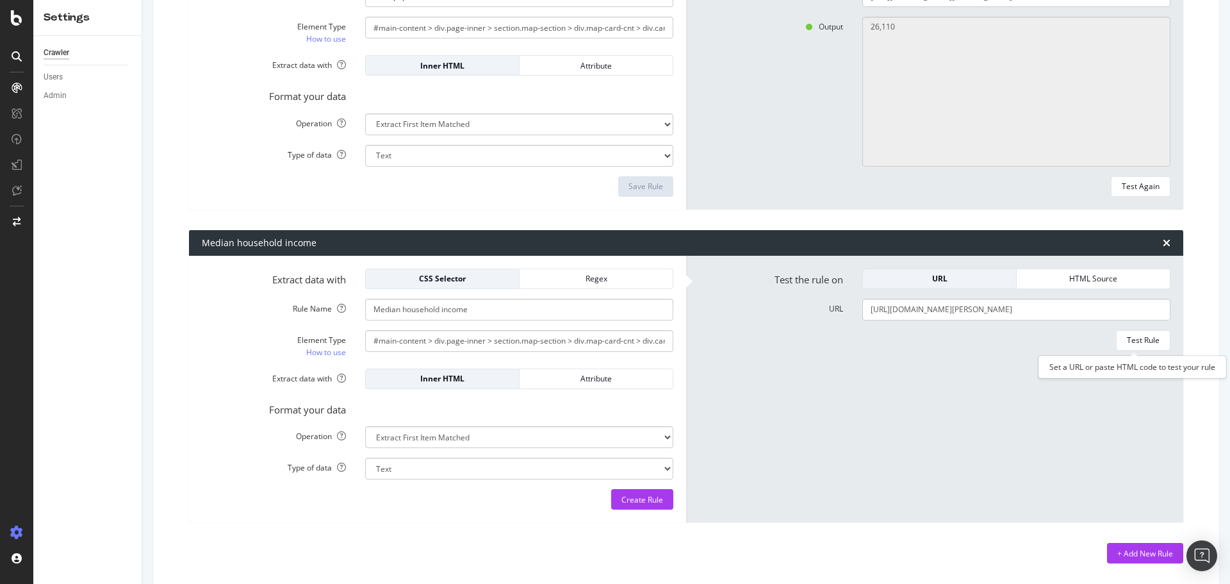
scroll to position [0, 0]
click at [643, 495] on div "Create Rule" at bounding box center [642, 499] width 42 height 11
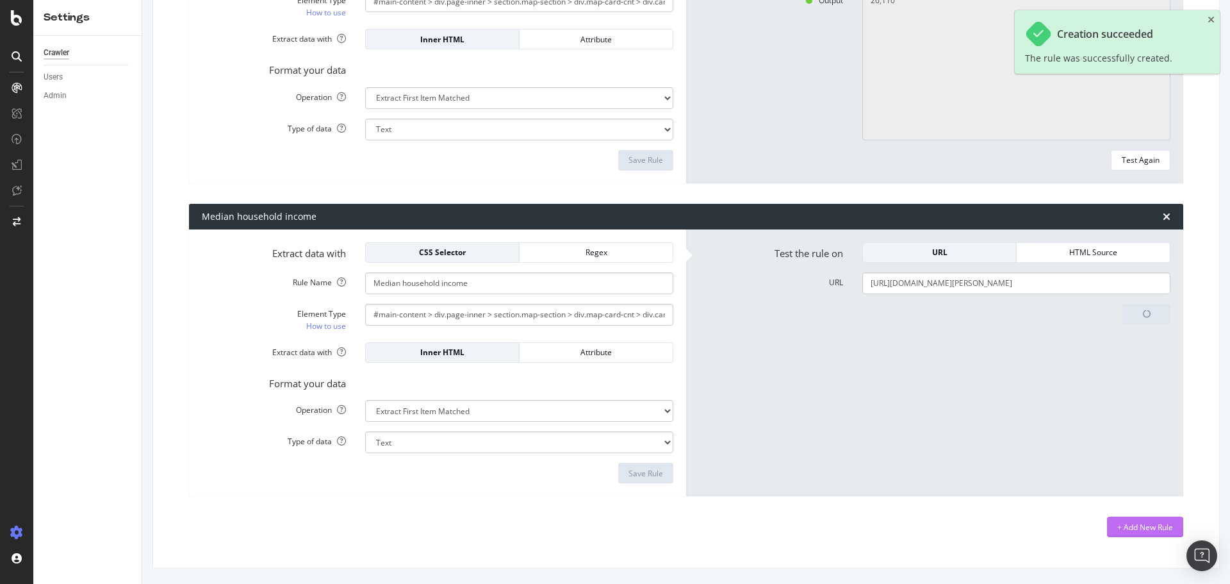
click at [1129, 530] on div "+ Add New Rule" at bounding box center [1145, 527] width 56 height 11
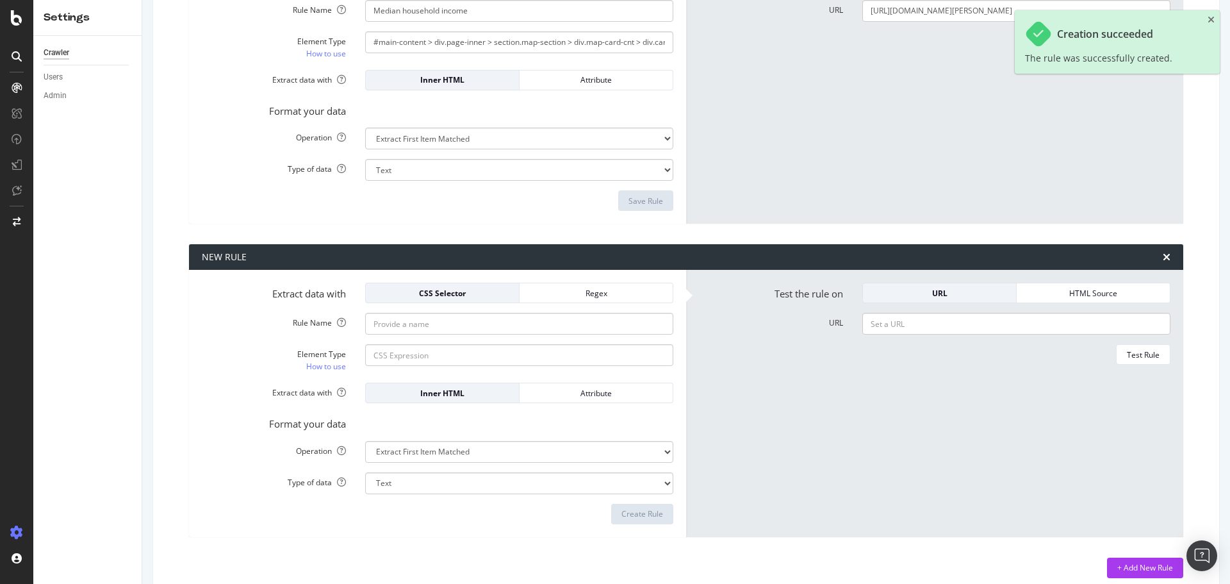
scroll to position [911, 0]
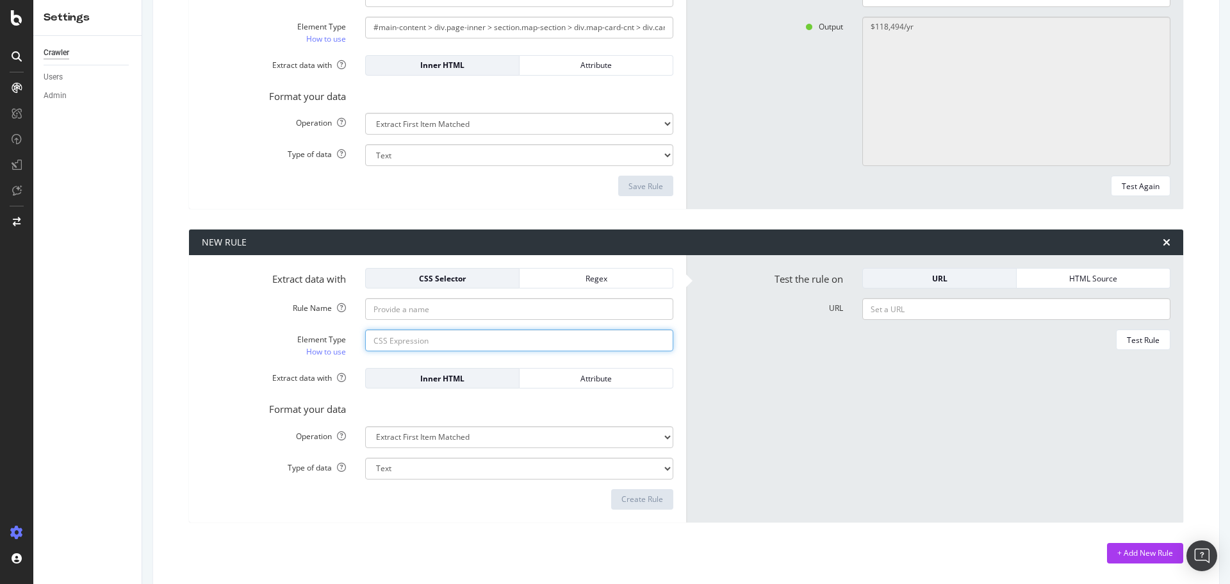
click at [421, 336] on input "Element Type How to use" at bounding box center [519, 340] width 308 height 22
paste input "#main-content > div.page-inner > section.map-section > div.map-card-cnt > div.c…"
type input "#main-content > div.page-inner > section.map-section > div.map-card-cnt > div.c…"
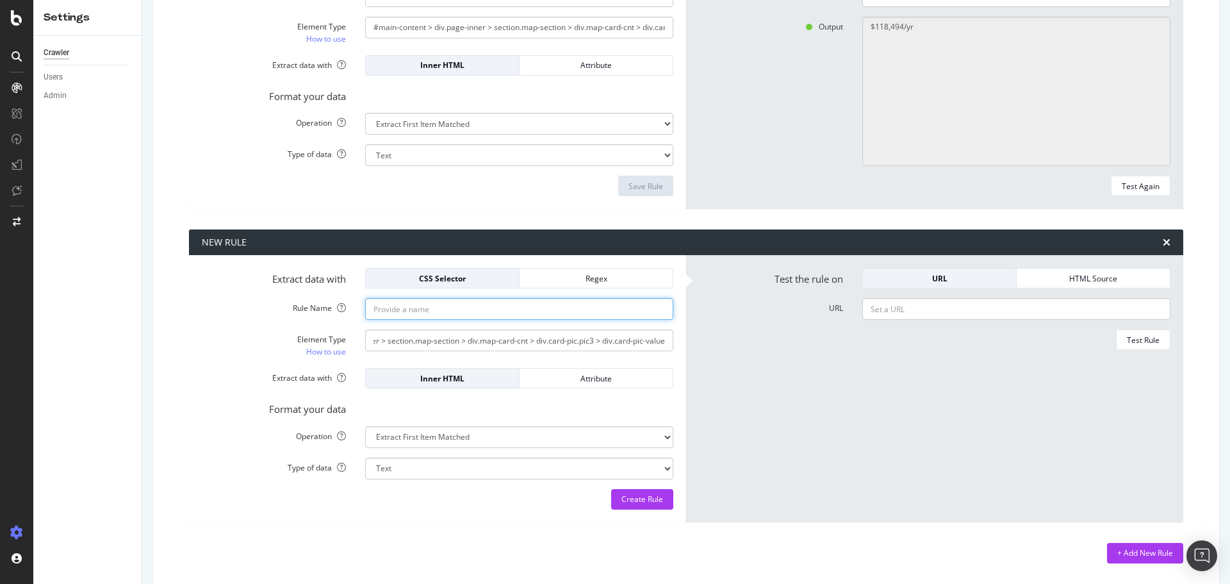
scroll to position [0, 0]
click at [413, 304] on input "Rule Name" at bounding box center [519, 309] width 308 height 22
type input "Housing units"
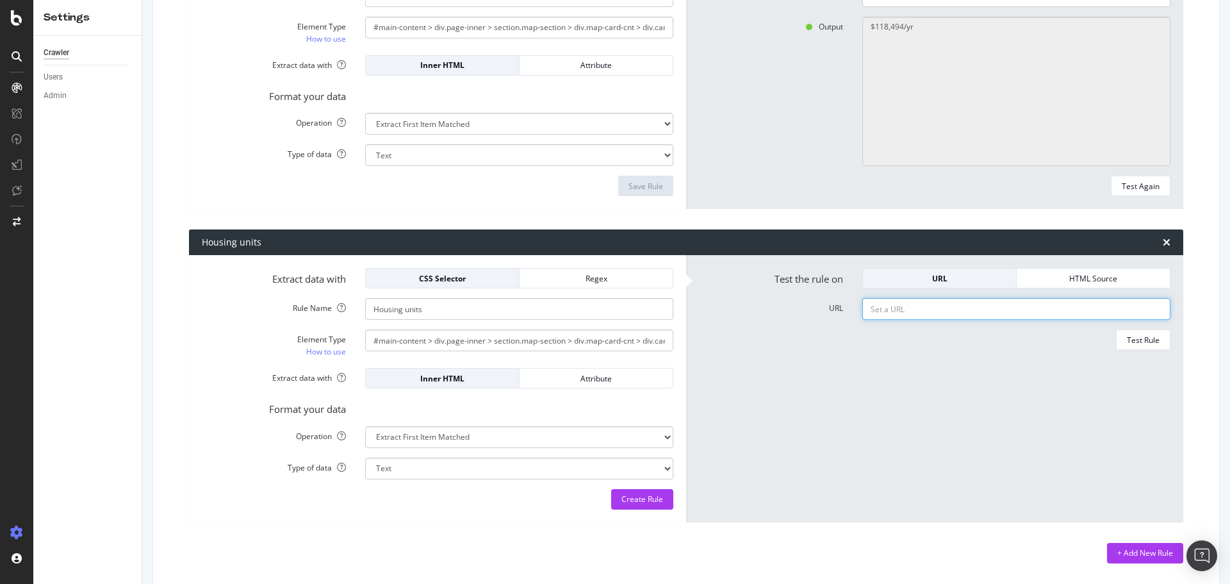
click at [950, 305] on input "URL" at bounding box center [1016, 309] width 308 height 22
paste input "[URL][DOMAIN_NAME][PERSON_NAME]"
type input "[URL][DOMAIN_NAME][PERSON_NAME]"
click at [1144, 334] on div "Test Rule" at bounding box center [1143, 339] width 33 height 11
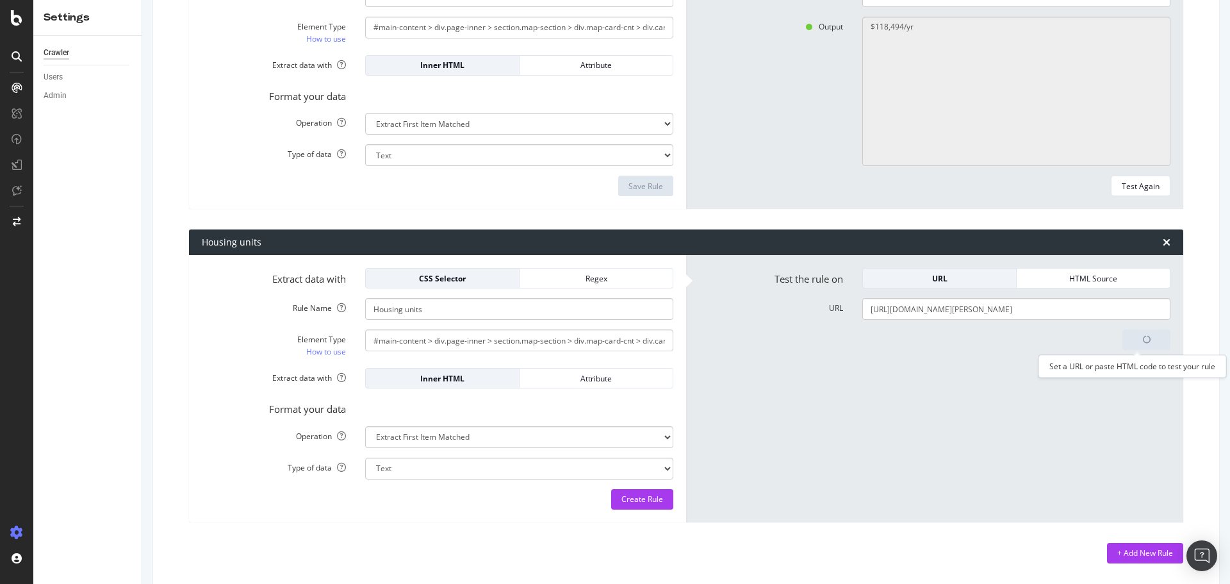
scroll to position [0, 0]
click at [641, 497] on div "Create Rule" at bounding box center [642, 498] width 42 height 11
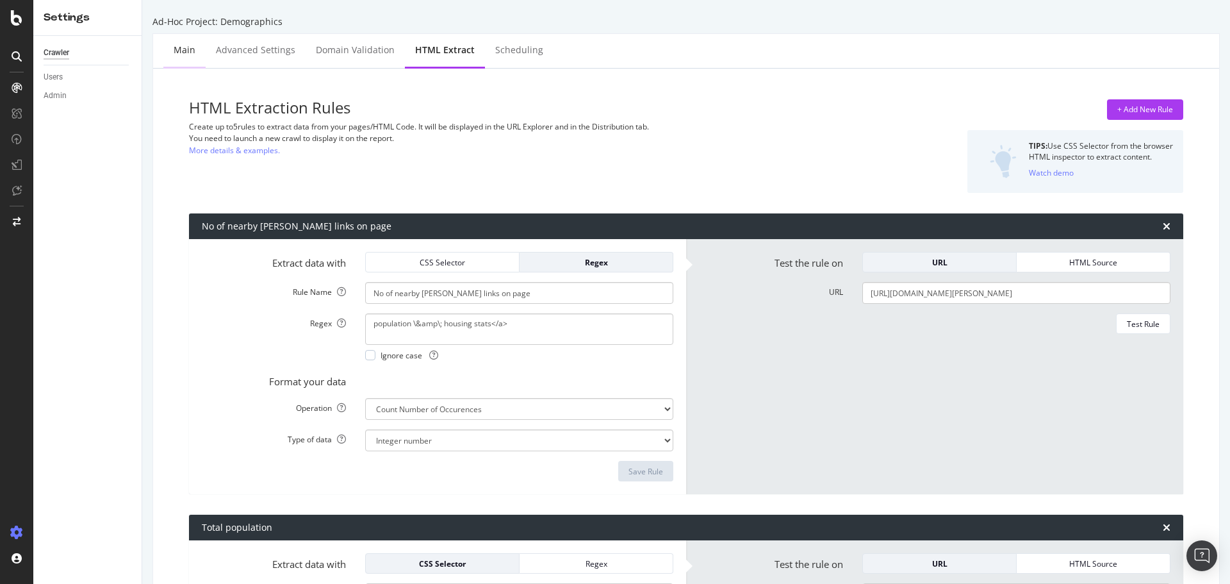
click at [195, 57] on div "Main" at bounding box center [184, 50] width 42 height 35
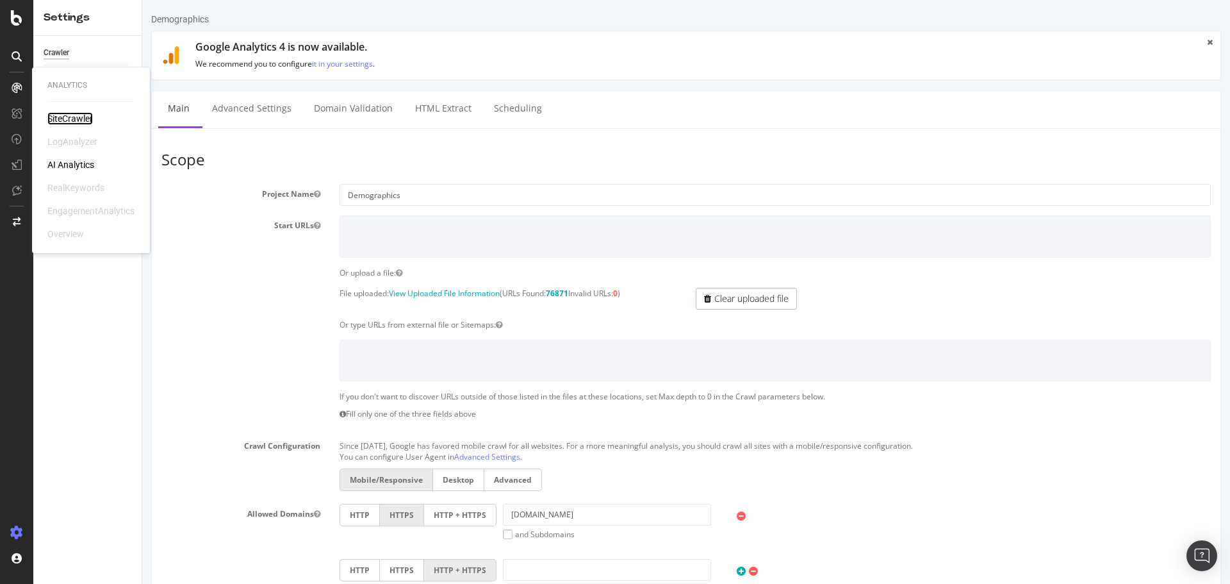
click at [67, 120] on div "SiteCrawler" at bounding box center [69, 118] width 45 height 13
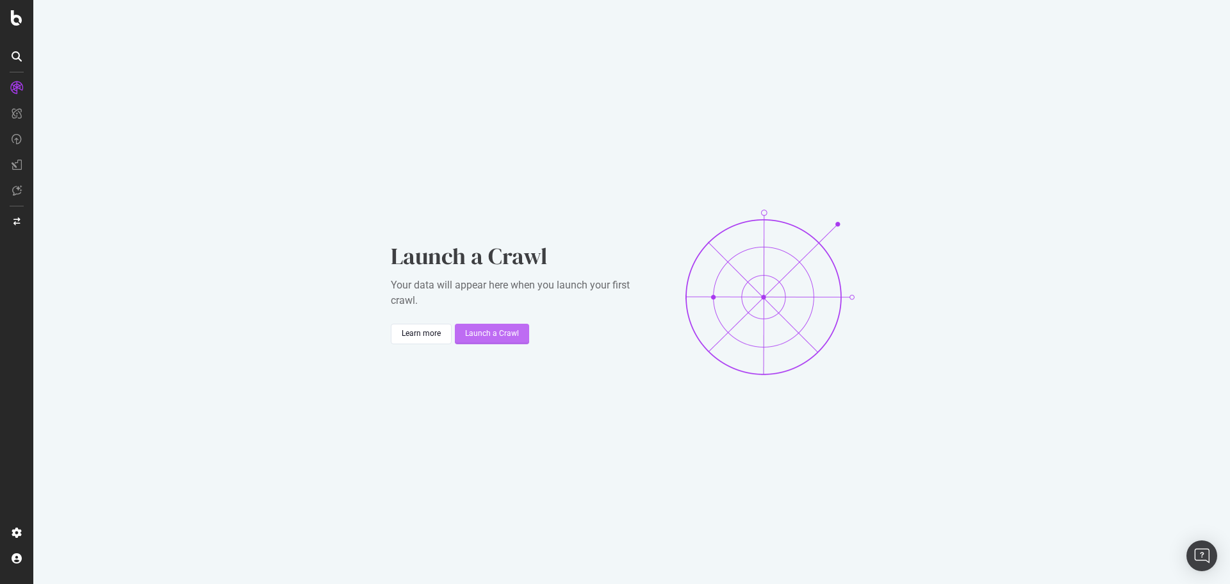
click at [495, 328] on div "Launch a Crawl" at bounding box center [492, 333] width 54 height 11
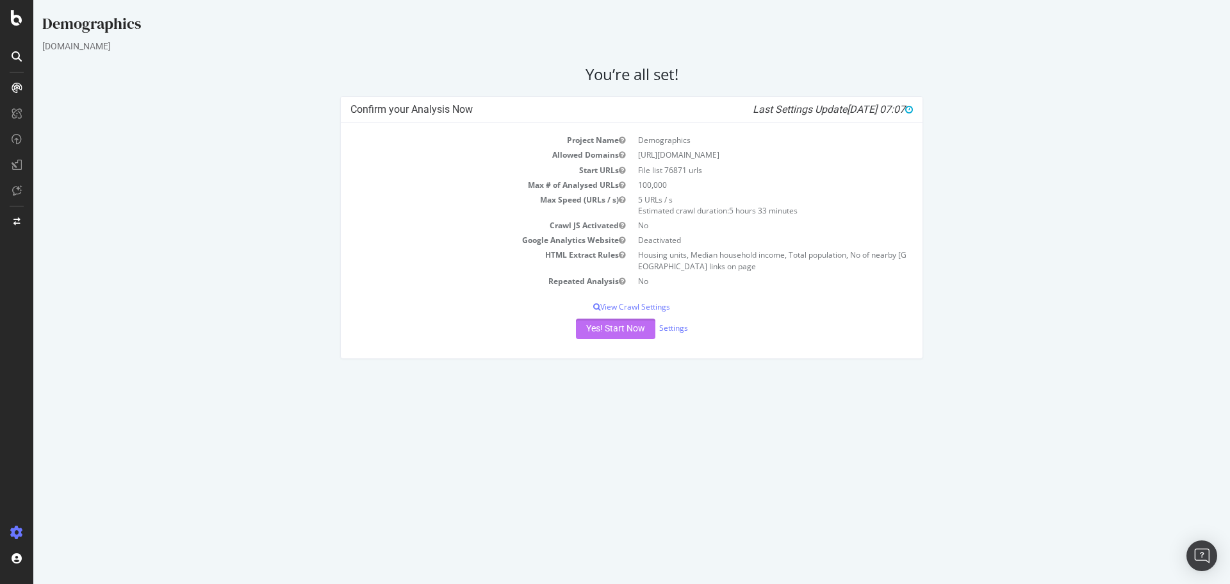
click at [607, 332] on button "Yes! Start Now" at bounding box center [615, 328] width 79 height 21
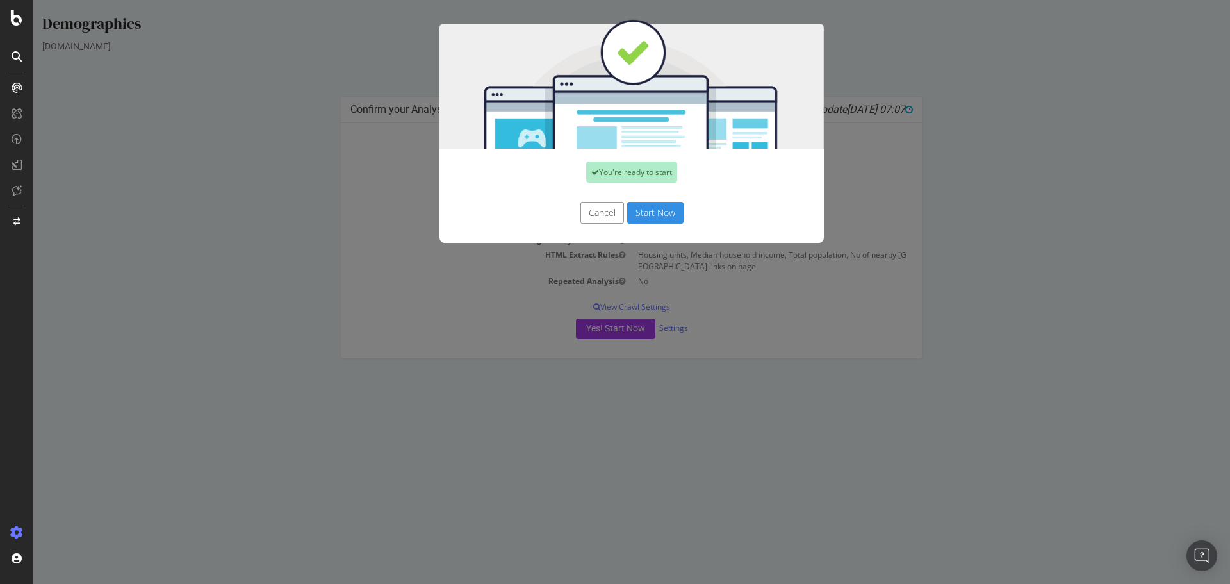
drag, startPoint x: 641, startPoint y: 211, endPoint x: 720, endPoint y: 319, distance: 134.3
click at [641, 209] on button "Start Now" at bounding box center [655, 213] width 56 height 22
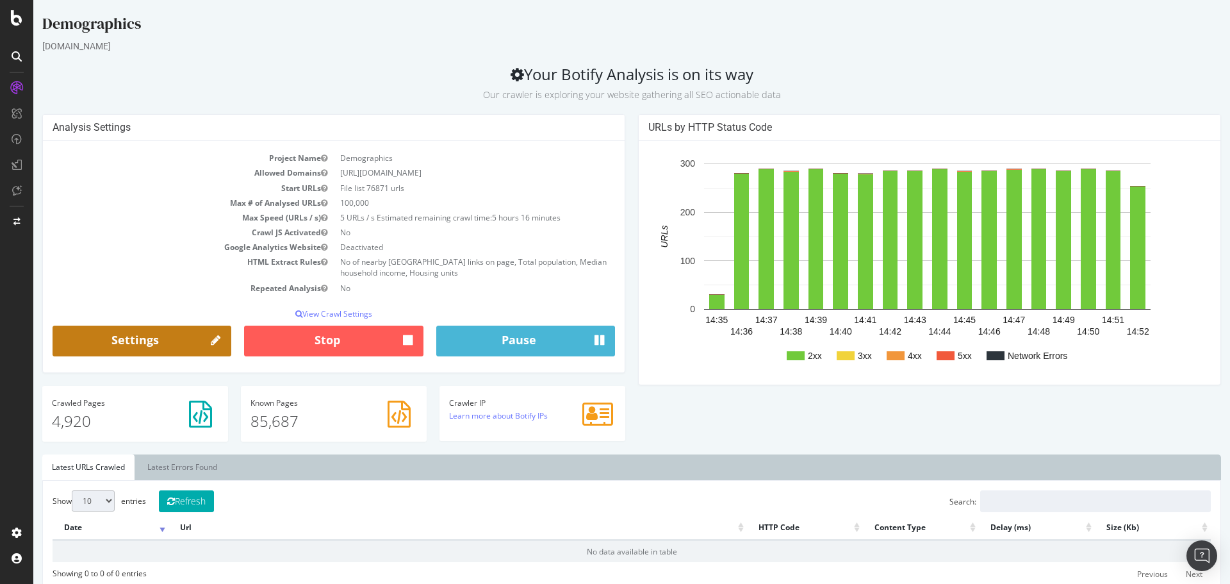
click at [147, 344] on link "Settings" at bounding box center [142, 340] width 179 height 31
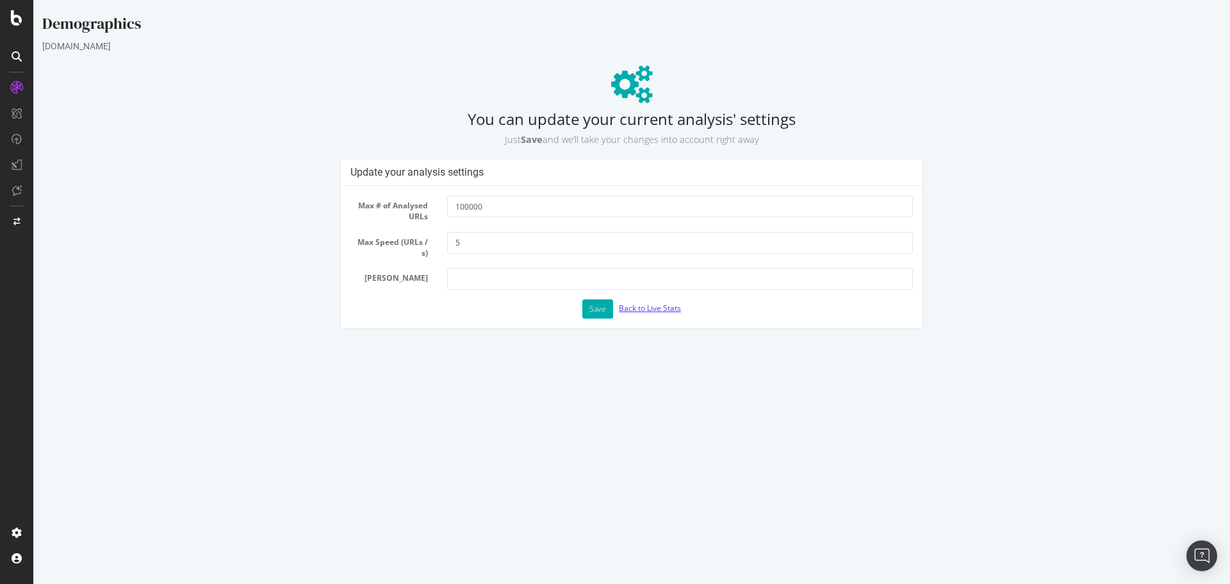
click at [649, 305] on link "Back to Live Stats" at bounding box center [650, 307] width 62 height 11
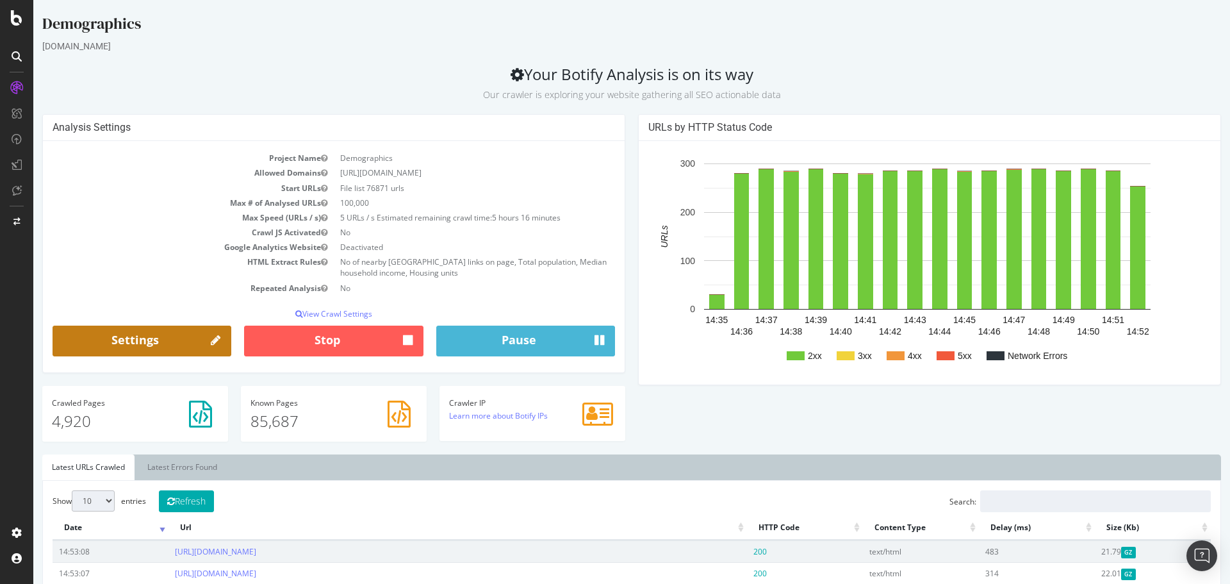
click at [215, 343] on icon at bounding box center [216, 341] width 10 height 17
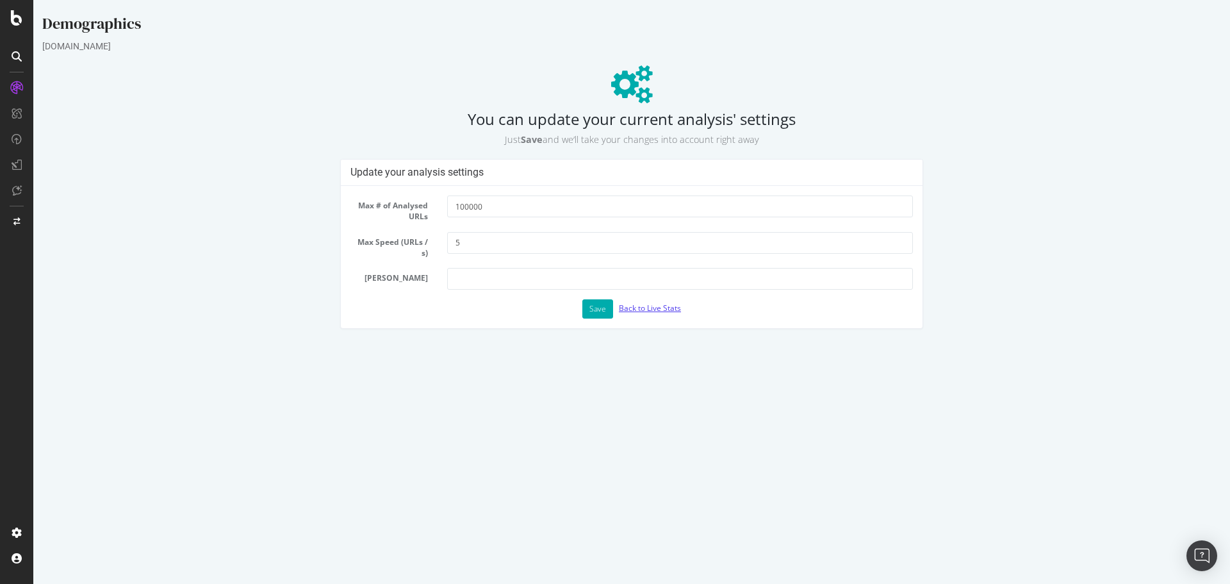
click at [656, 306] on link "Back to Live Stats" at bounding box center [650, 307] width 62 height 11
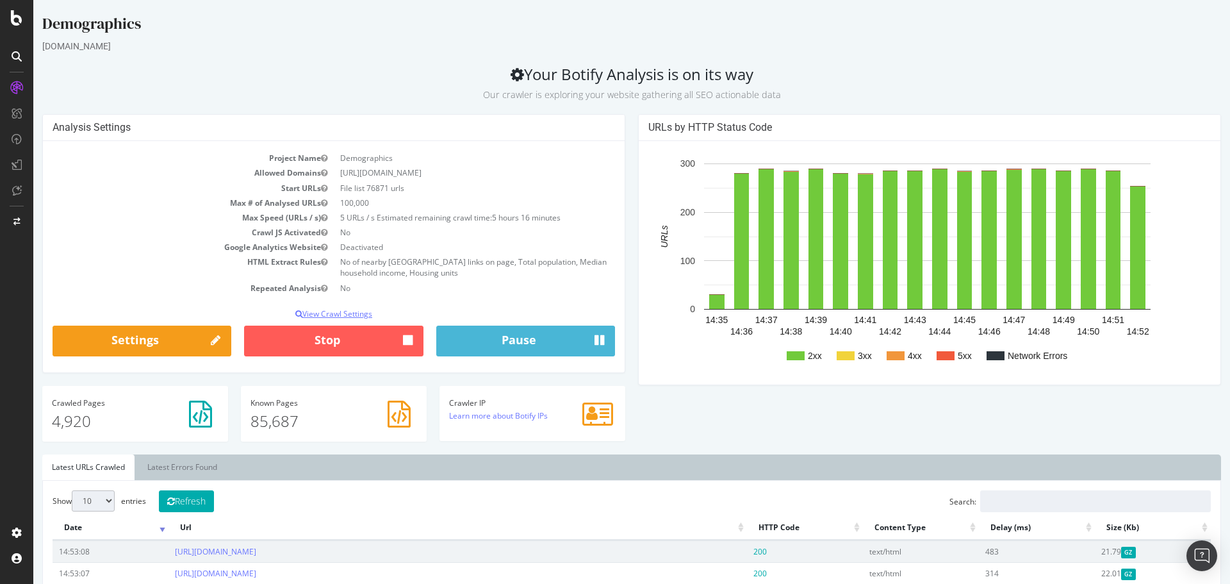
click at [352, 315] on p "View Crawl Settings" at bounding box center [334, 313] width 563 height 11
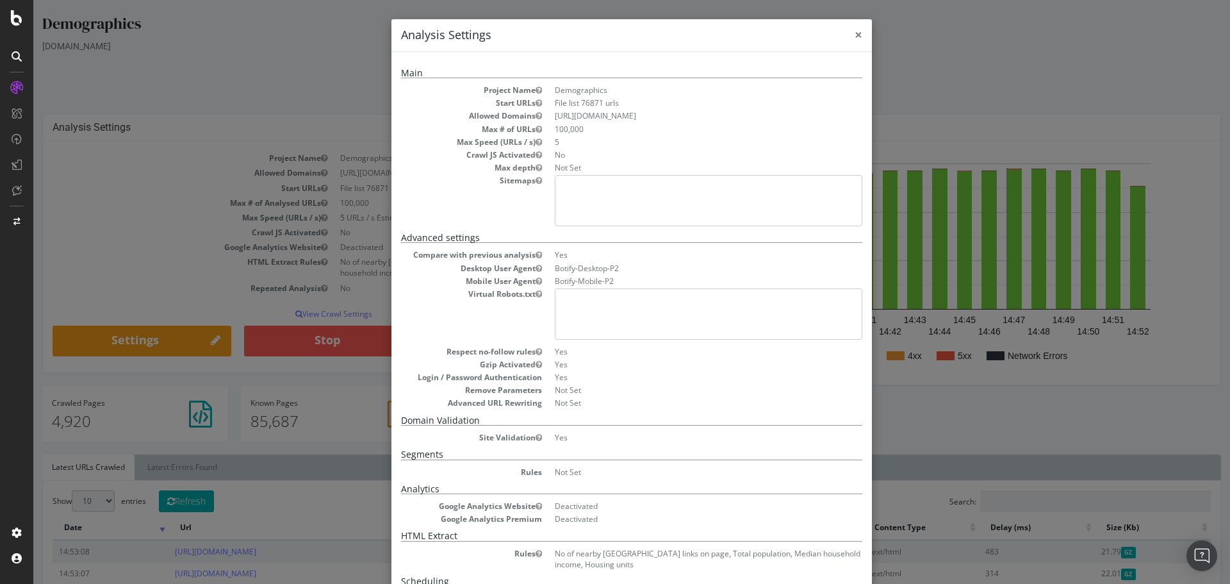
click at [855, 35] on span "×" at bounding box center [859, 35] width 8 height 18
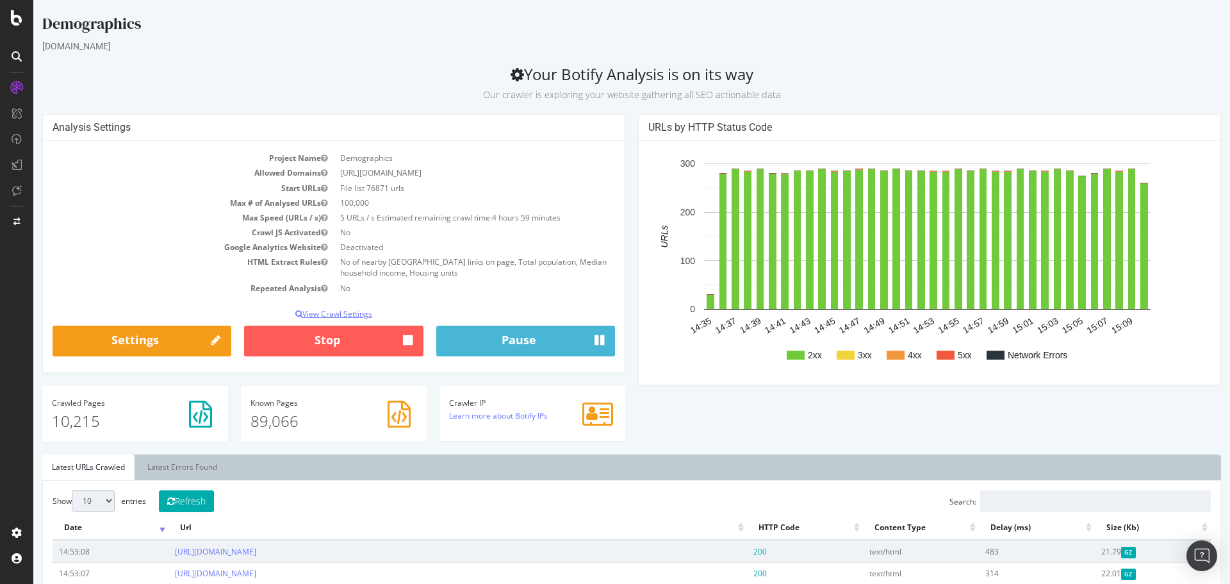
click at [337, 312] on p "View Crawl Settings" at bounding box center [334, 313] width 563 height 11
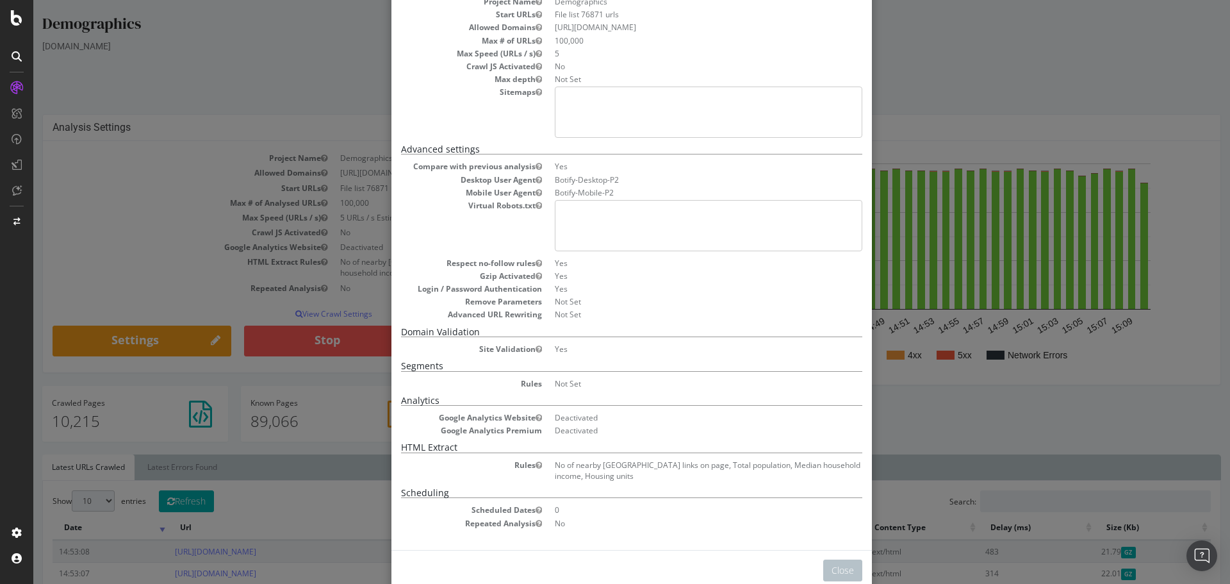
scroll to position [115, 0]
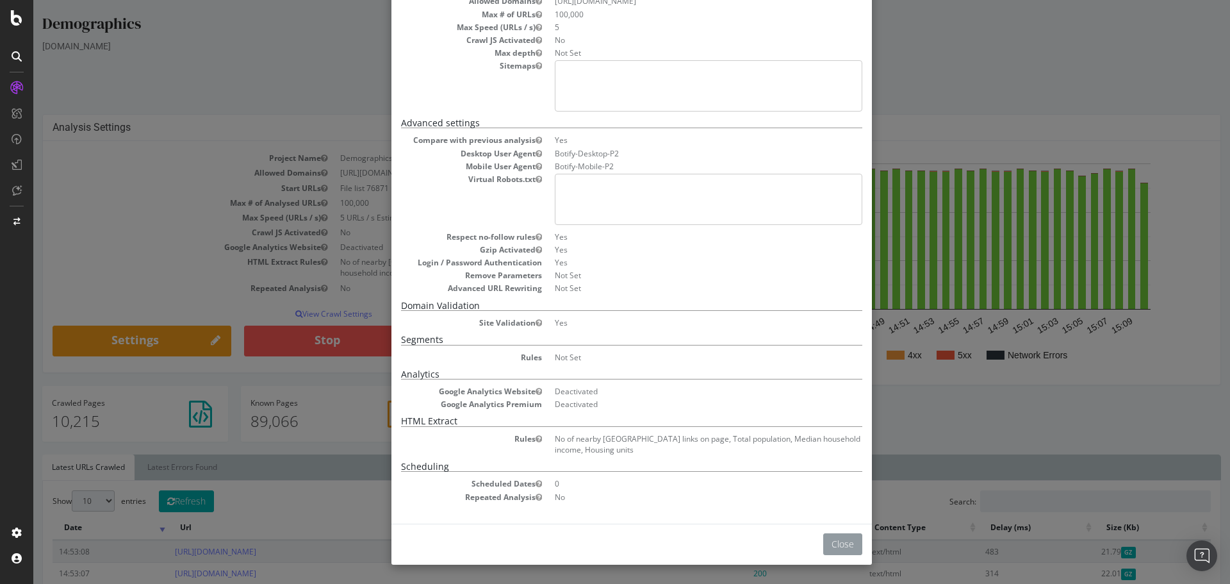
click at [835, 543] on button "Close" at bounding box center [842, 544] width 39 height 22
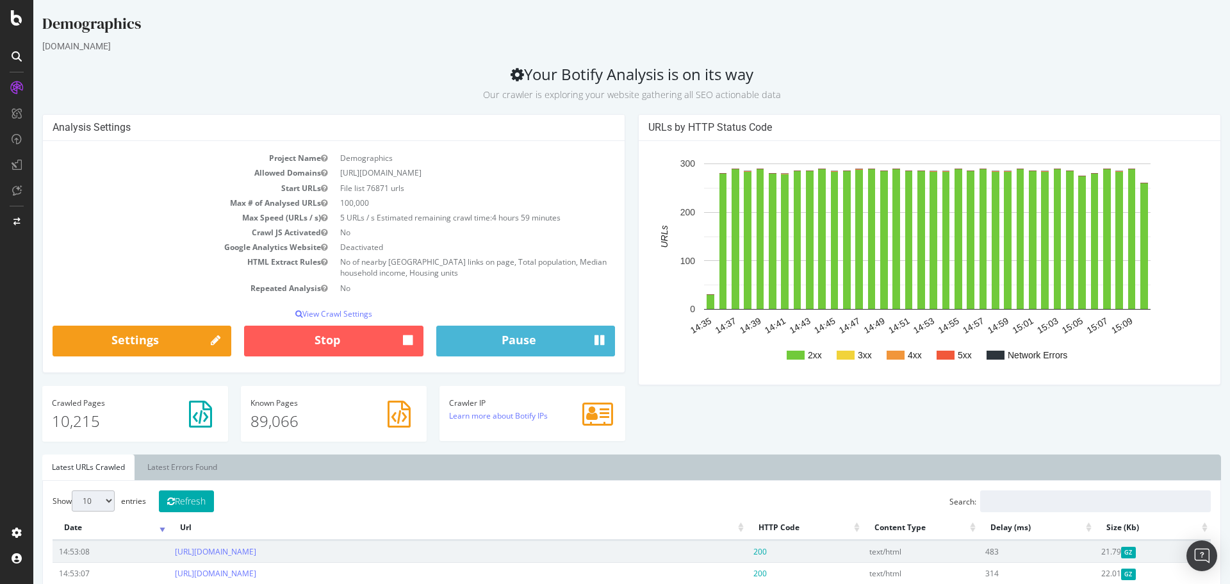
scroll to position [341, 0]
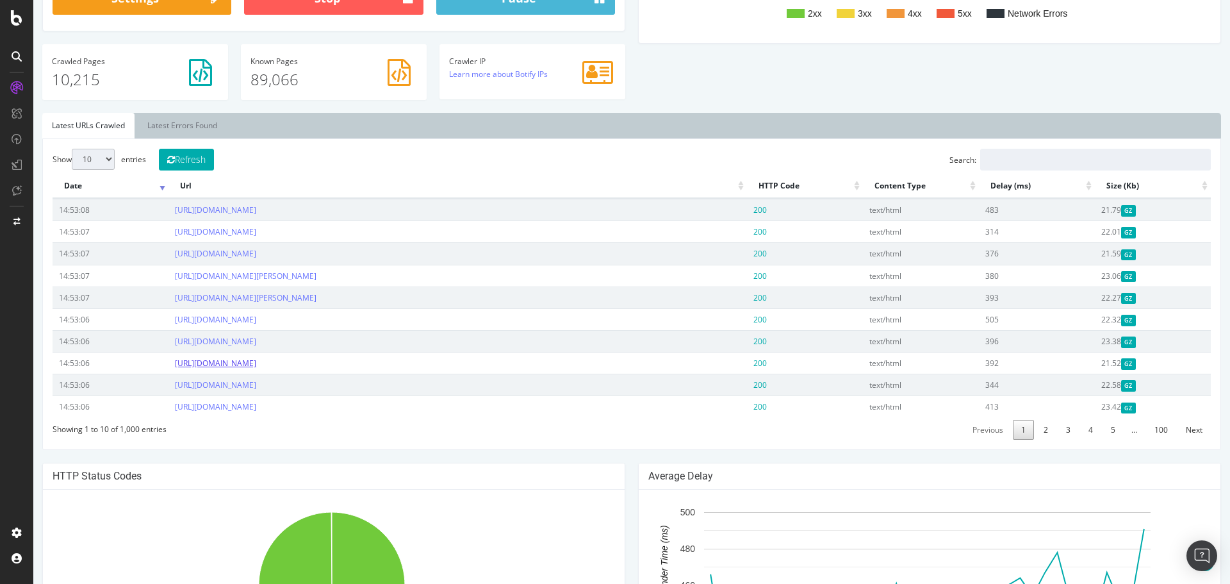
click at [256, 367] on link "[URL][DOMAIN_NAME]" at bounding box center [215, 362] width 81 height 11
click at [193, 124] on link "Latest Errors Found" at bounding box center [182, 126] width 89 height 26
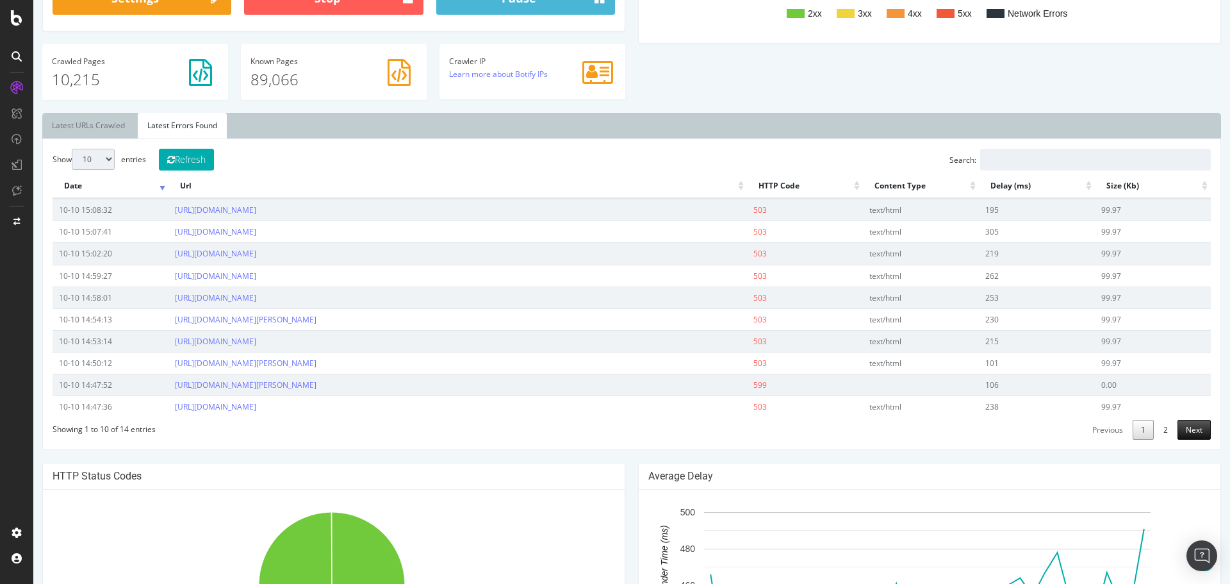
click at [1192, 433] on link "Next" at bounding box center [1194, 430] width 33 height 20
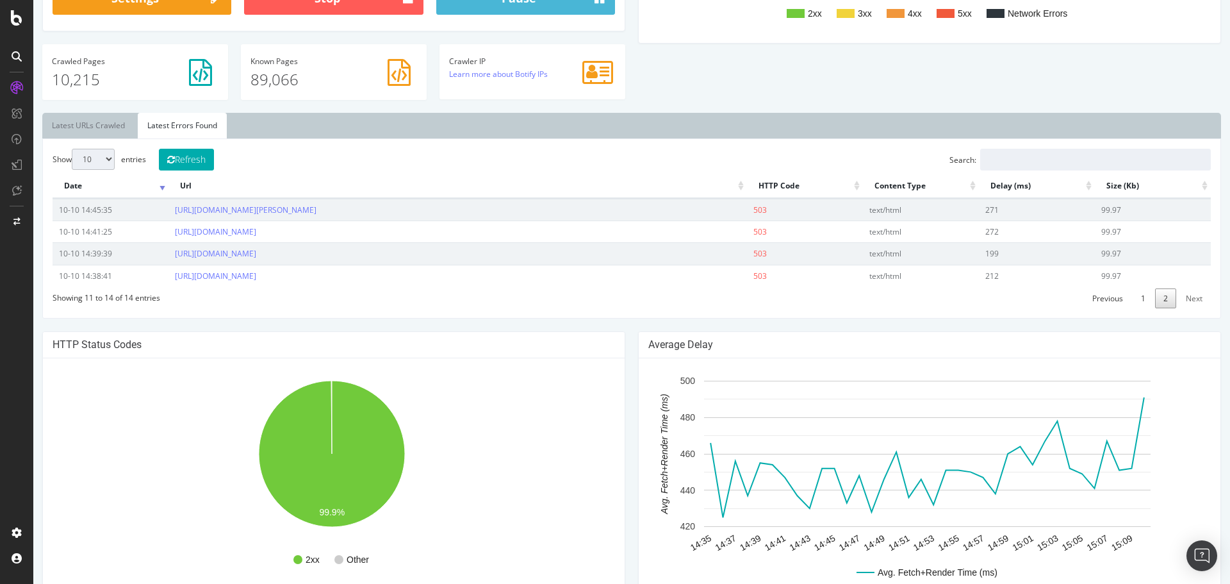
scroll to position [0, 0]
